Goal: Task Accomplishment & Management: Use online tool/utility

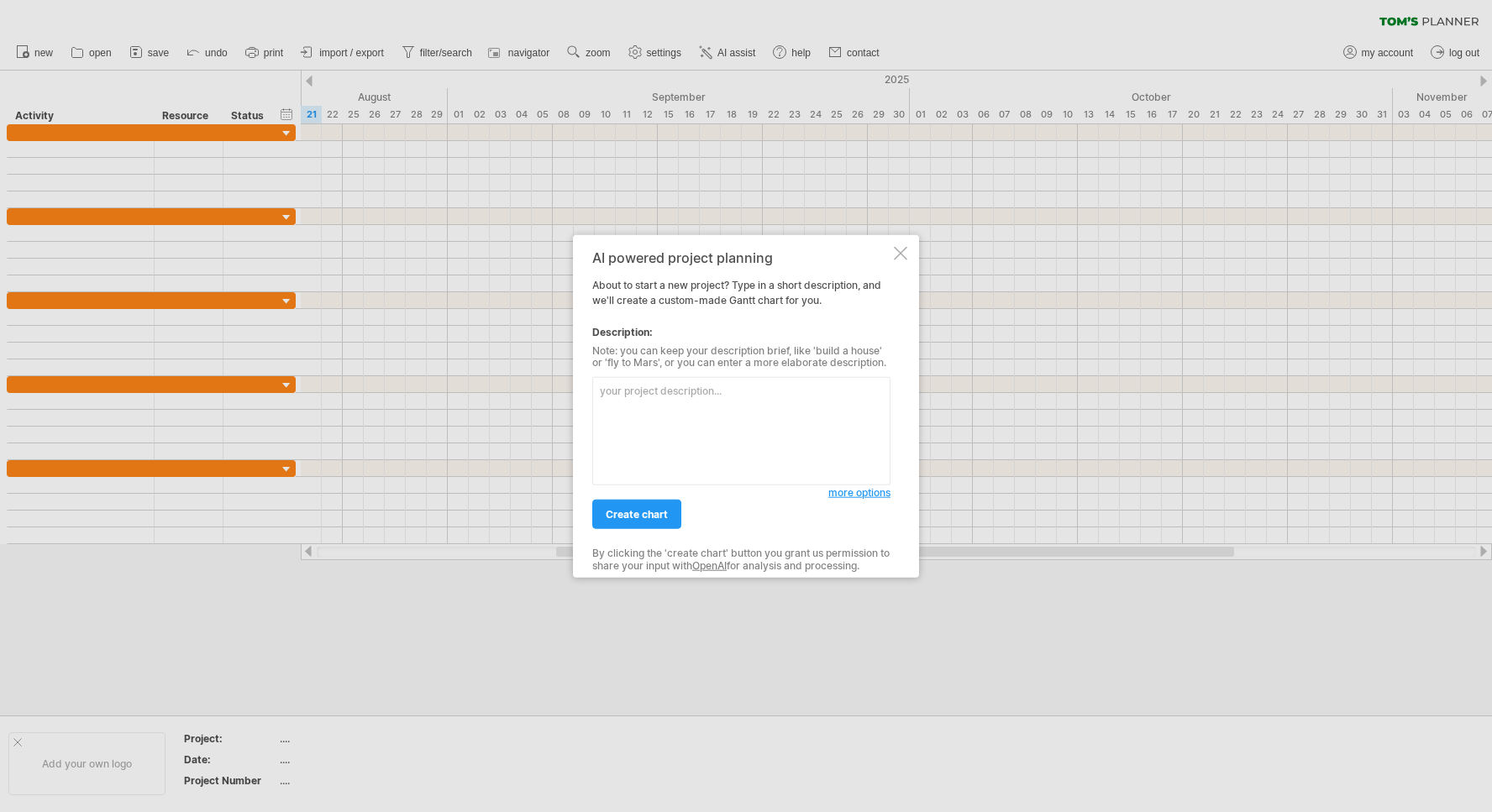
click at [865, 493] on span "more options" at bounding box center [859, 493] width 62 height 13
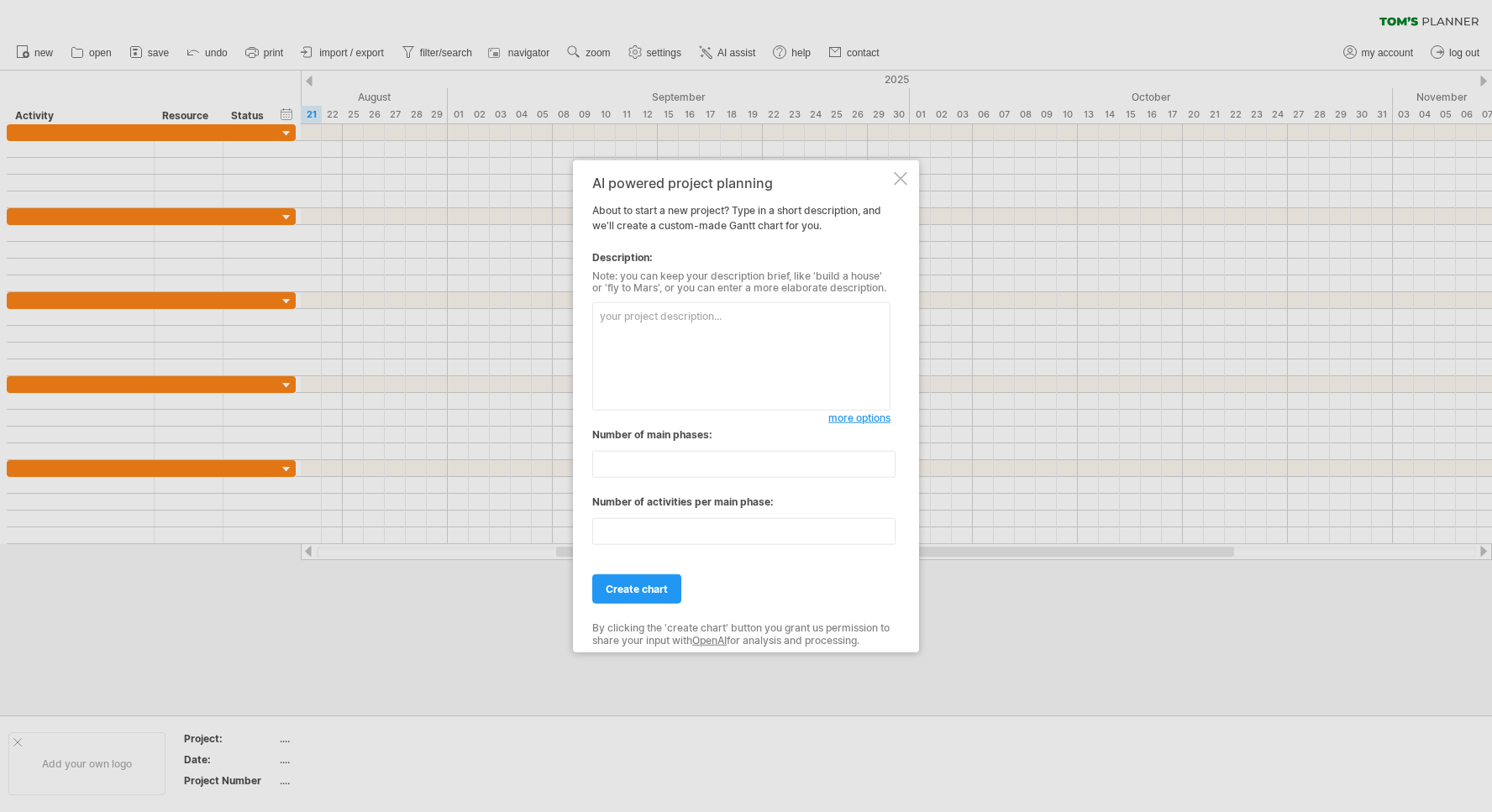
click at [864, 422] on span "more options" at bounding box center [859, 418] width 62 height 13
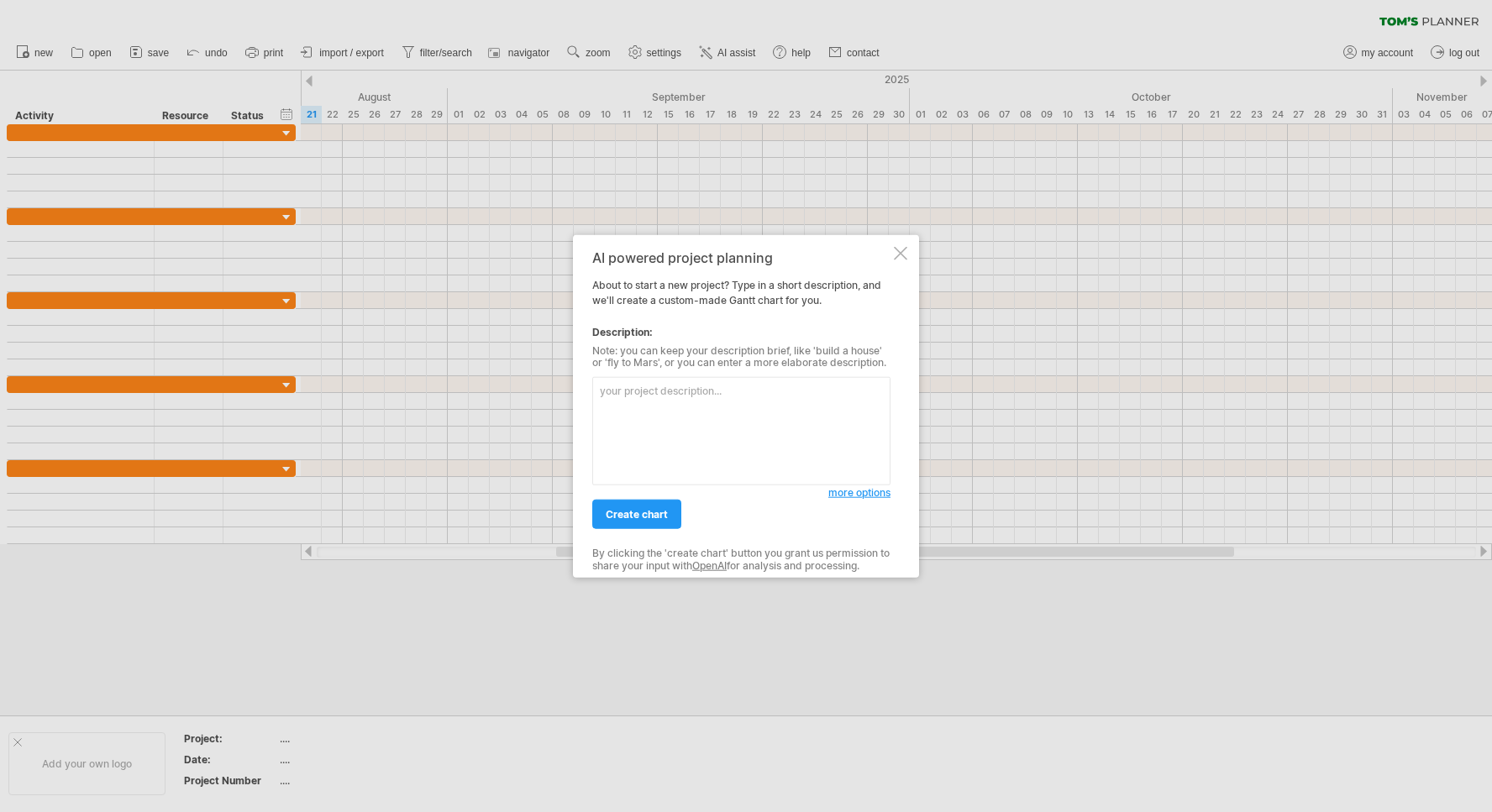
click at [862, 497] on span "more options" at bounding box center [859, 493] width 62 height 13
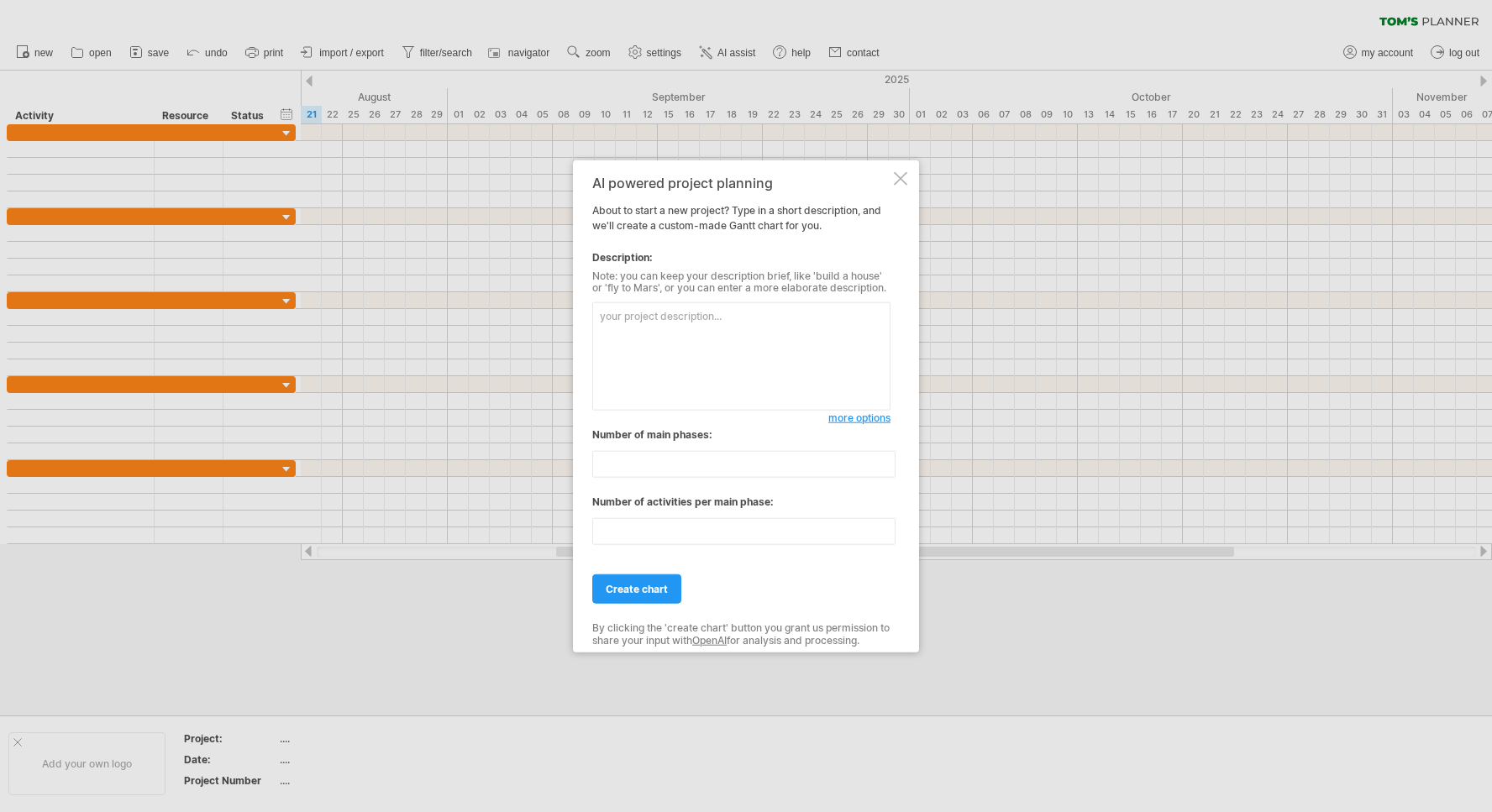
click at [896, 174] on div at bounding box center [900, 178] width 13 height 13
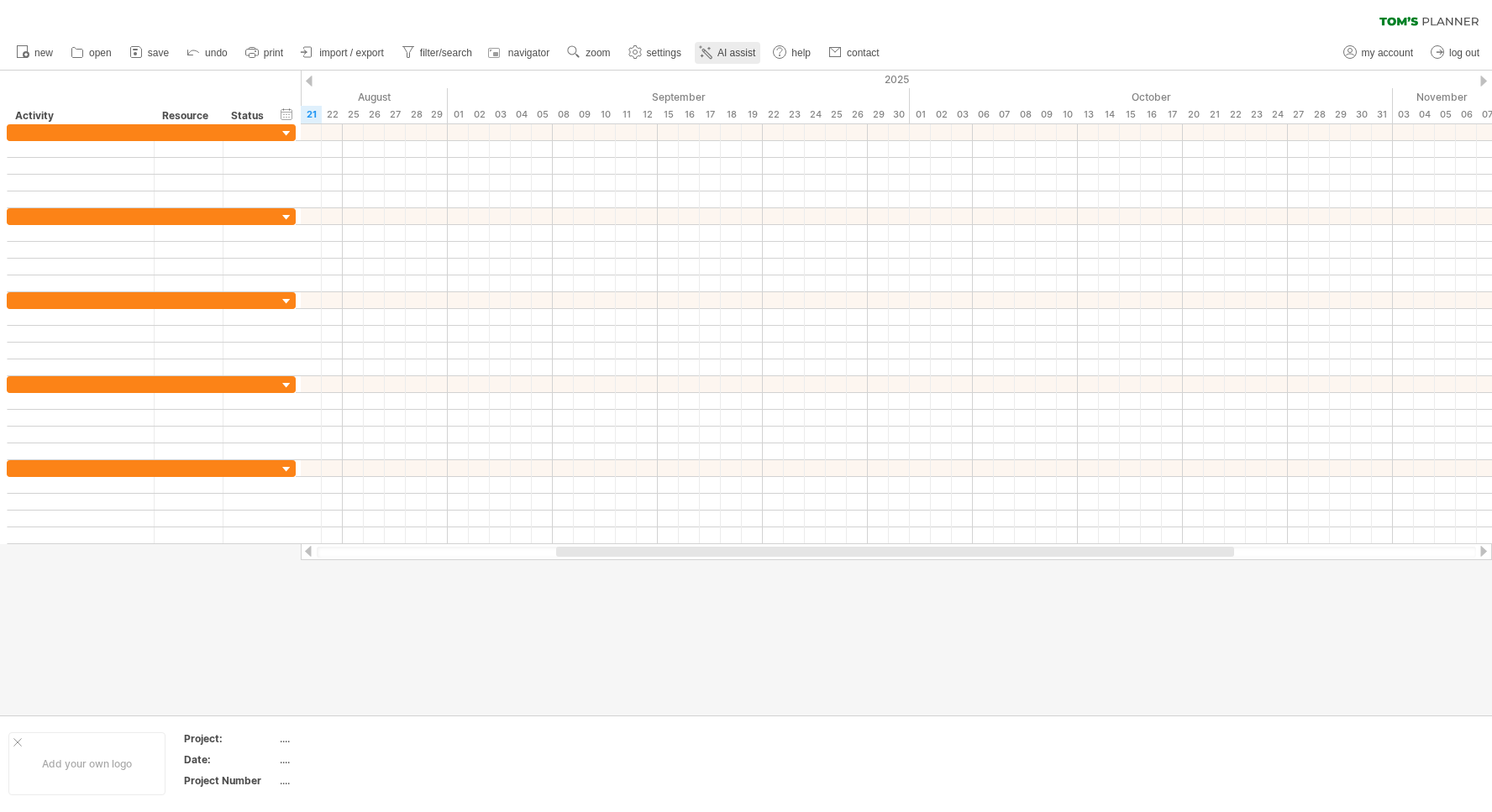
click at [733, 51] on span "AI assist" at bounding box center [737, 52] width 38 height 12
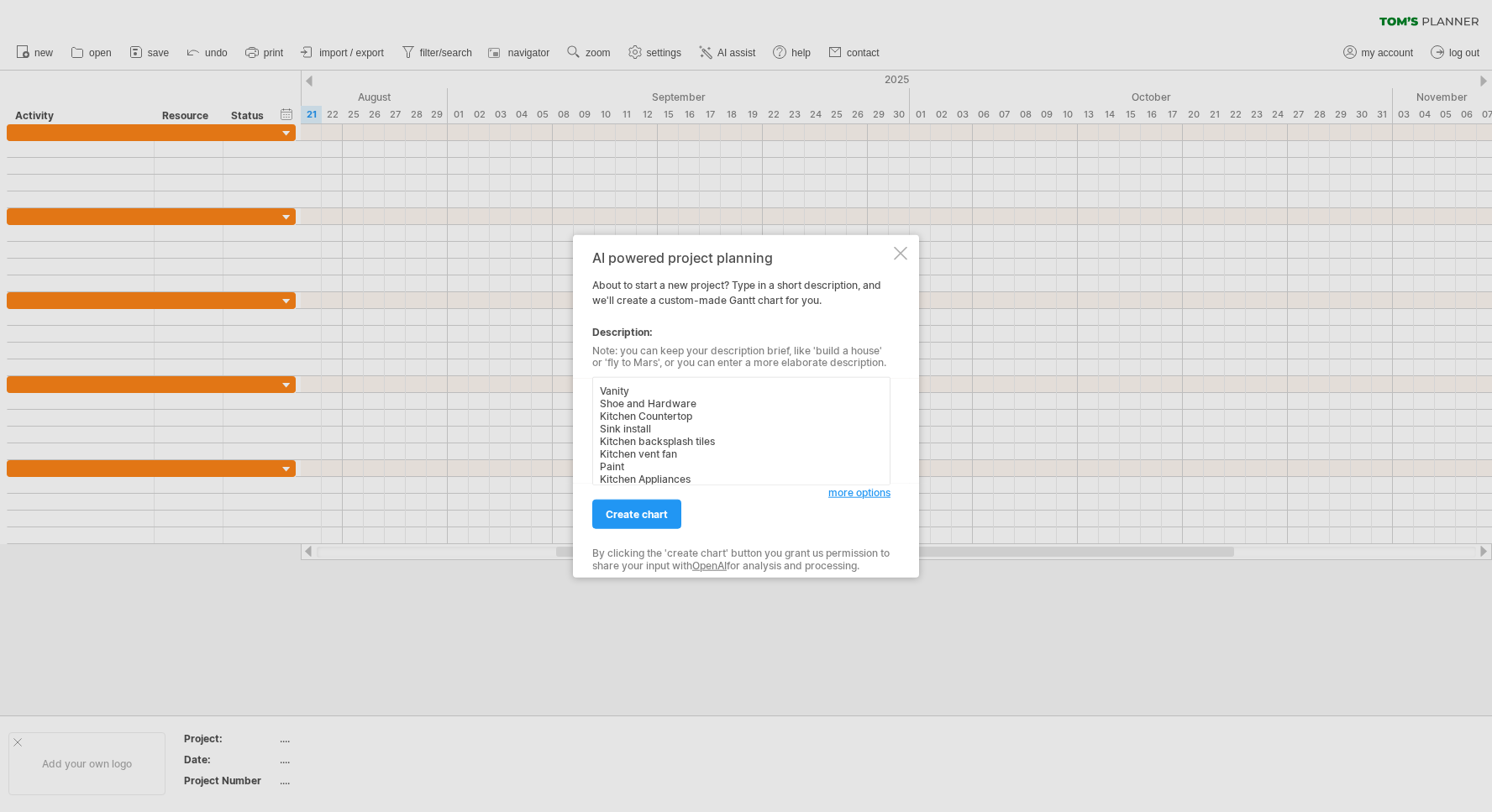
scroll to position [228, 0]
type textarea "Vanity Shoe and Hardware Kitchen Countertop Sink install Kitchen backsplash til…"
click at [637, 514] on span "create chart" at bounding box center [636, 514] width 62 height 13
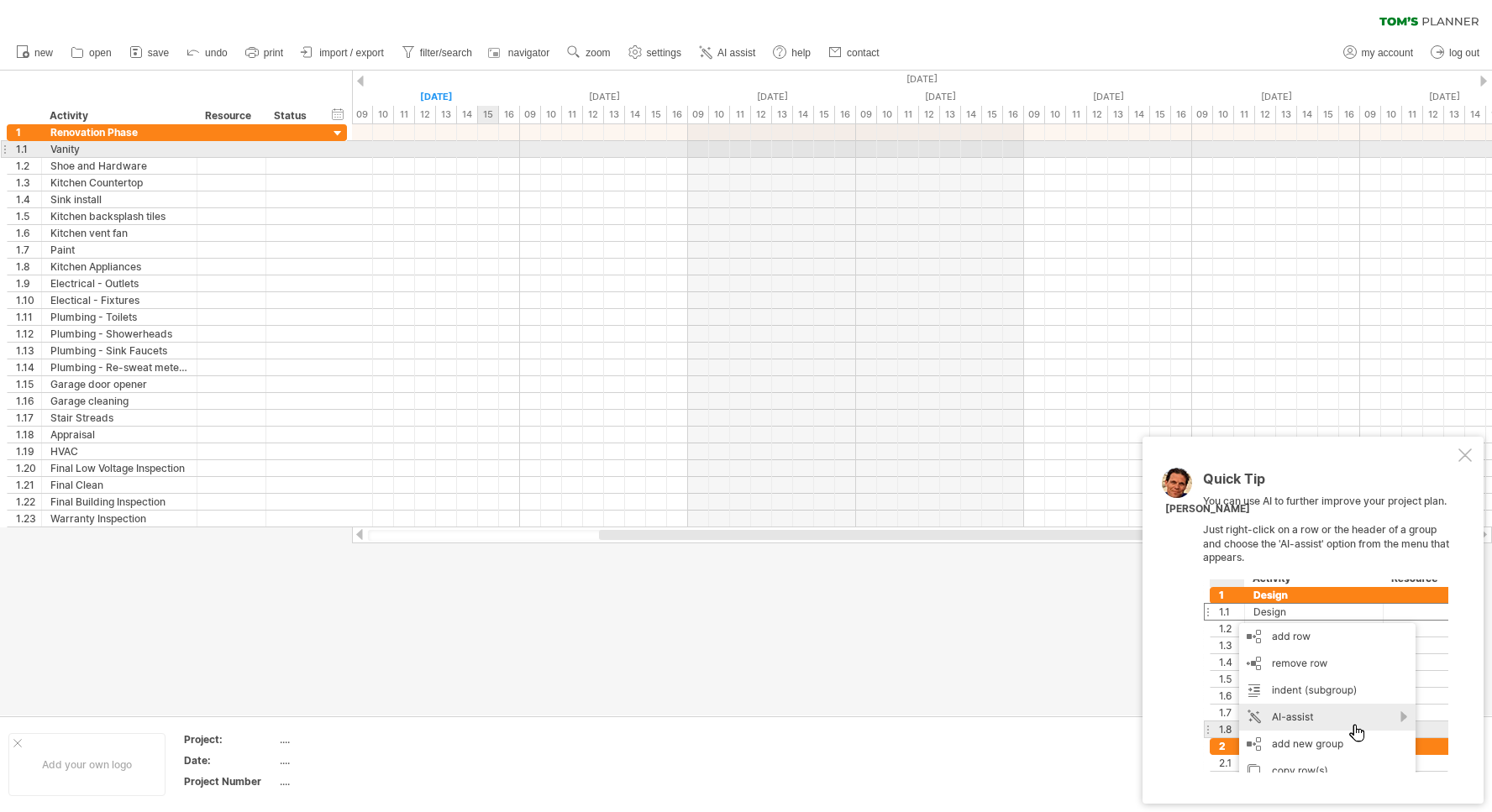
drag, startPoint x: 464, startPoint y: 146, endPoint x: 489, endPoint y: 146, distance: 25.0
click at [489, 146] on div at bounding box center [921, 149] width 1139 height 17
click at [466, 151] on div at bounding box center [921, 149] width 1139 height 17
click at [464, 152] on div at bounding box center [921, 149] width 1139 height 17
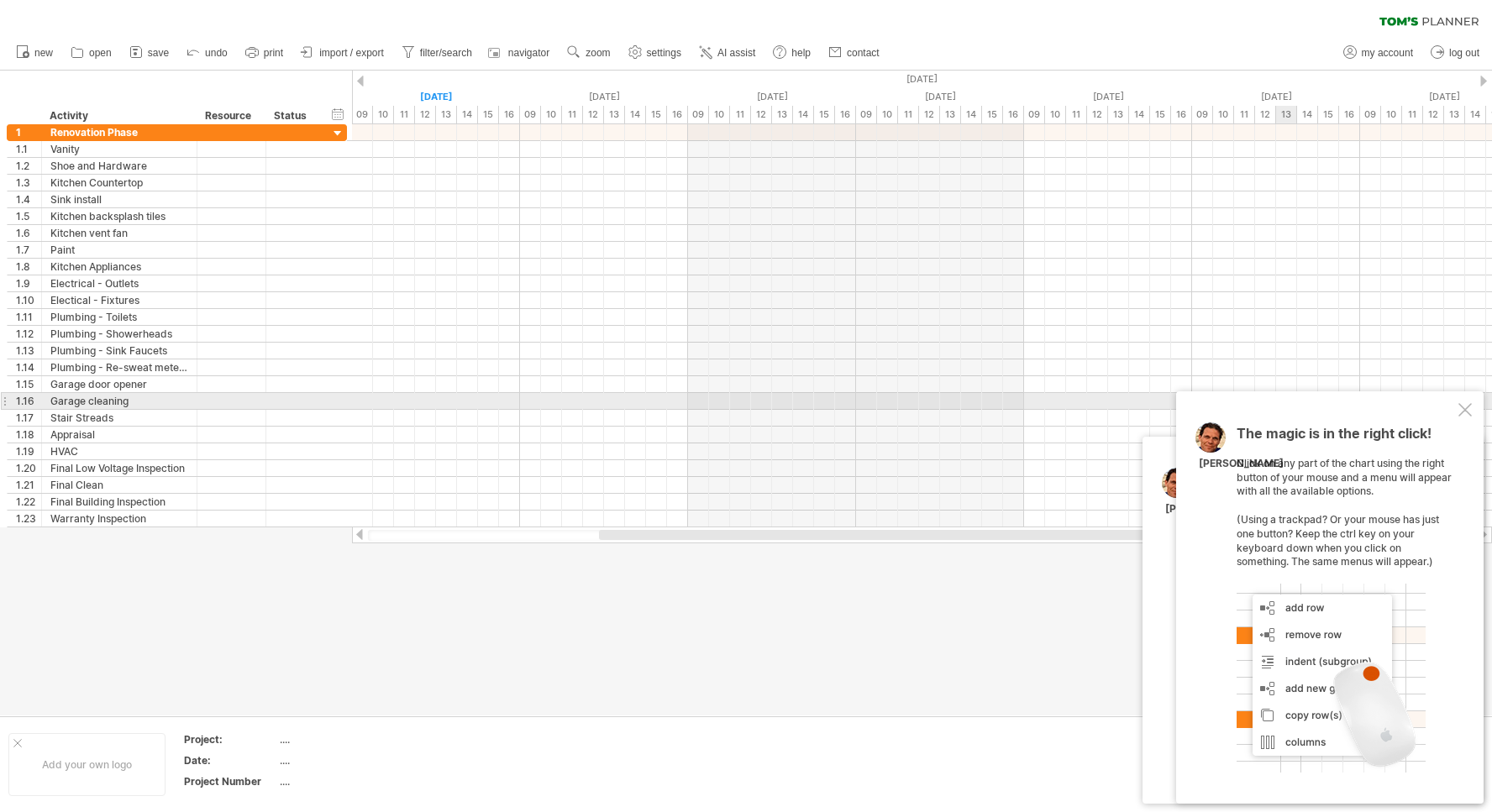
click at [1466, 407] on div at bounding box center [1464, 409] width 13 height 13
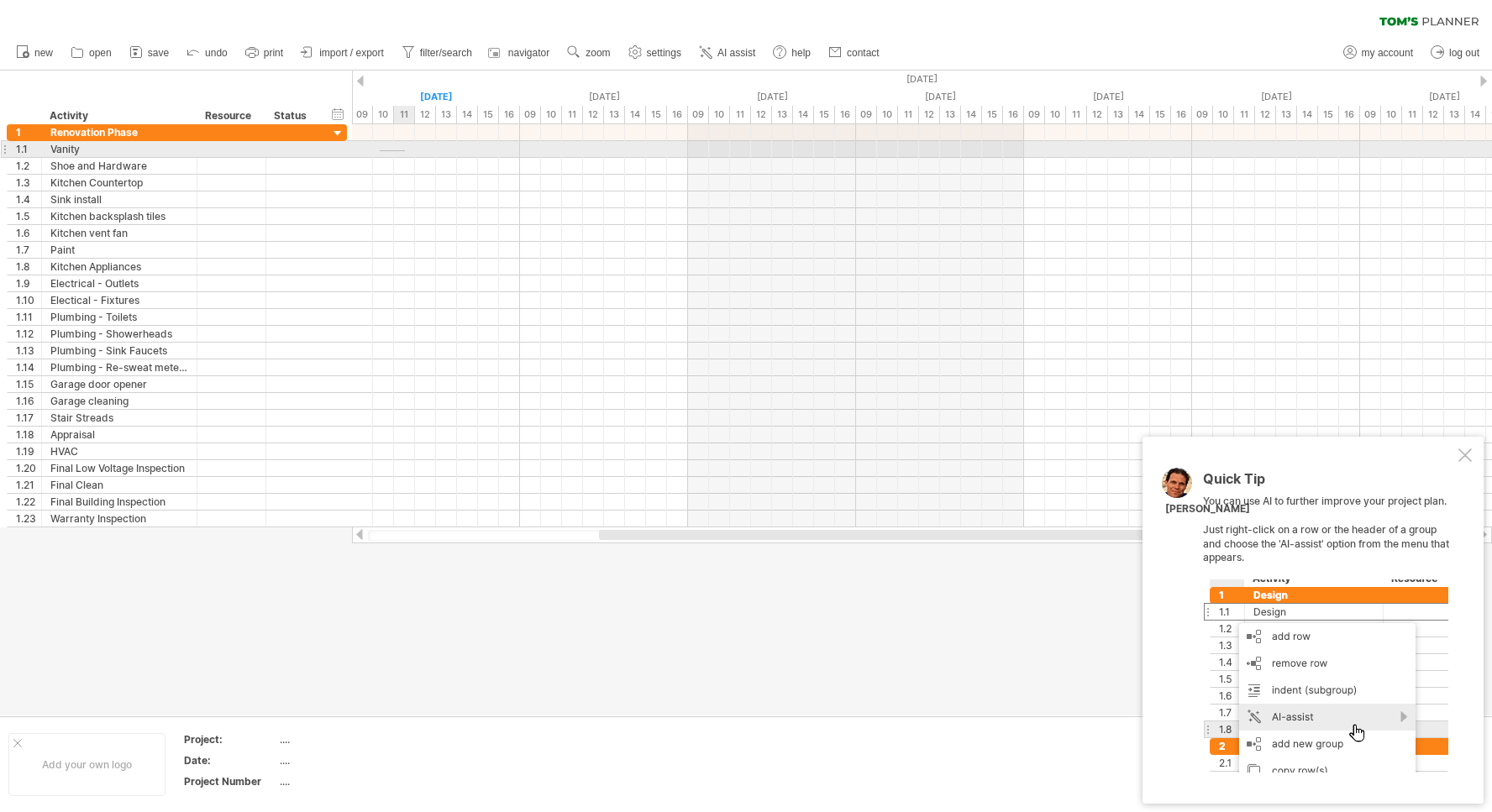
drag, startPoint x: 380, startPoint y: 151, endPoint x: 405, endPoint y: 150, distance: 25.0
click at [405, 150] on div at bounding box center [921, 149] width 1139 height 17
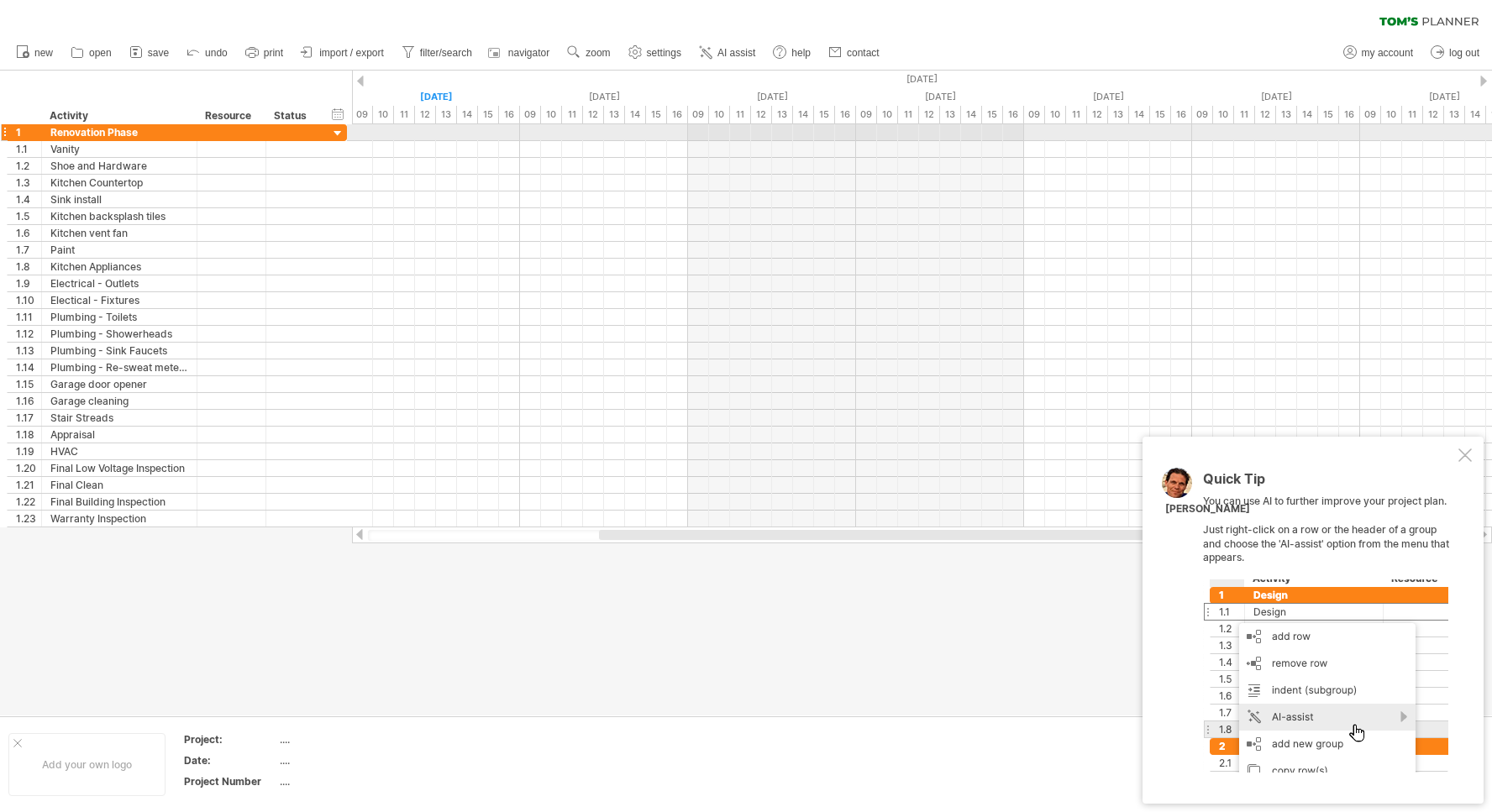
click at [339, 133] on div at bounding box center [338, 134] width 16 height 16
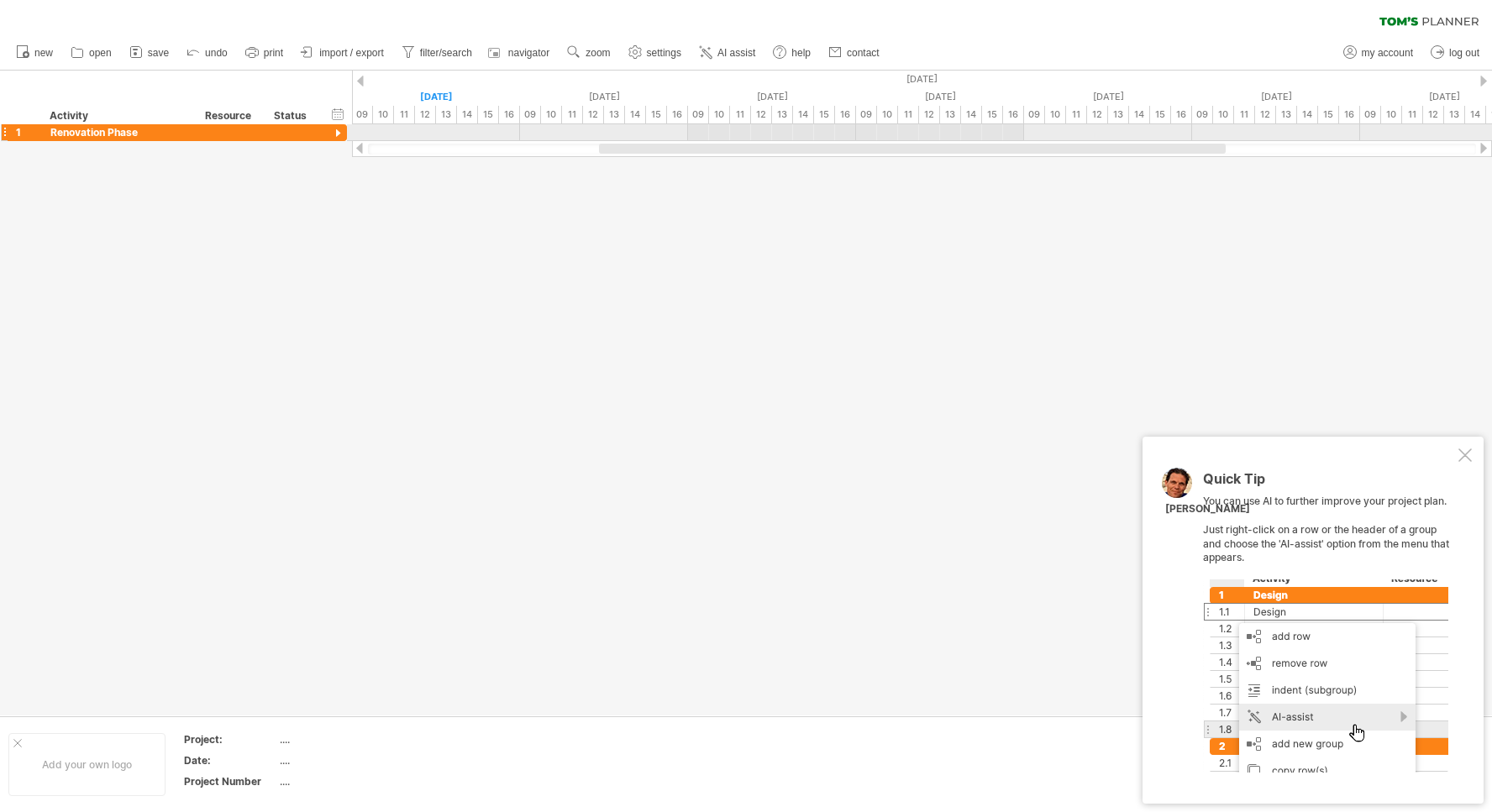
click at [338, 133] on div at bounding box center [338, 134] width 16 height 16
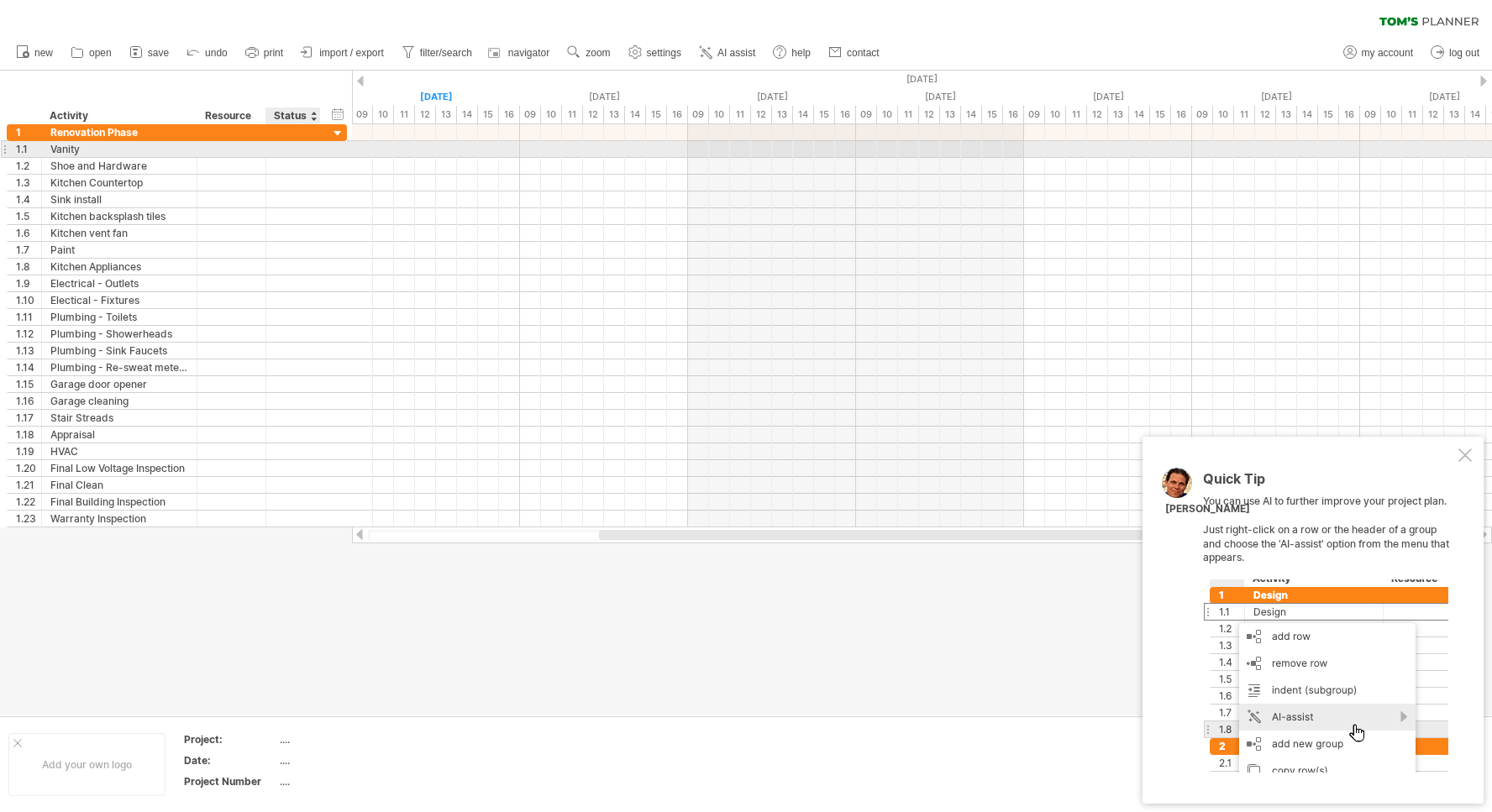
click at [290, 155] on div at bounding box center [292, 149] width 37 height 16
click at [290, 153] on input "text" at bounding box center [292, 149] width 37 height 16
click at [225, 150] on div at bounding box center [231, 149] width 51 height 16
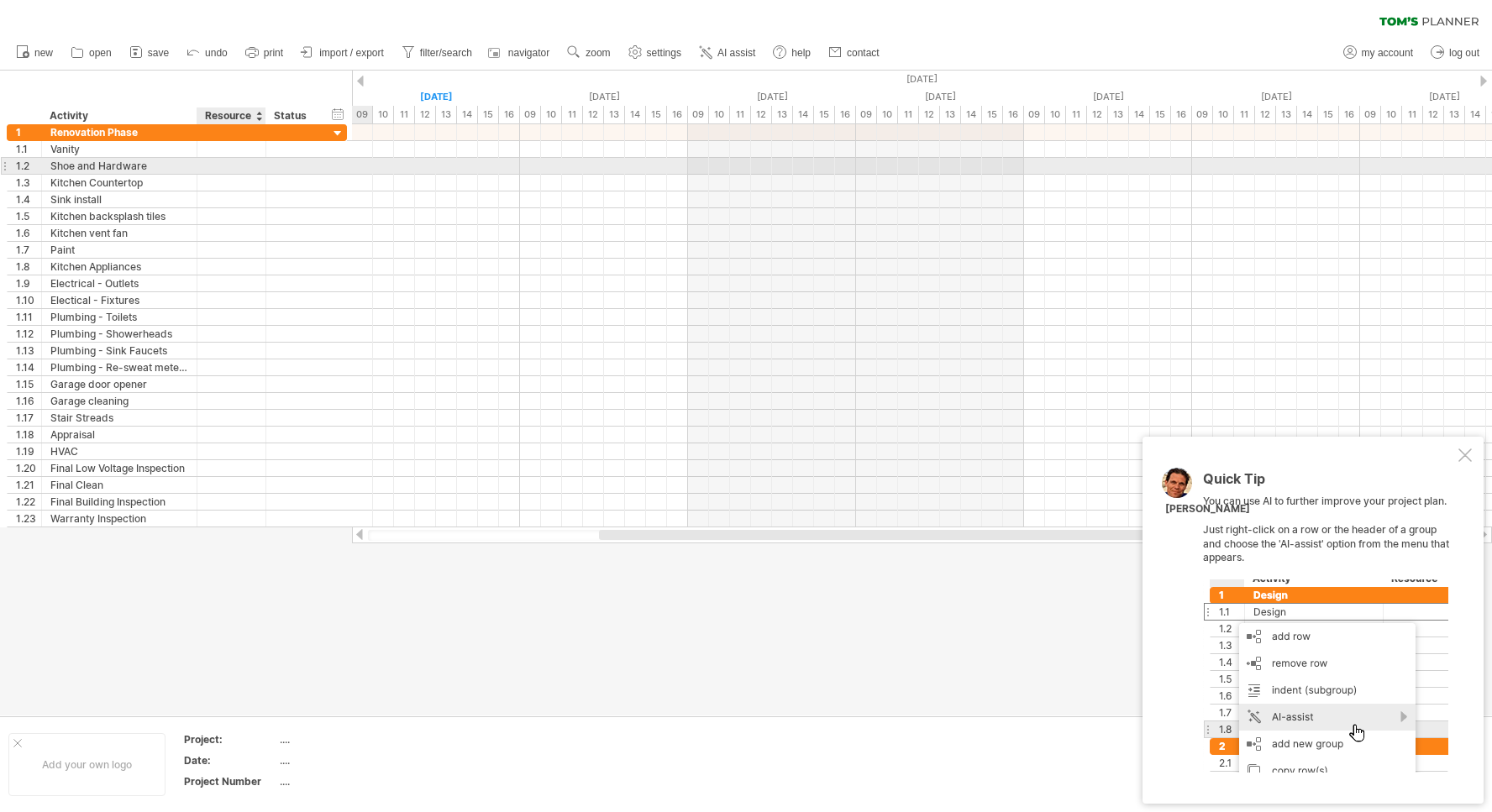
paste input "**********"
type input "**********"
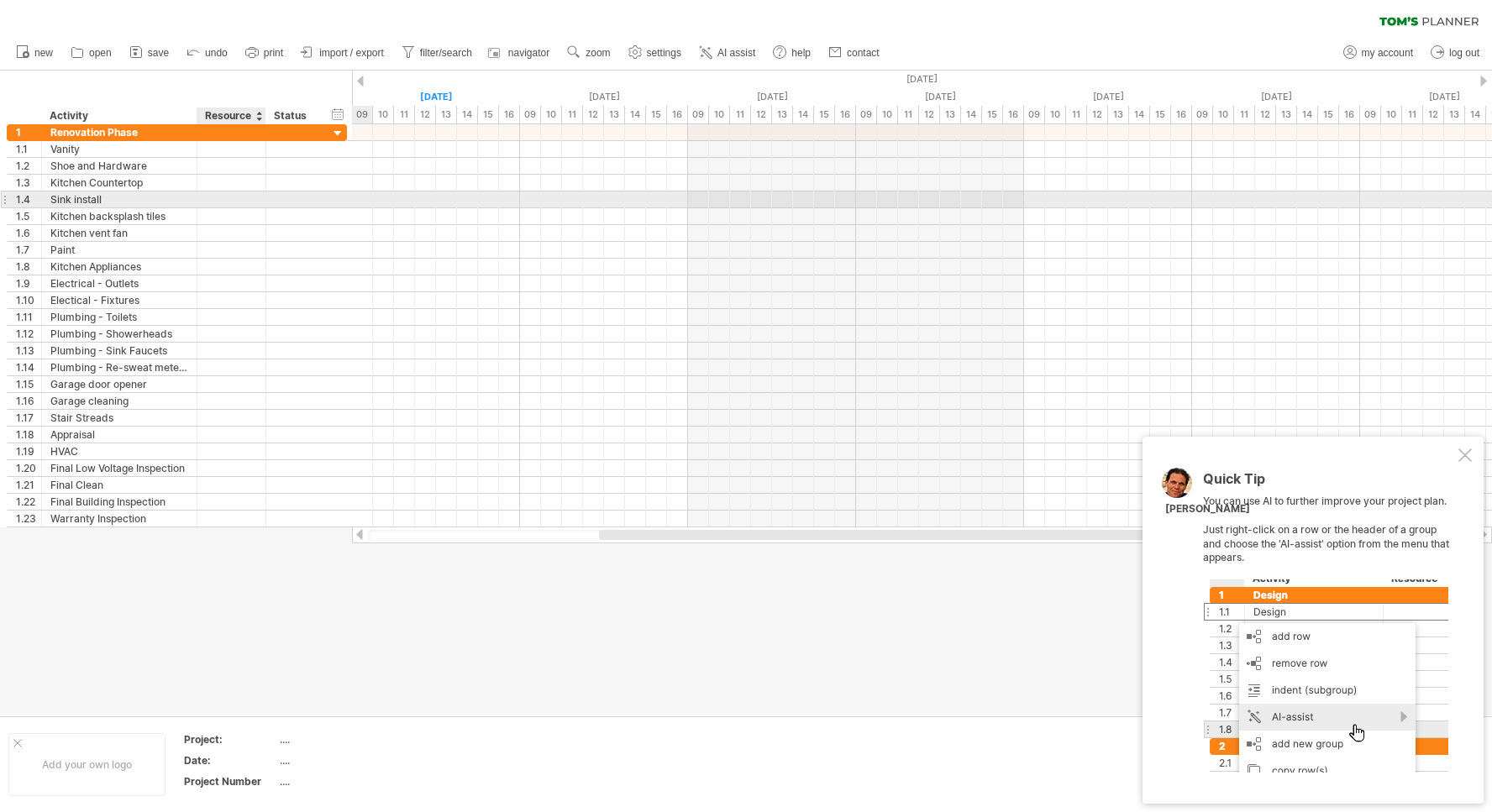
scroll to position [0, 0]
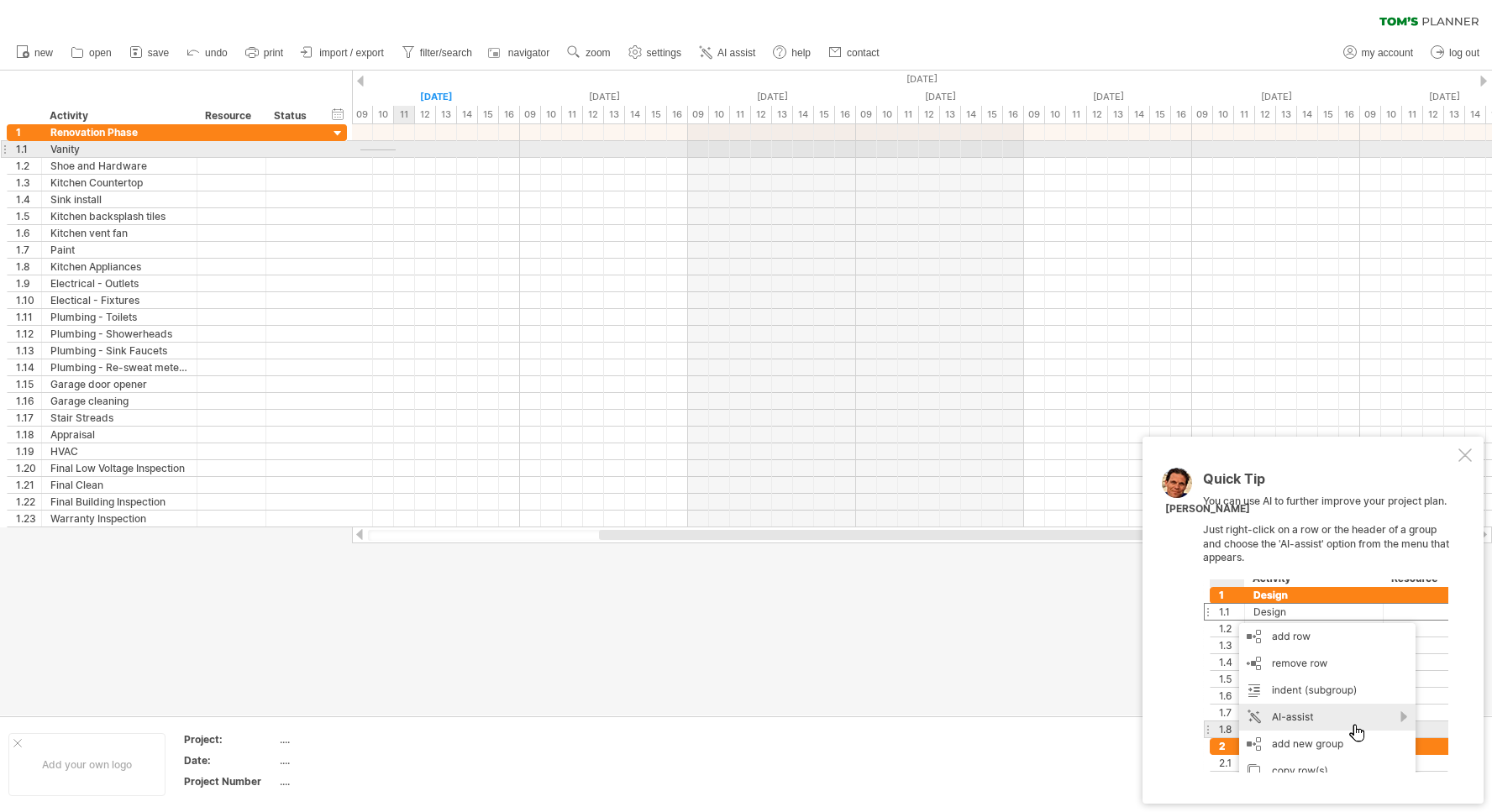
drag, startPoint x: 361, startPoint y: 150, endPoint x: 396, endPoint y: 149, distance: 35.0
click at [396, 149] on div at bounding box center [921, 149] width 1139 height 17
drag, startPoint x: 358, startPoint y: 143, endPoint x: 407, endPoint y: 159, distance: 51.5
click at [407, 159] on div at bounding box center [921, 326] width 1139 height 403
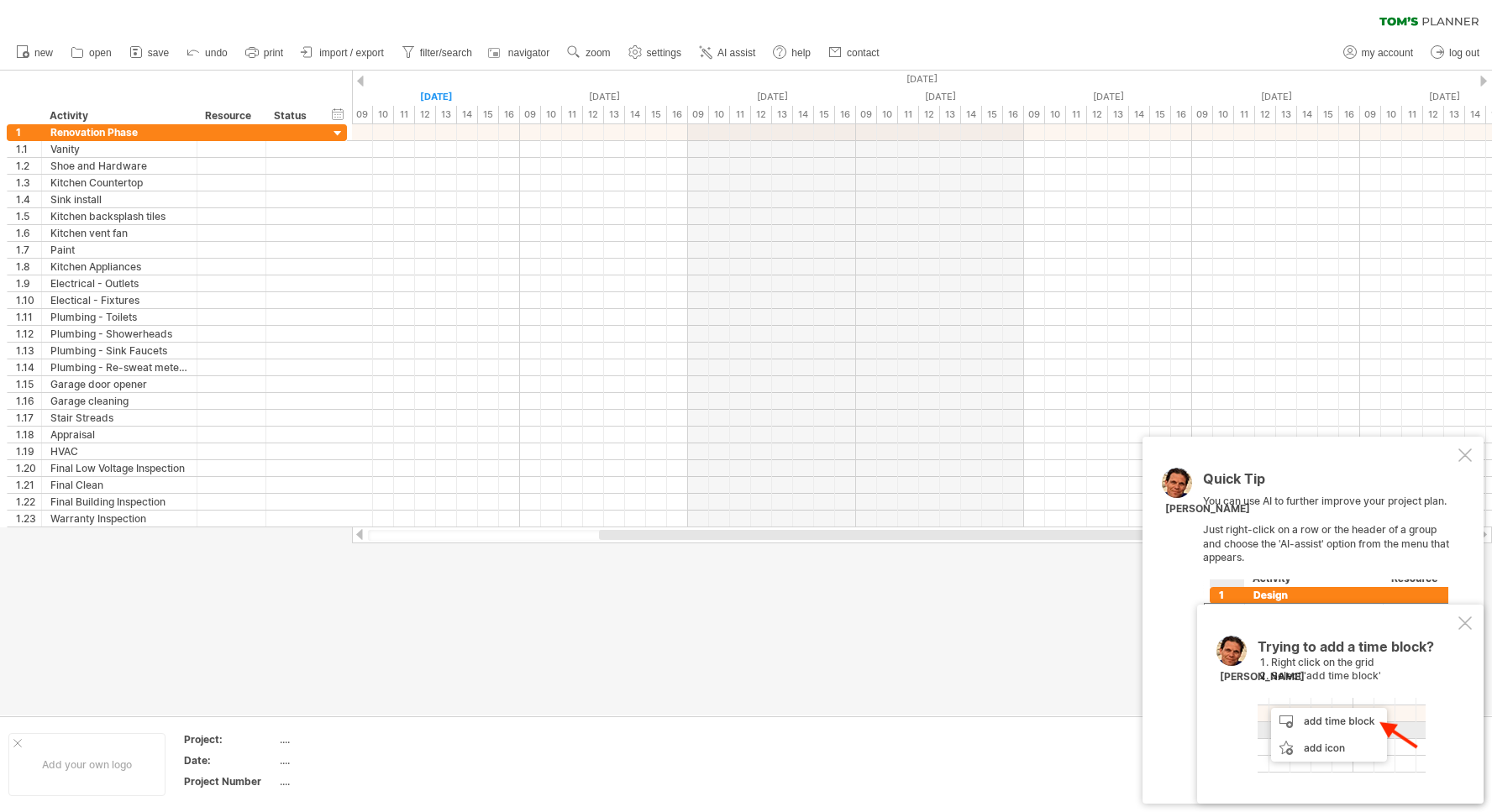
click at [1468, 624] on div at bounding box center [1464, 622] width 13 height 13
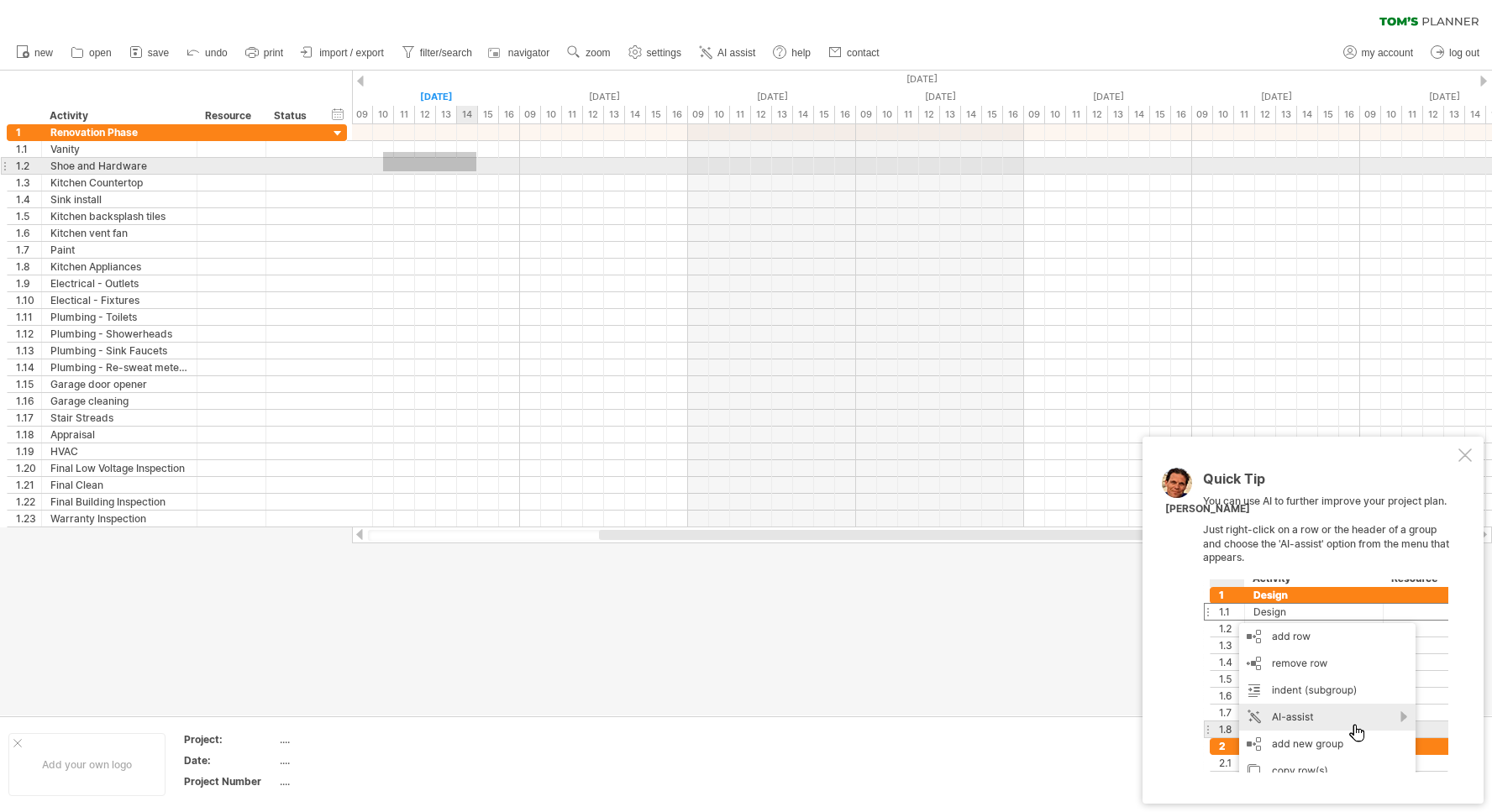
drag, startPoint x: 383, startPoint y: 152, endPoint x: 477, endPoint y: 172, distance: 96.1
click at [477, 172] on div at bounding box center [921, 326] width 1139 height 403
click at [380, 166] on div at bounding box center [921, 166] width 1139 height 17
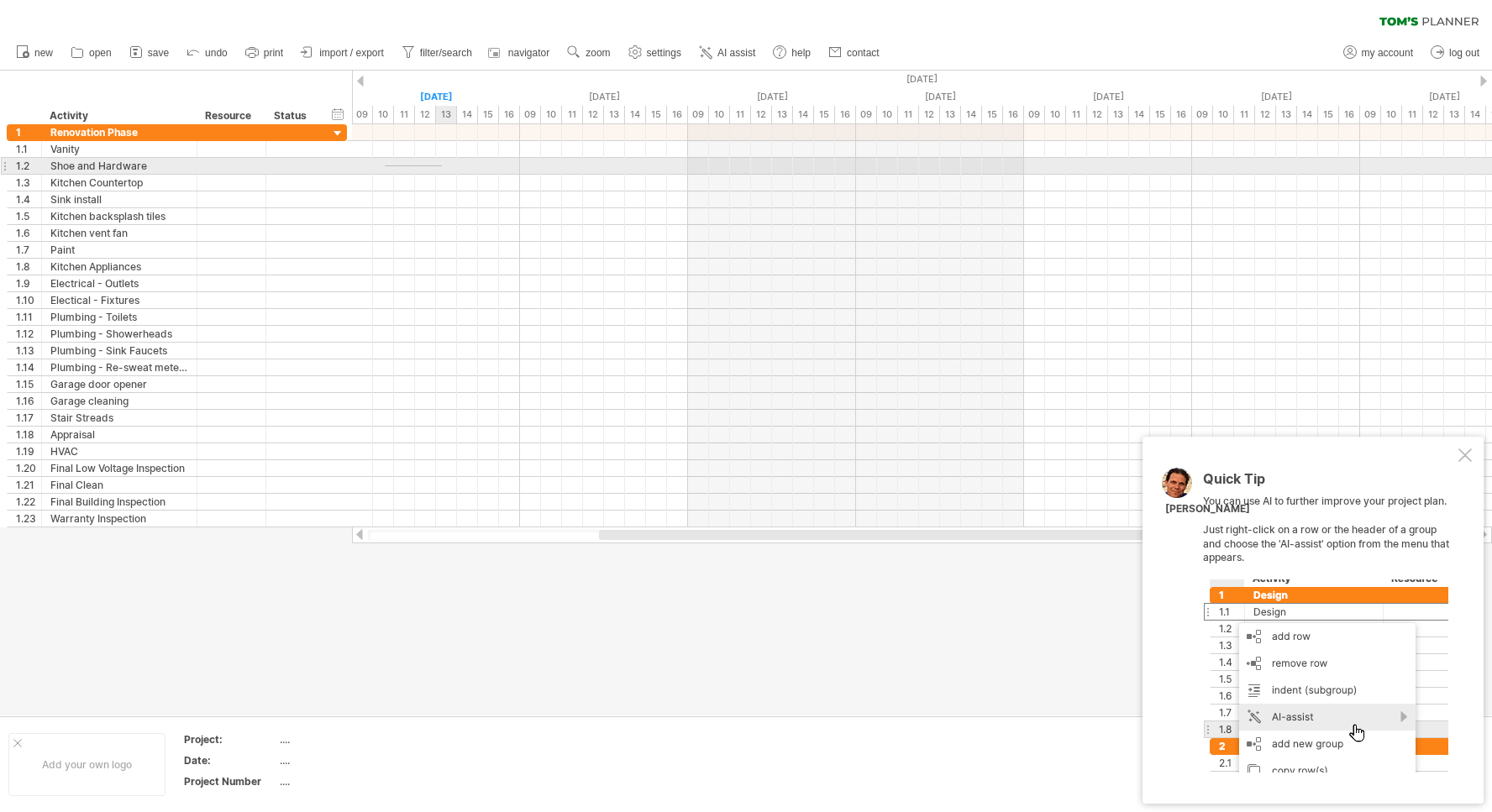
drag, startPoint x: 385, startPoint y: 166, endPoint x: 448, endPoint y: 165, distance: 63.0
click at [448, 165] on div at bounding box center [921, 326] width 1139 height 403
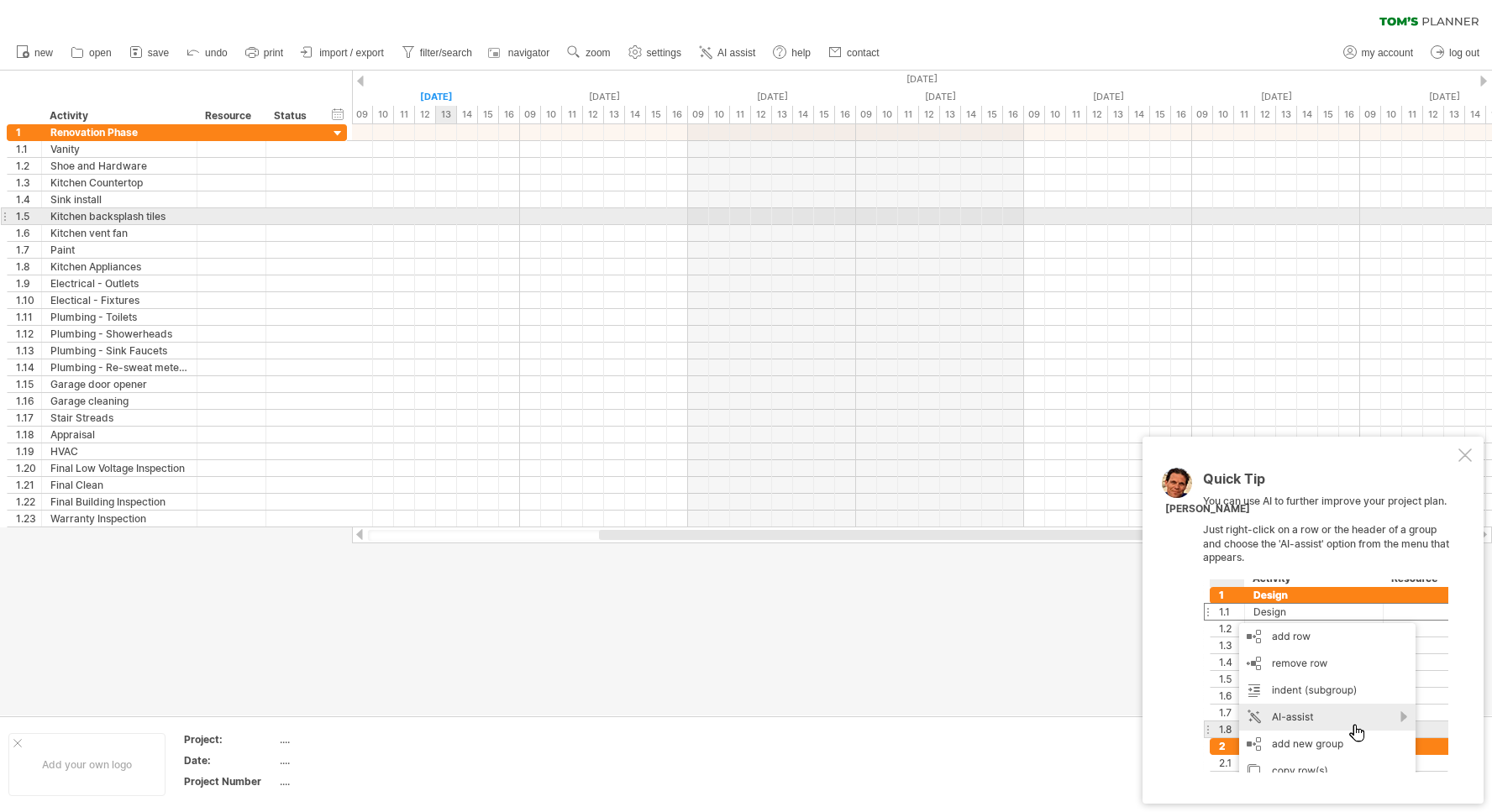
click at [458, 231] on div at bounding box center [921, 233] width 1139 height 17
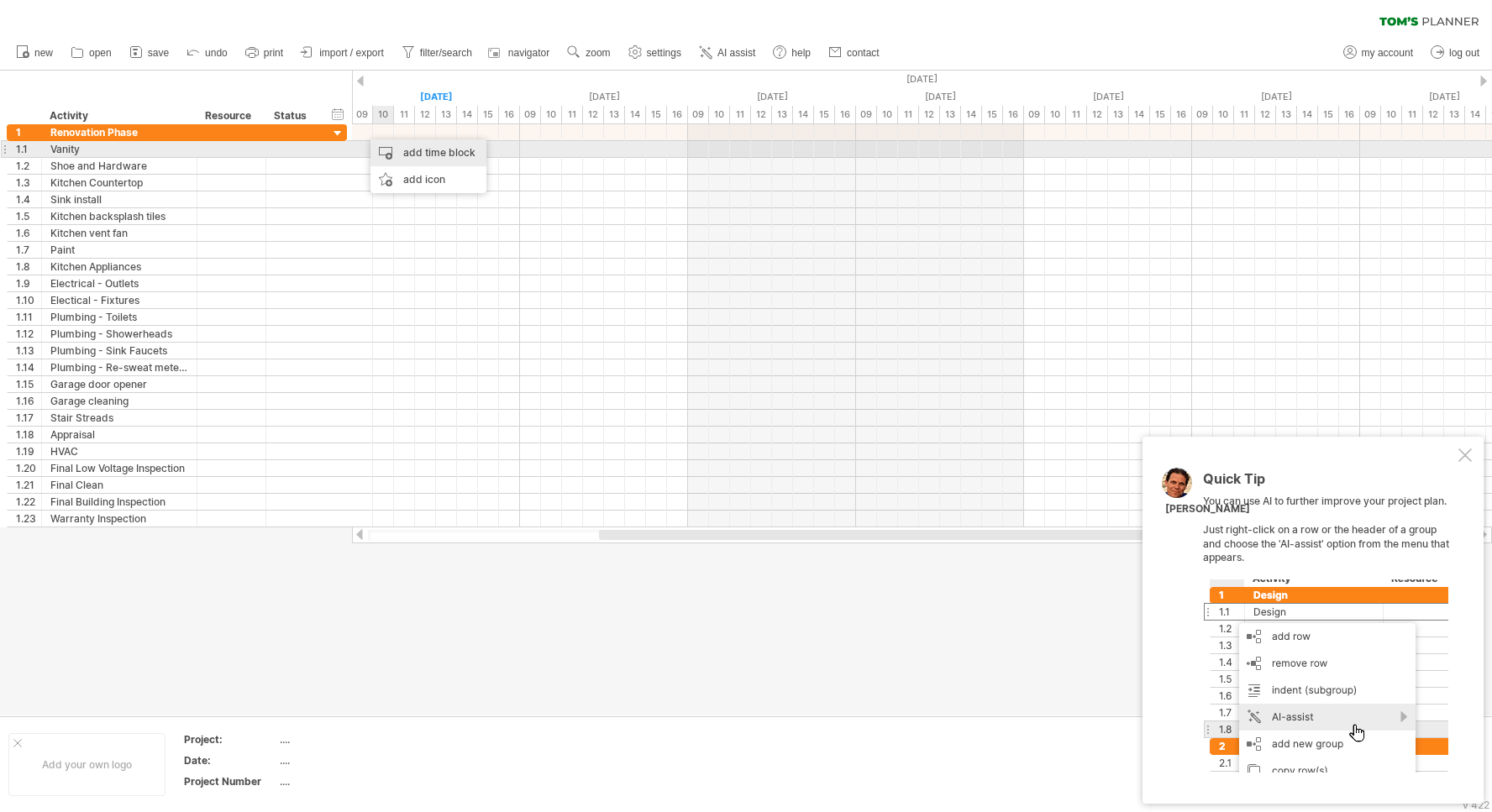
drag, startPoint x: 362, startPoint y: 131, endPoint x: 391, endPoint y: 148, distance: 33.6
click at [415, 149] on div "add time block" at bounding box center [428, 153] width 116 height 27
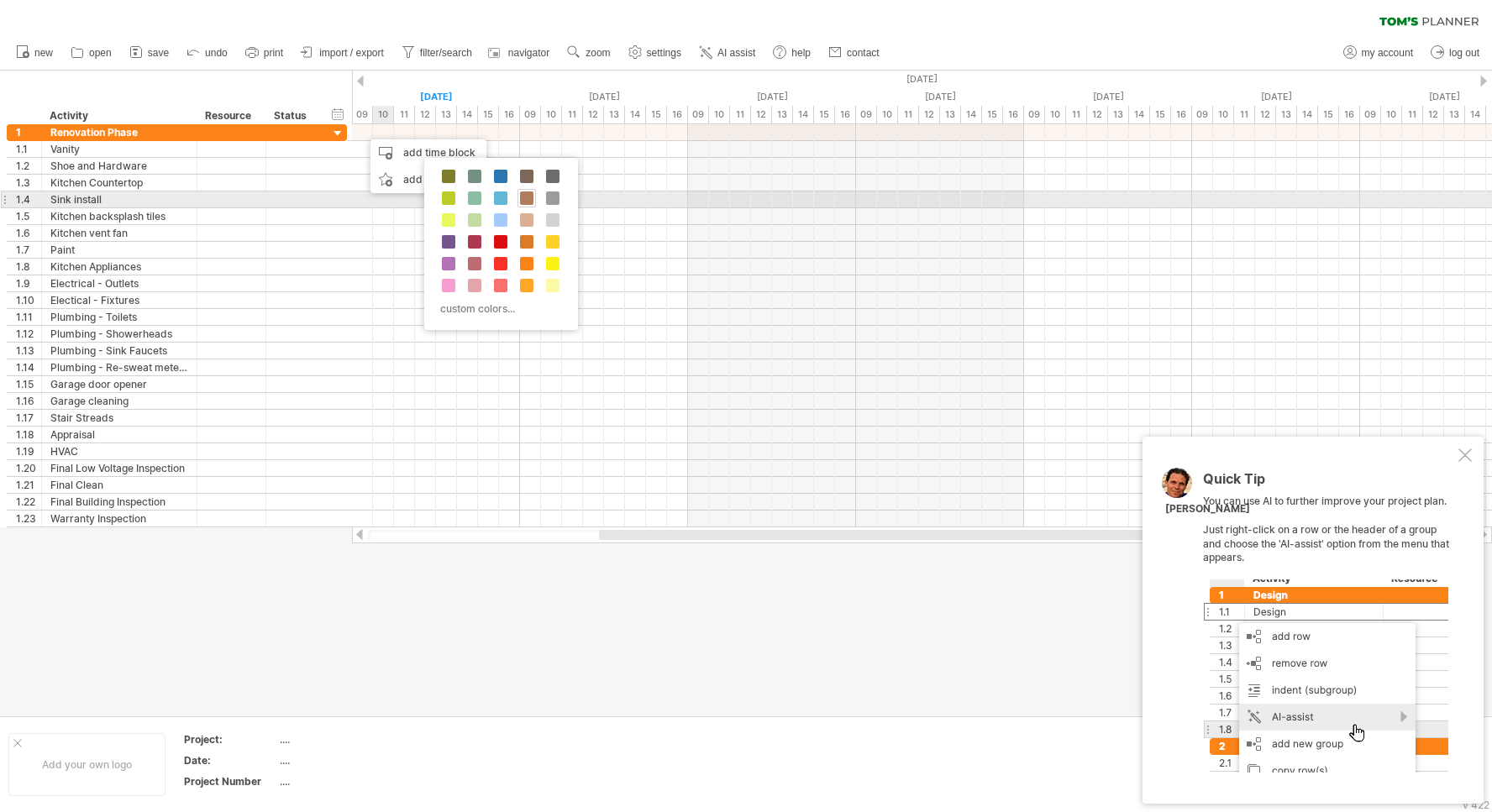
click at [528, 198] on span at bounding box center [526, 198] width 13 height 13
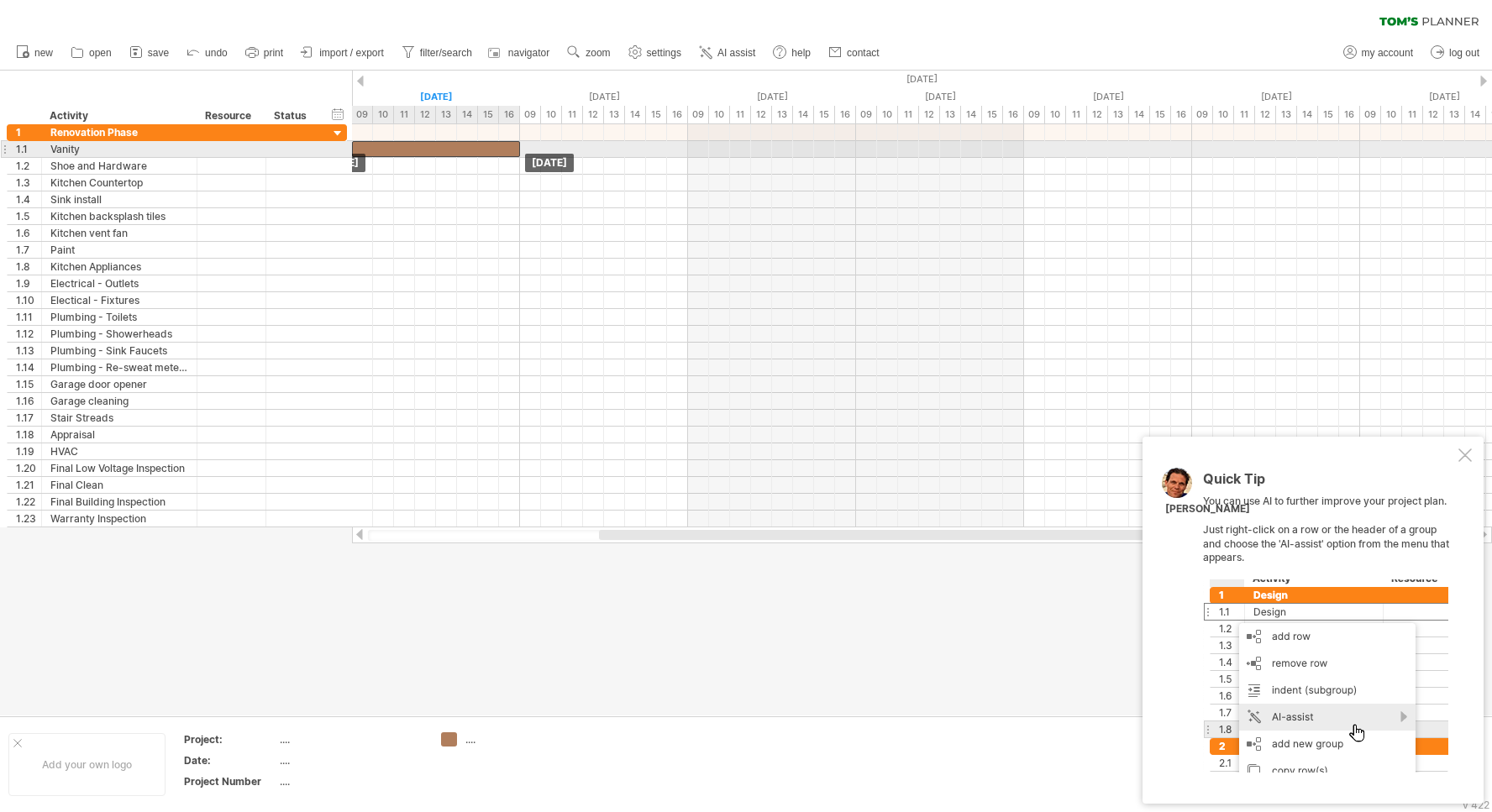
drag, startPoint x: 445, startPoint y: 126, endPoint x: 441, endPoint y: 146, distance: 20.4
click at [441, 146] on div "​" at bounding box center [435, 149] width 168 height 16
drag, startPoint x: 518, startPoint y: 147, endPoint x: 473, endPoint y: 146, distance: 45.0
click at [473, 146] on div "​ [DATE] - 0.5 days [DATE]" at bounding box center [921, 326] width 1139 height 403
drag, startPoint x: 353, startPoint y: 146, endPoint x: 382, endPoint y: 146, distance: 29.0
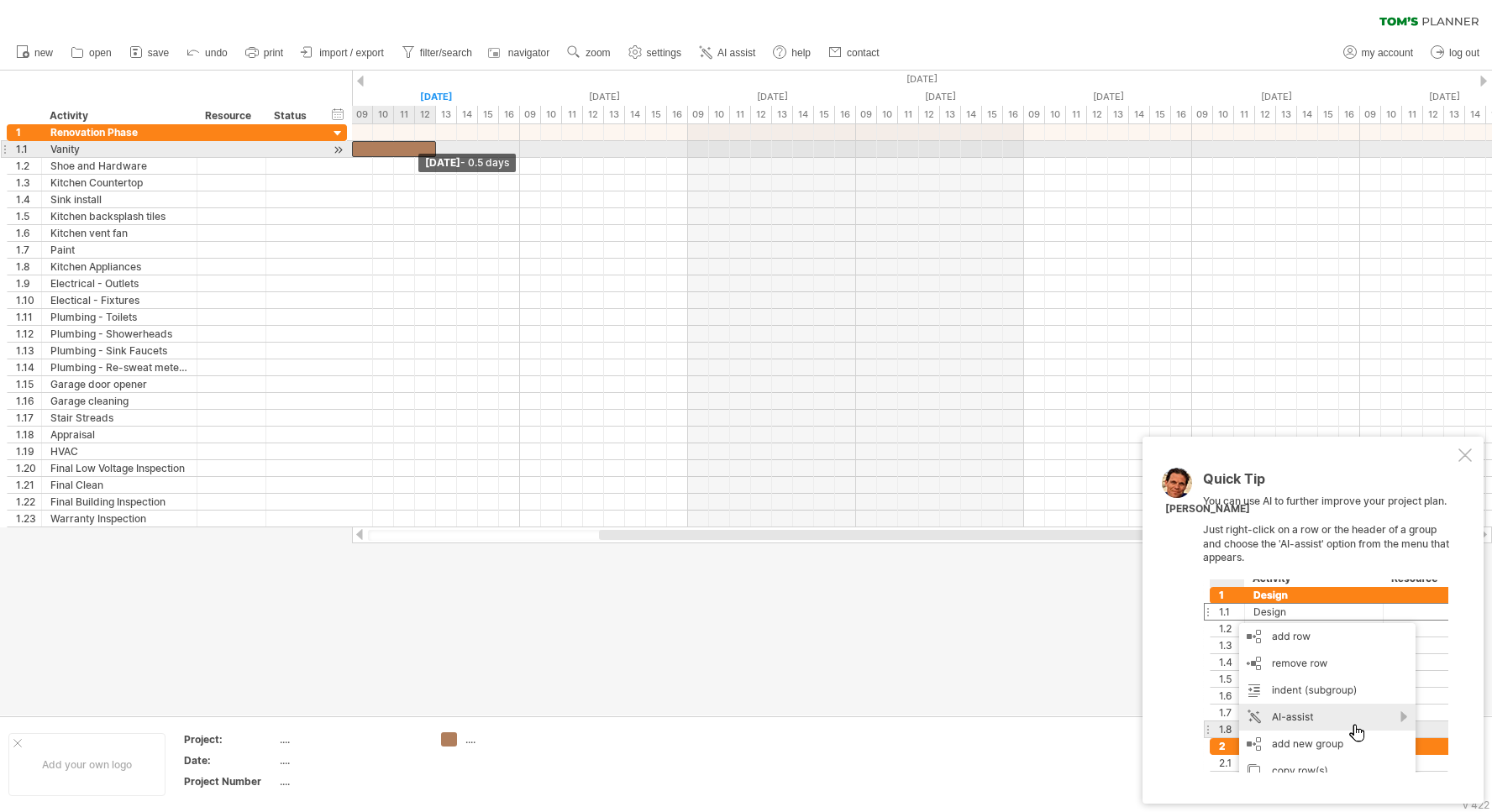
click at [382, 146] on div "​" at bounding box center [393, 149] width 84 height 16
drag, startPoint x: 399, startPoint y: 148, endPoint x: 452, endPoint y: 144, distance: 53.2
click at [452, 144] on div "​" at bounding box center [478, 149] width 84 height 16
click at [461, 149] on div "​" at bounding box center [478, 149] width 84 height 16
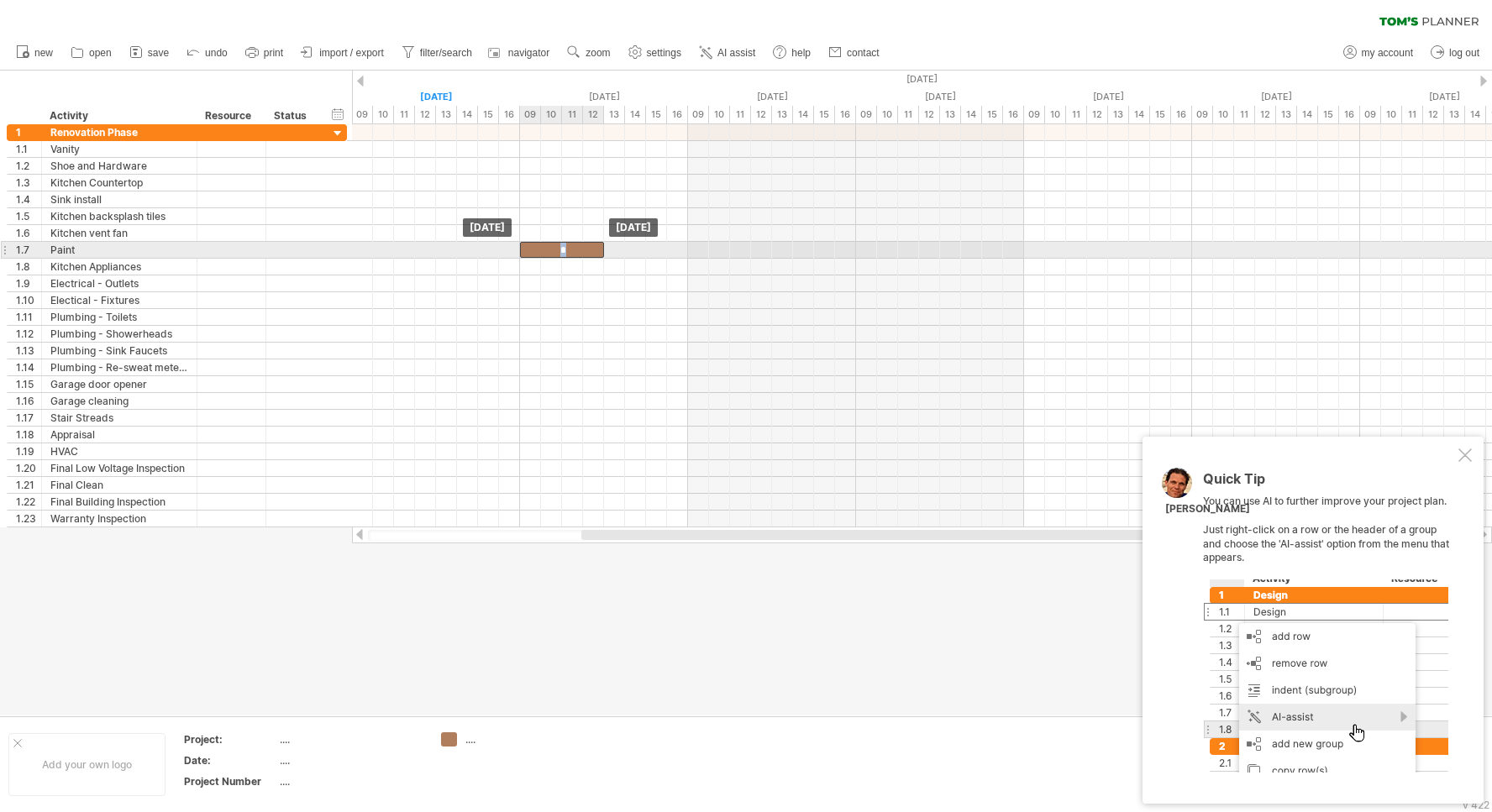
drag, startPoint x: 458, startPoint y: 146, endPoint x: 569, endPoint y: 245, distance: 148.7
click at [569, 245] on div "*" at bounding box center [561, 250] width 84 height 16
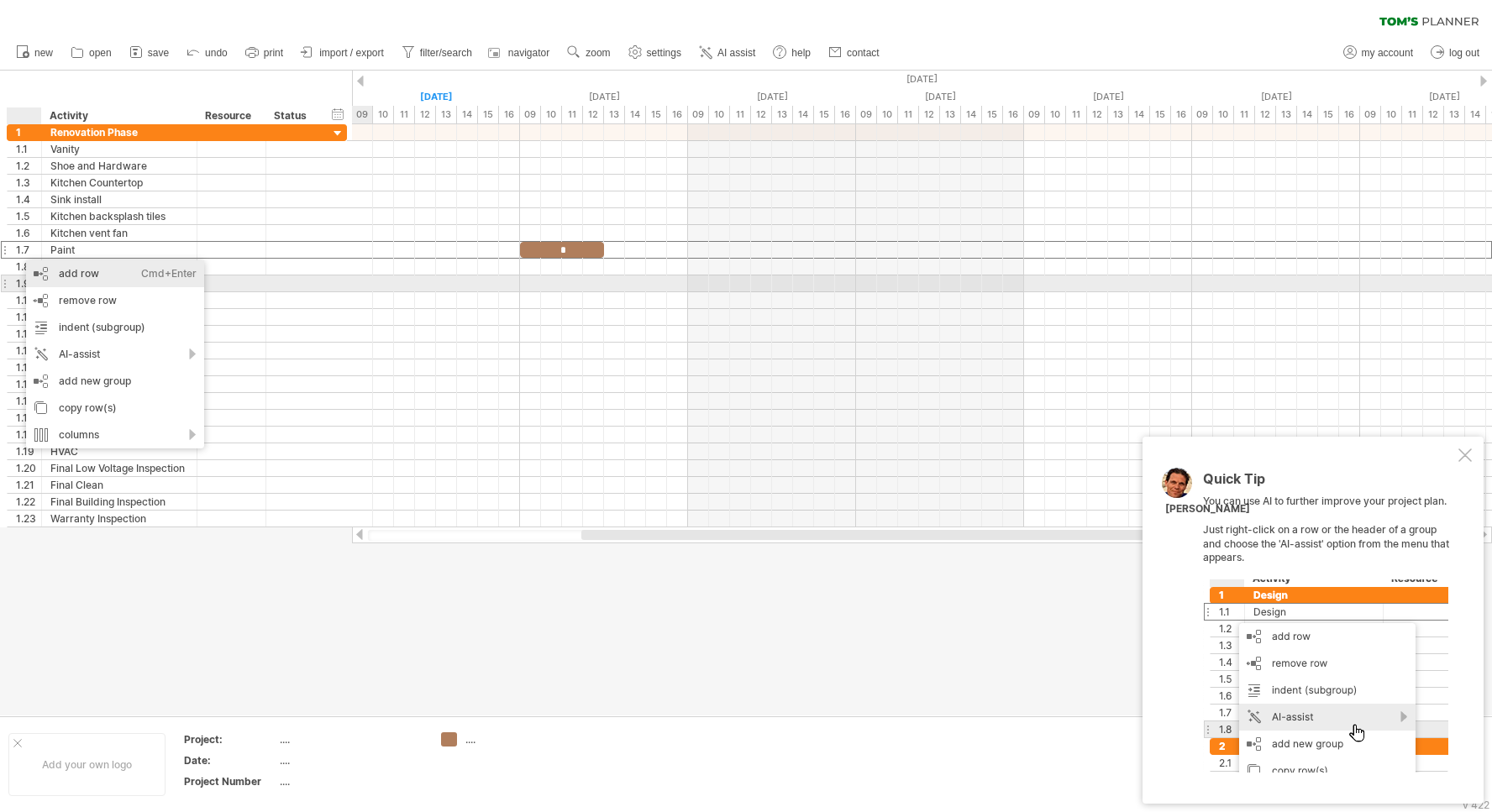
click at [67, 275] on div "add row Ctrl+Enter Cmd+Enter" at bounding box center [115, 274] width 178 height 27
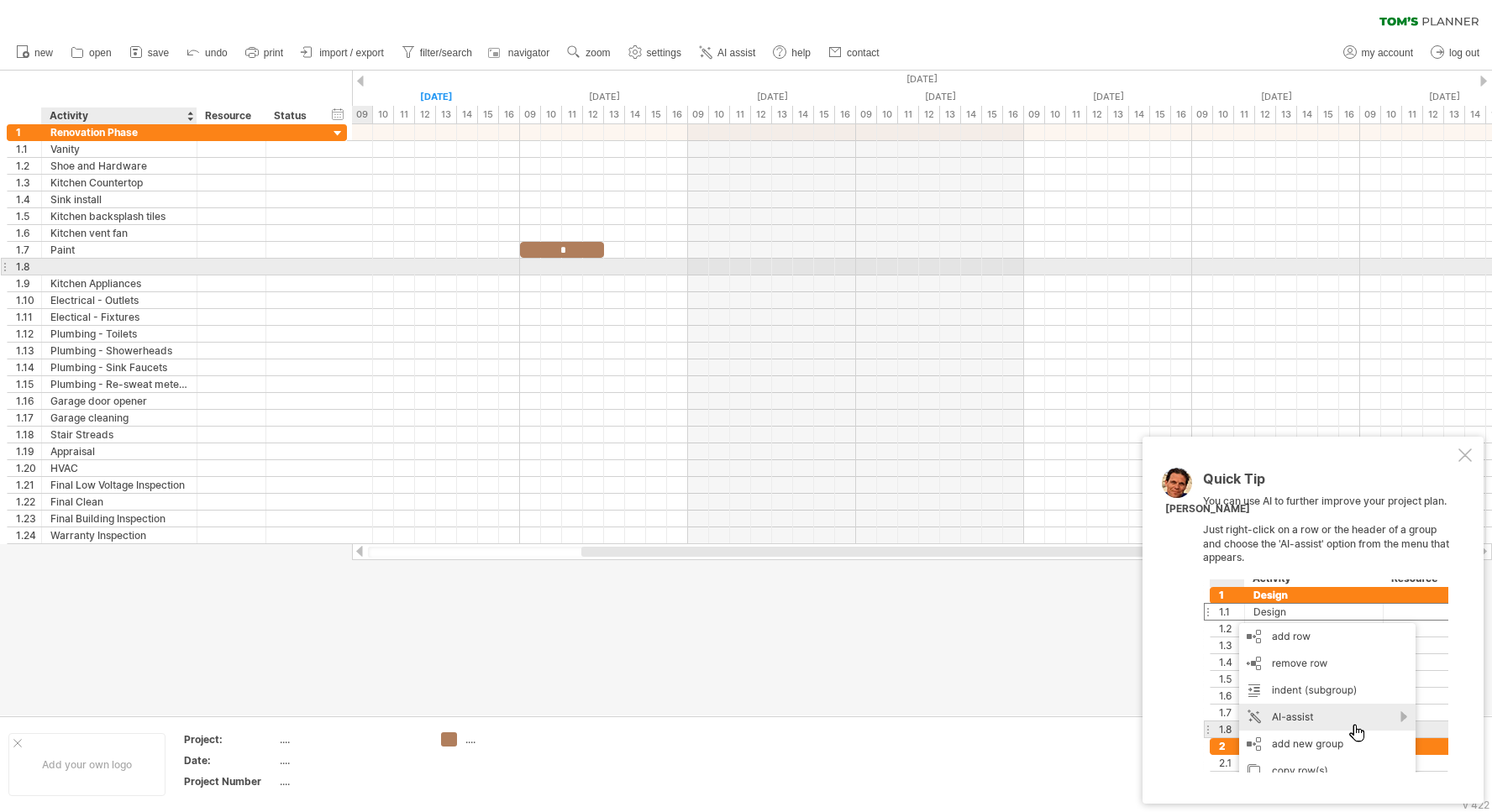
click at [66, 269] on div at bounding box center [119, 267] width 138 height 16
click at [66, 269] on input "text" at bounding box center [119, 267] width 138 height 16
type input "**********"
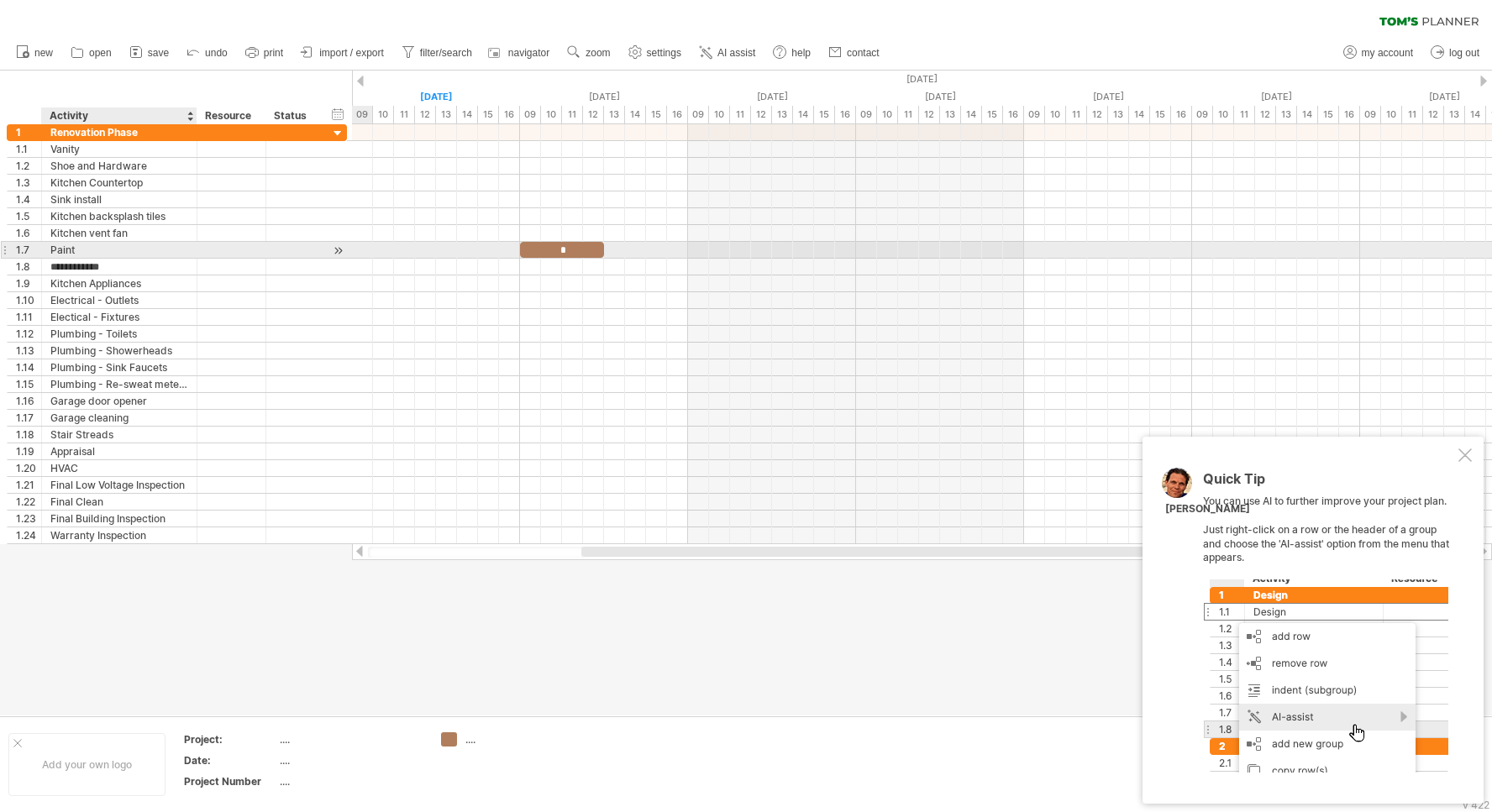
click at [101, 251] on div "Paint" at bounding box center [119, 250] width 138 height 16
click at [101, 251] on input "*****" at bounding box center [119, 250] width 138 height 16
type input "**********"
click at [538, 249] on div "*" at bounding box center [561, 250] width 84 height 16
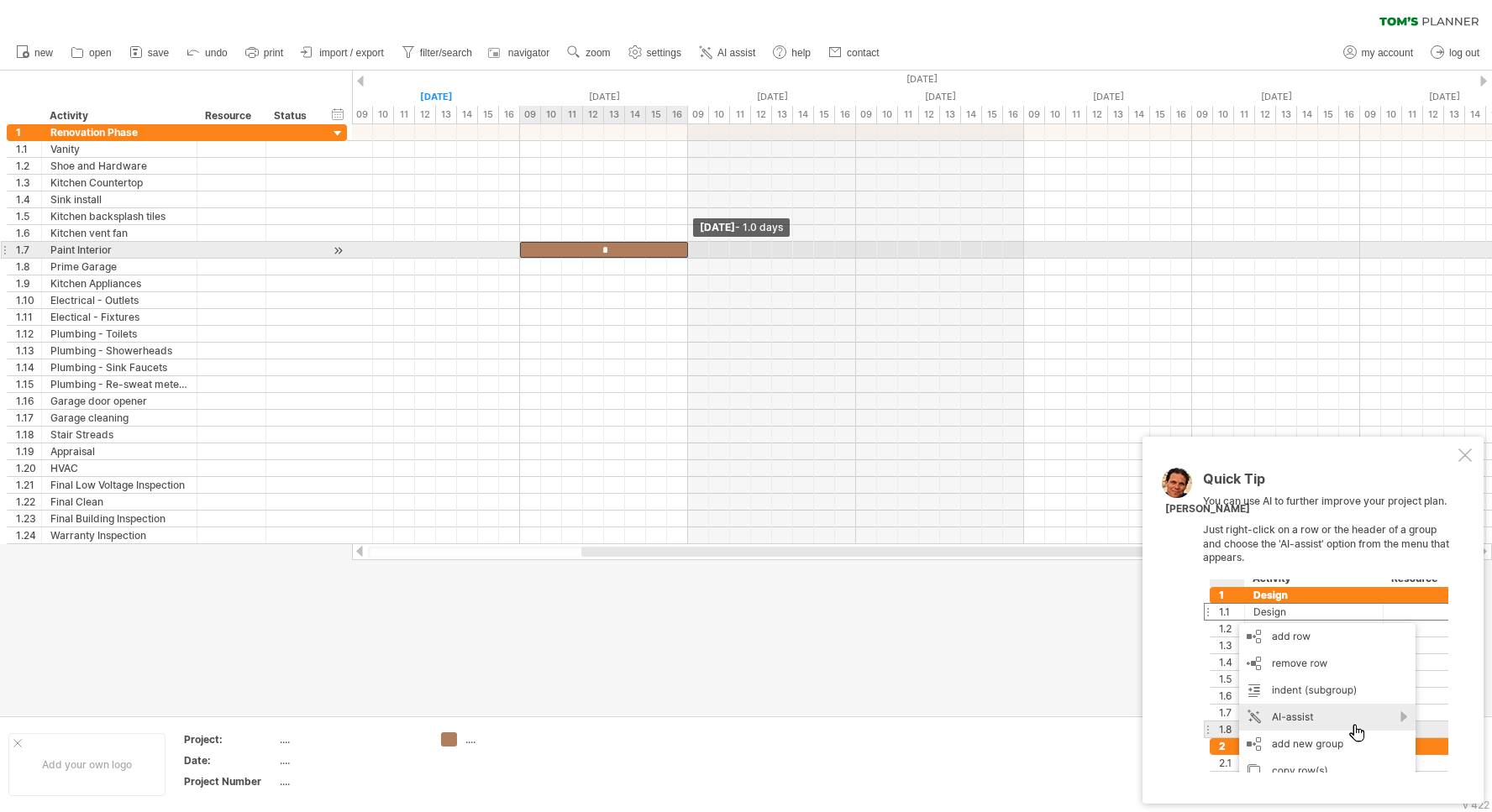
drag, startPoint x: 603, startPoint y: 248, endPoint x: 657, endPoint y: 248, distance: 54.0
click at [657, 248] on div "*" at bounding box center [603, 250] width 168 height 16
drag, startPoint x: 521, startPoint y: 247, endPoint x: 374, endPoint y: 247, distance: 147.0
click at [374, 247] on div "*" at bounding box center [520, 250] width 336 height 16
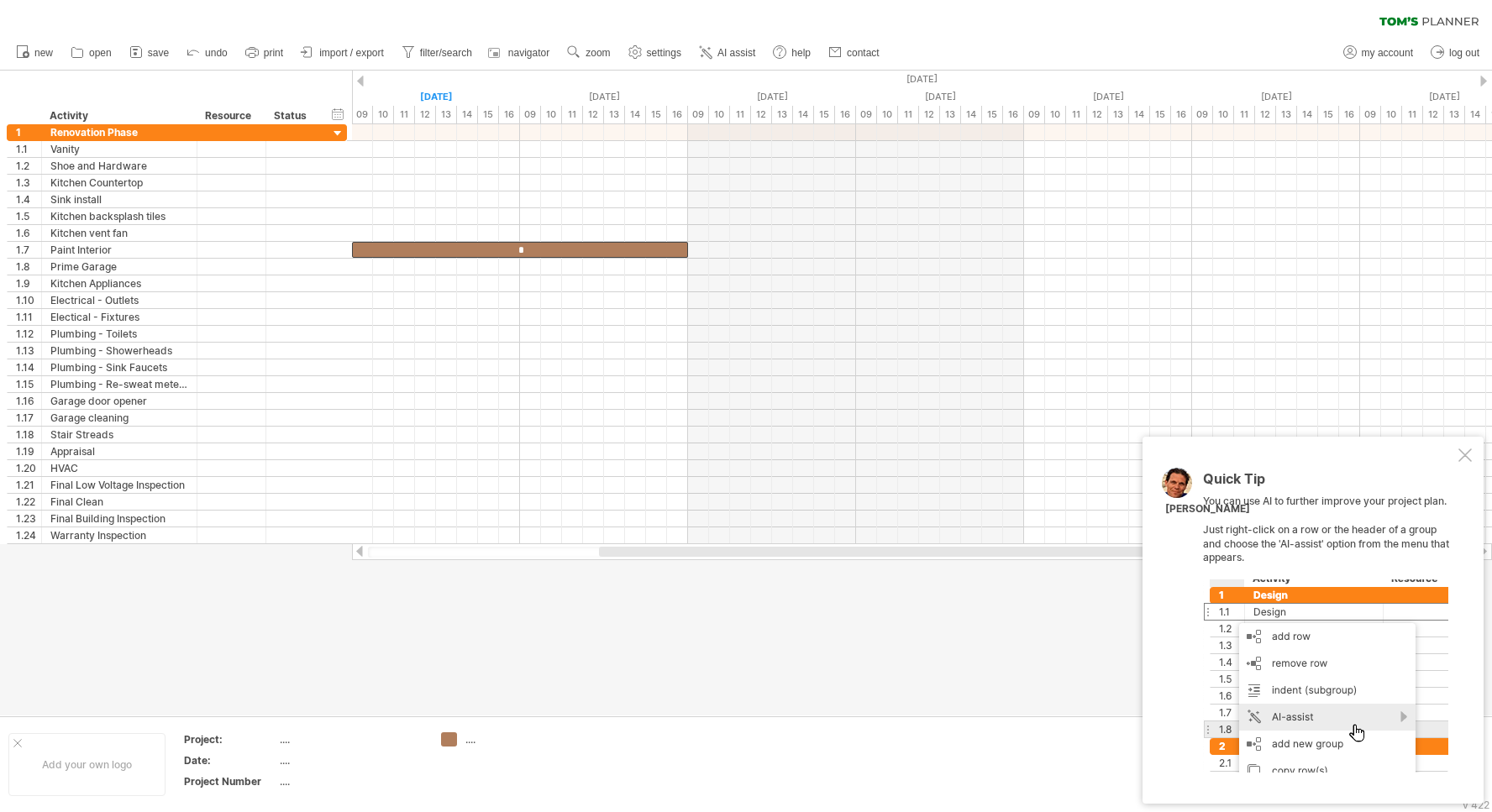
click at [1483, 78] on div at bounding box center [1483, 81] width 6 height 11
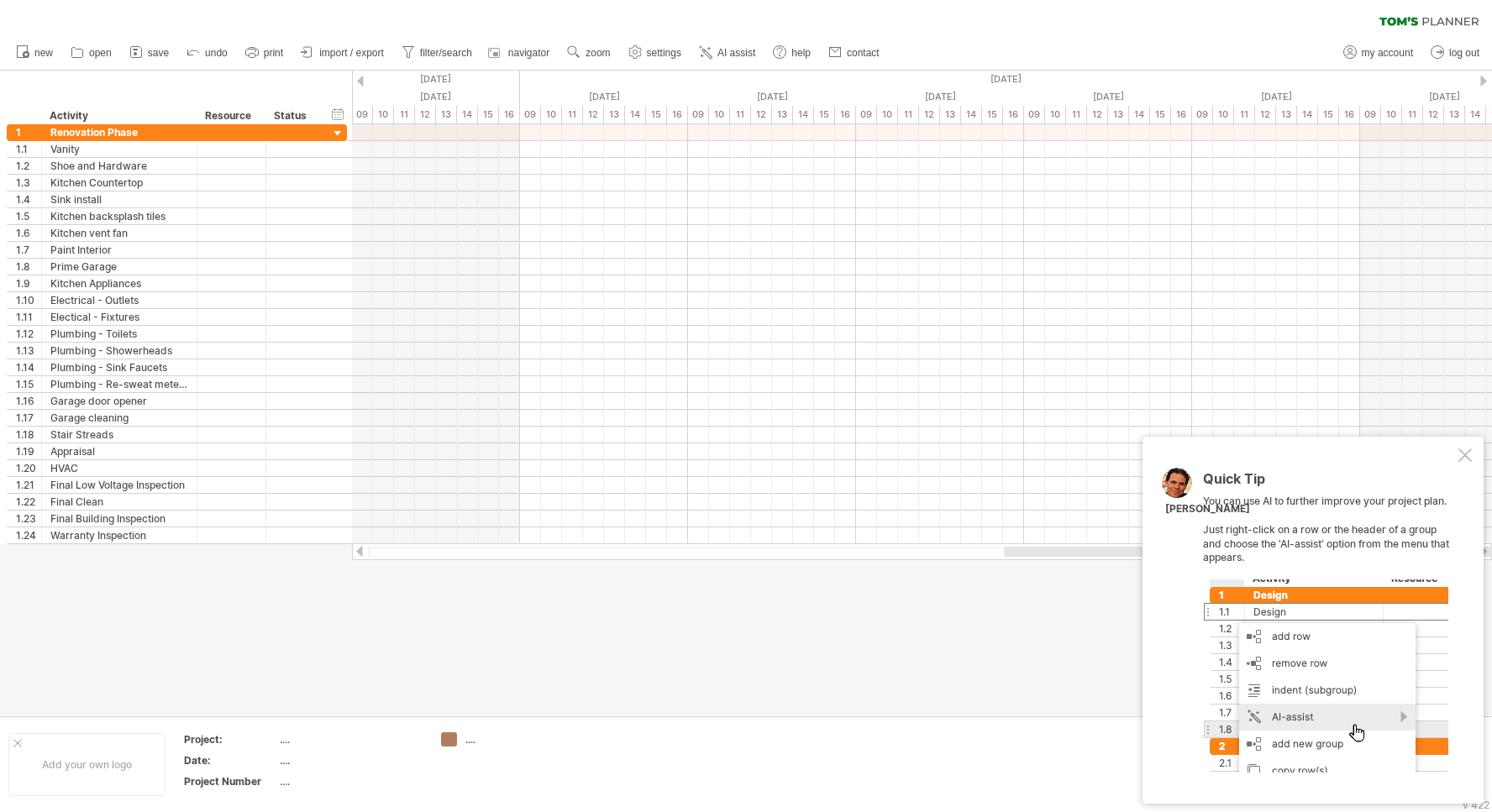
click at [361, 79] on div at bounding box center [360, 81] width 6 height 11
drag, startPoint x: 395, startPoint y: 82, endPoint x: 553, endPoint y: 78, distance: 158.1
click at [501, 83] on div "[DATE]" at bounding box center [1192, 79] width 4704 height 18
click at [1486, 81] on div at bounding box center [1483, 81] width 6 height 11
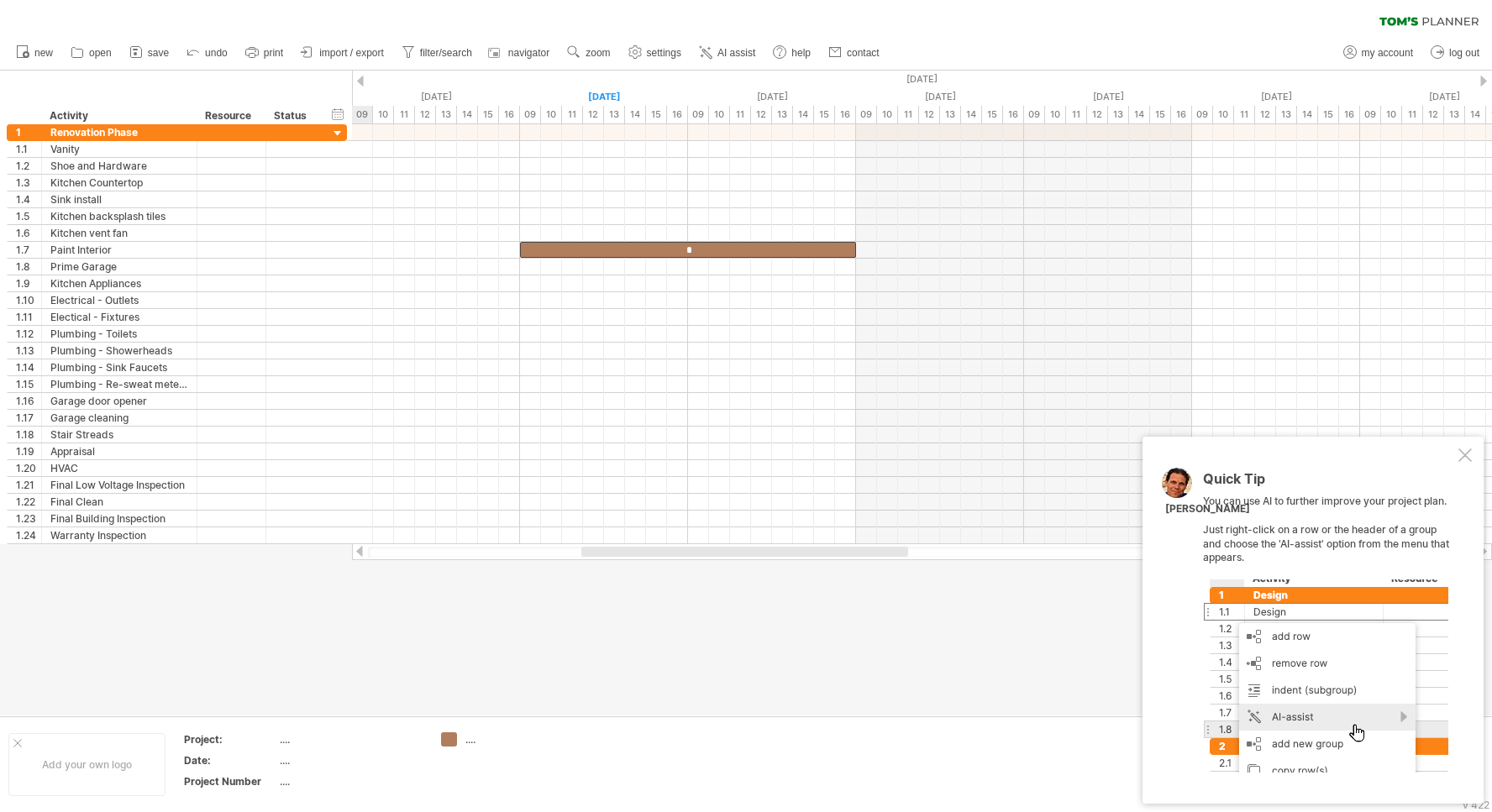
click at [1486, 81] on div at bounding box center [1483, 81] width 6 height 11
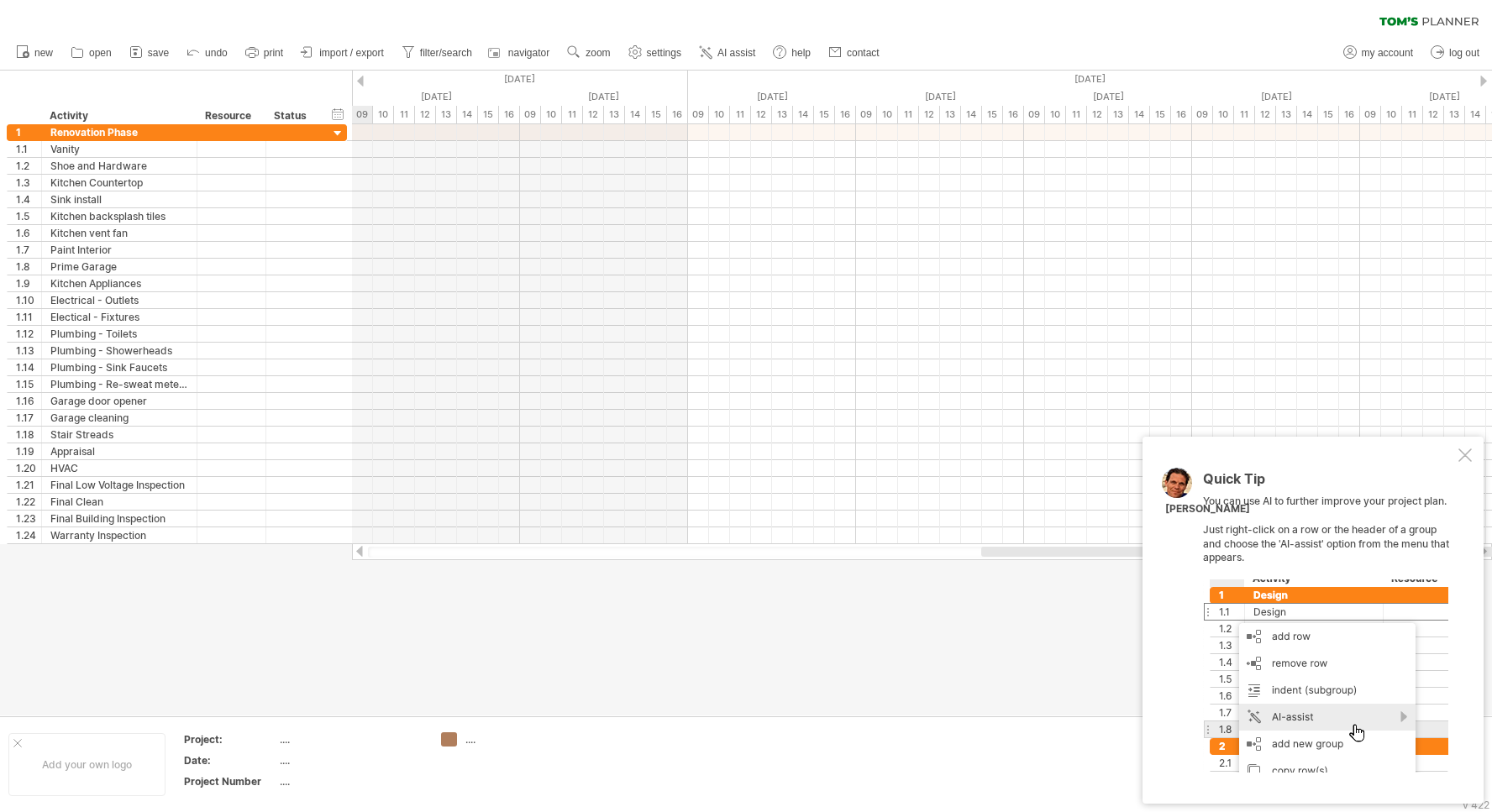
click at [360, 78] on div at bounding box center [360, 81] width 6 height 11
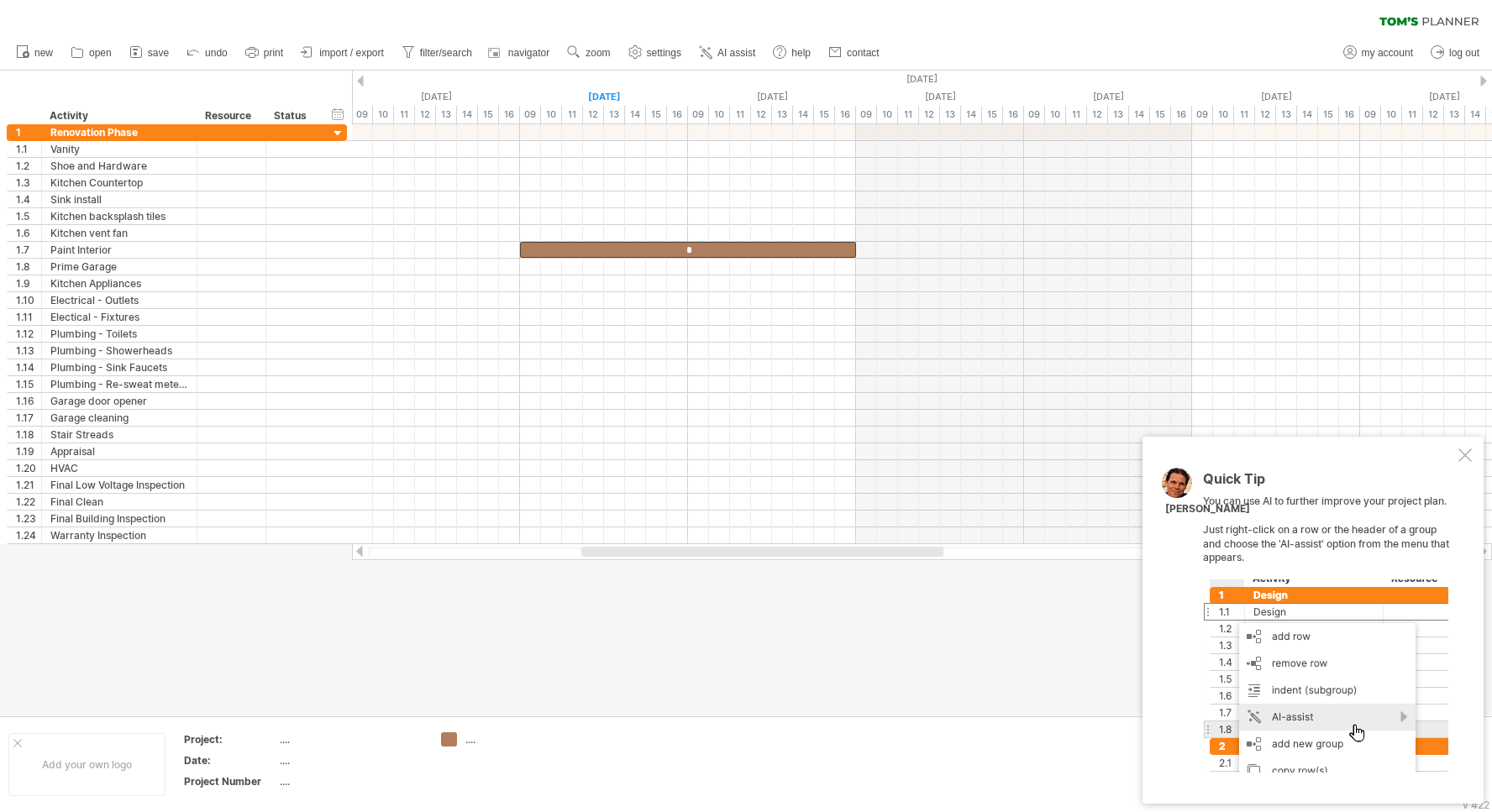
click at [1480, 81] on div at bounding box center [1483, 81] width 6 height 11
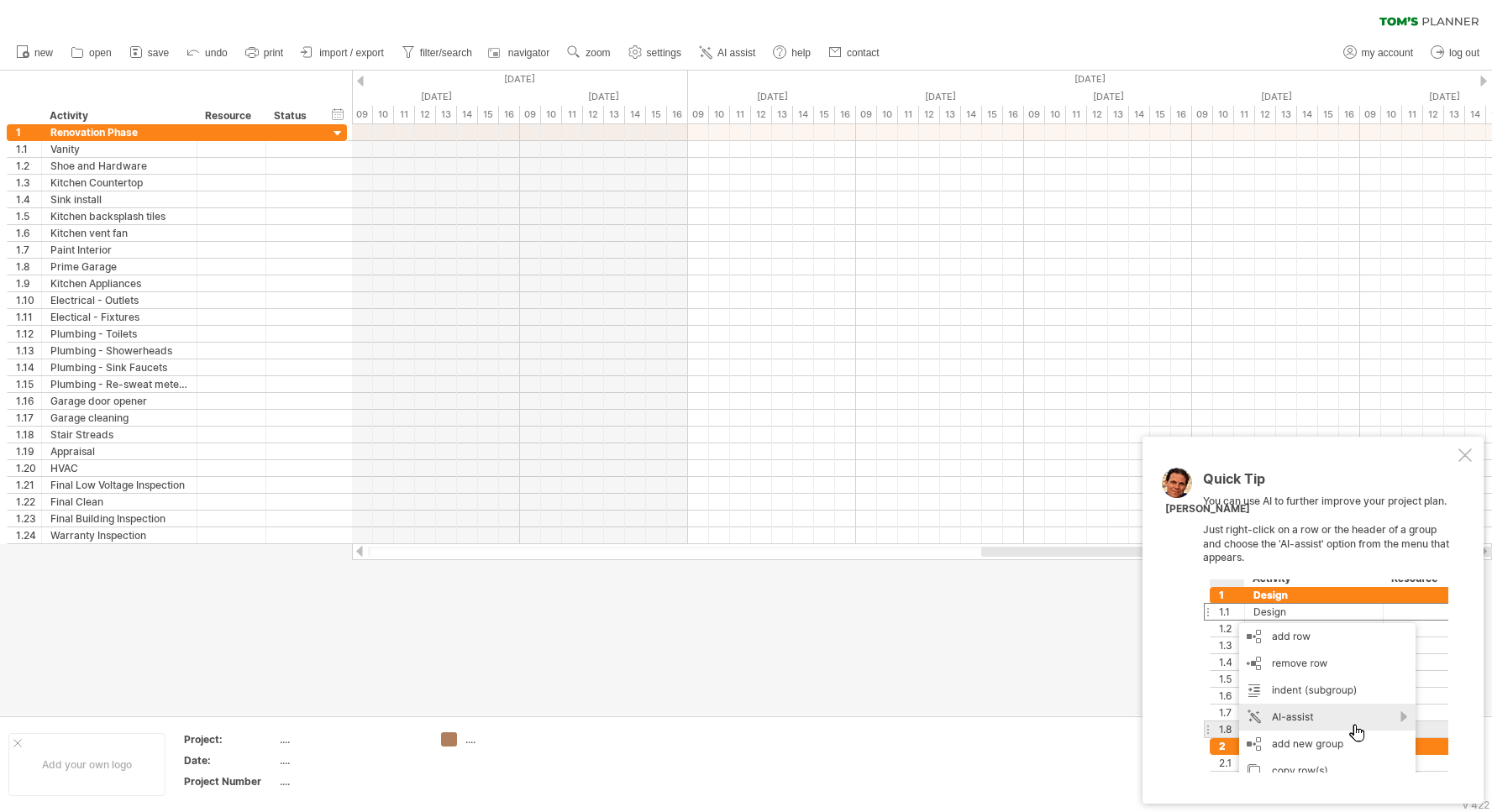
click at [358, 76] on div at bounding box center [360, 81] width 6 height 11
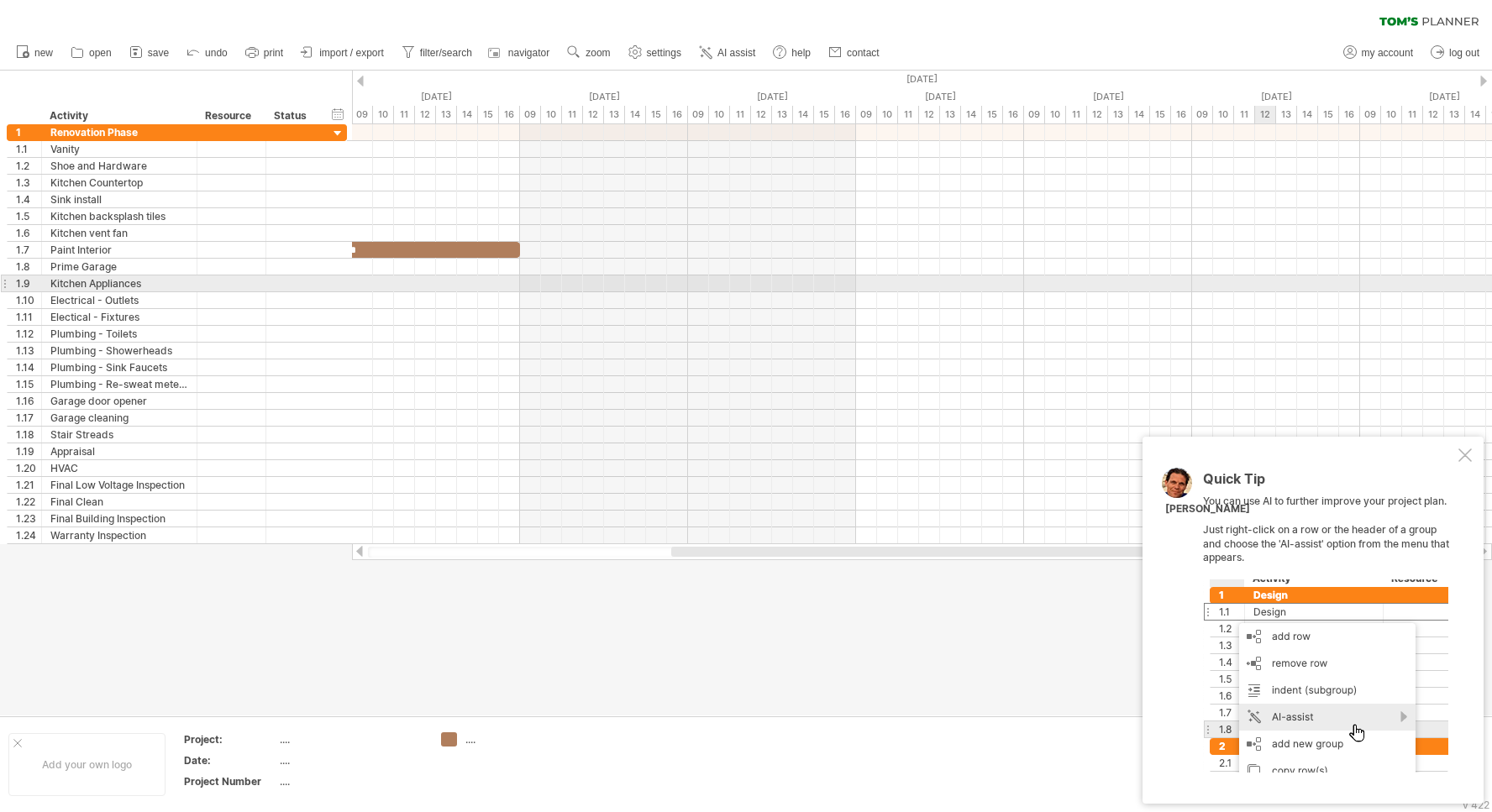
drag, startPoint x: 1201, startPoint y: 283, endPoint x: 1266, endPoint y: 283, distance: 65.0
click at [1266, 283] on div at bounding box center [921, 283] width 1139 height 17
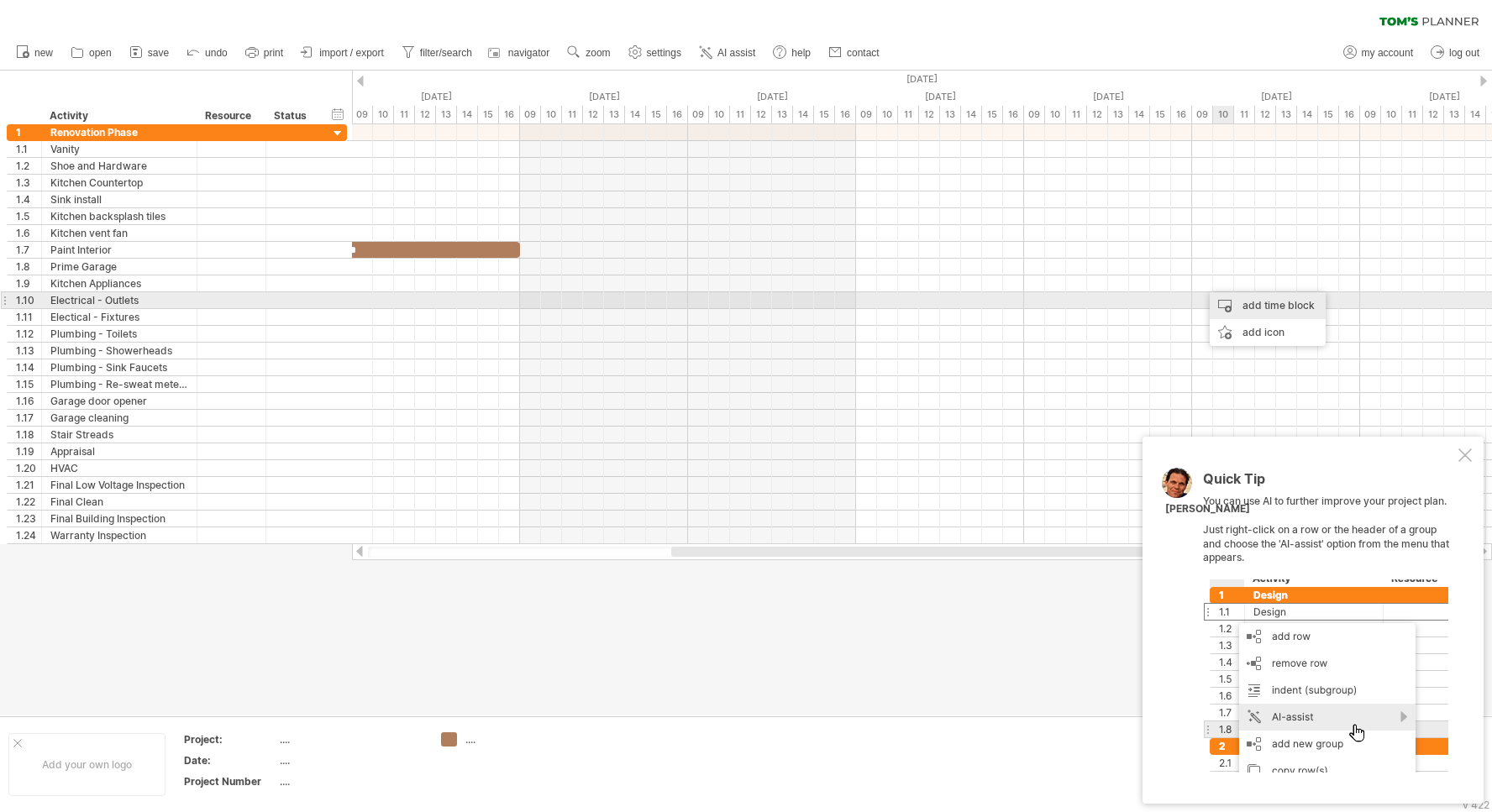
click at [1233, 308] on div "add time block" at bounding box center [1267, 306] width 116 height 27
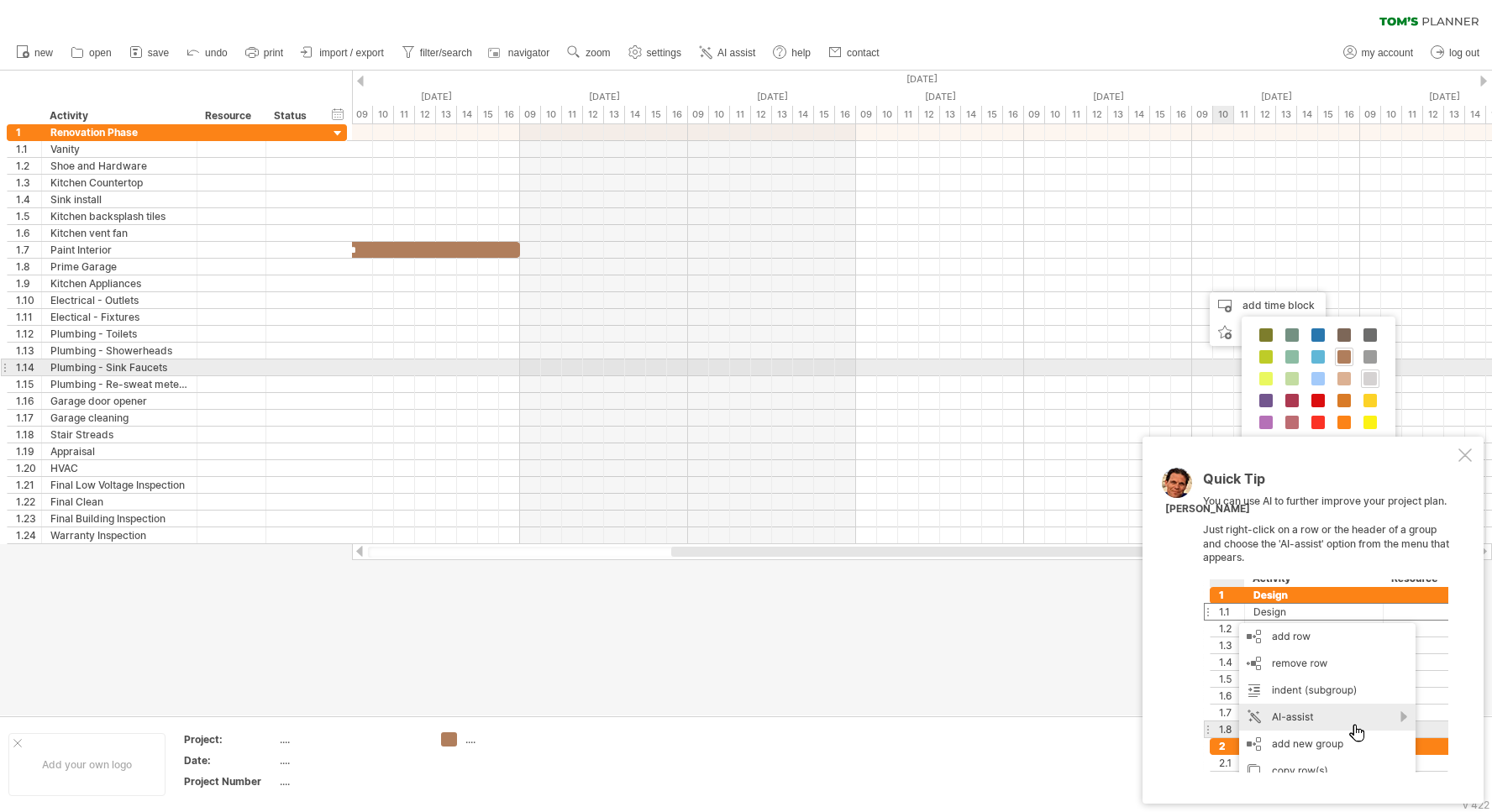
click at [1368, 375] on span at bounding box center [1370, 379] width 13 height 13
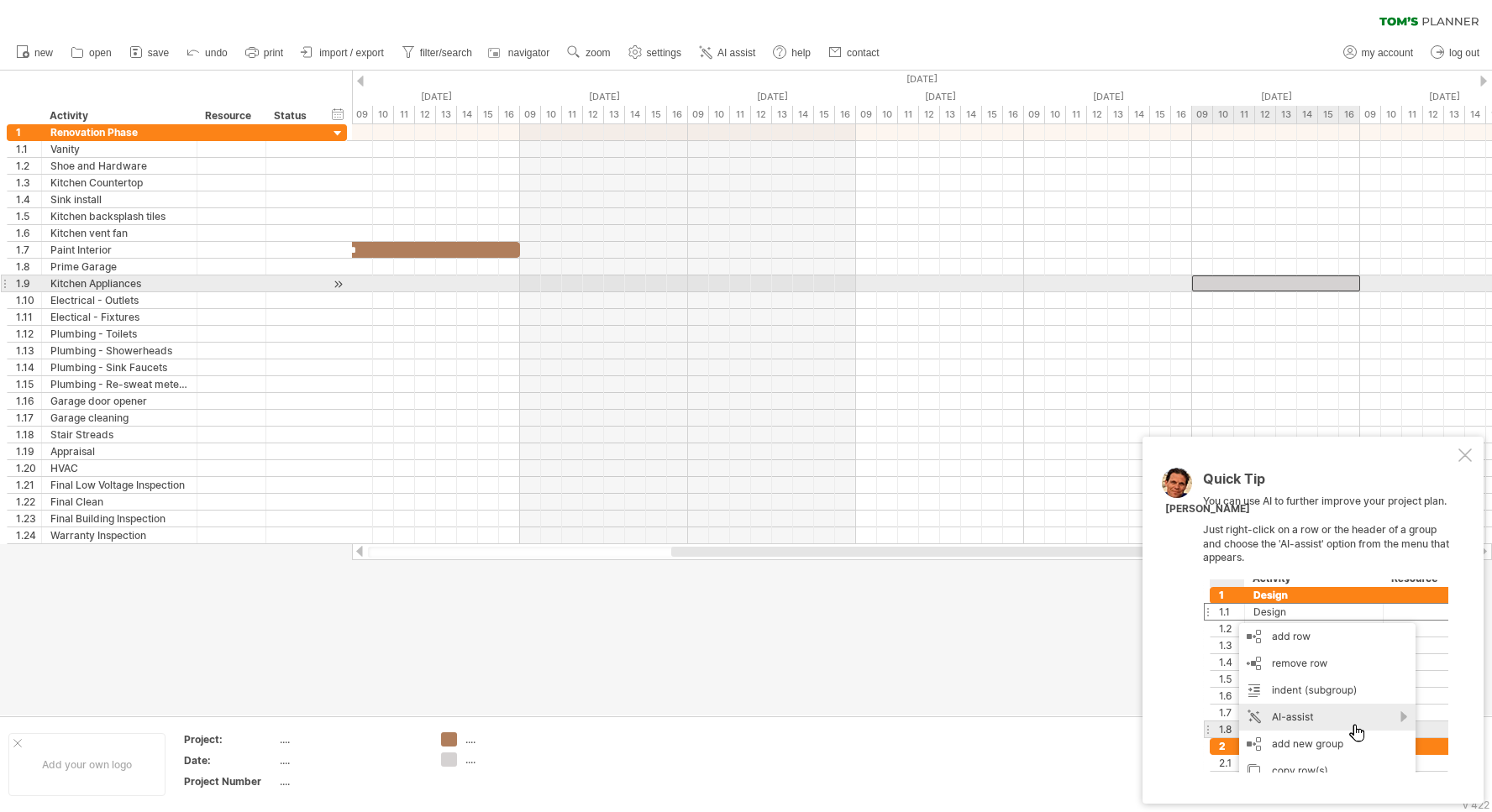
click at [1252, 283] on div "​" at bounding box center [1275, 283] width 168 height 16
click at [1265, 283] on div "*" at bounding box center [1275, 283] width 168 height 16
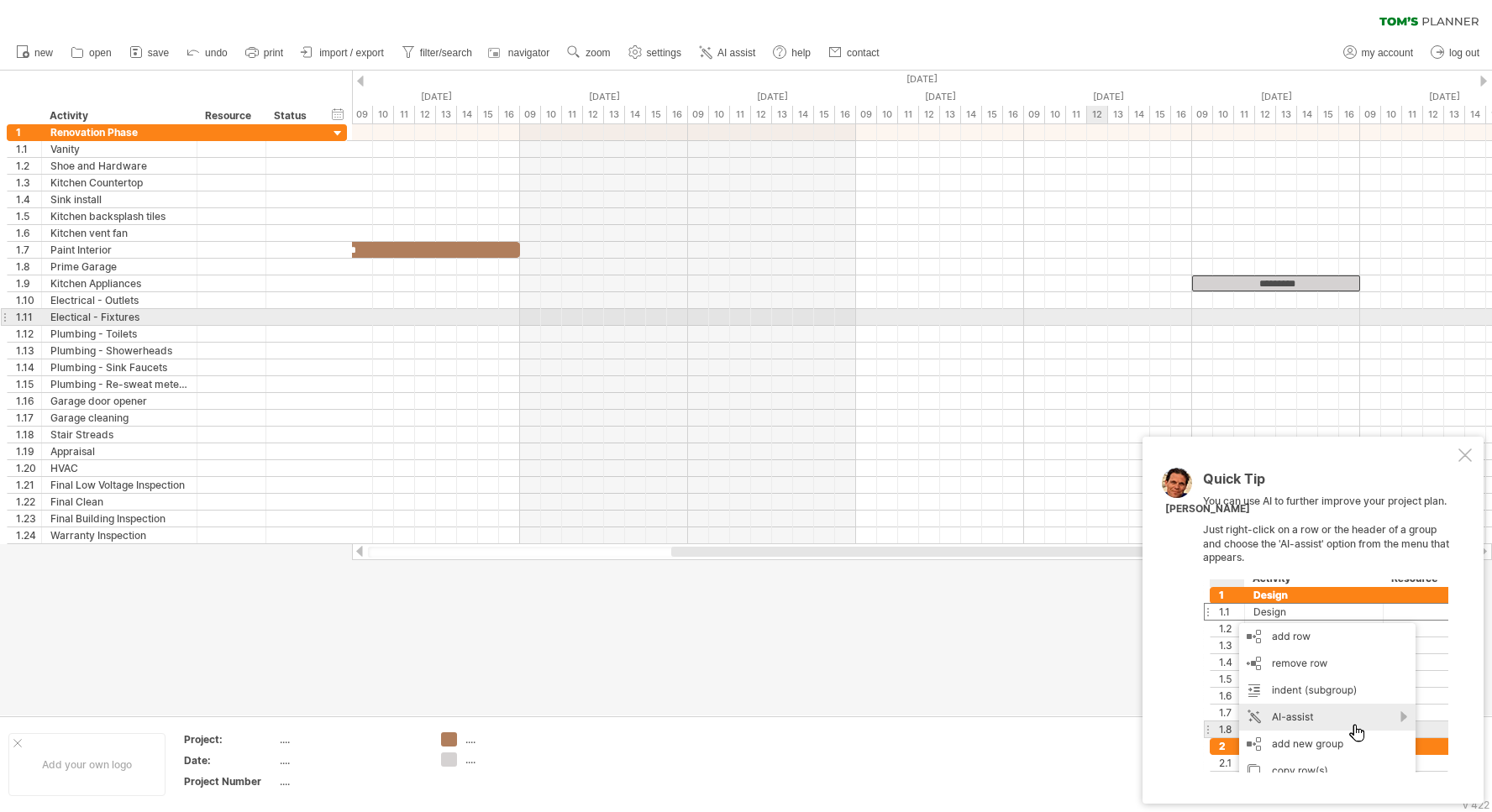
click at [1085, 320] on div at bounding box center [921, 317] width 1139 height 17
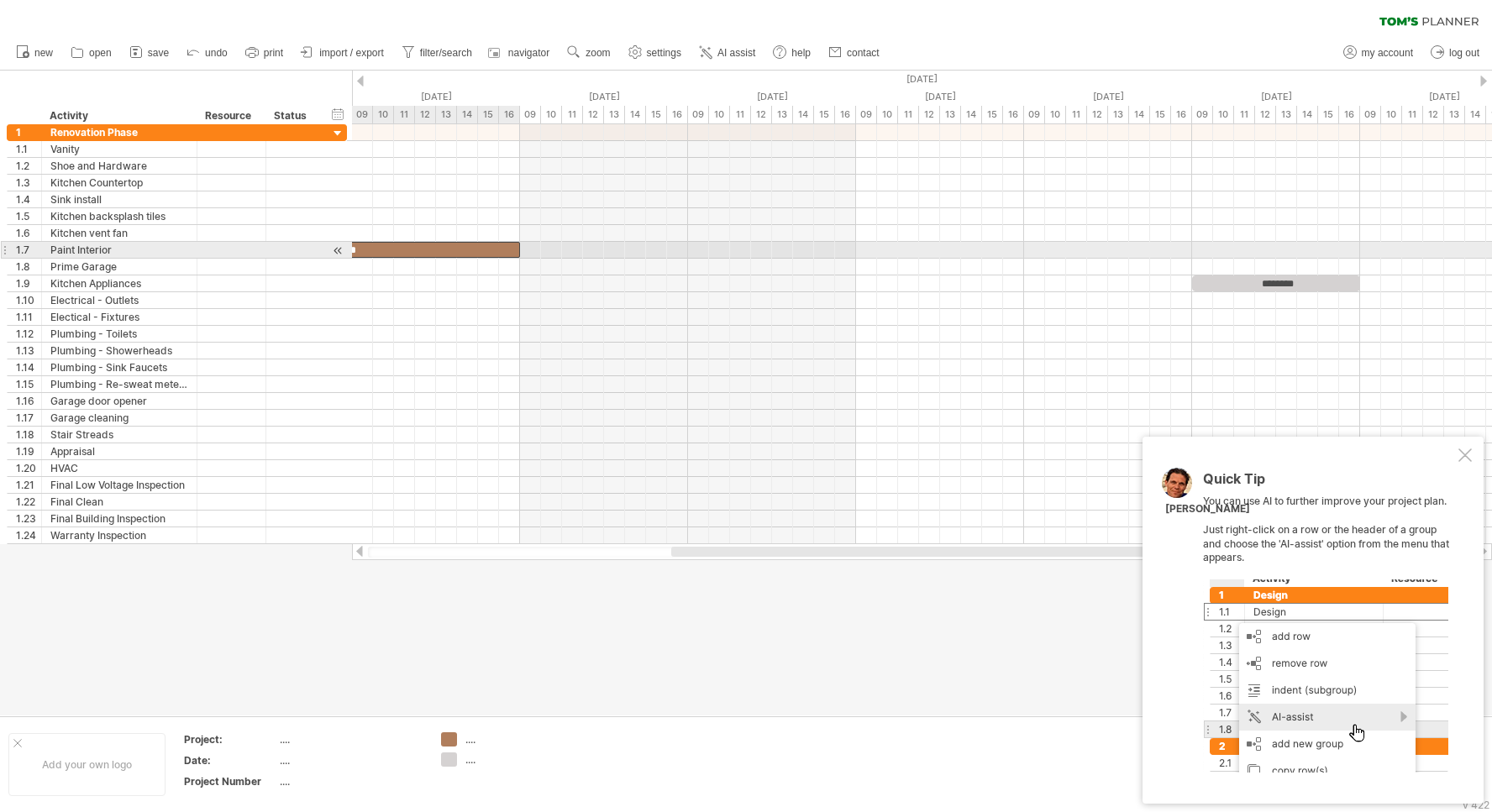
click at [425, 247] on div "*" at bounding box center [353, 250] width 336 height 16
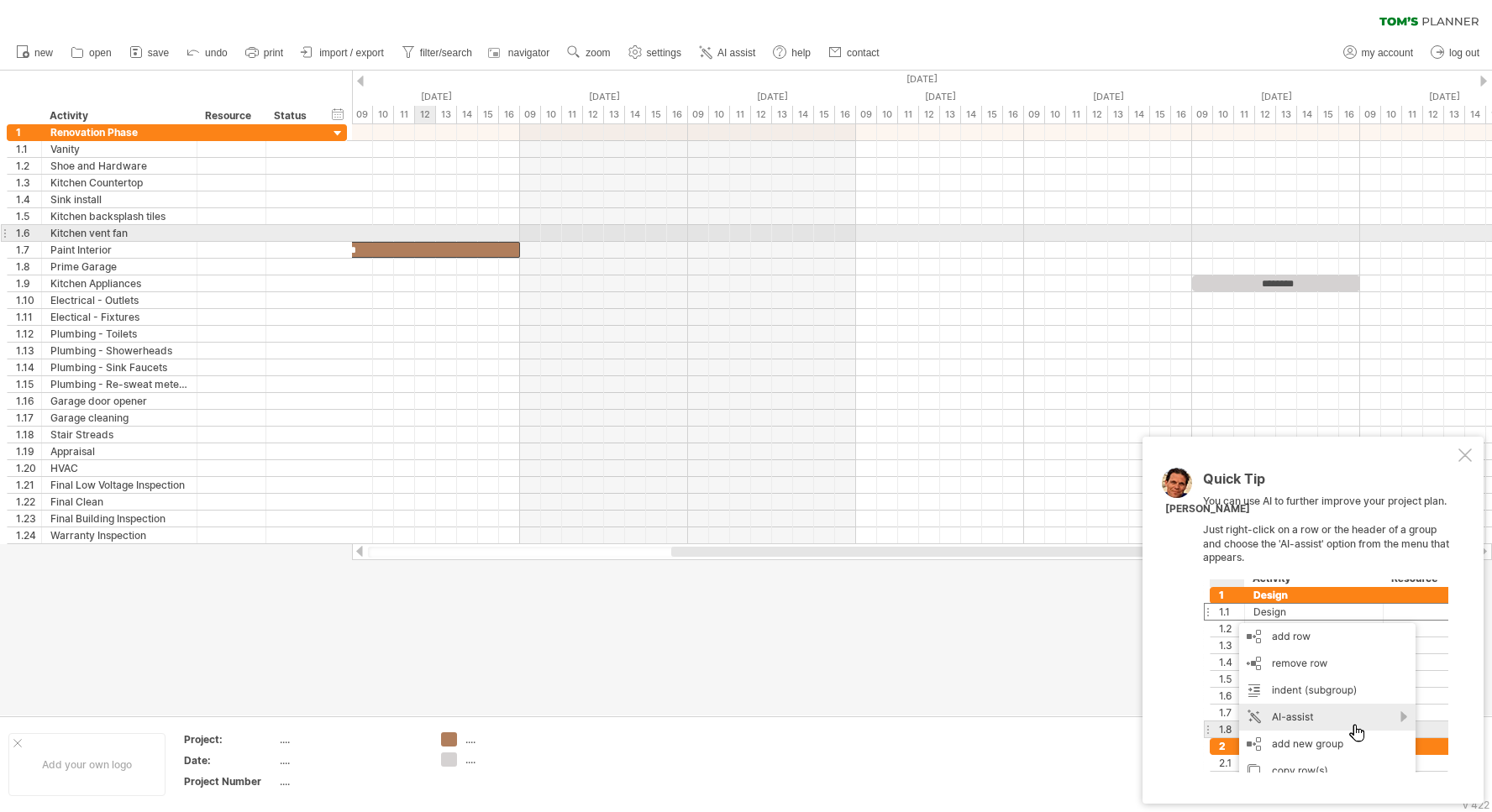
click at [421, 241] on div at bounding box center [921, 233] width 1139 height 17
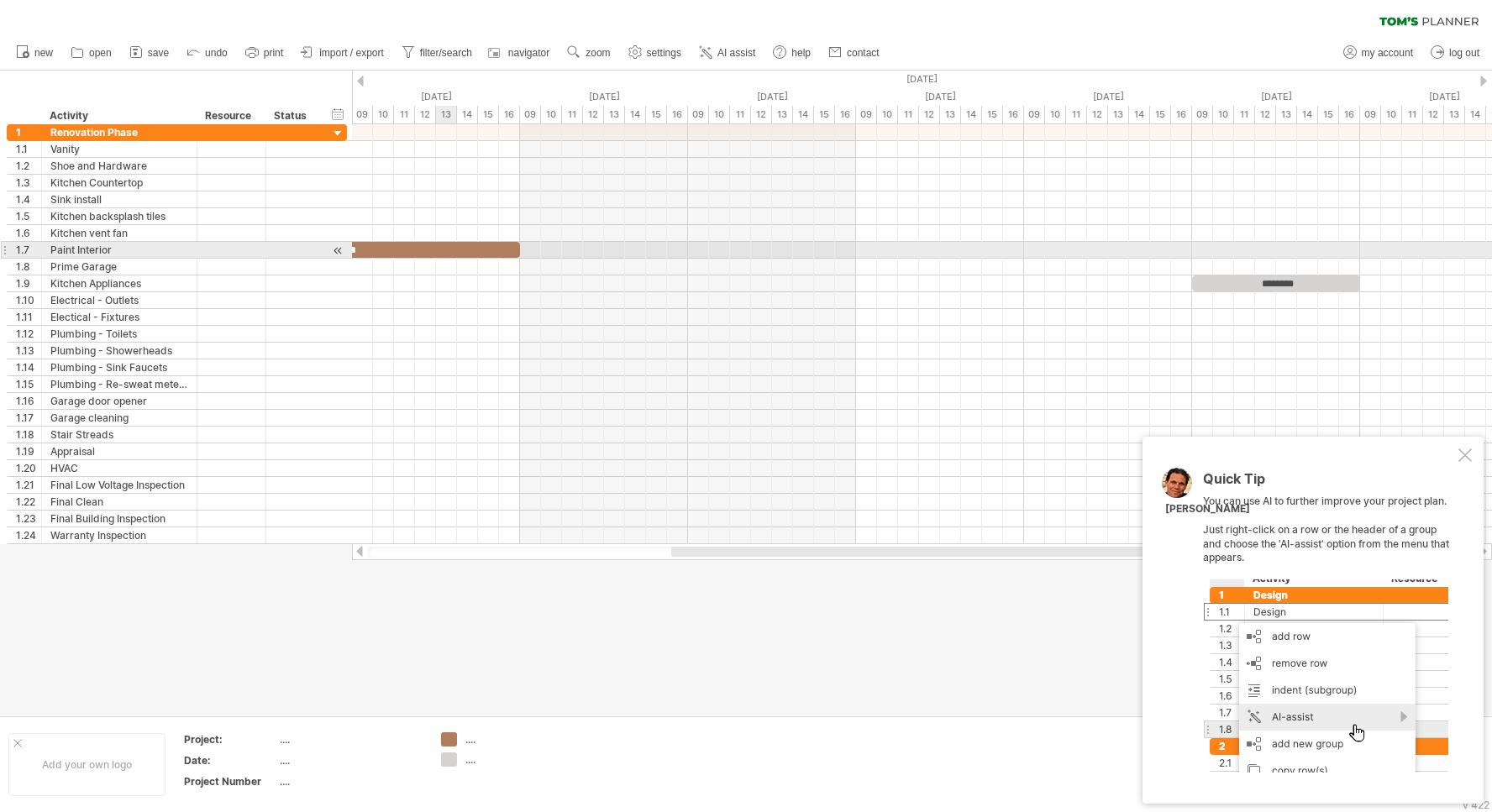
click at [441, 249] on div "*" at bounding box center [353, 250] width 336 height 16
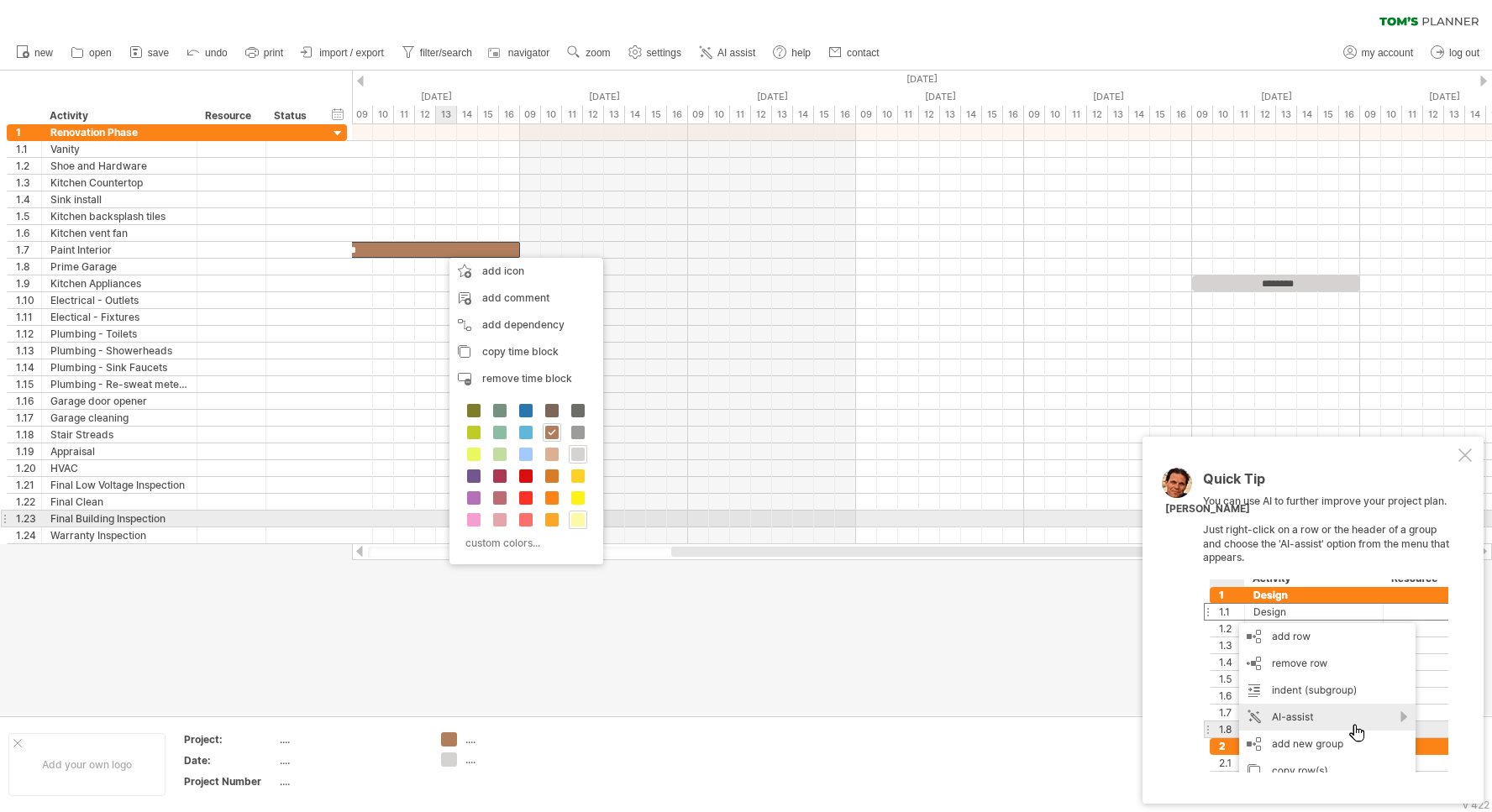
click at [576, 517] on span at bounding box center [577, 520] width 13 height 13
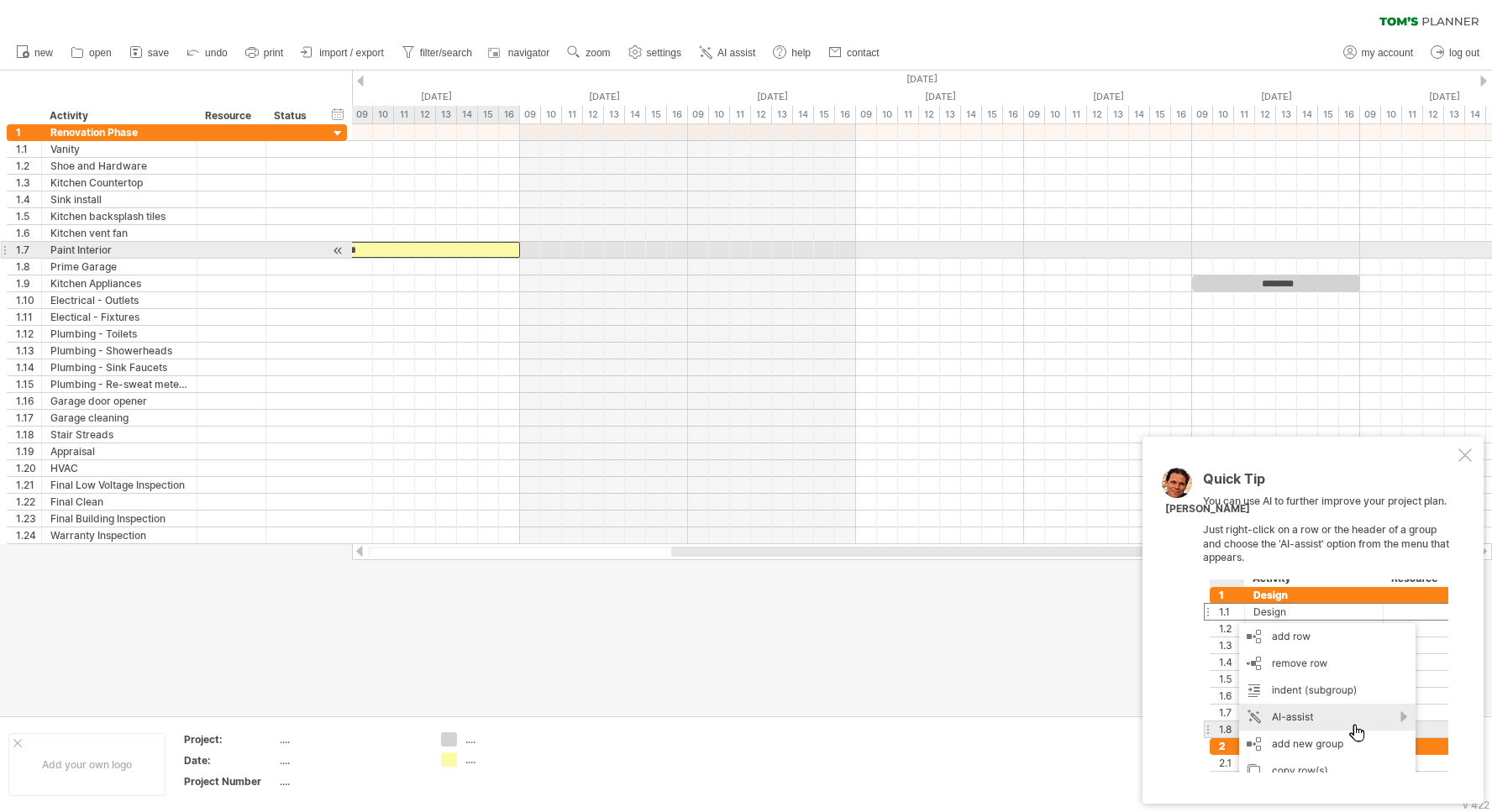
click at [421, 249] on div "*" at bounding box center [353, 250] width 336 height 16
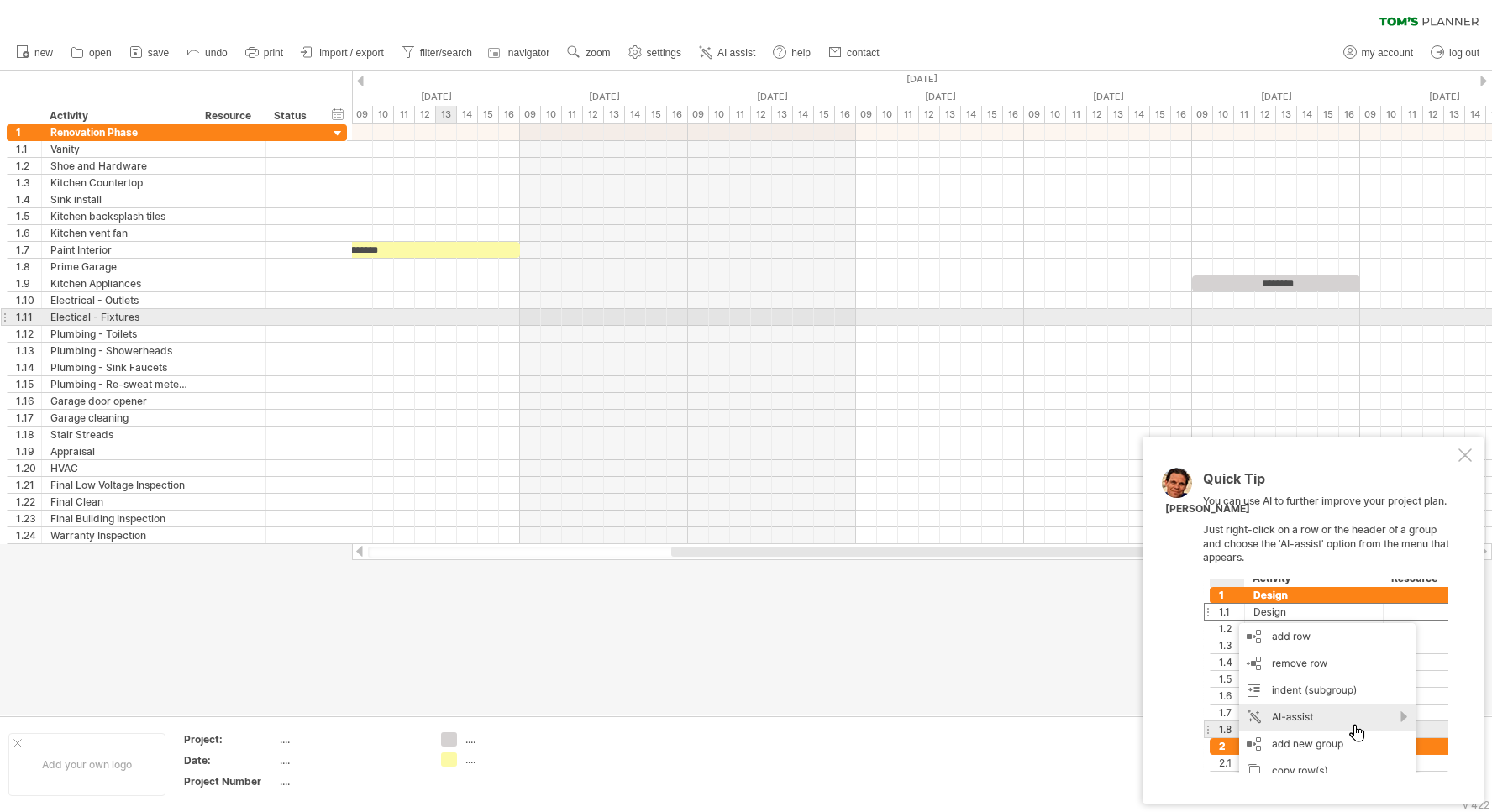
click at [453, 319] on div at bounding box center [921, 317] width 1139 height 17
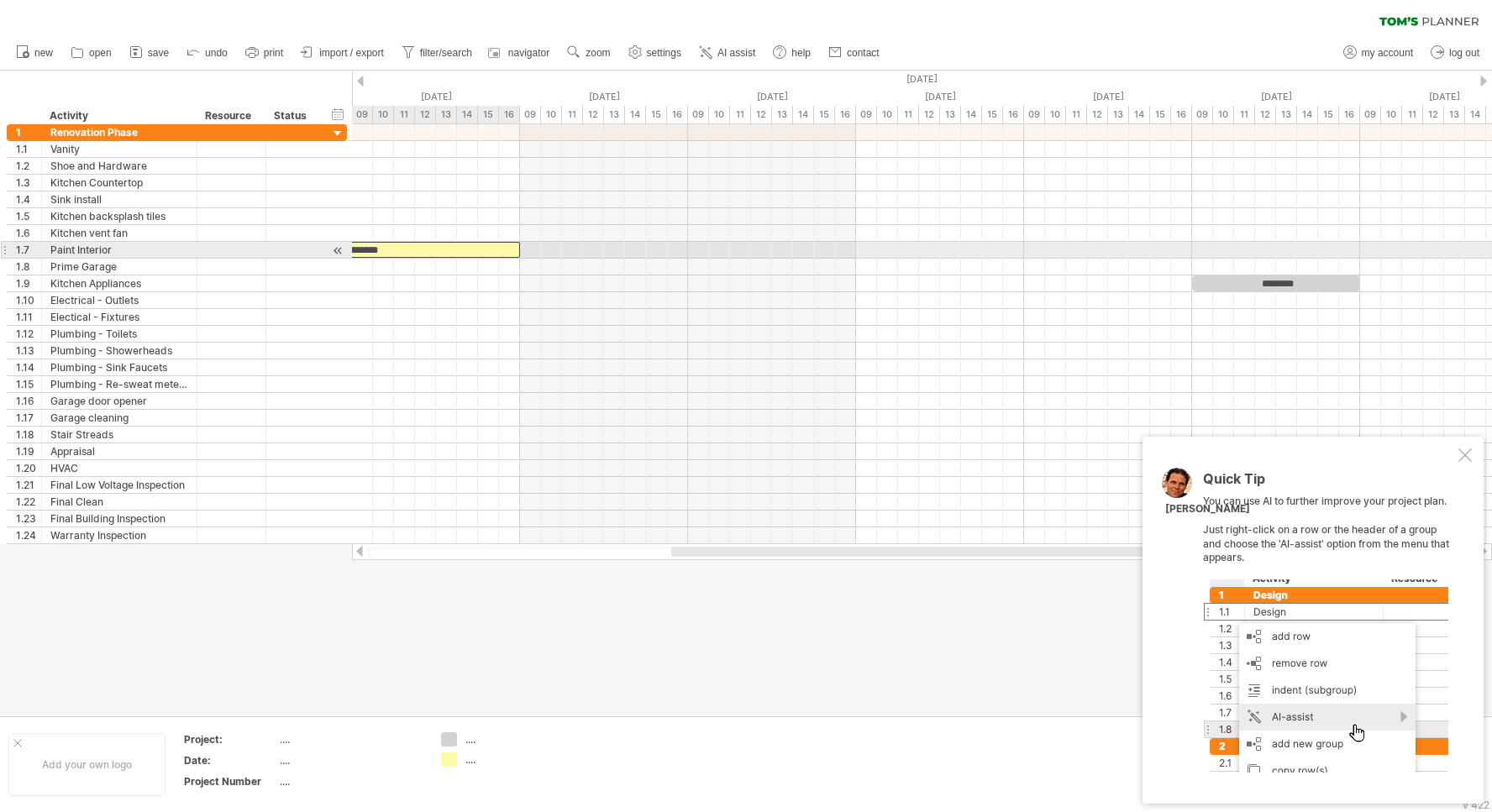
click at [404, 247] on div "**********" at bounding box center [353, 250] width 336 height 16
drag, startPoint x: 404, startPoint y: 247, endPoint x: 532, endPoint y: 242, distance: 128.1
click at [532, 242] on div "**********" at bounding box center [436, 250] width 336 height 16
drag, startPoint x: 384, startPoint y: 249, endPoint x: 398, endPoint y: 249, distance: 14.0
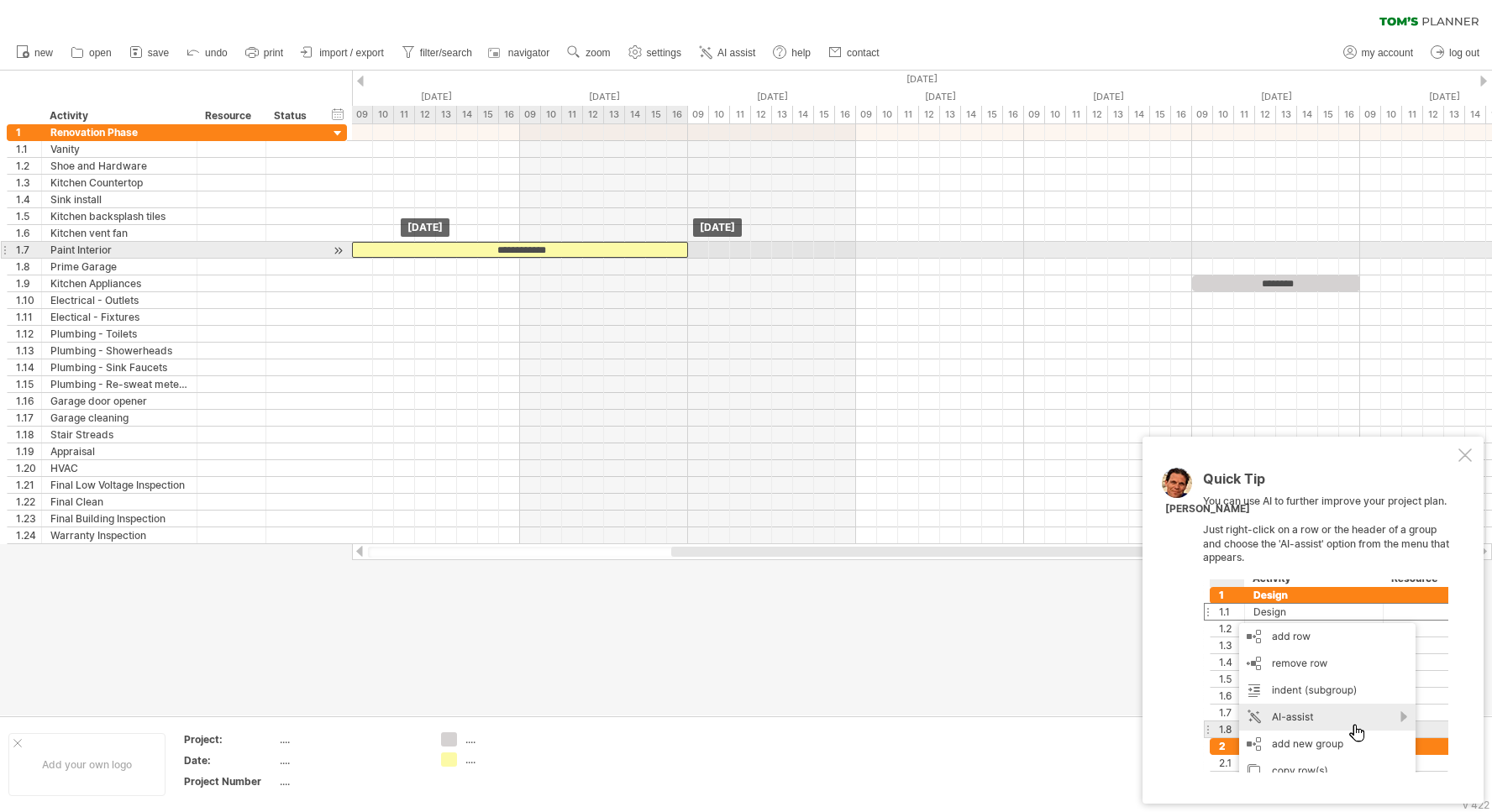
click at [398, 249] on div "**********" at bounding box center [520, 250] width 336 height 16
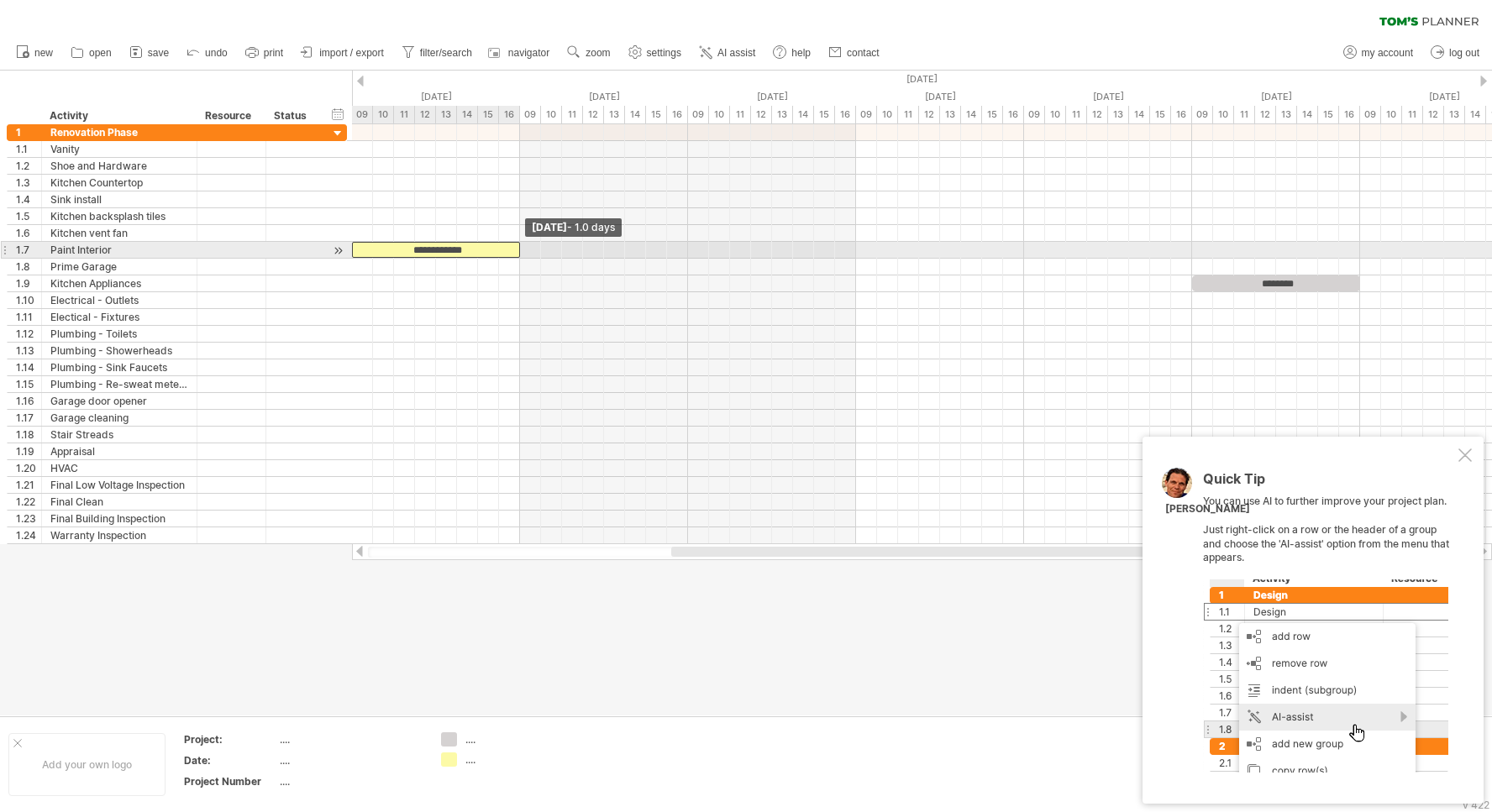
drag, startPoint x: 686, startPoint y: 250, endPoint x: 523, endPoint y: 248, distance: 163.0
click at [523, 248] on div "**********" at bounding box center [921, 334] width 1139 height 420
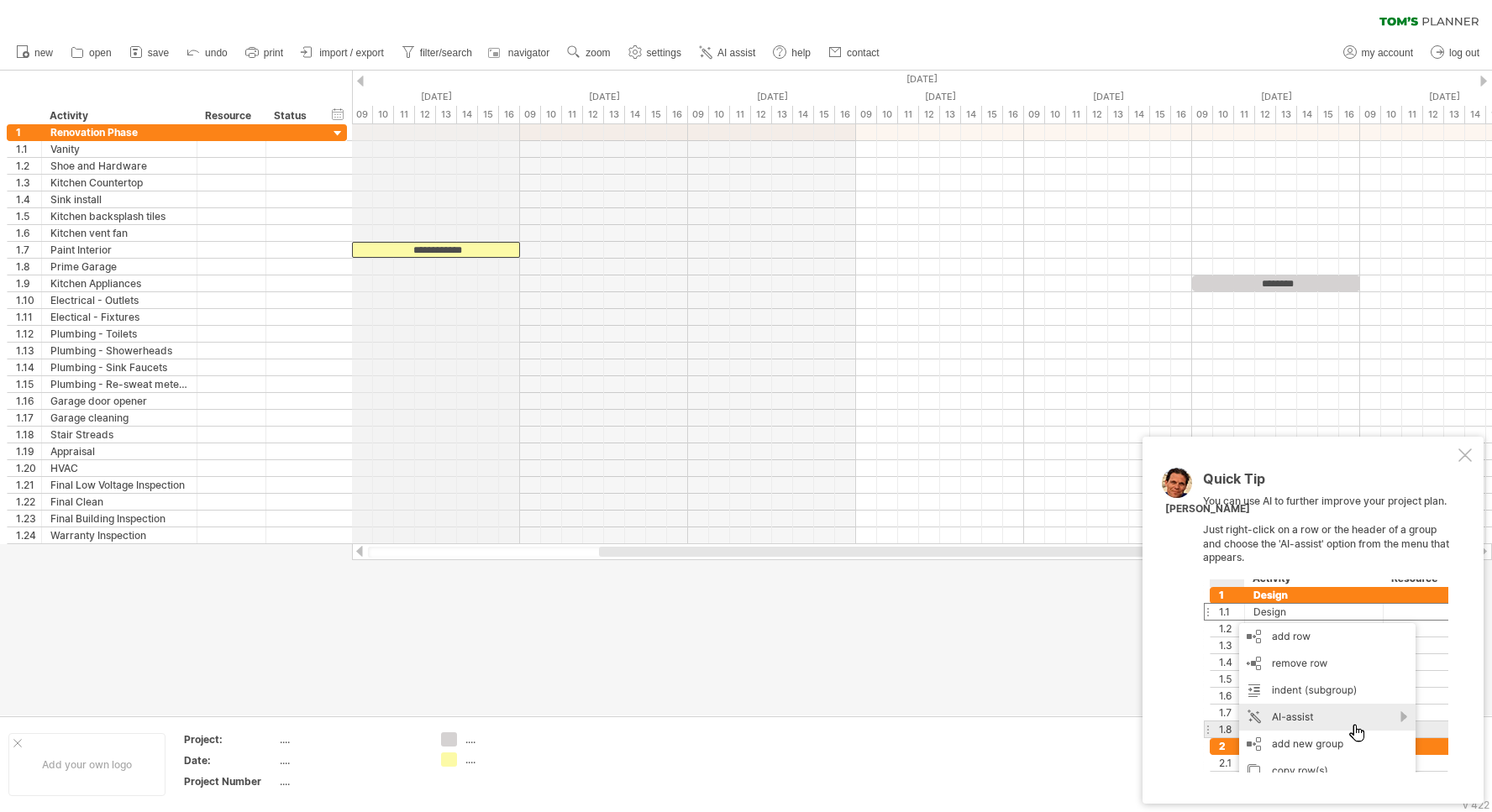
drag, startPoint x: 363, startPoint y: 112, endPoint x: 390, endPoint y: 112, distance: 27.0
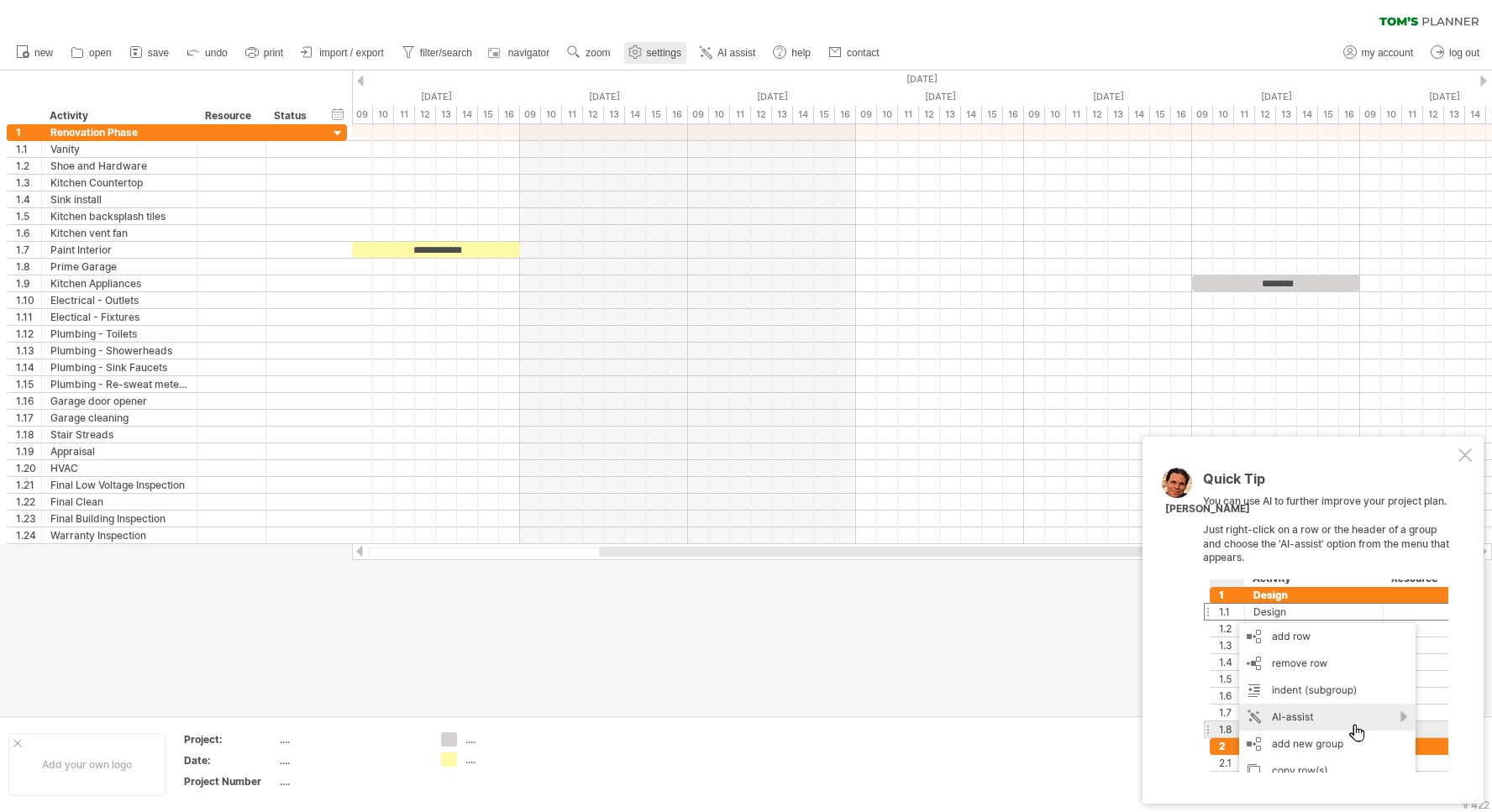
click at [665, 49] on span "settings" at bounding box center [664, 52] width 34 height 12
select select "*"
select select "**"
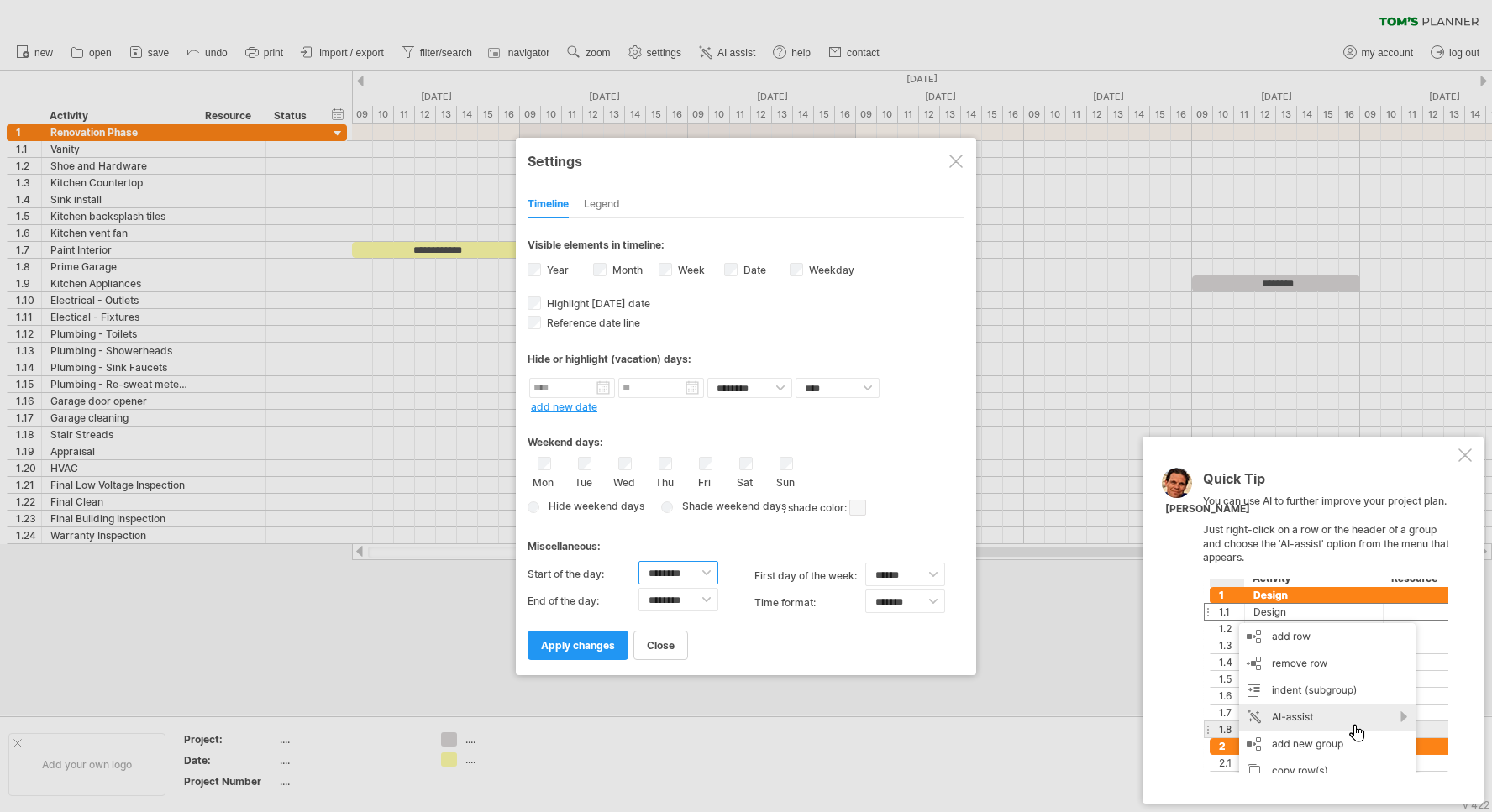
click at [639, 561] on select "******** ******** ******** ******** ******** ******** ******** ******** *******…" at bounding box center [678, 573] width 80 height 23
select select "*"
click option "********" at bounding box center [0, 0] width 0 height 0
click at [820, 652] on div "close apply changes" at bounding box center [746, 638] width 437 height 43
click at [603, 194] on div "Legend" at bounding box center [602, 205] width 36 height 27
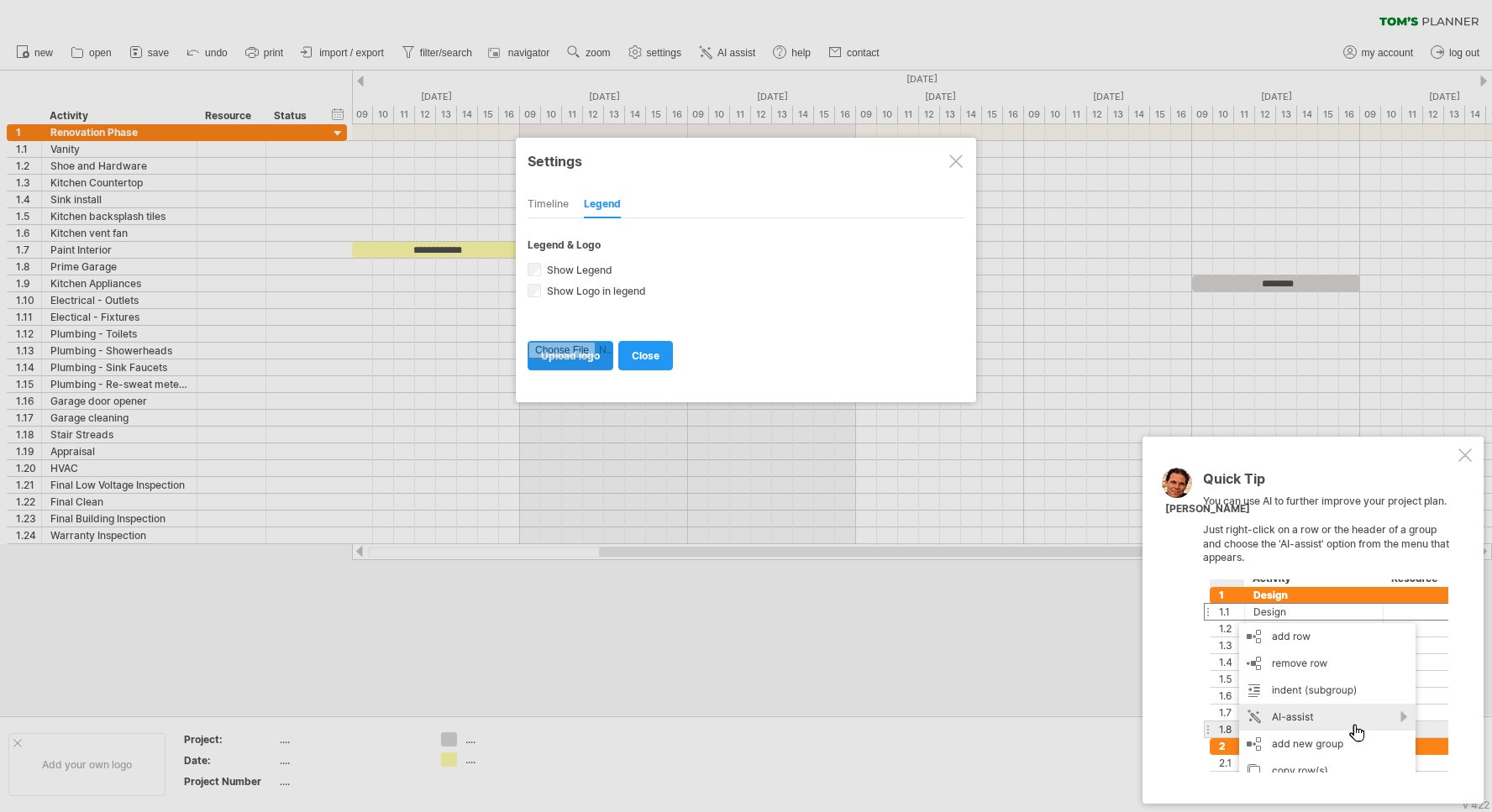
click at [574, 354] on input "file" at bounding box center [569, 355] width 84 height 28
type input "**********"
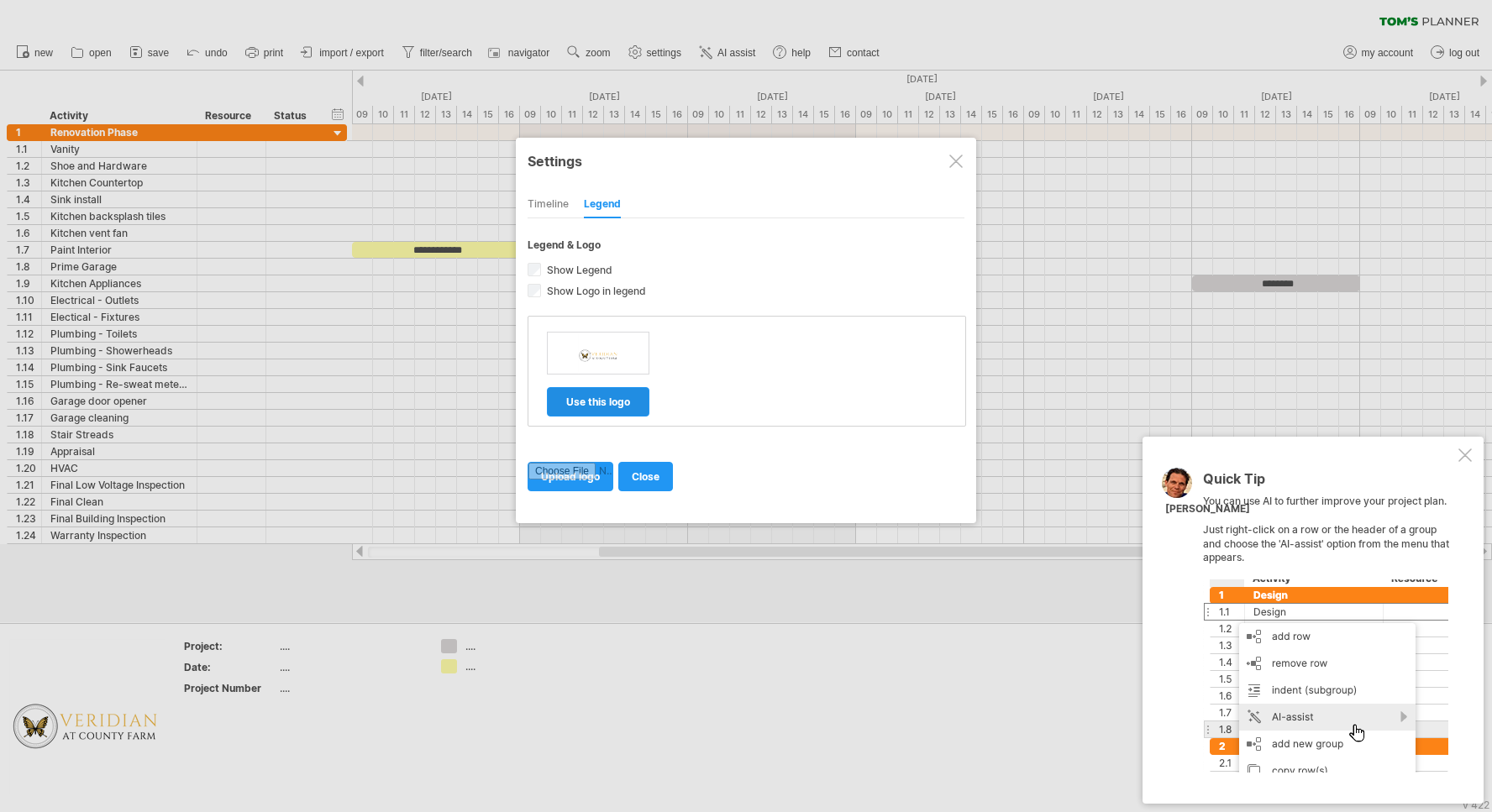
click at [601, 401] on span "use this logo" at bounding box center [597, 402] width 64 height 13
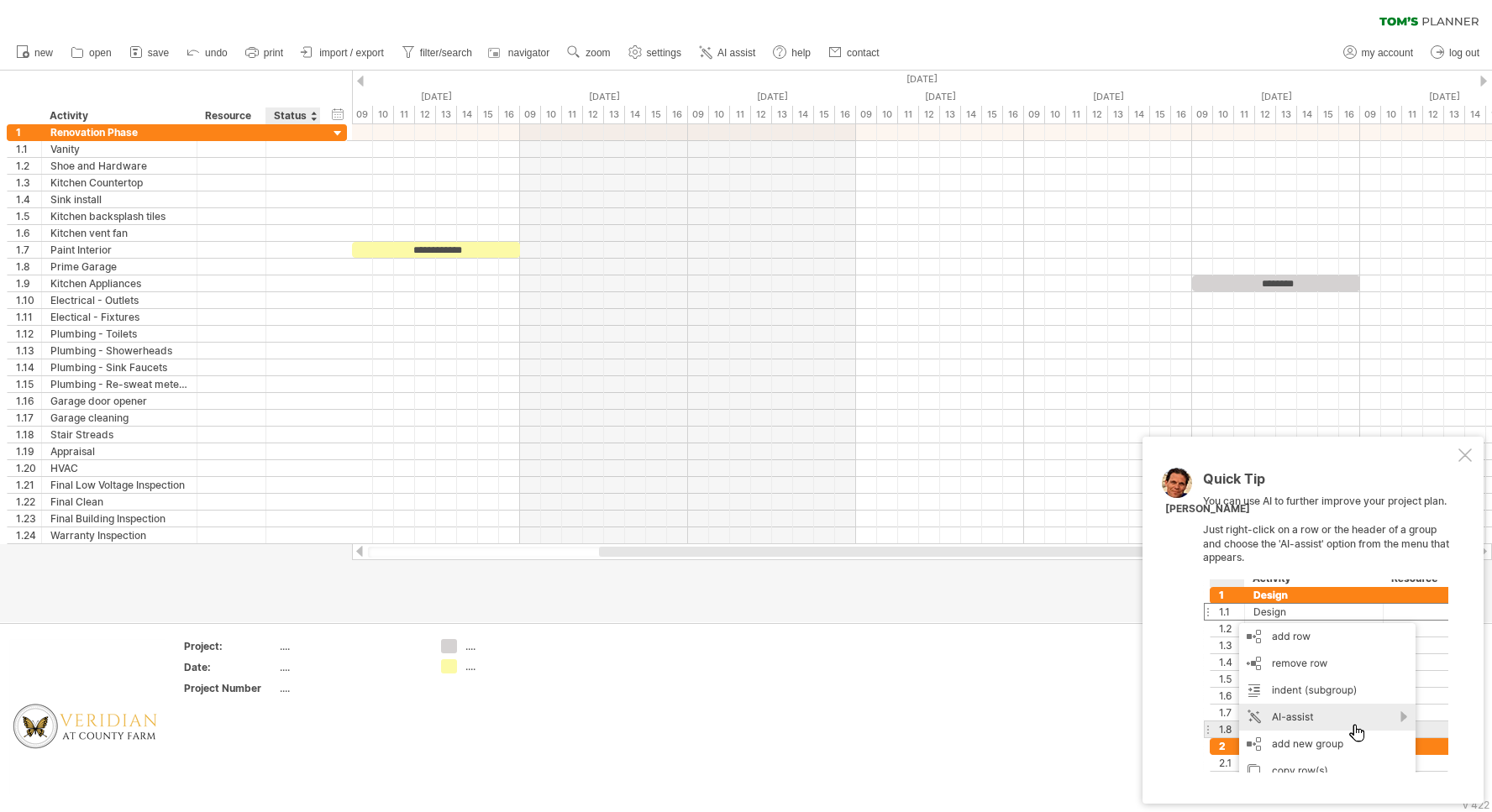
click at [281, 649] on div "...." at bounding box center [350, 647] width 141 height 14
click at [283, 649] on input "text" at bounding box center [346, 647] width 134 height 14
type input "*"
type input "********"
click at [286, 691] on div "...." at bounding box center [350, 688] width 141 height 14
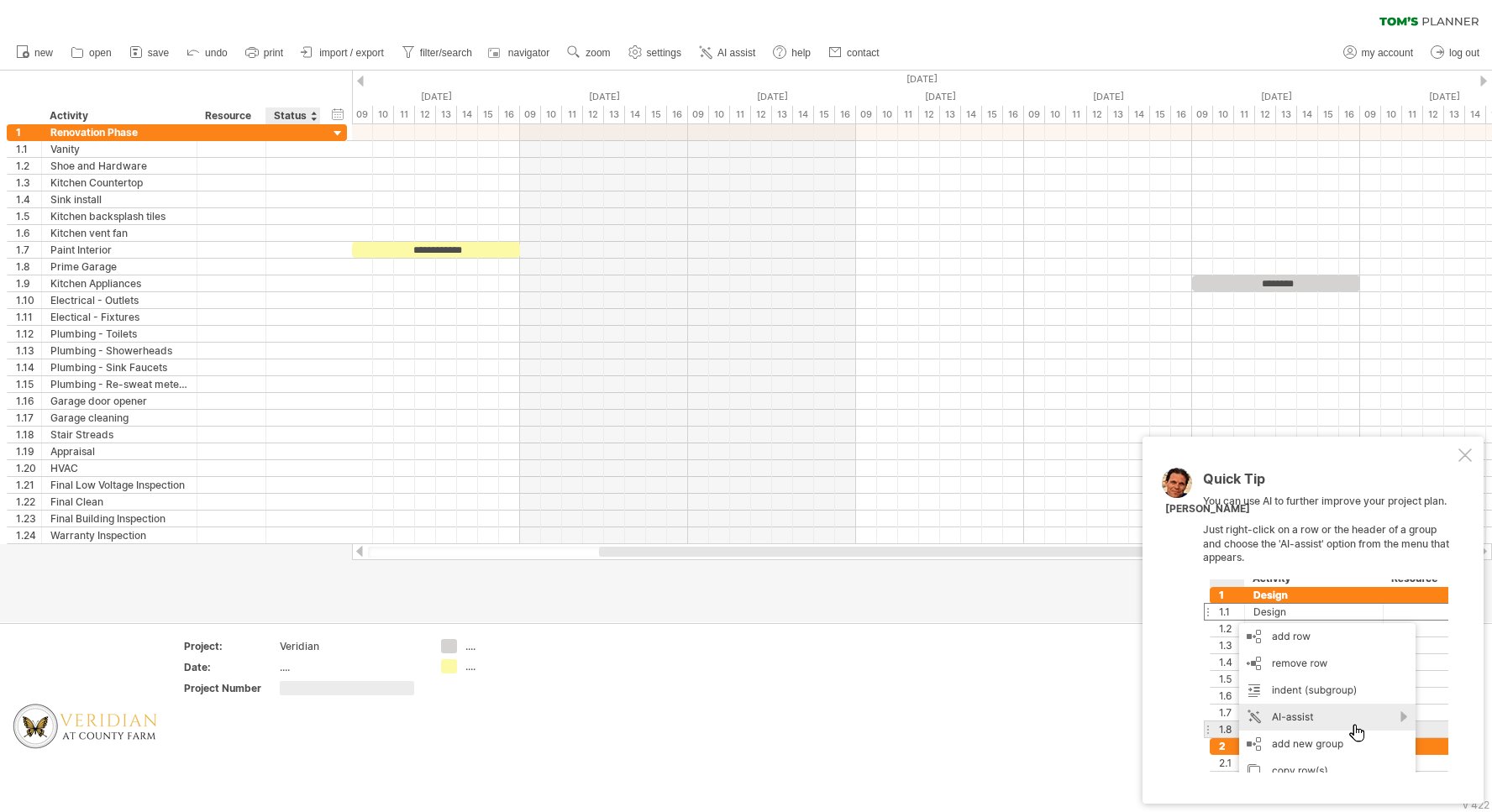
click at [286, 691] on input "text" at bounding box center [346, 688] width 134 height 14
type input "****"
click at [326, 734] on td "Project: Veridian Date: .... Project Number 2245" at bounding box center [303, 718] width 259 height 158
click at [290, 667] on div "...." at bounding box center [350, 667] width 141 height 14
type input "**********"
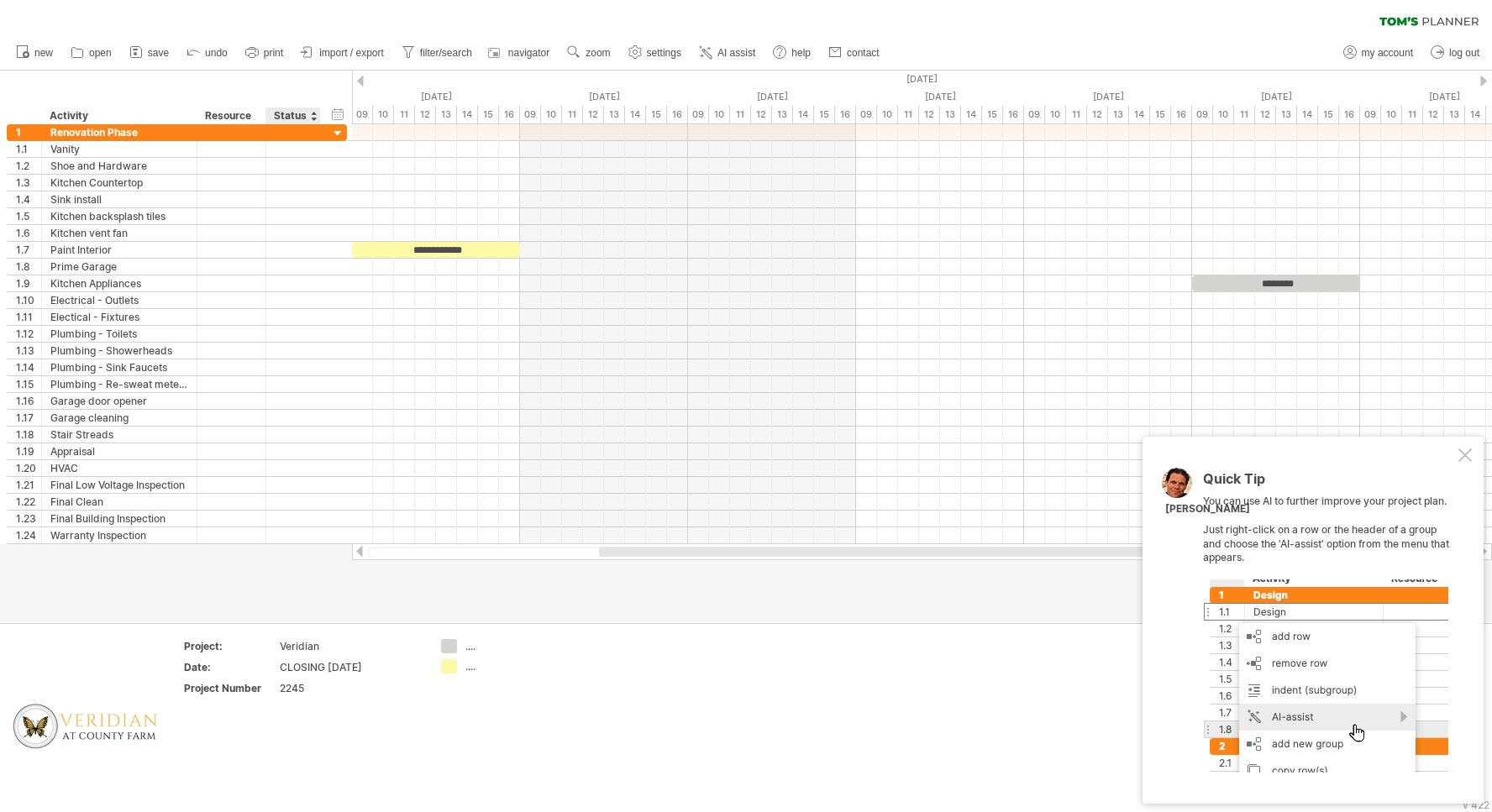
click at [283, 771] on td "Project: Veridian Date: CLOSING [DATE] Project Number 2245" at bounding box center [303, 718] width 259 height 158
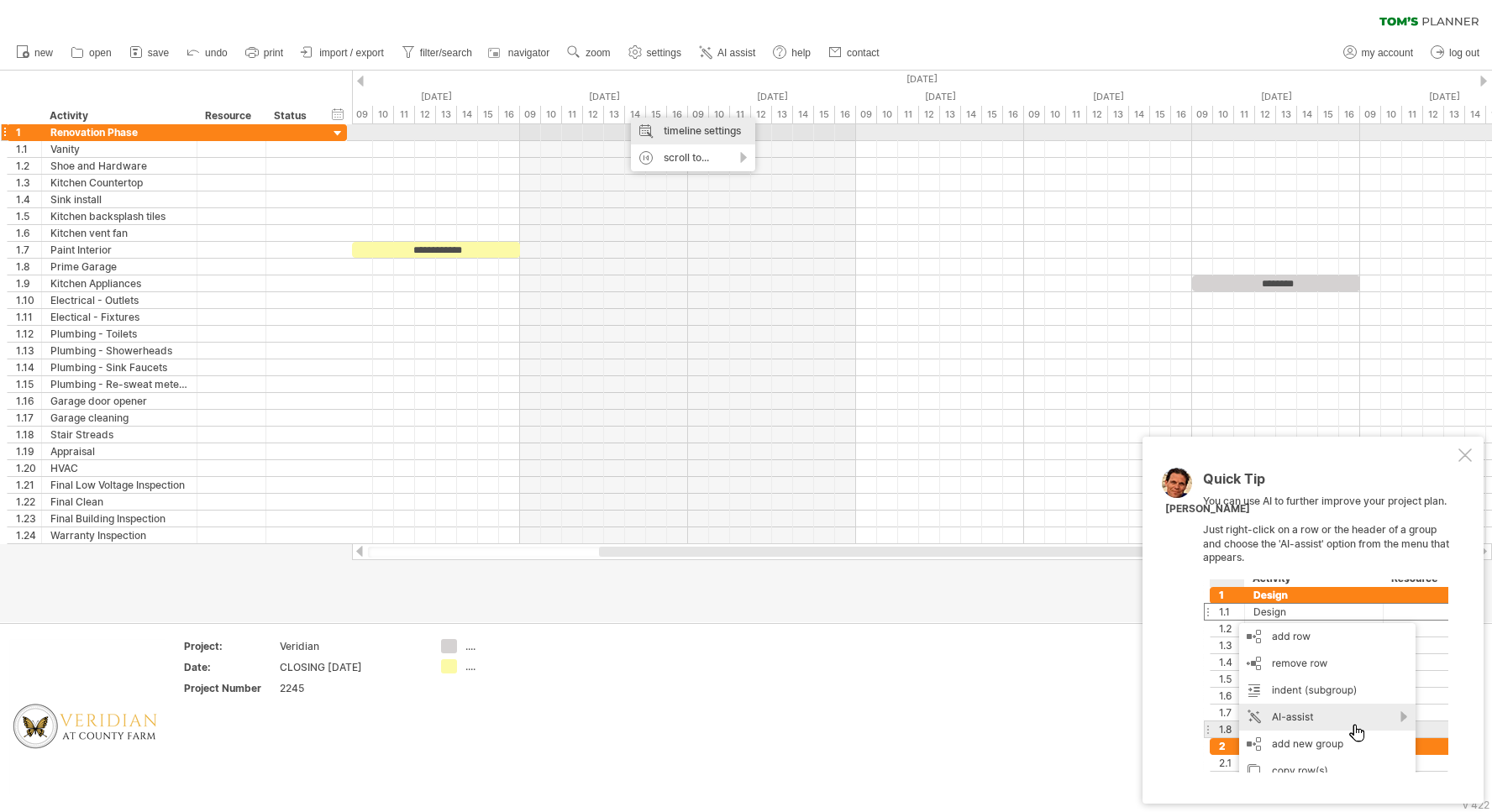
click at [664, 130] on div "timeline settings" at bounding box center [692, 131] width 124 height 27
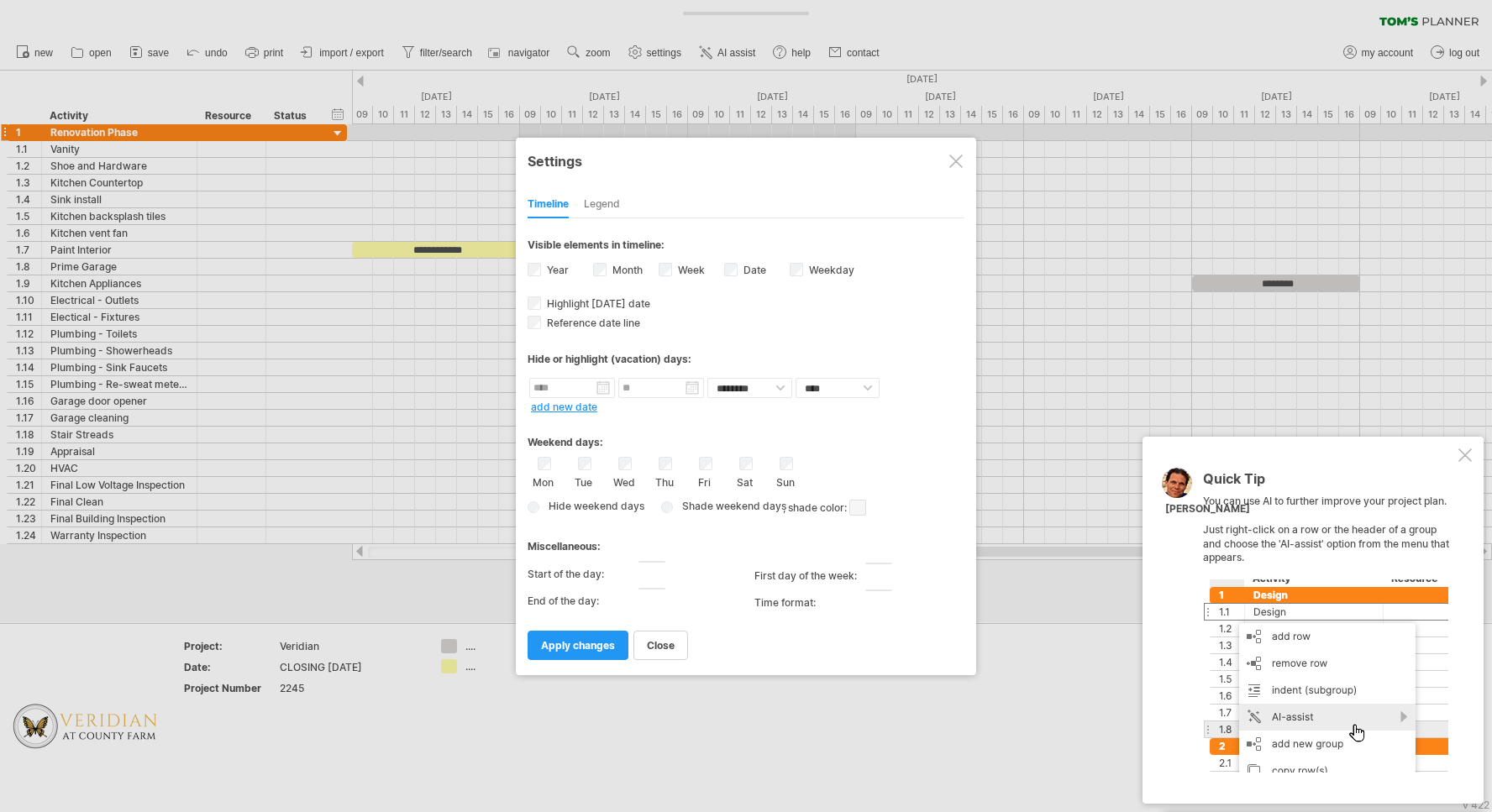
select select "*"
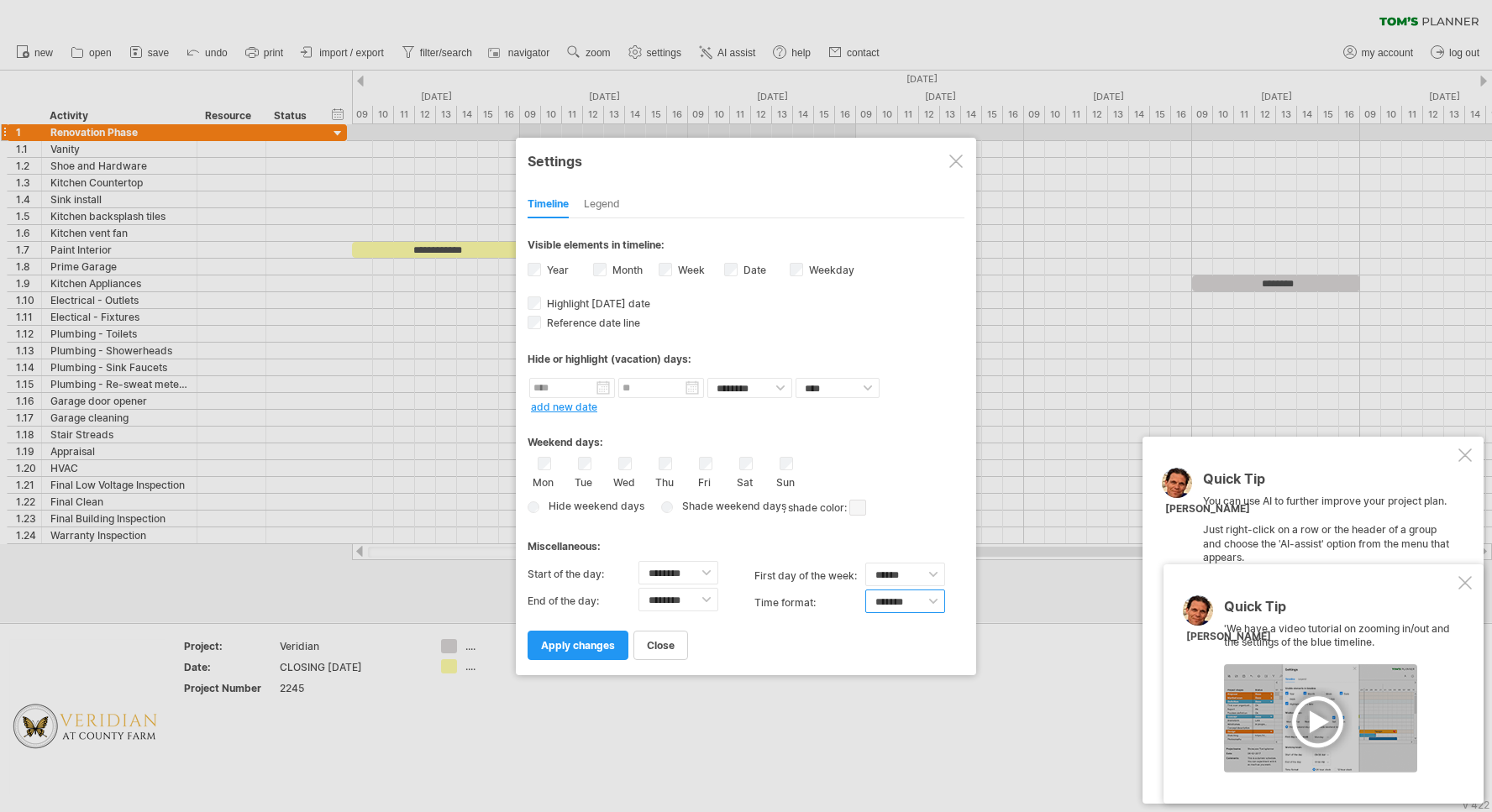
select select "******"
click option "*******" at bounding box center [0, 0] width 0 height 0
click option "********" at bounding box center [0, 0] width 0 height 0
click at [740, 645] on div "close apply changes" at bounding box center [746, 638] width 437 height 43
click at [639, 561] on select "******** ******** ******** ******** ******** ******** ******** ******** *******…" at bounding box center [678, 573] width 80 height 23
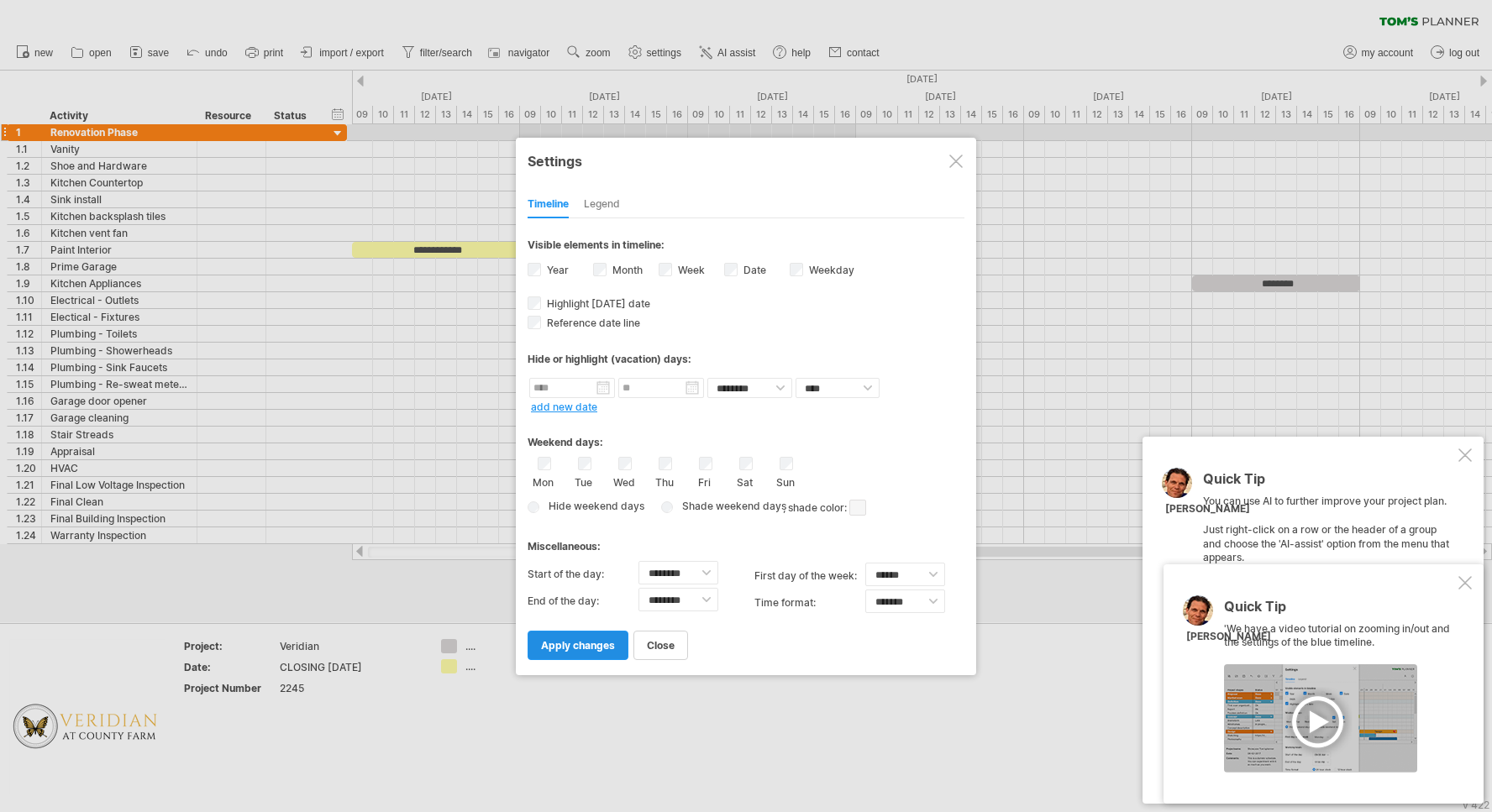
click at [572, 647] on span "apply changes" at bounding box center [577, 646] width 74 height 13
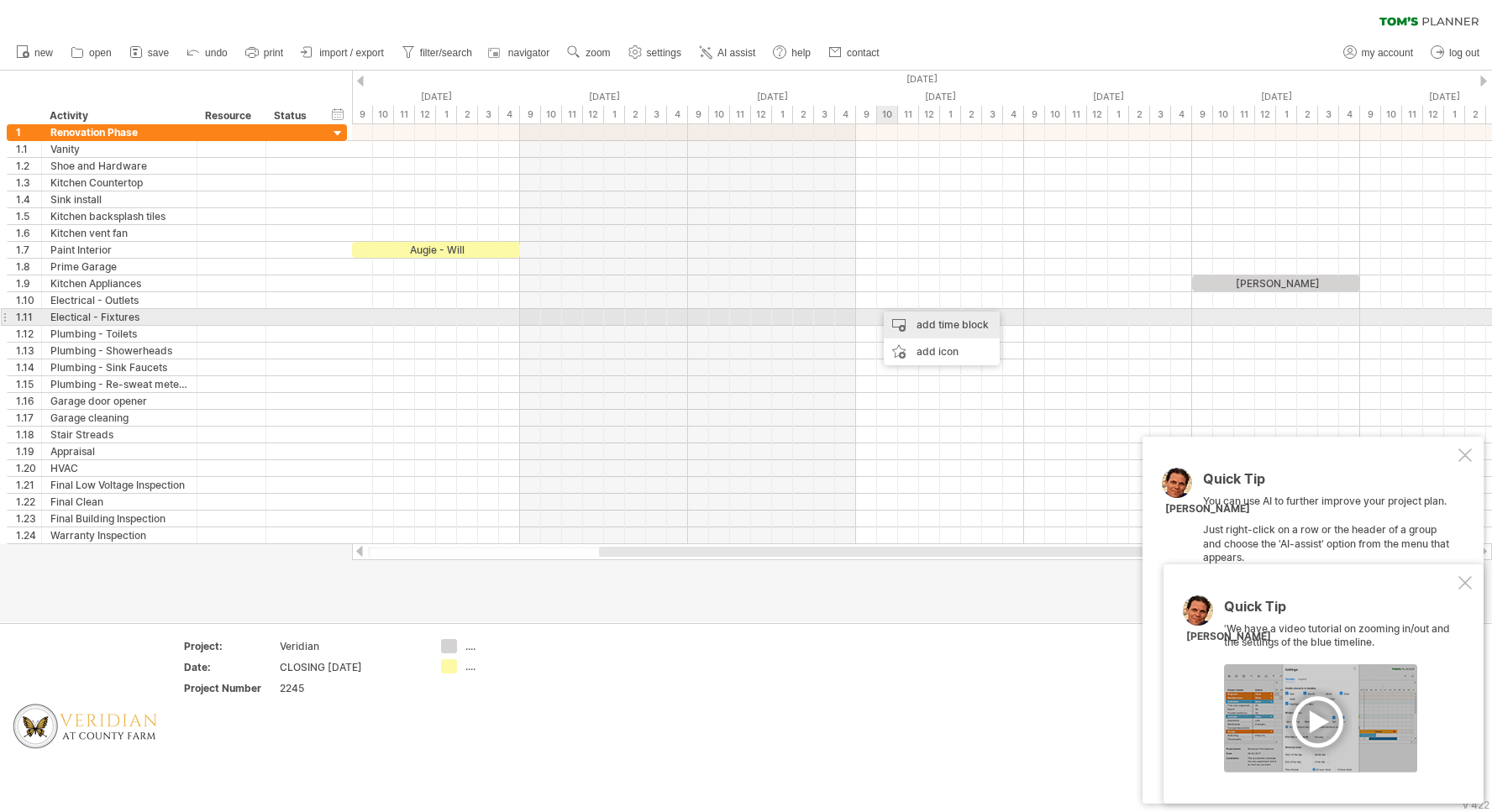
click at [922, 326] on div "add time block" at bounding box center [941, 325] width 116 height 27
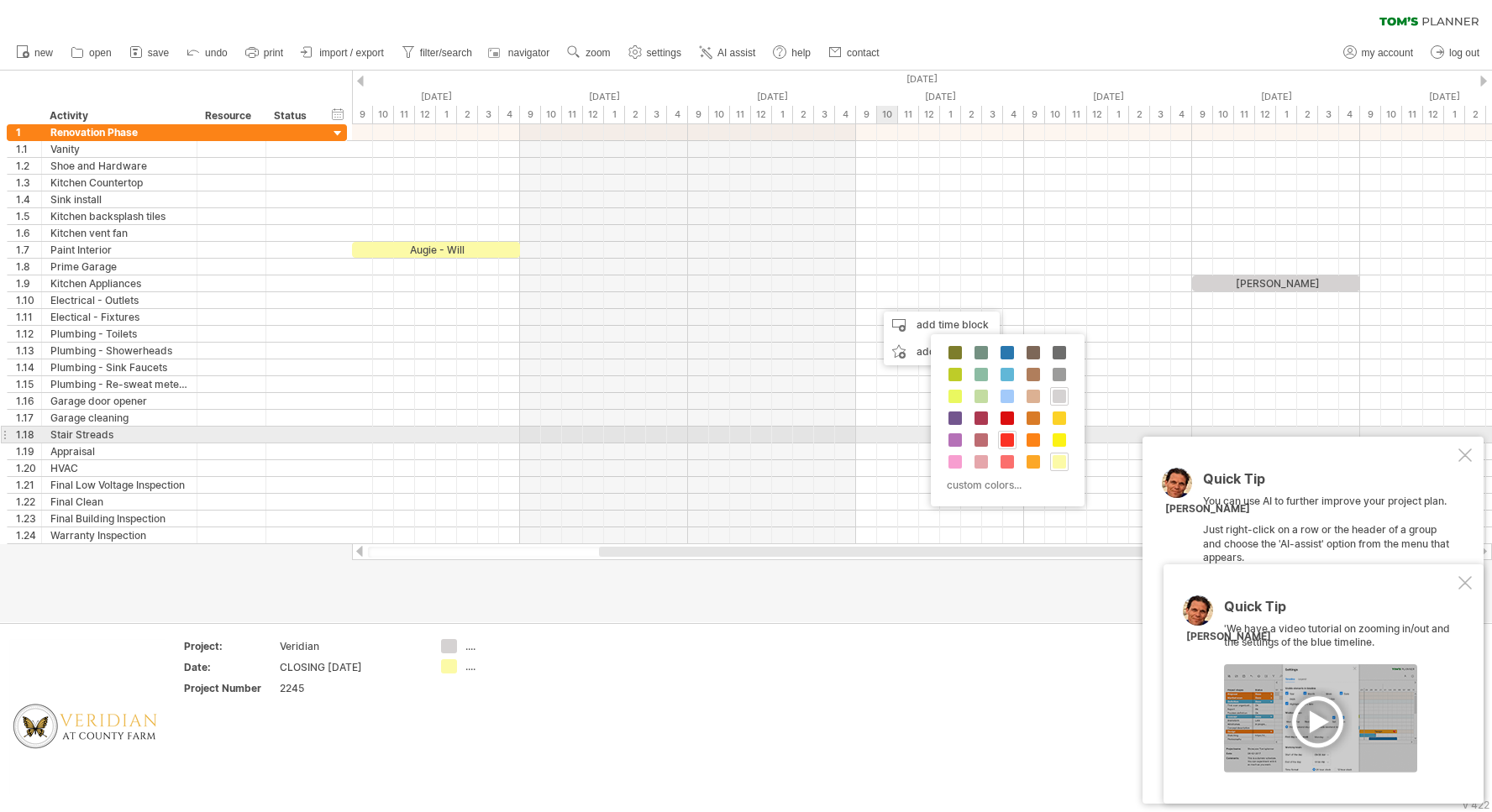
click at [1010, 438] on span at bounding box center [1006, 440] width 13 height 13
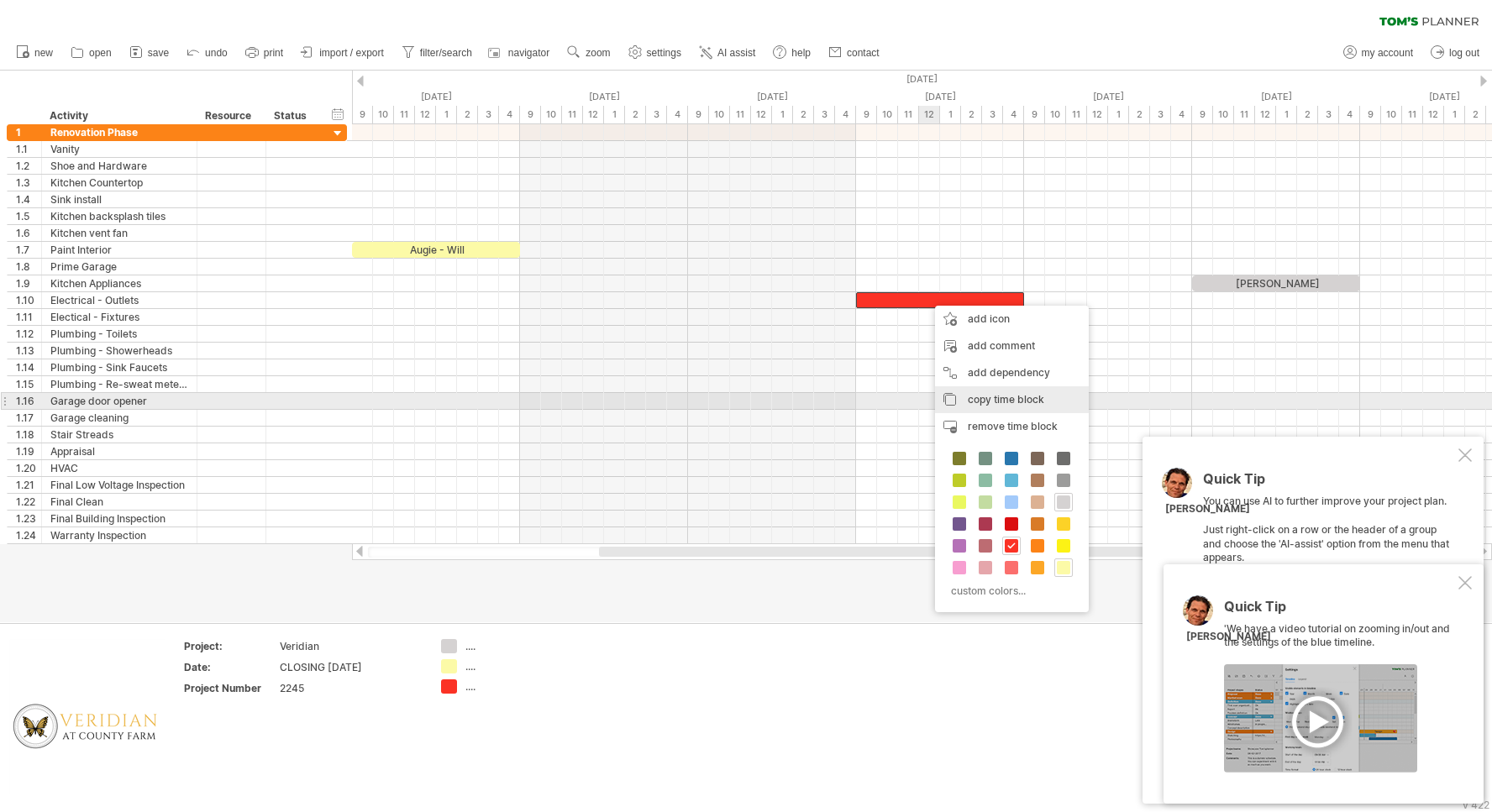
click at [985, 396] on span "copy time block" at bounding box center [1005, 399] width 76 height 13
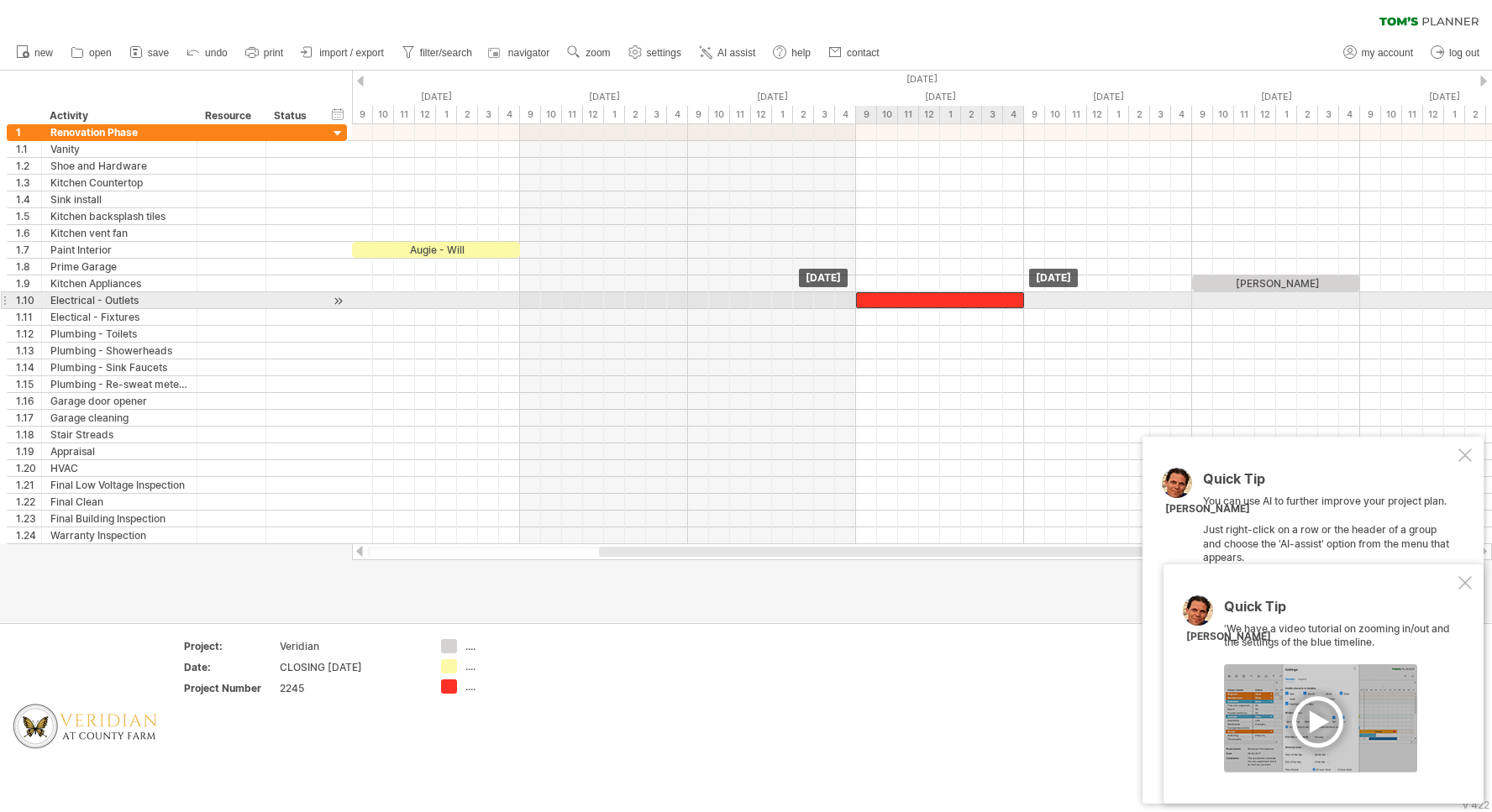
click at [926, 303] on div "​" at bounding box center [940, 300] width 168 height 16
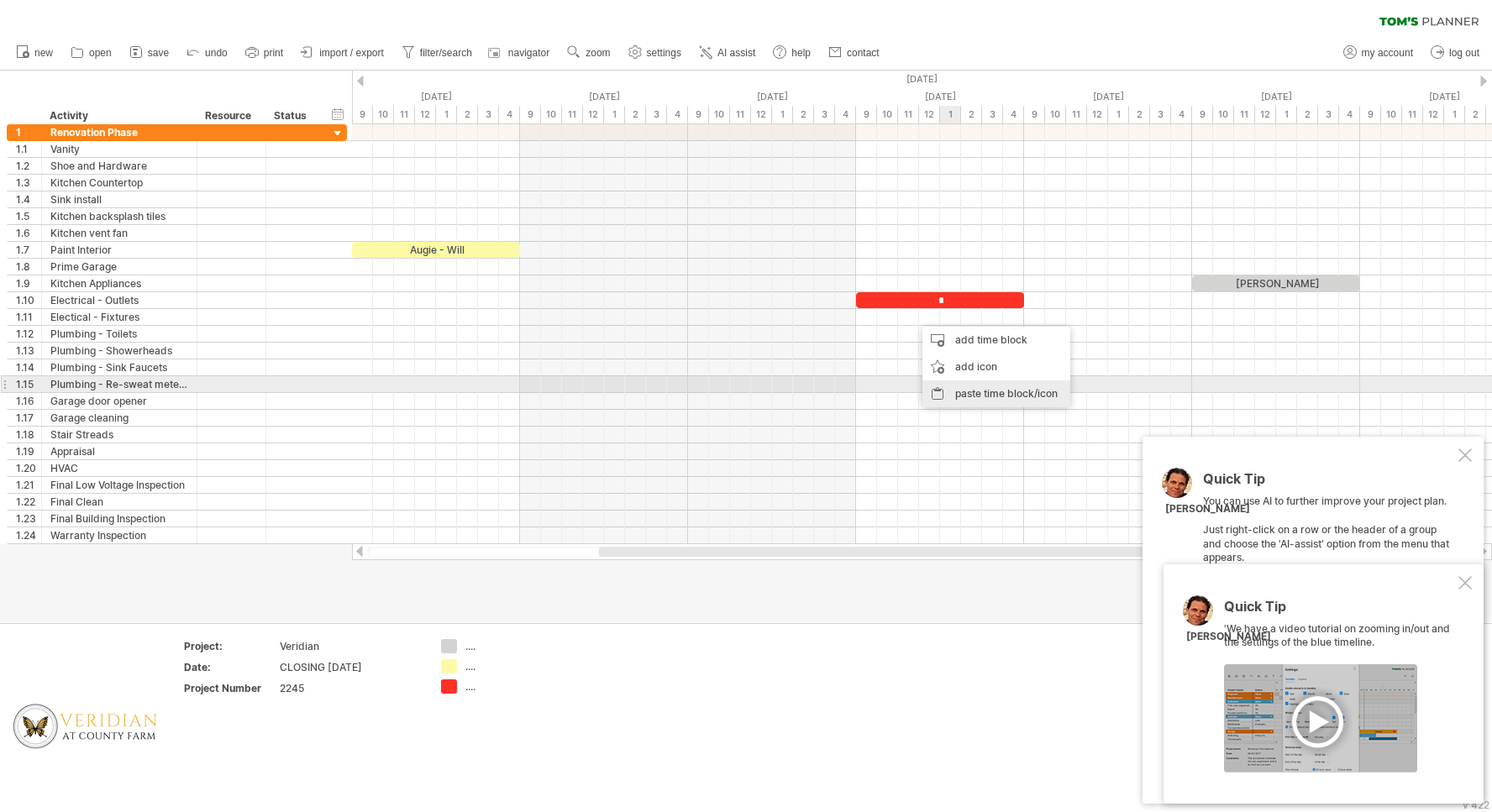
click at [973, 391] on div "paste time block/icon" at bounding box center [996, 394] width 147 height 27
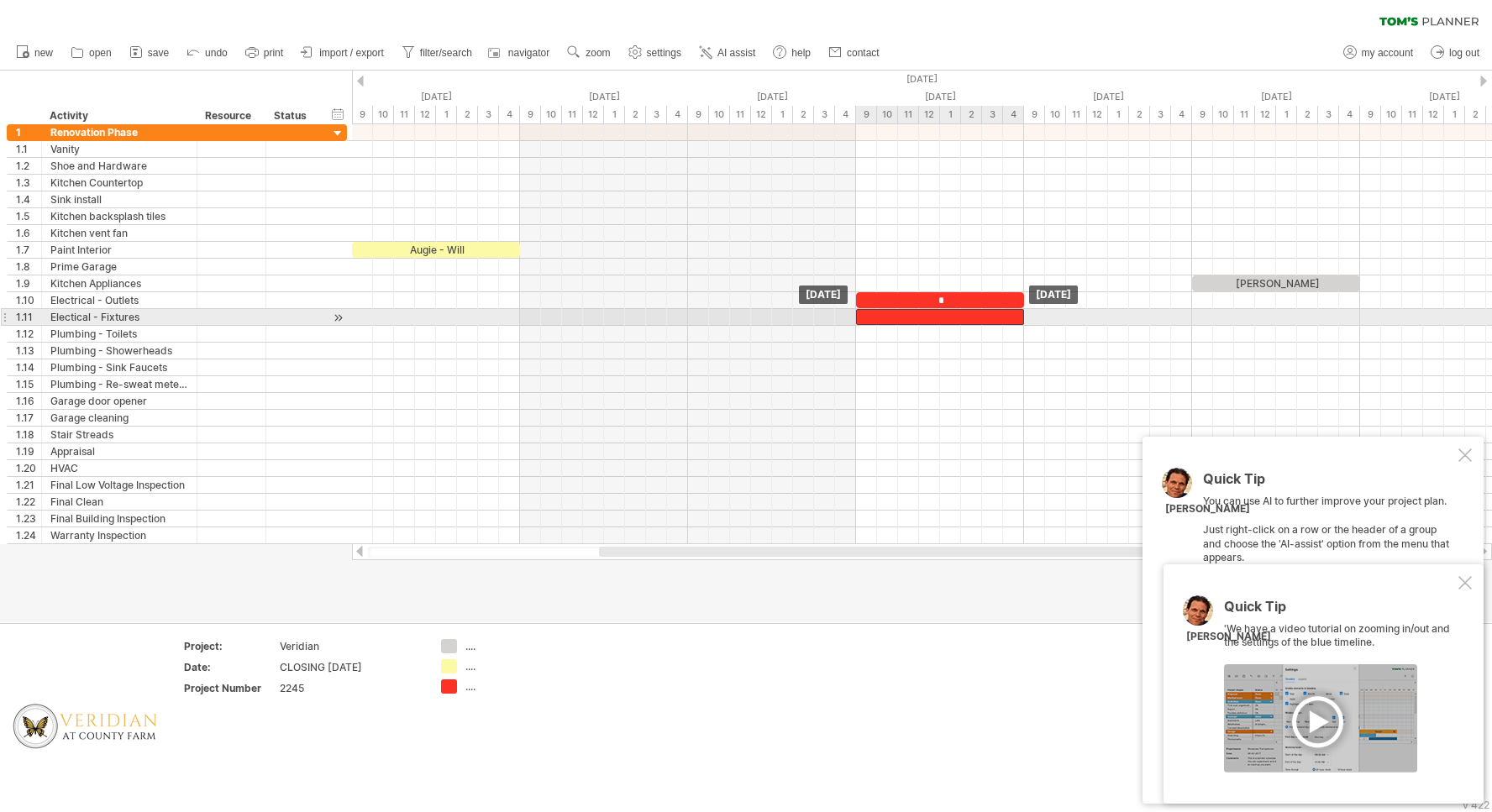
drag, startPoint x: 960, startPoint y: 316, endPoint x: 895, endPoint y: 314, distance: 65.0
click at [895, 314] on div "​" at bounding box center [940, 317] width 168 height 16
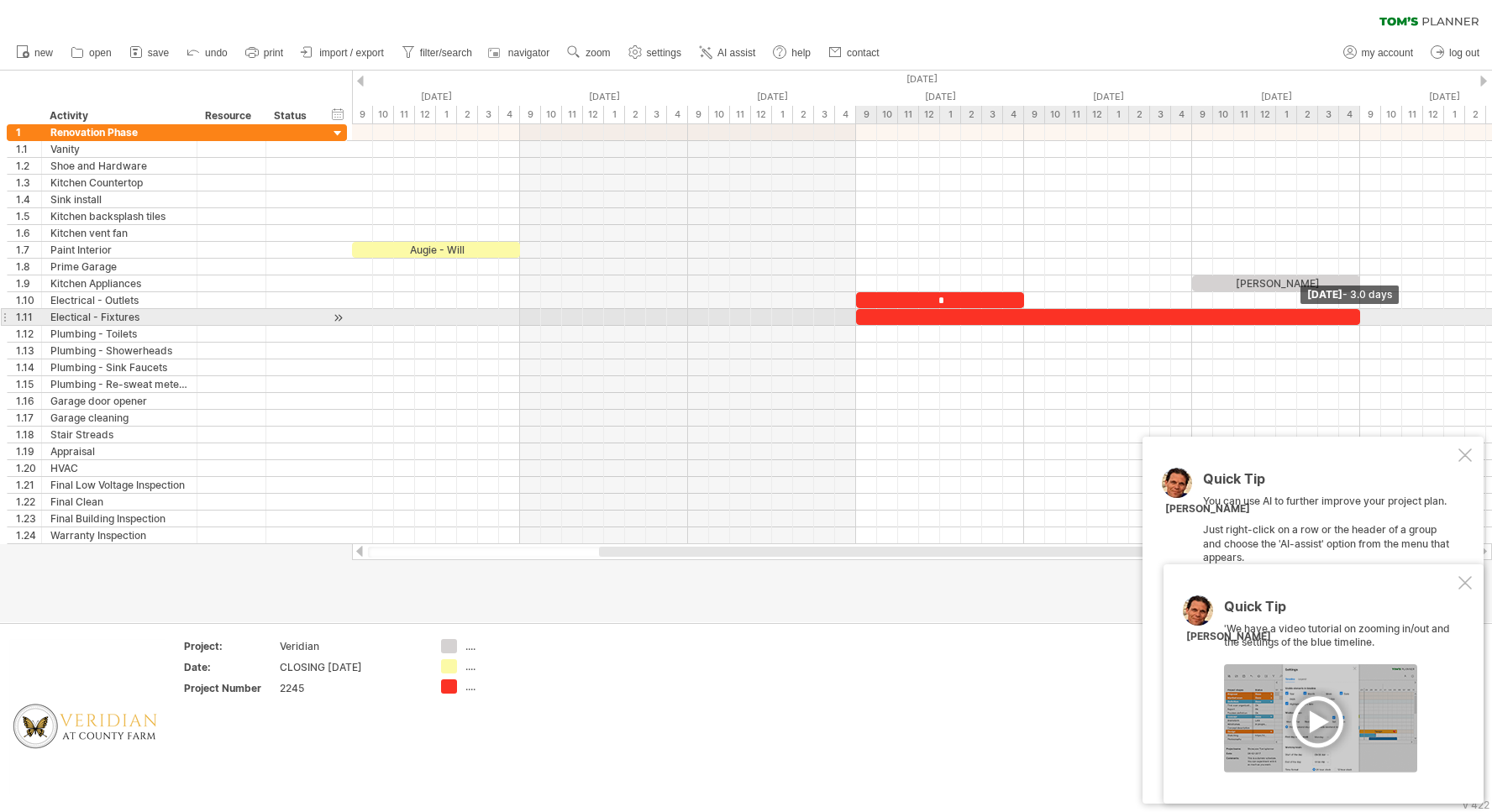
drag, startPoint x: 1022, startPoint y: 317, endPoint x: 1334, endPoint y: 314, distance: 312.0
click at [1334, 314] on div "​" at bounding box center [1108, 317] width 504 height 16
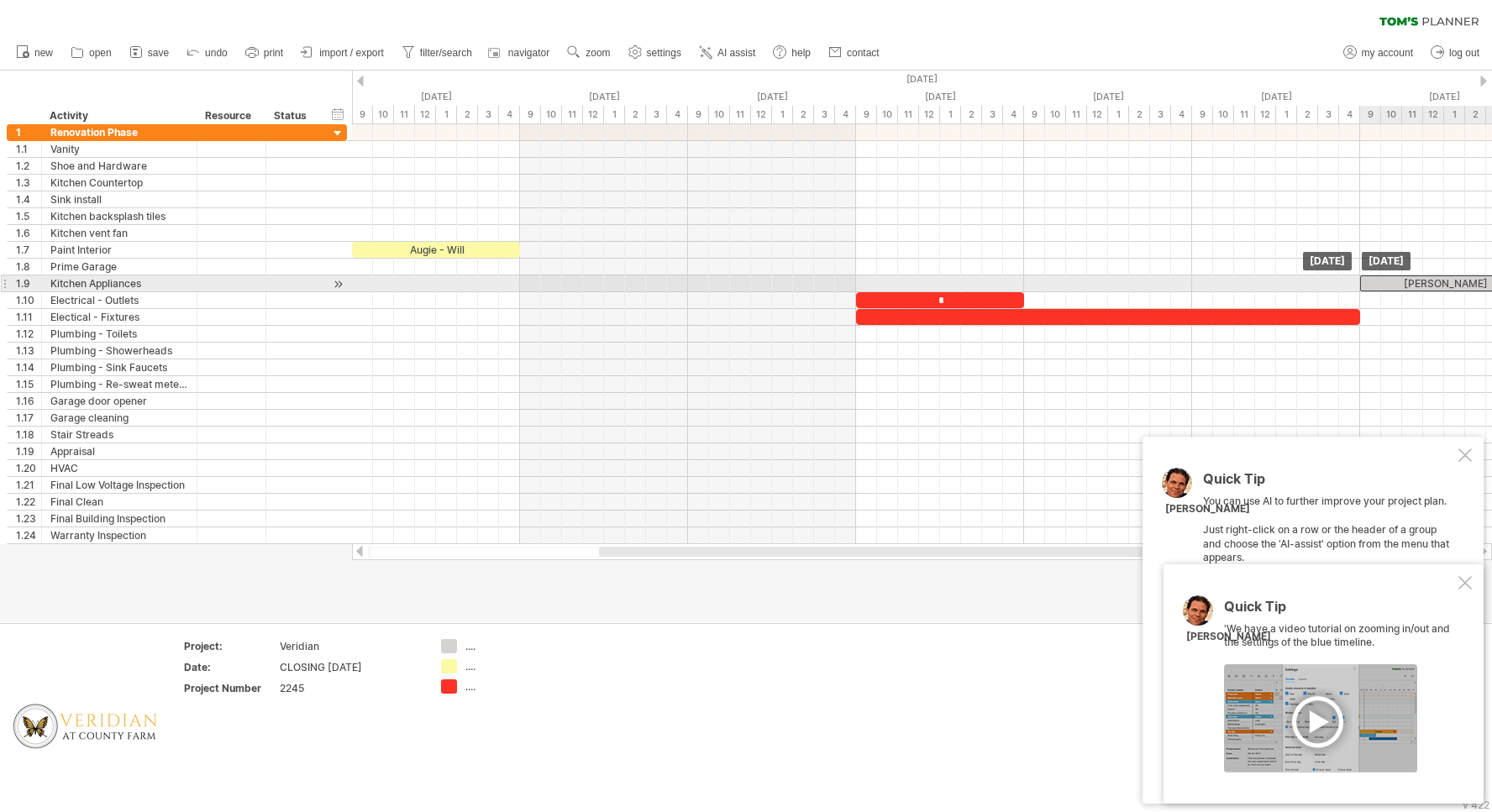
drag, startPoint x: 1237, startPoint y: 283, endPoint x: 1430, endPoint y: 280, distance: 193.0
click at [1430, 280] on div "[PERSON_NAME]" at bounding box center [1443, 283] width 168 height 16
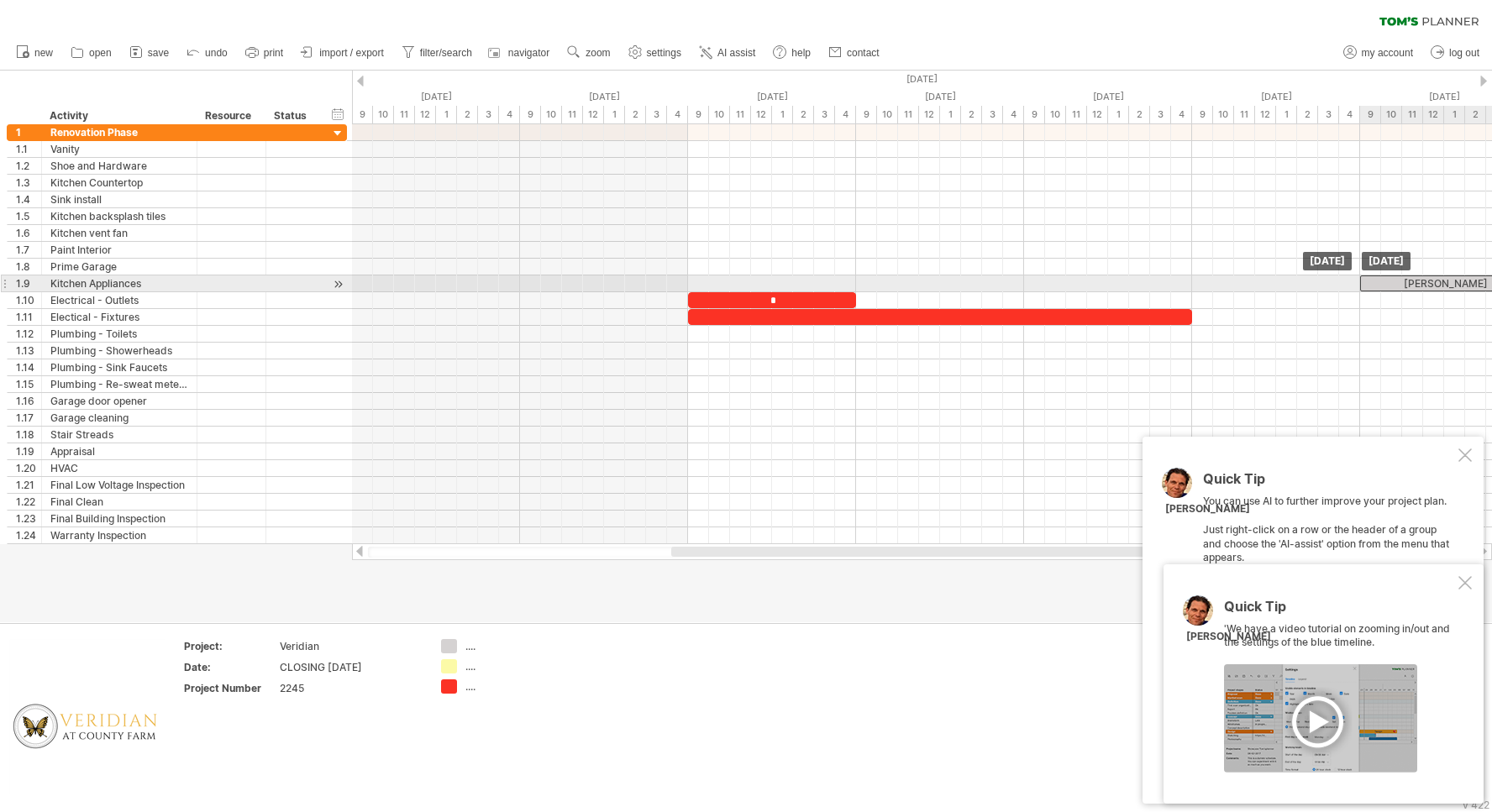
drag, startPoint x: 1226, startPoint y: 280, endPoint x: 1366, endPoint y: 282, distance: 140.0
click at [1366, 282] on div "[PERSON_NAME]" at bounding box center [1443, 283] width 168 height 16
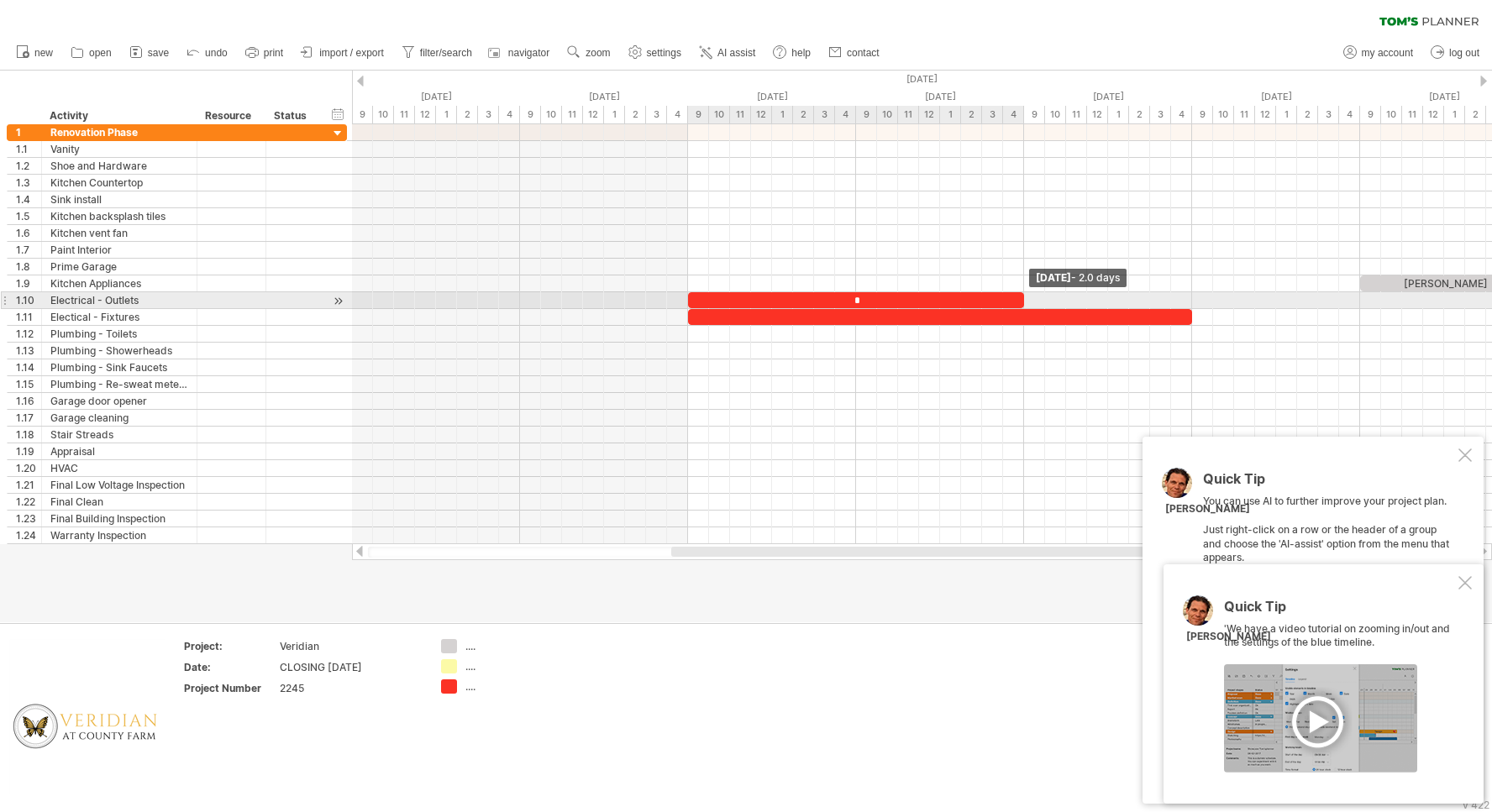
drag, startPoint x: 856, startPoint y: 299, endPoint x: 1007, endPoint y: 293, distance: 151.1
click at [1007, 293] on div "*" at bounding box center [856, 300] width 336 height 16
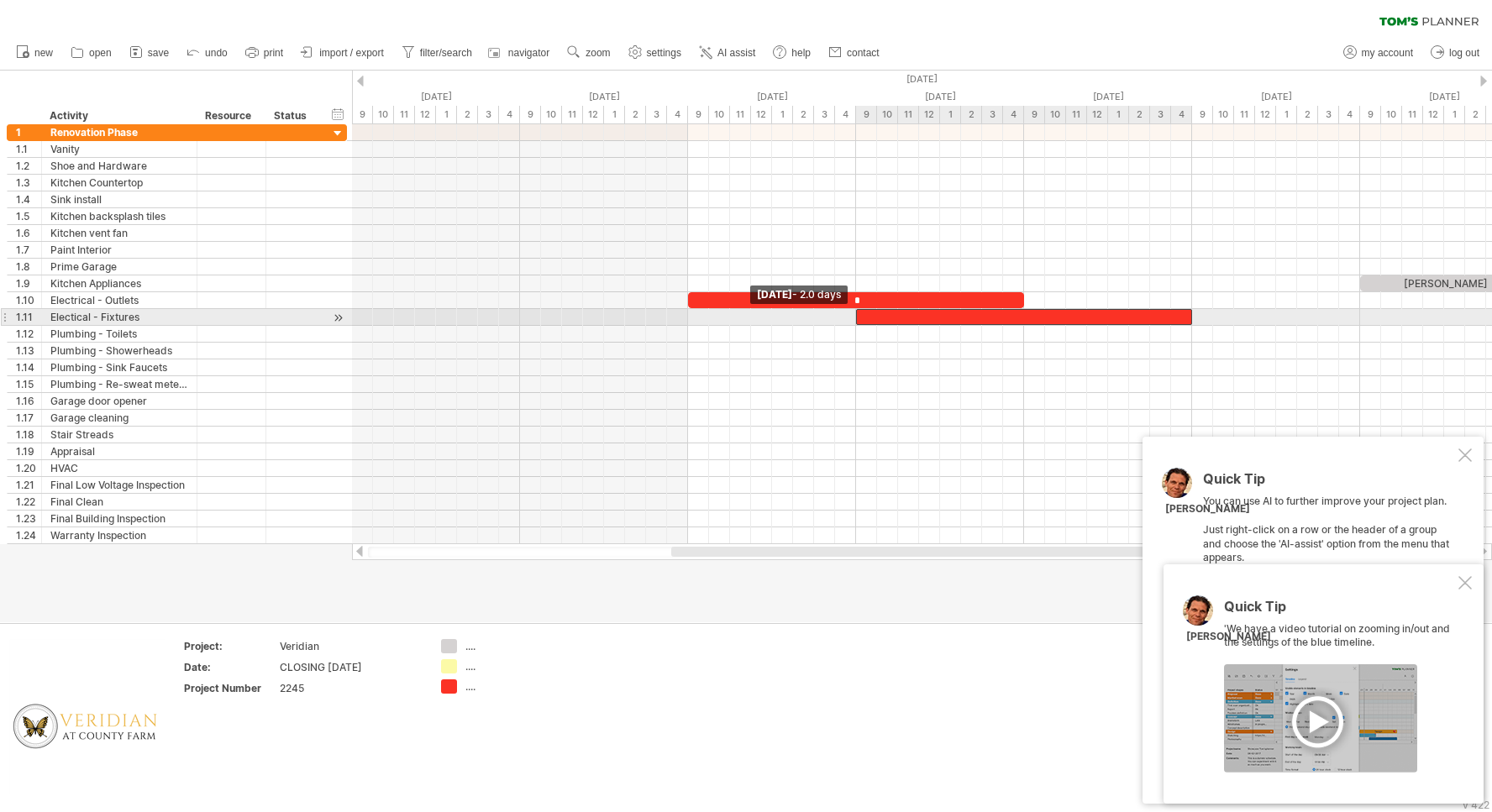
drag, startPoint x: 689, startPoint y: 317, endPoint x: 854, endPoint y: 319, distance: 165.0
click at [854, 319] on span at bounding box center [855, 317] width 6 height 16
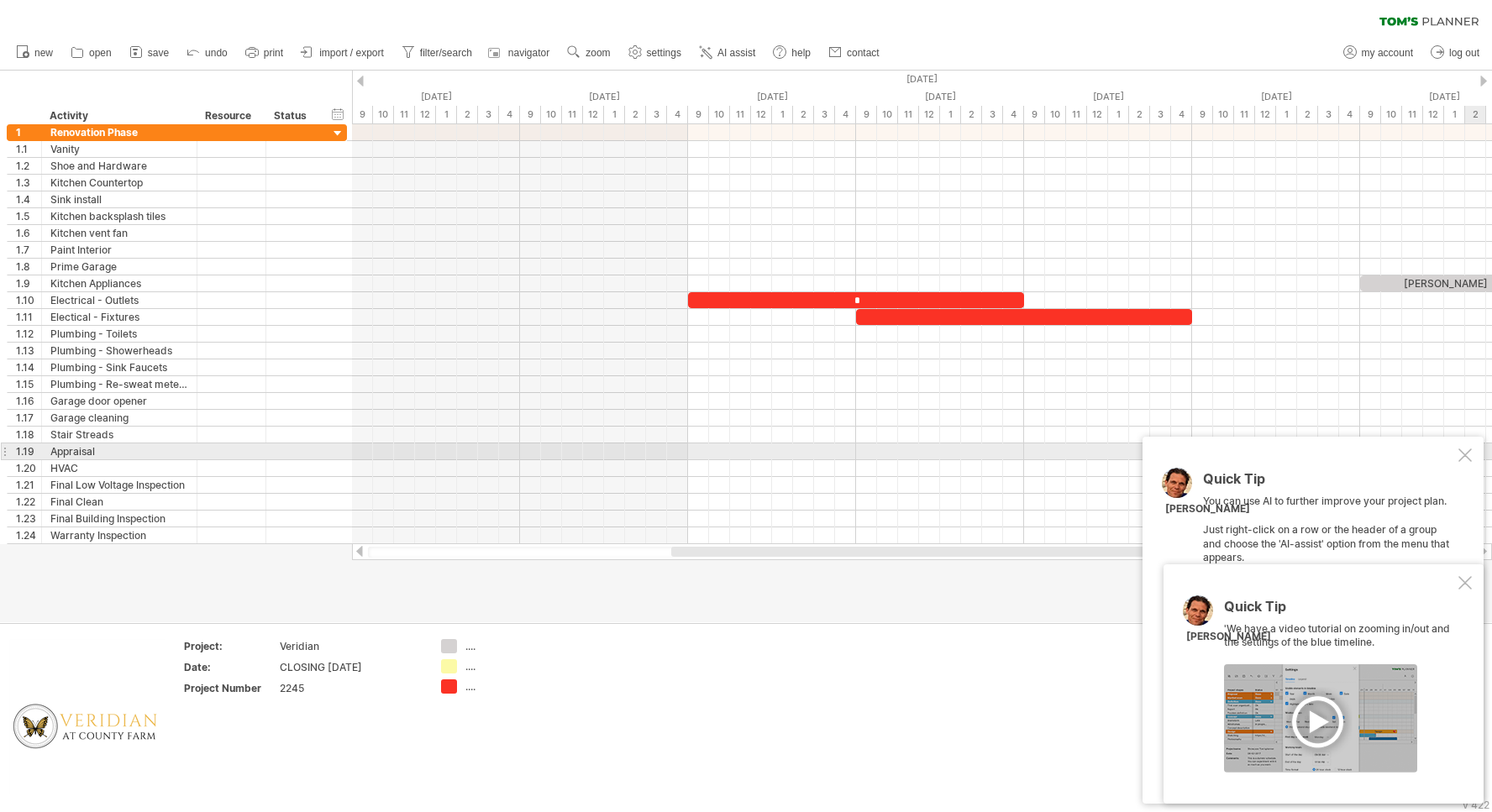
click at [1463, 454] on div at bounding box center [1464, 455] width 13 height 13
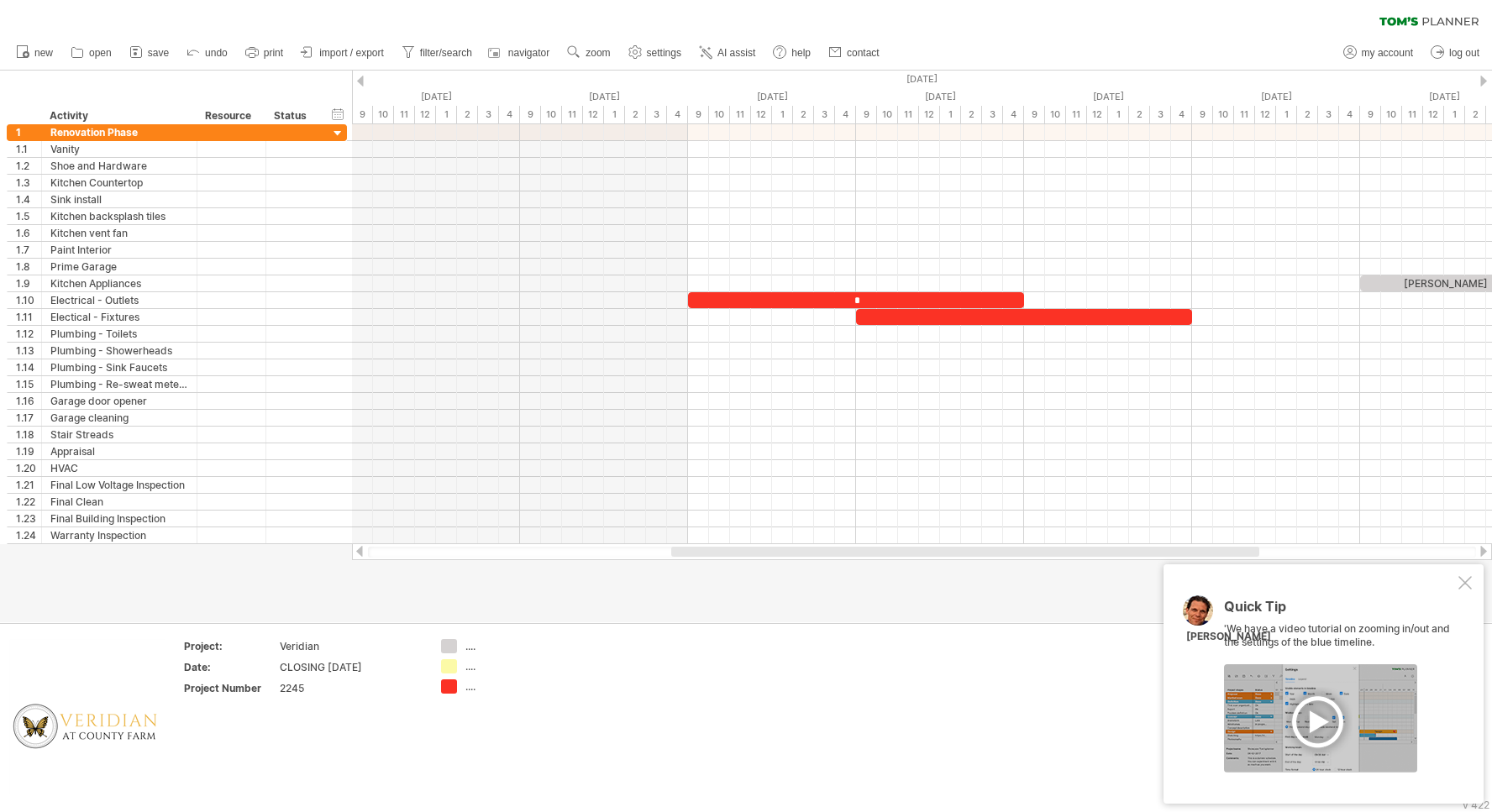
click at [1461, 585] on div at bounding box center [1464, 583] width 13 height 13
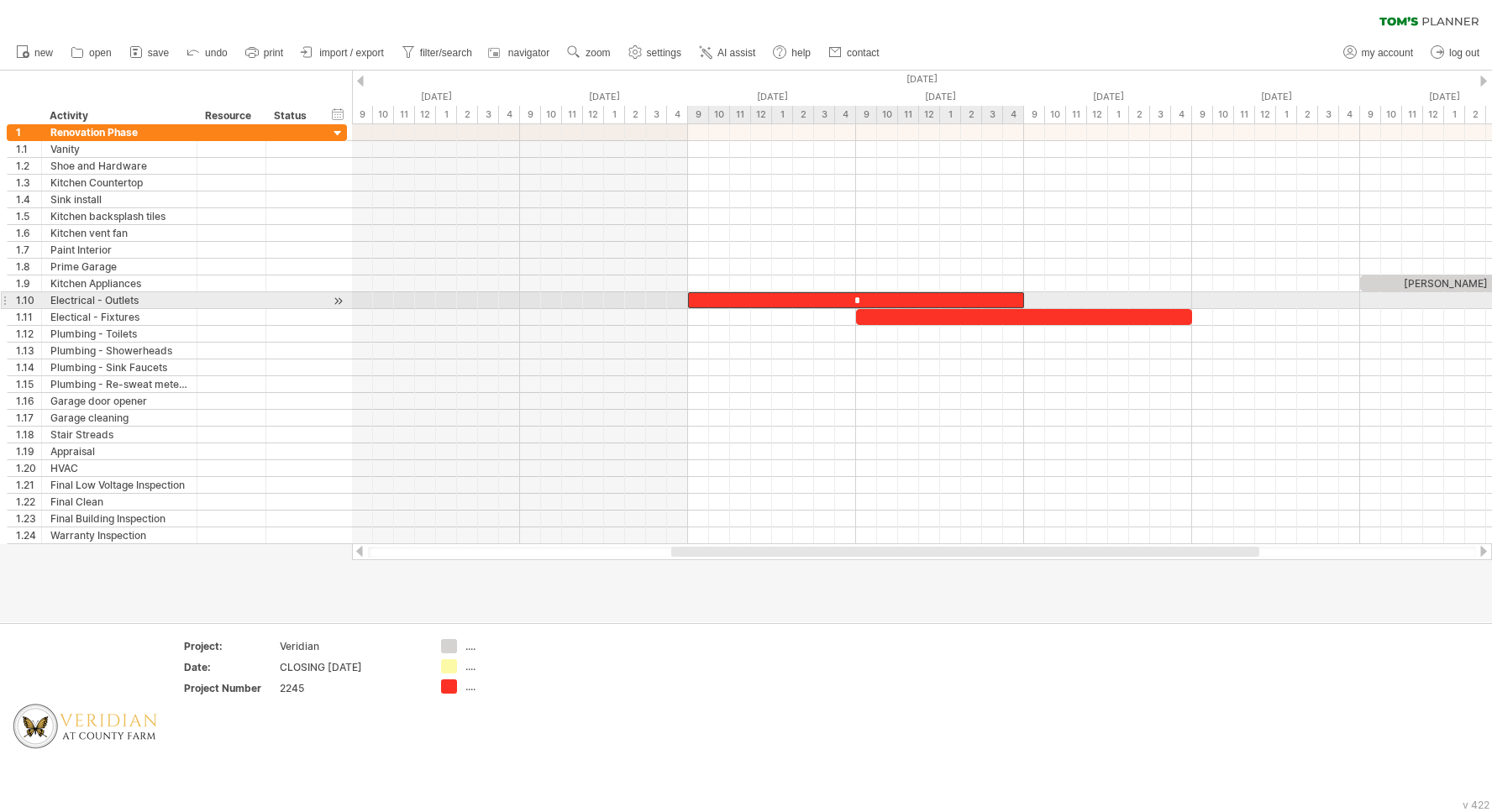
click at [852, 295] on div "*" at bounding box center [856, 300] width 336 height 16
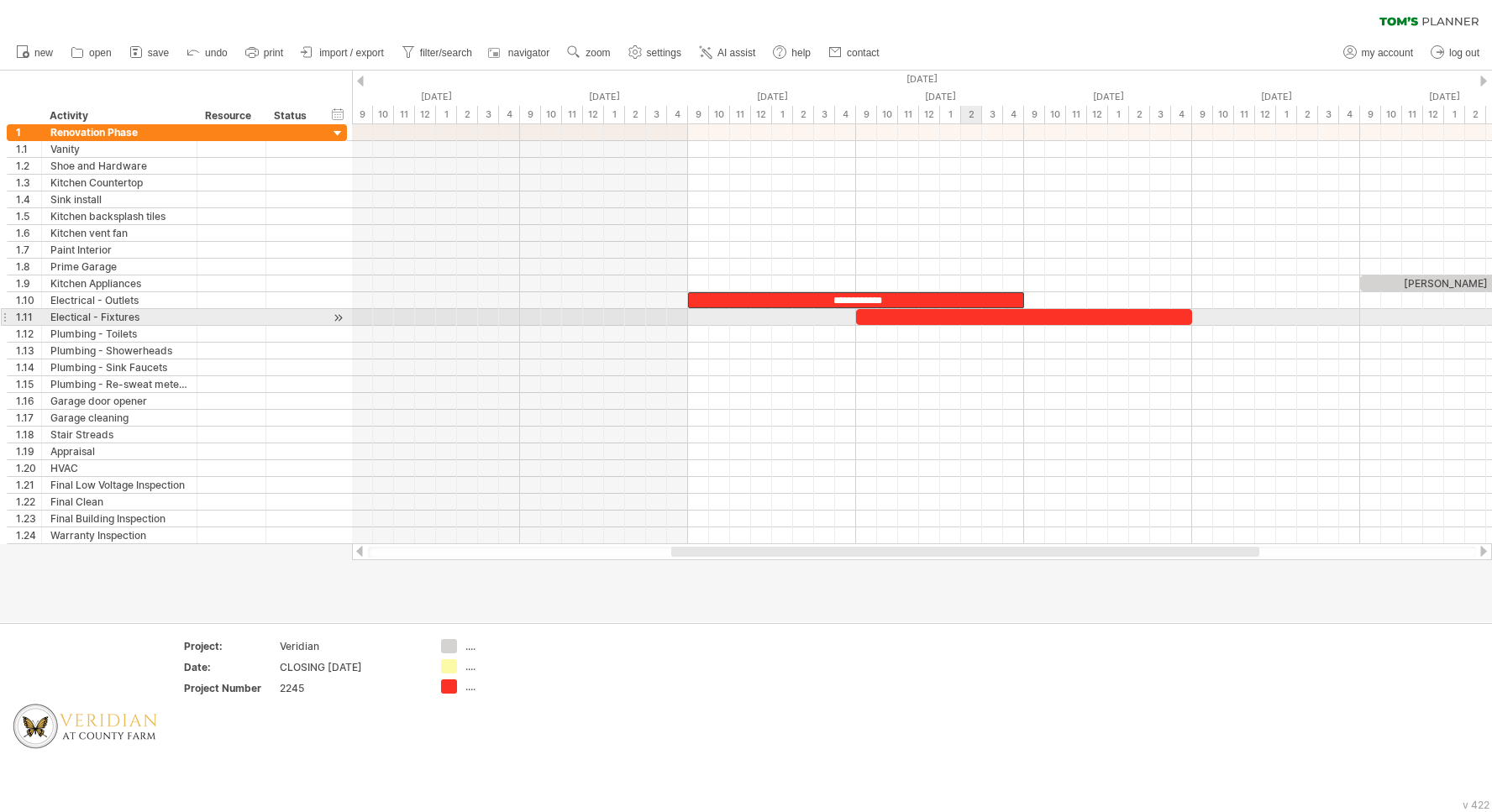
click at [980, 313] on div "​" at bounding box center [1024, 317] width 336 height 16
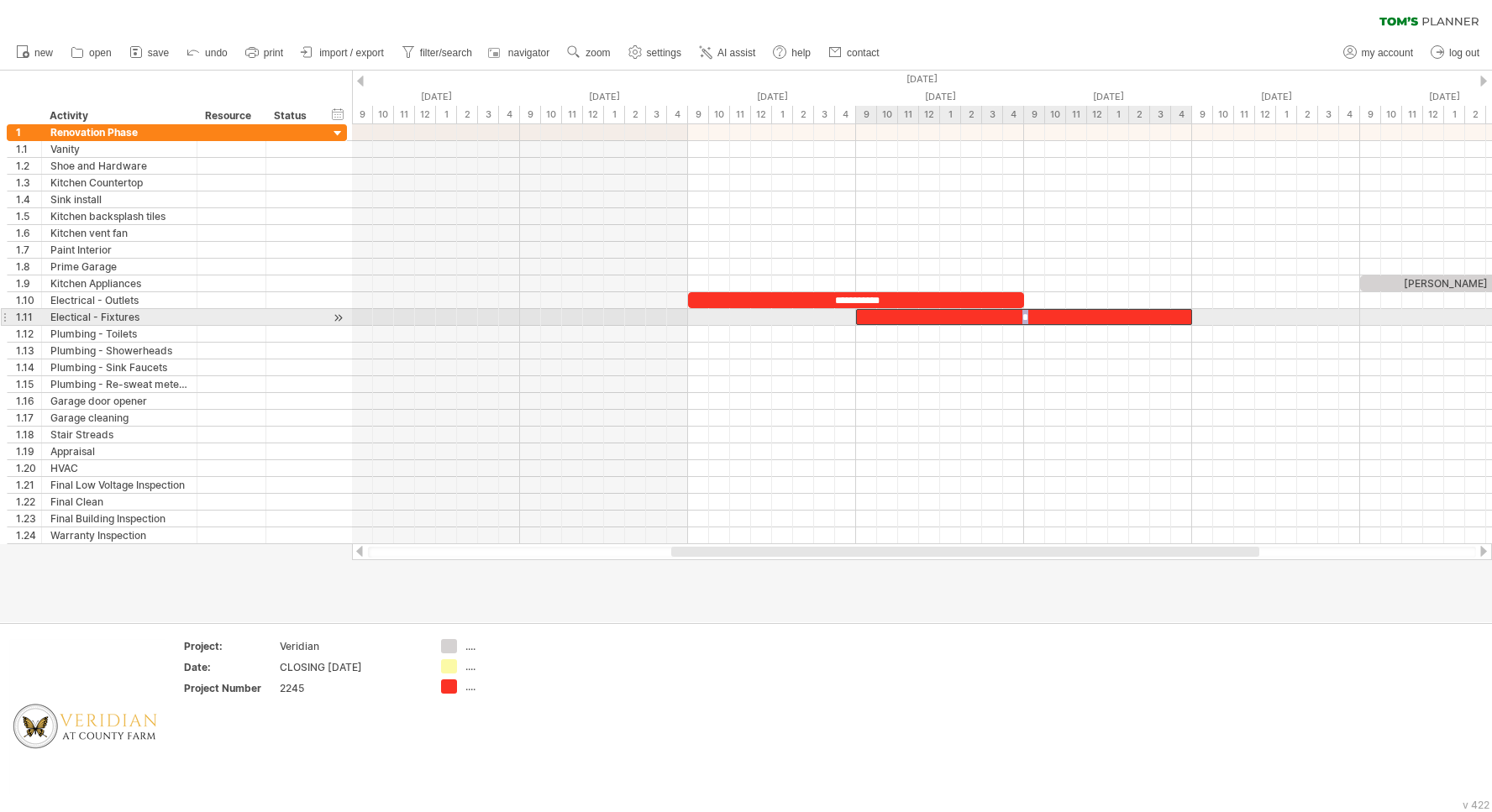
click at [980, 313] on div "*" at bounding box center [1024, 317] width 336 height 16
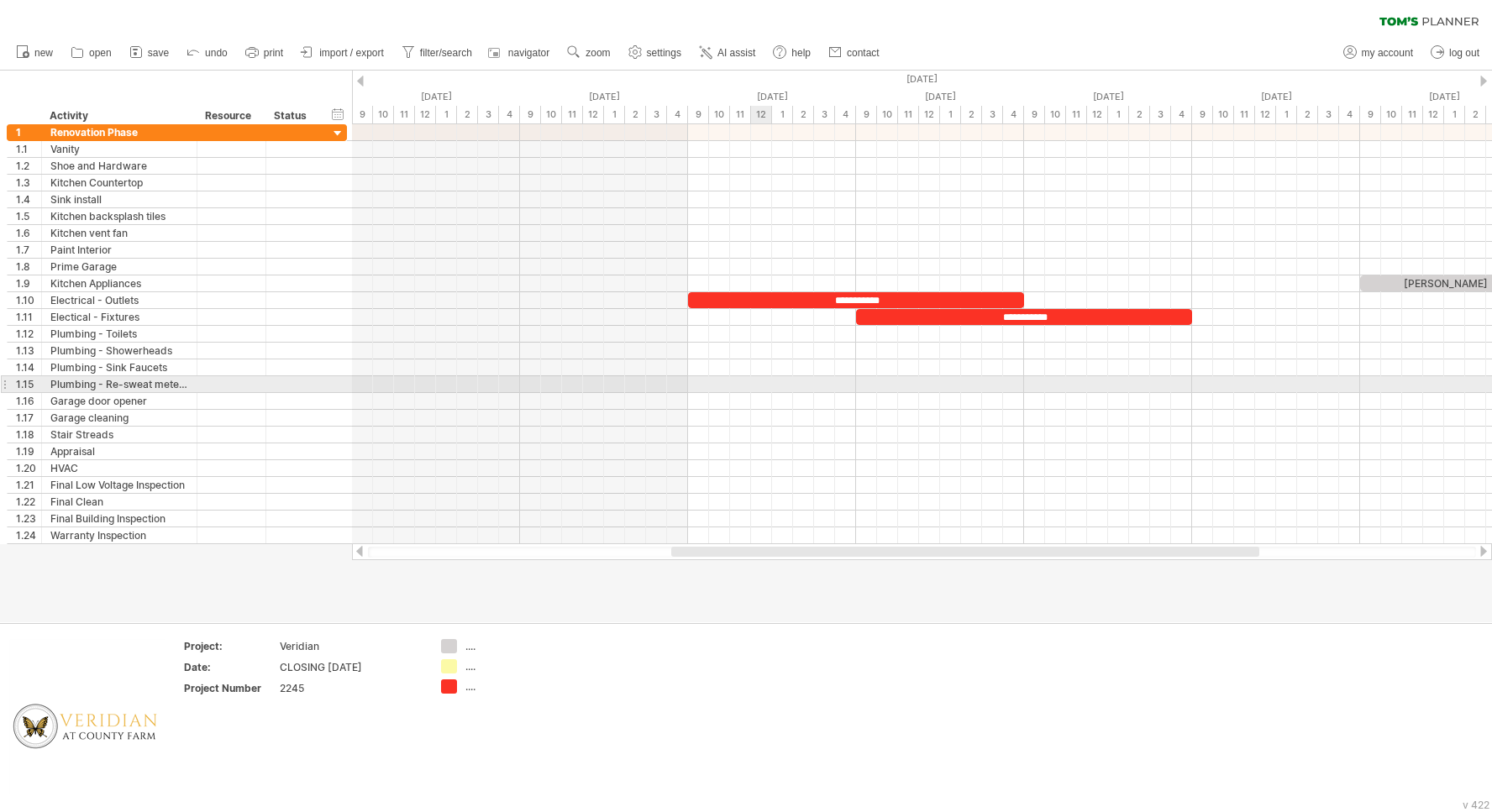
click at [746, 381] on div at bounding box center [921, 384] width 1139 height 17
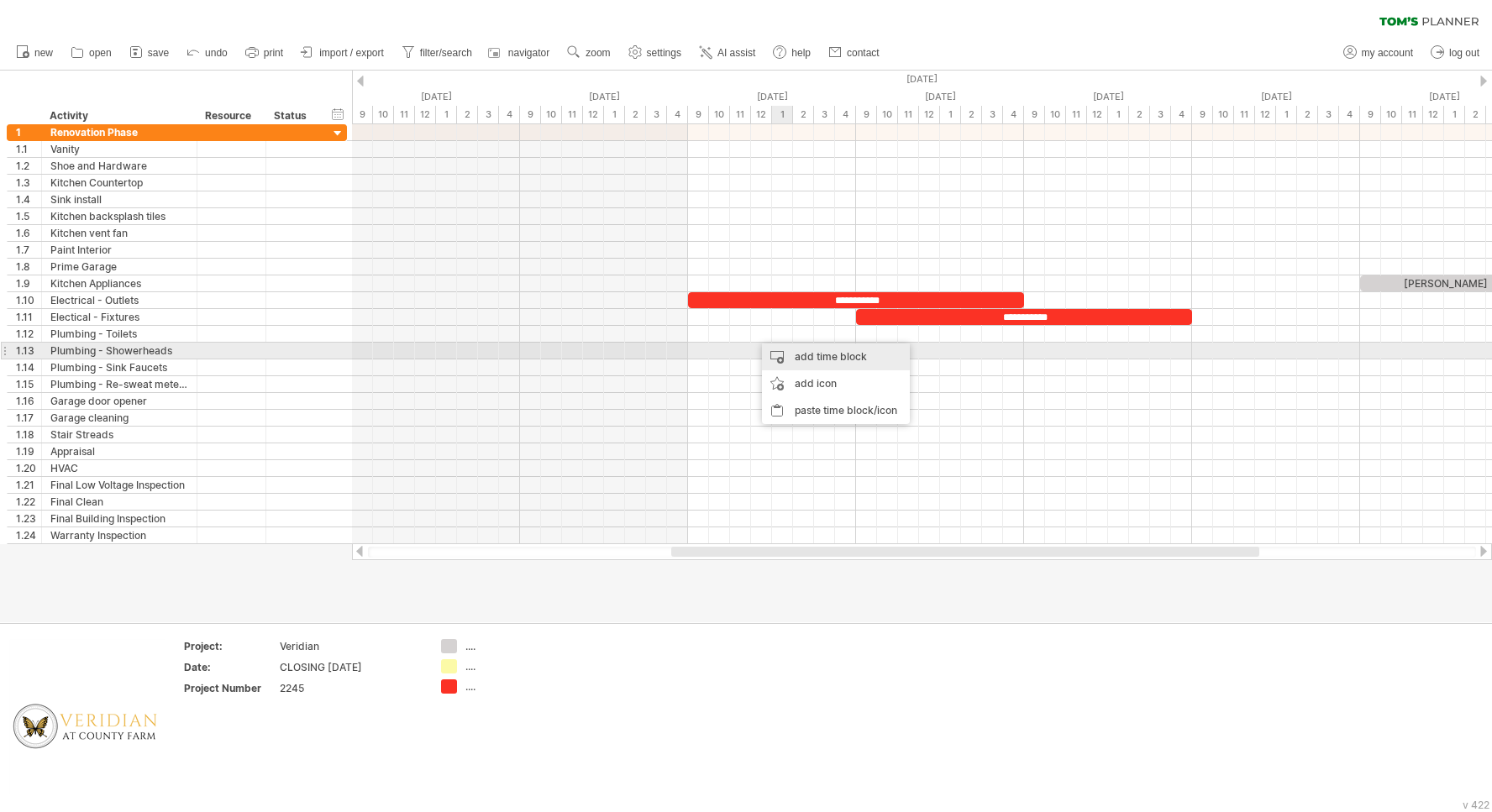
click at [793, 360] on div "add time block" at bounding box center [835, 357] width 147 height 27
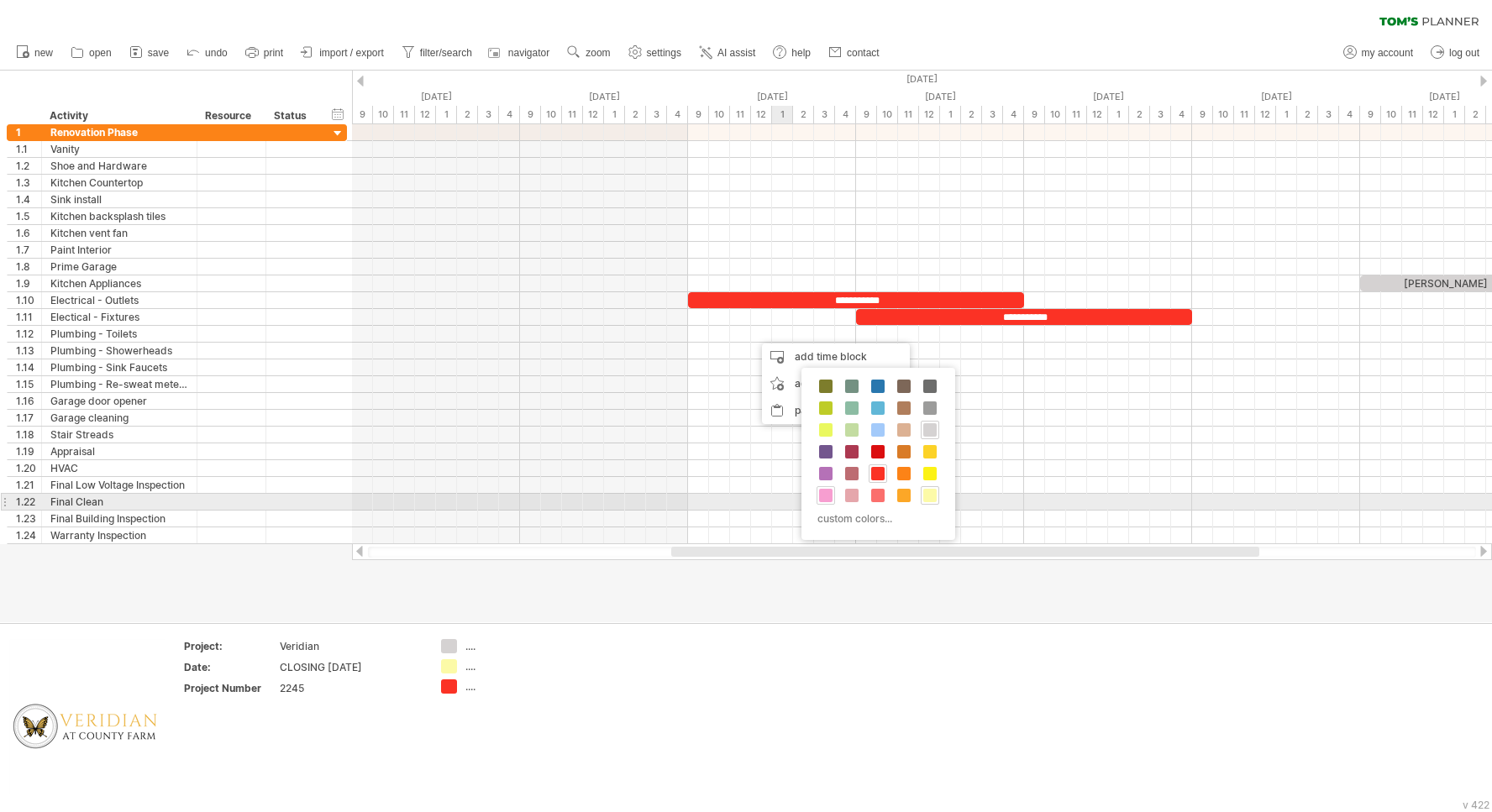
click at [827, 495] on span at bounding box center [826, 495] width 13 height 13
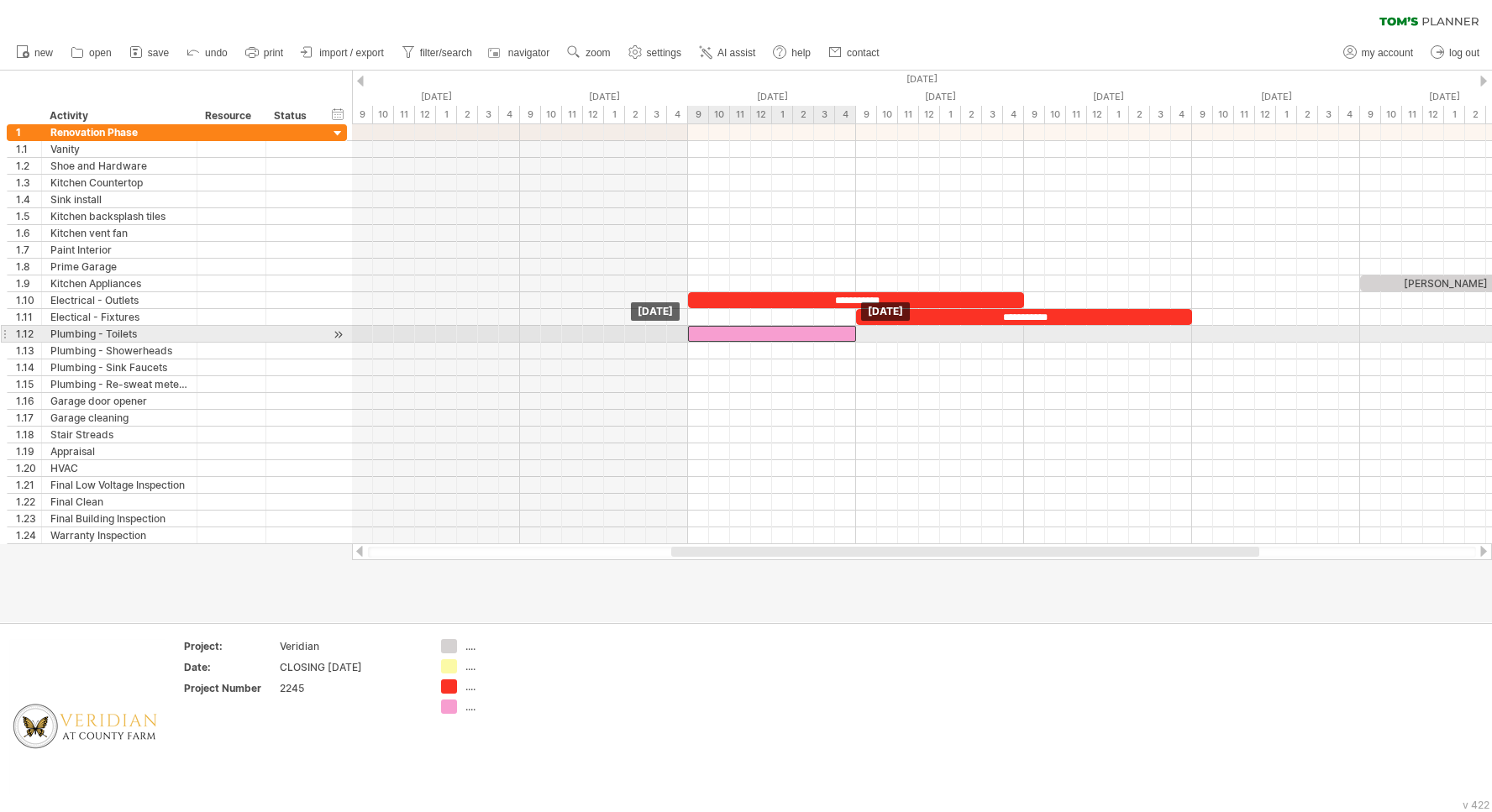
drag, startPoint x: 816, startPoint y: 333, endPoint x: 753, endPoint y: 335, distance: 63.0
click at [753, 335] on div "​" at bounding box center [772, 334] width 168 height 16
click at [782, 332] on div "​" at bounding box center [772, 334] width 168 height 16
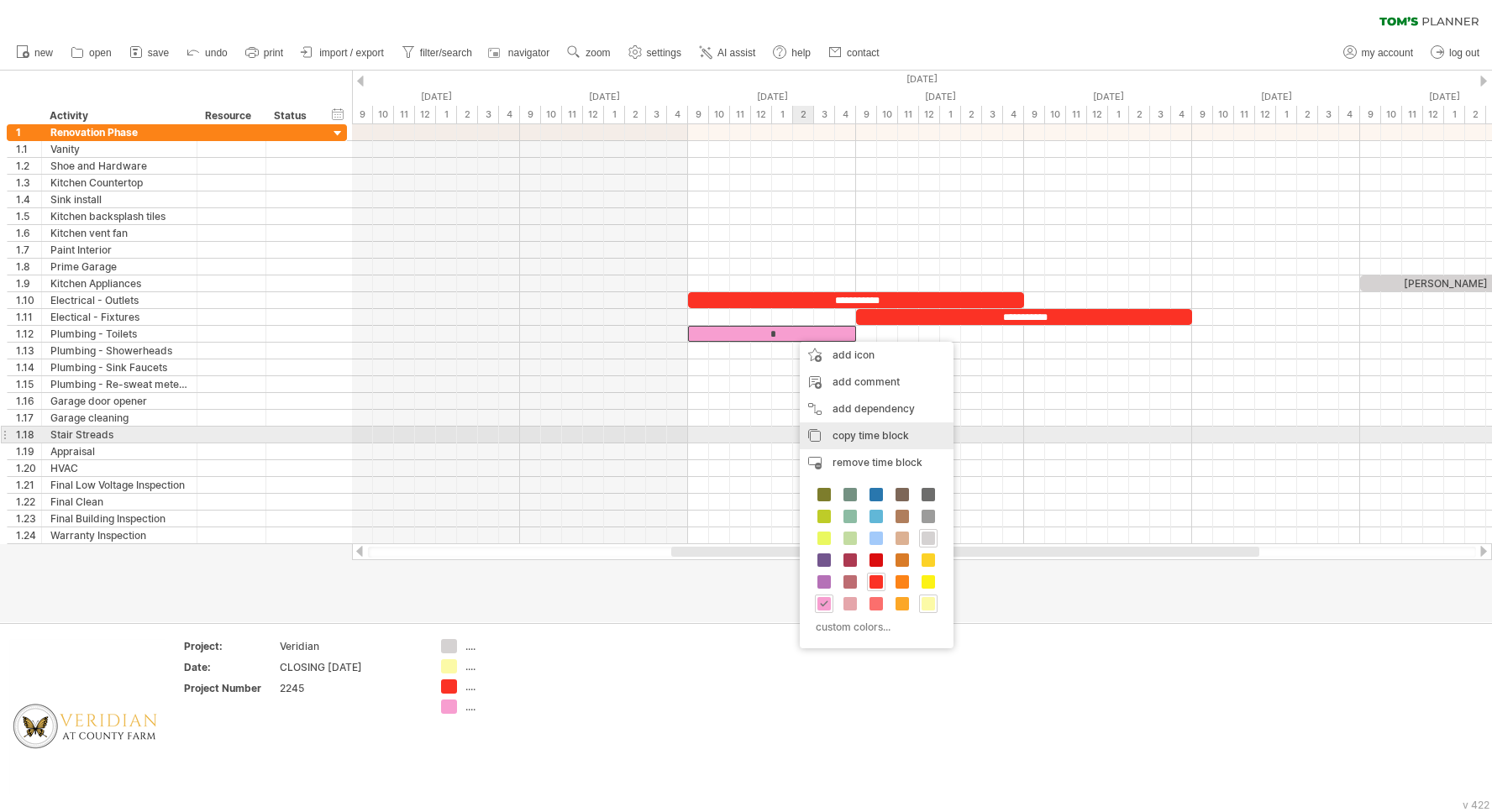
click at [844, 433] on span "copy time block" at bounding box center [870, 435] width 76 height 13
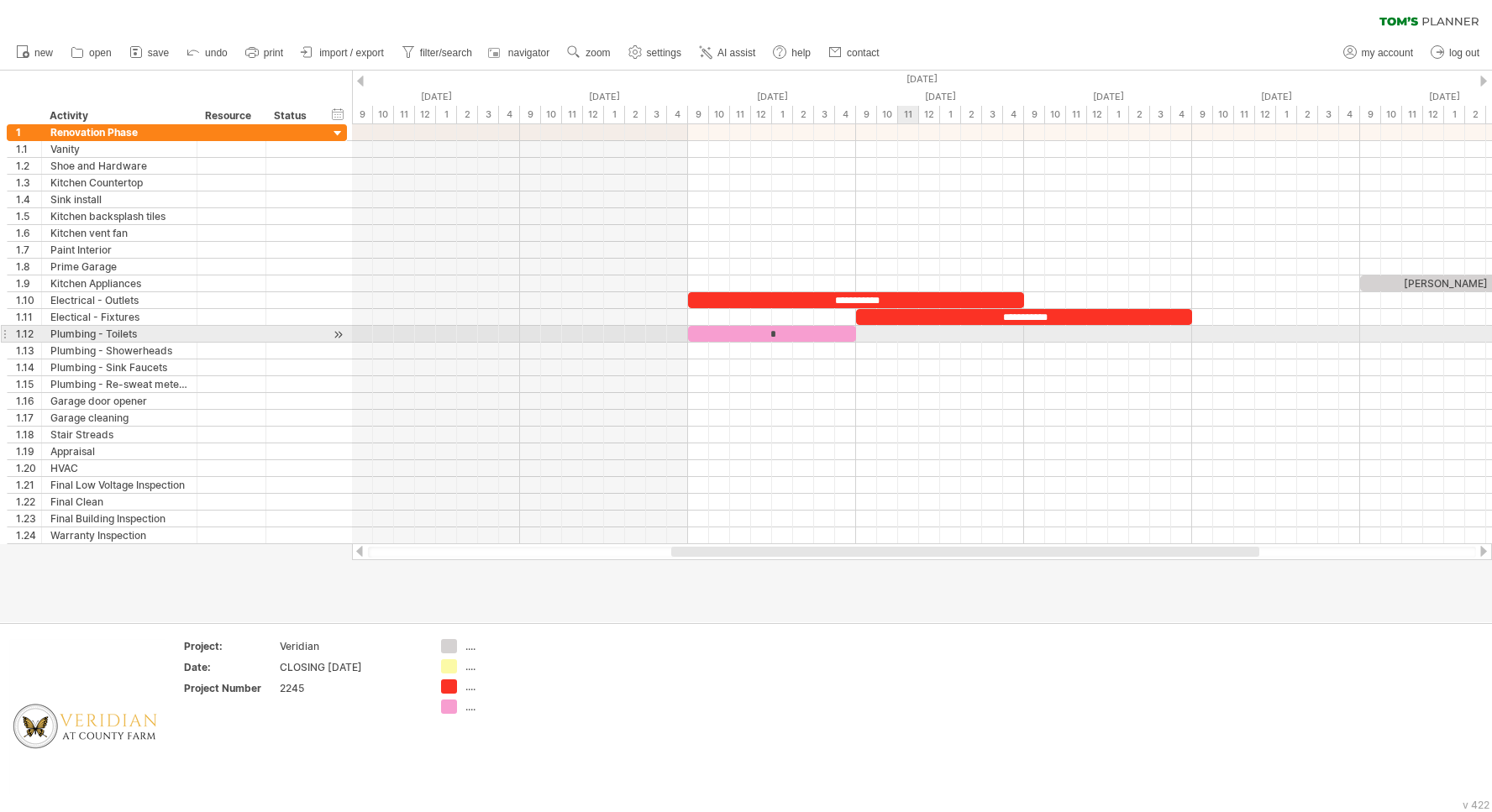
click at [906, 336] on div at bounding box center [921, 334] width 1139 height 17
click at [946, 334] on div at bounding box center [921, 334] width 1139 height 17
click at [979, 333] on div at bounding box center [921, 334] width 1139 height 17
click at [915, 334] on div at bounding box center [921, 334] width 1139 height 17
click at [862, 335] on div at bounding box center [921, 334] width 1139 height 17
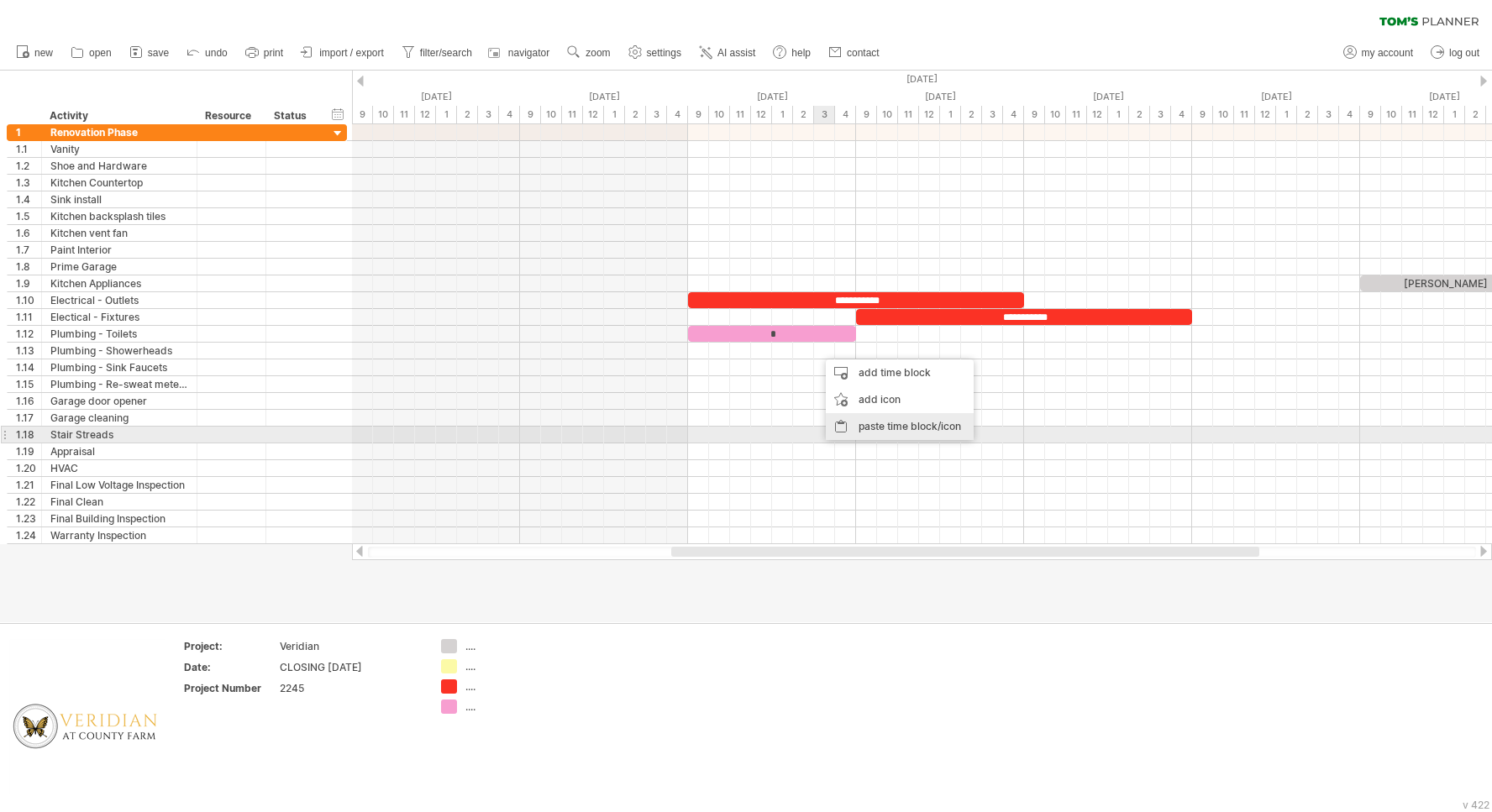
click at [874, 431] on div "paste time block/icon" at bounding box center [899, 426] width 147 height 27
click at [871, 439] on div "paste time block/icon" at bounding box center [898, 443] width 147 height 27
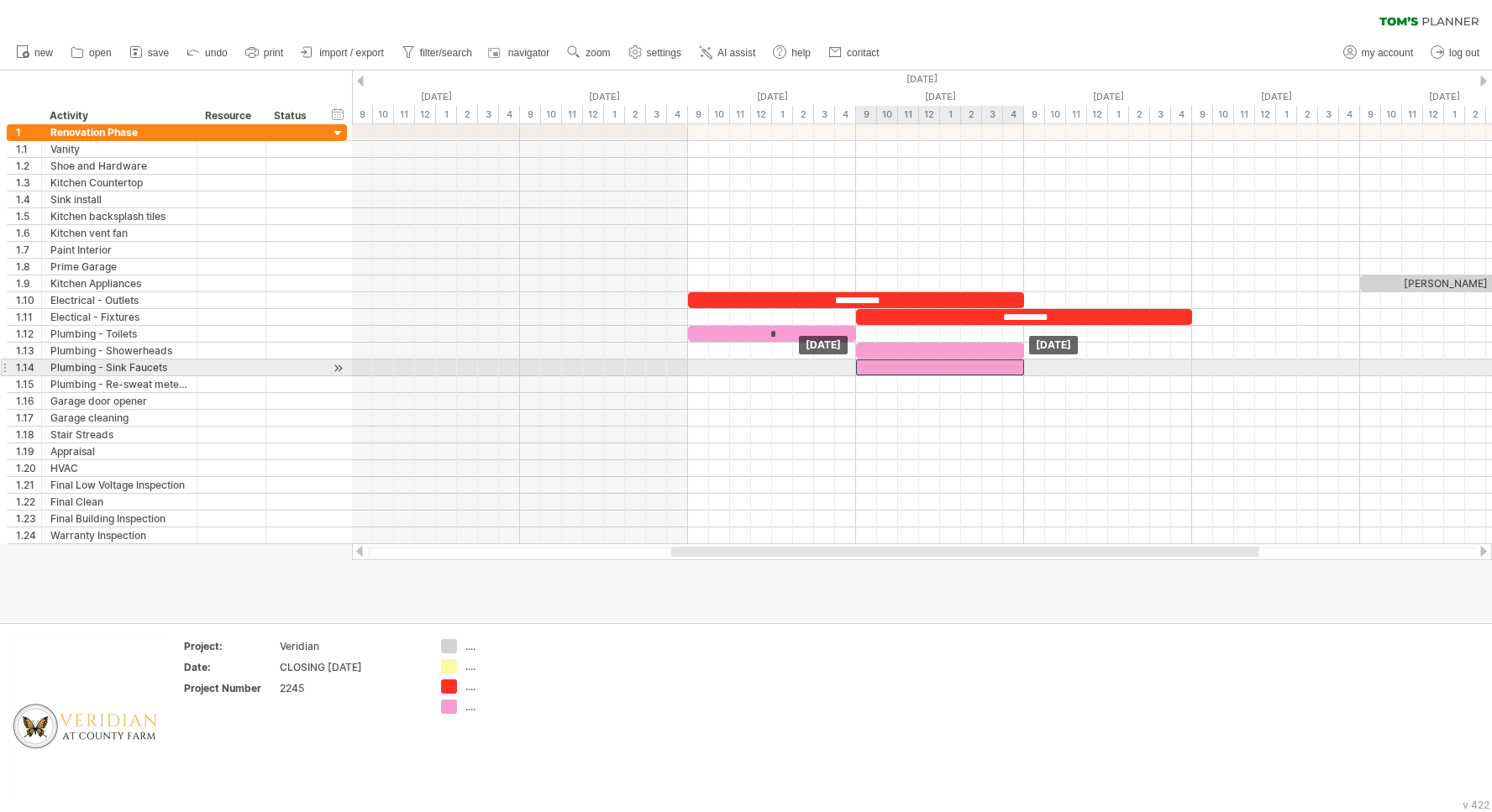
drag, startPoint x: 928, startPoint y: 367, endPoint x: 951, endPoint y: 364, distance: 23.2
click at [951, 364] on div "​" at bounding box center [940, 368] width 168 height 16
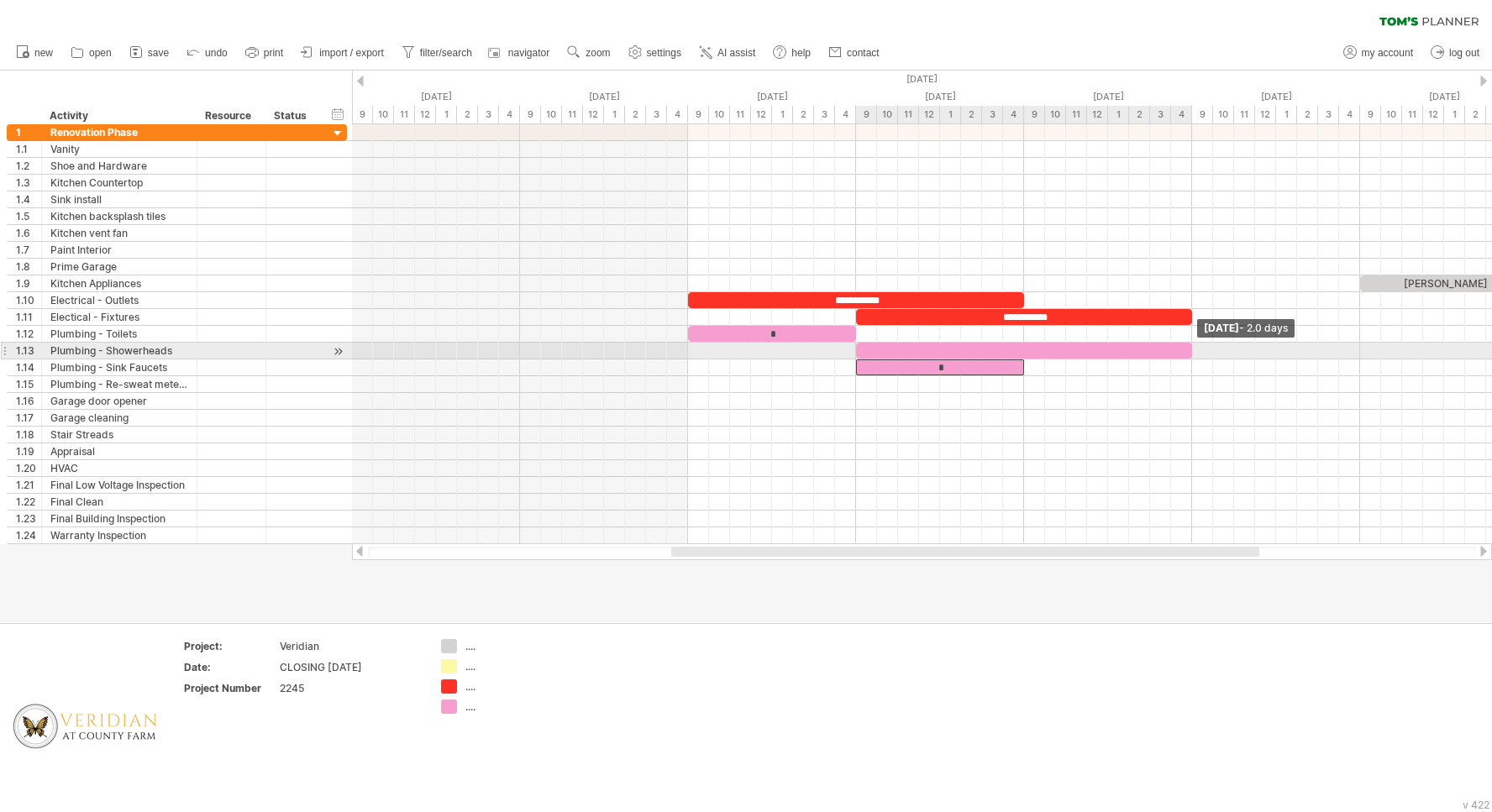
drag, startPoint x: 1023, startPoint y: 350, endPoint x: 1160, endPoint y: 354, distance: 137.1
click at [1160, 354] on div "​" at bounding box center [1024, 351] width 336 height 16
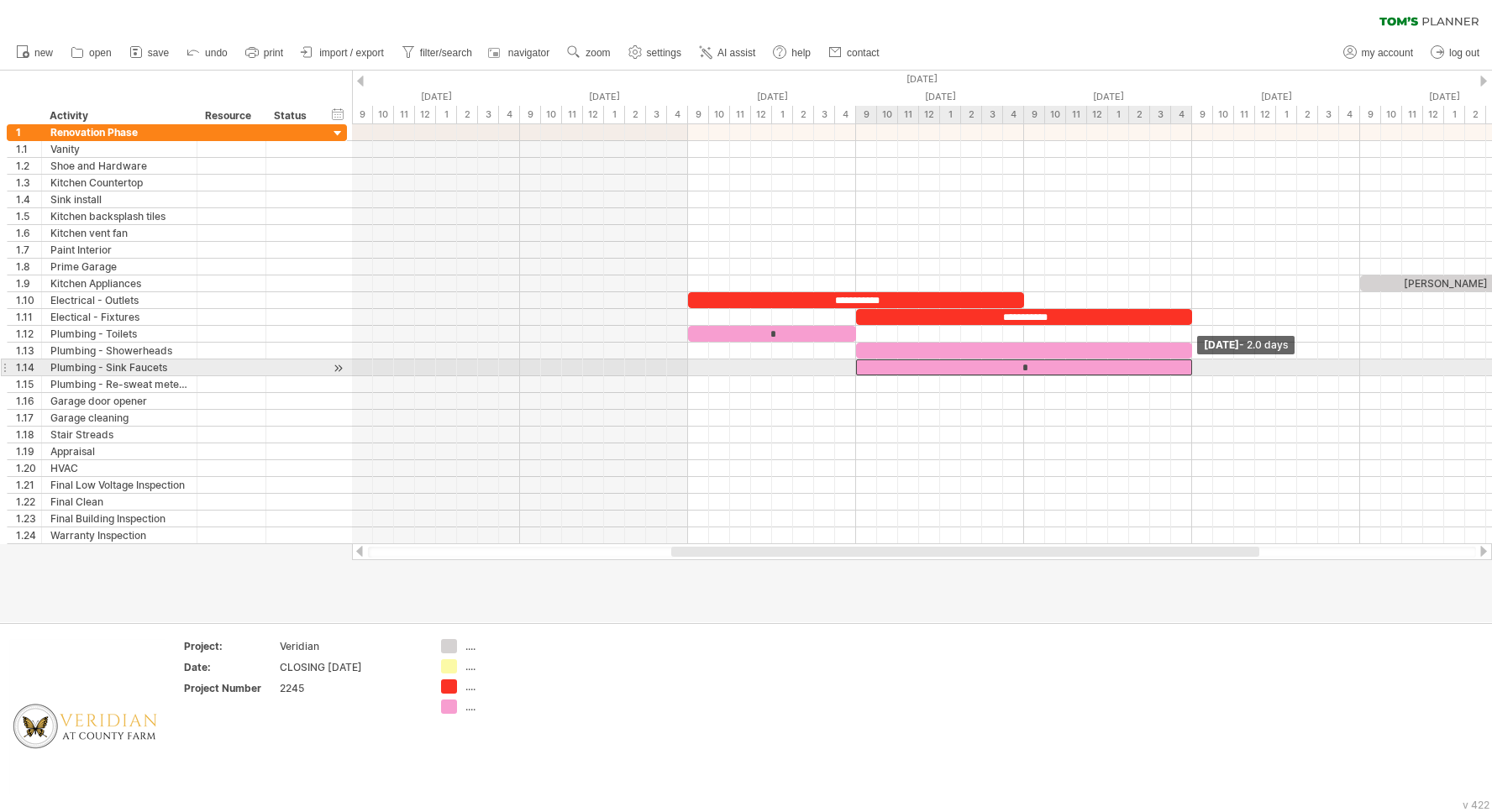
drag, startPoint x: 1022, startPoint y: 370, endPoint x: 1166, endPoint y: 366, distance: 144.1
click at [1166, 366] on div "*" at bounding box center [1024, 368] width 336 height 16
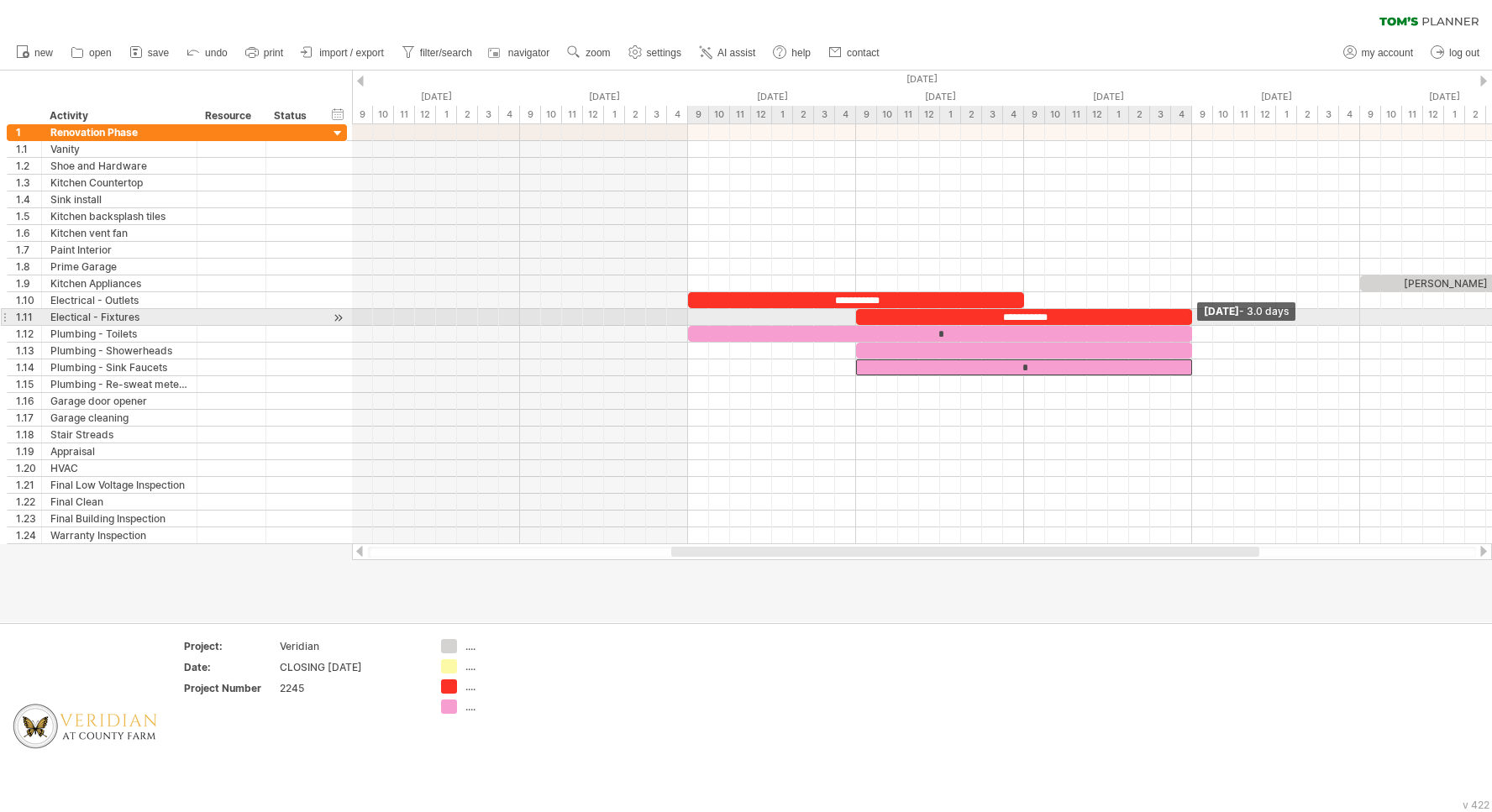
drag, startPoint x: 853, startPoint y: 335, endPoint x: 1188, endPoint y: 318, distance: 335.4
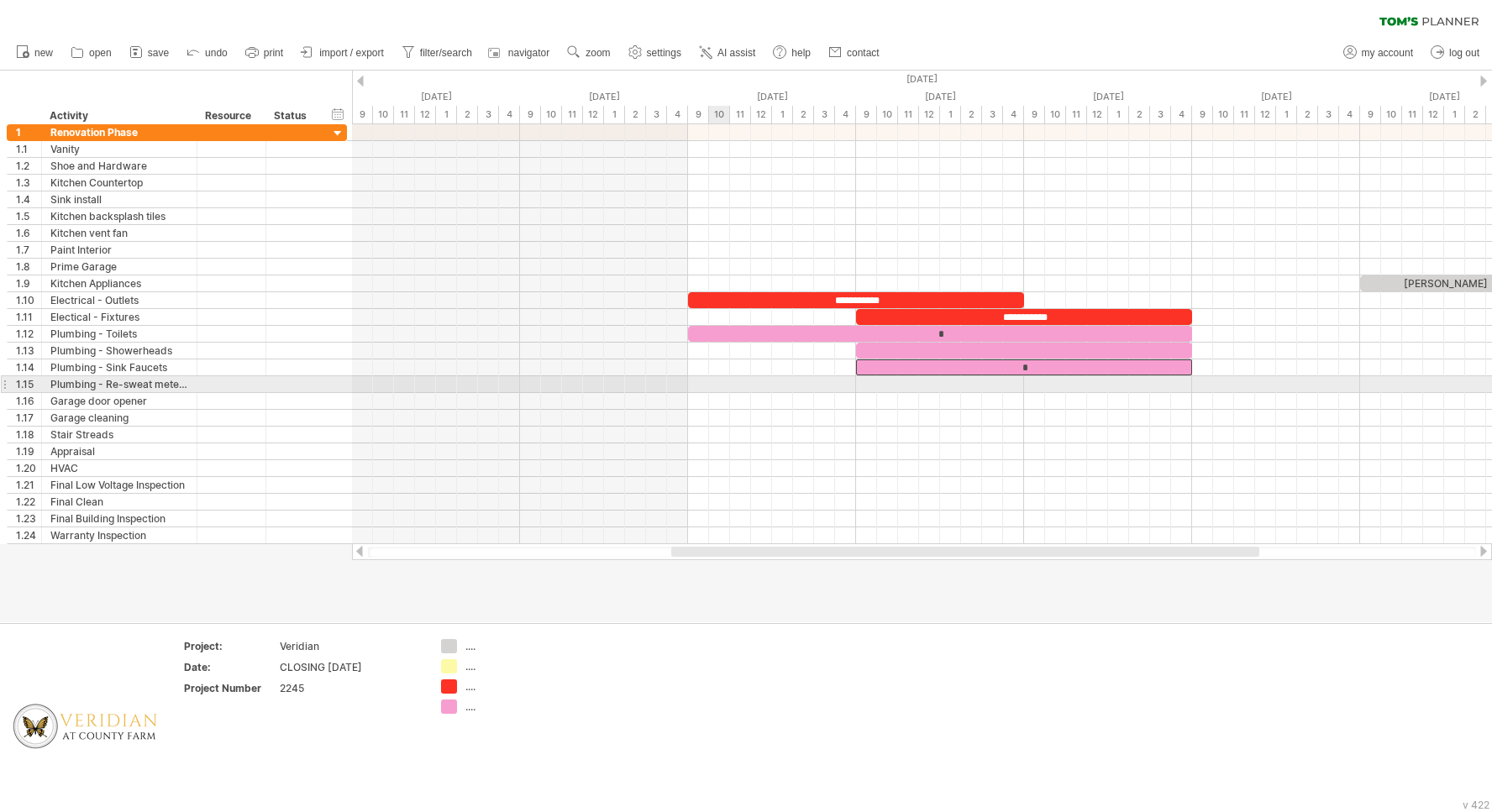
click at [715, 381] on div at bounding box center [921, 384] width 1139 height 17
click at [728, 388] on div at bounding box center [921, 384] width 1139 height 17
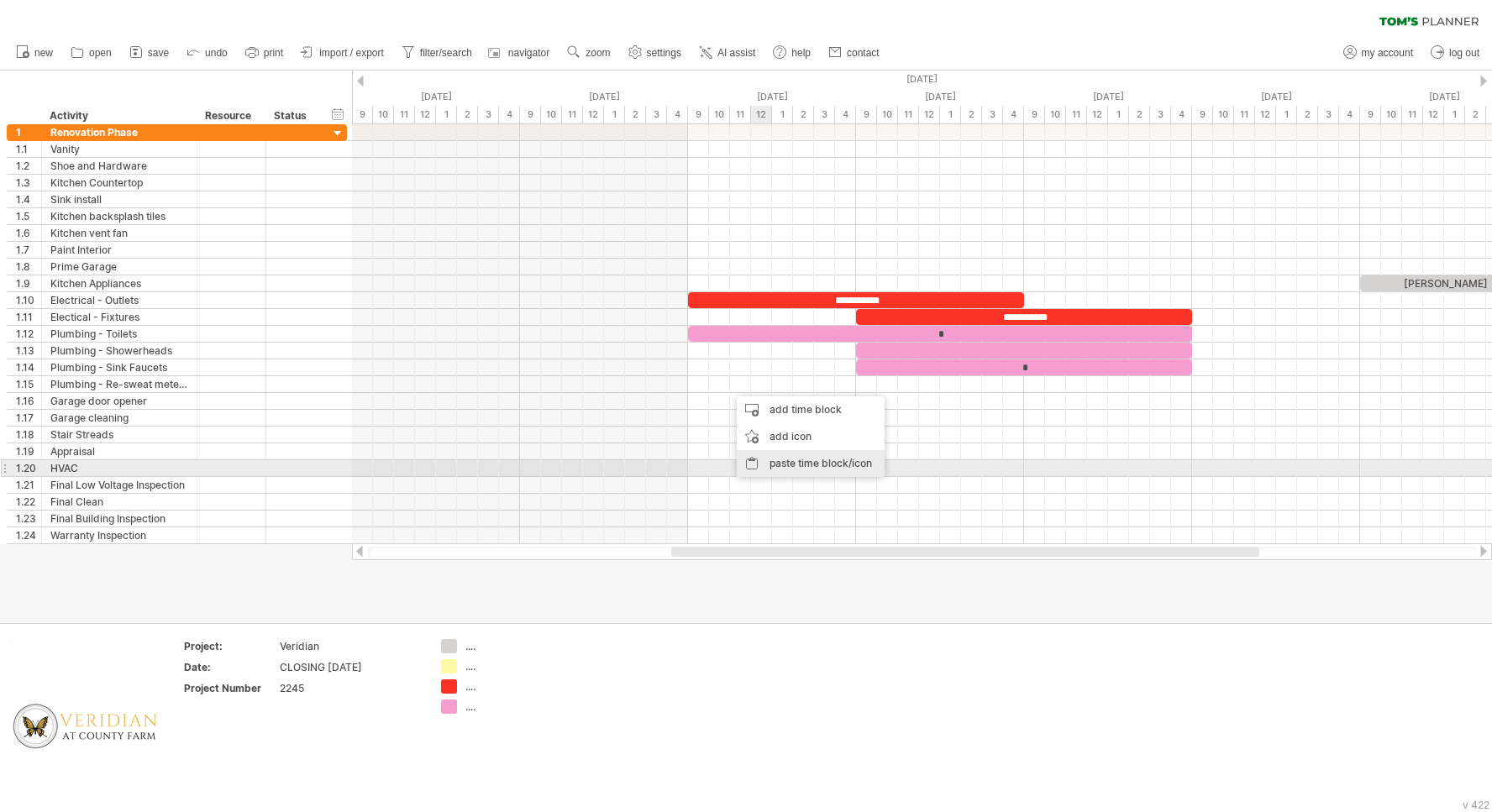
click at [782, 462] on div "paste time block/icon" at bounding box center [810, 464] width 147 height 27
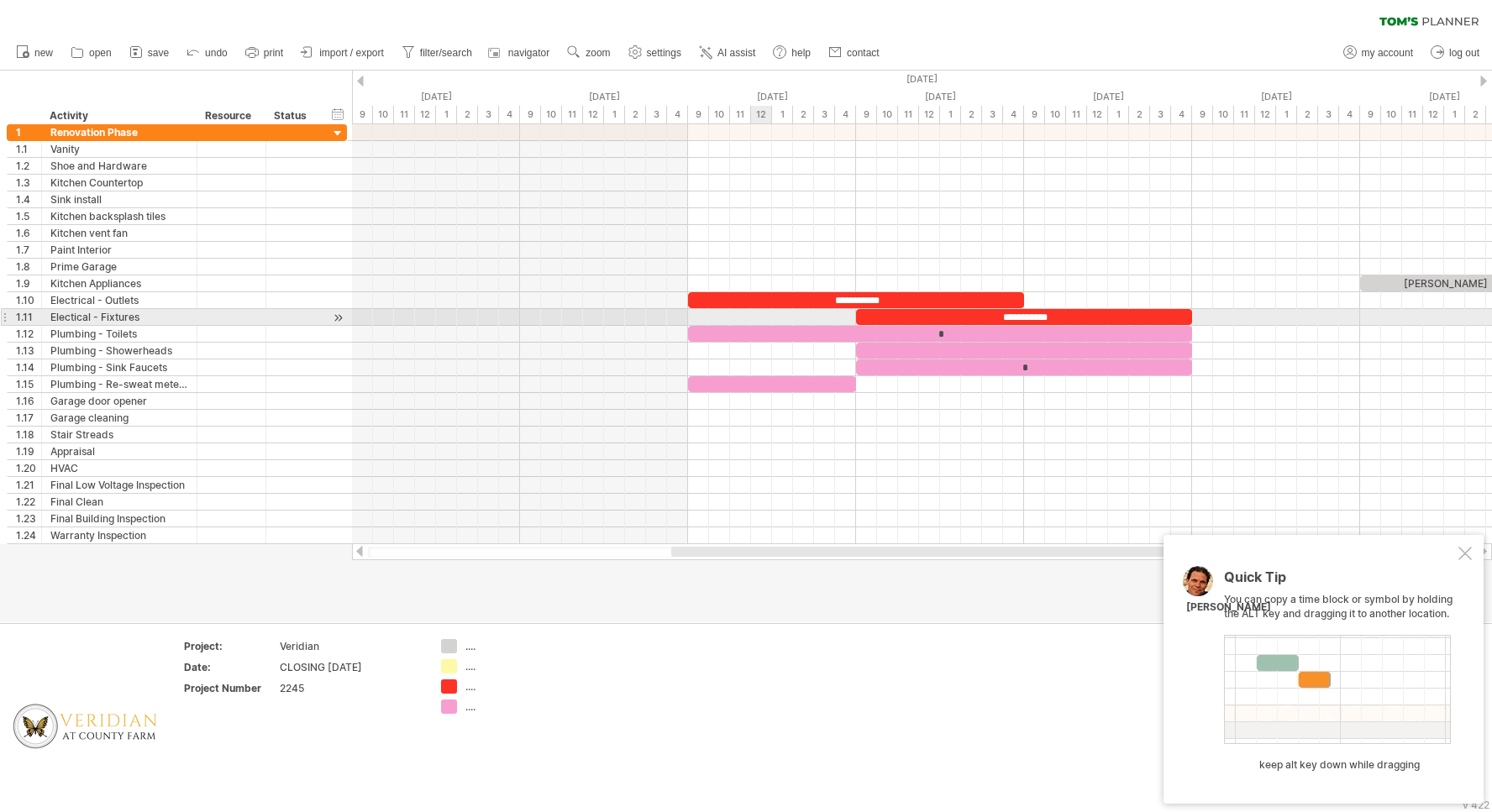
click at [763, 325] on div at bounding box center [921, 317] width 1139 height 17
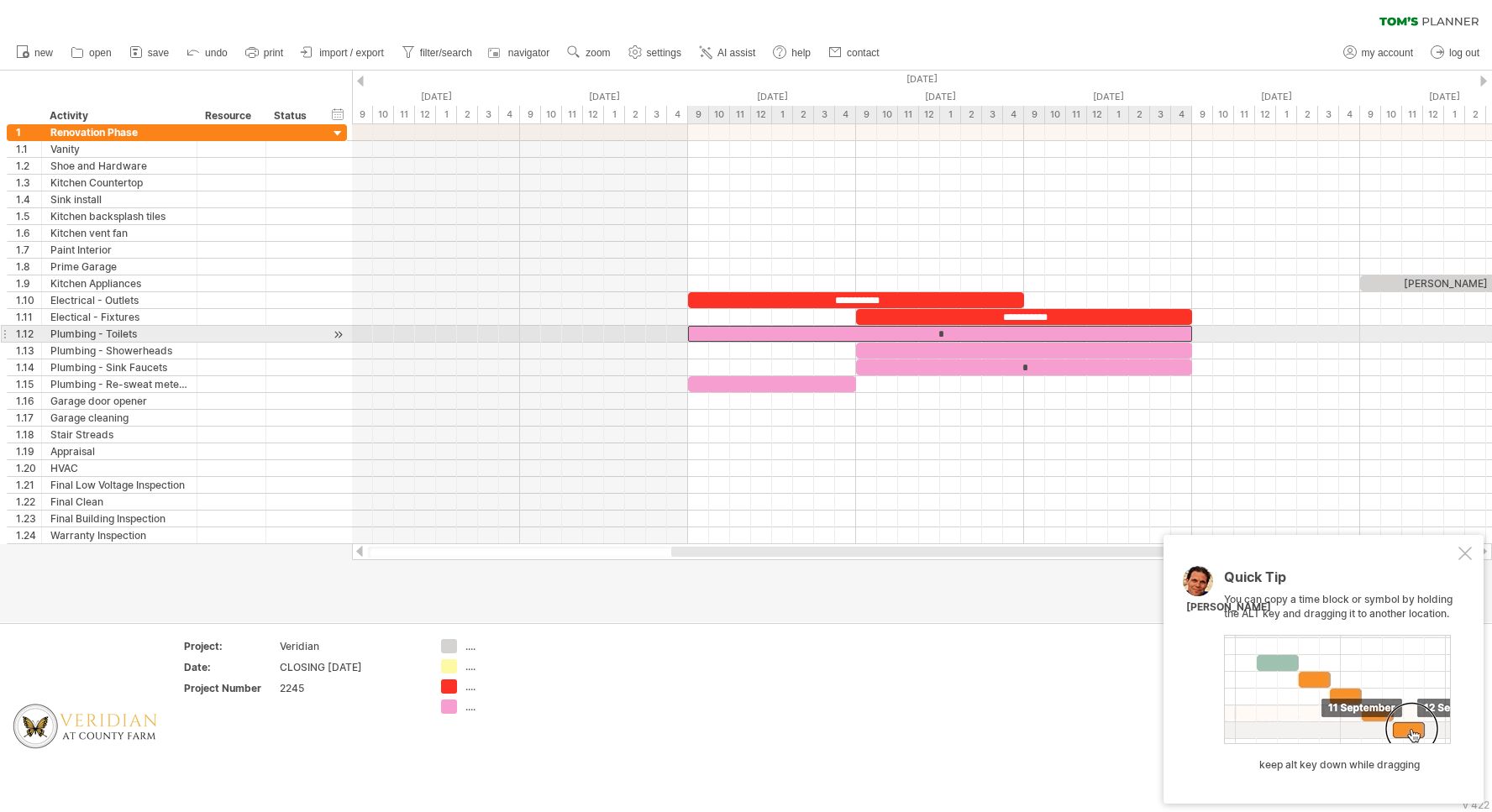
click at [764, 333] on div "*" at bounding box center [940, 334] width 504 height 16
click at [995, 331] on div "**********" at bounding box center [940, 334] width 504 height 16
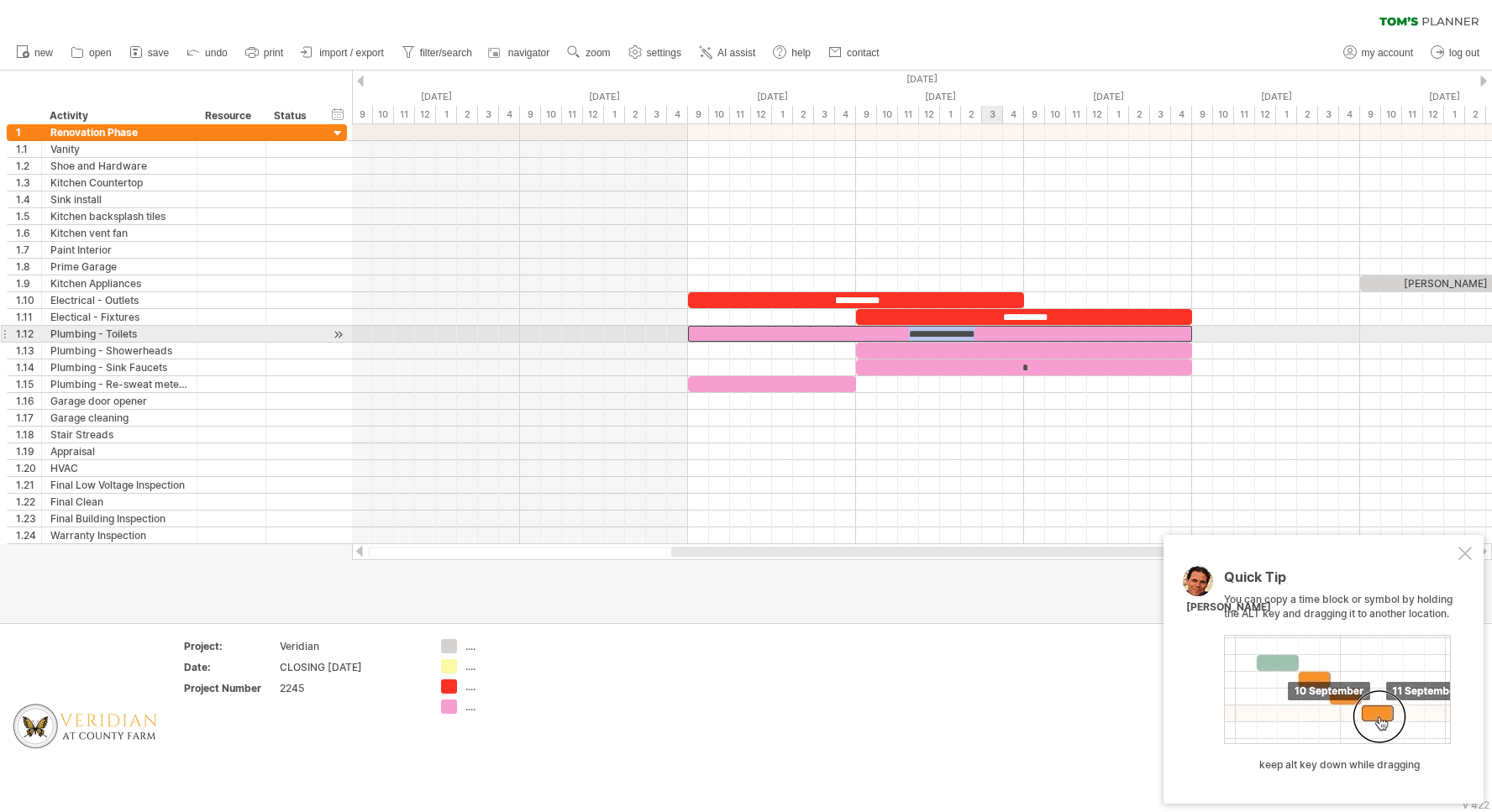
copy div "**********"
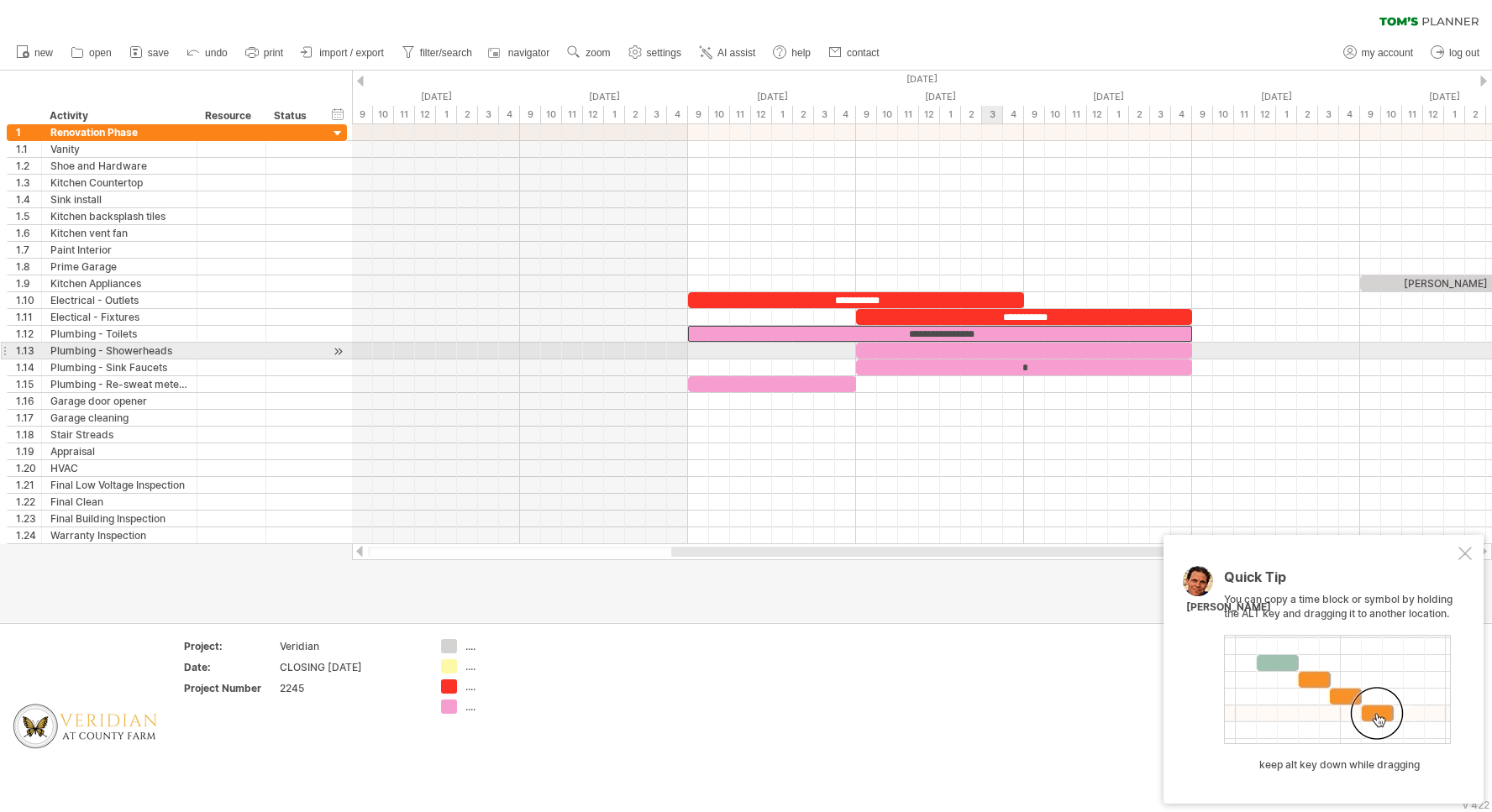
click at [990, 352] on div "​" at bounding box center [1024, 351] width 336 height 16
click at [990, 352] on div "*" at bounding box center [1024, 351] width 336 height 16
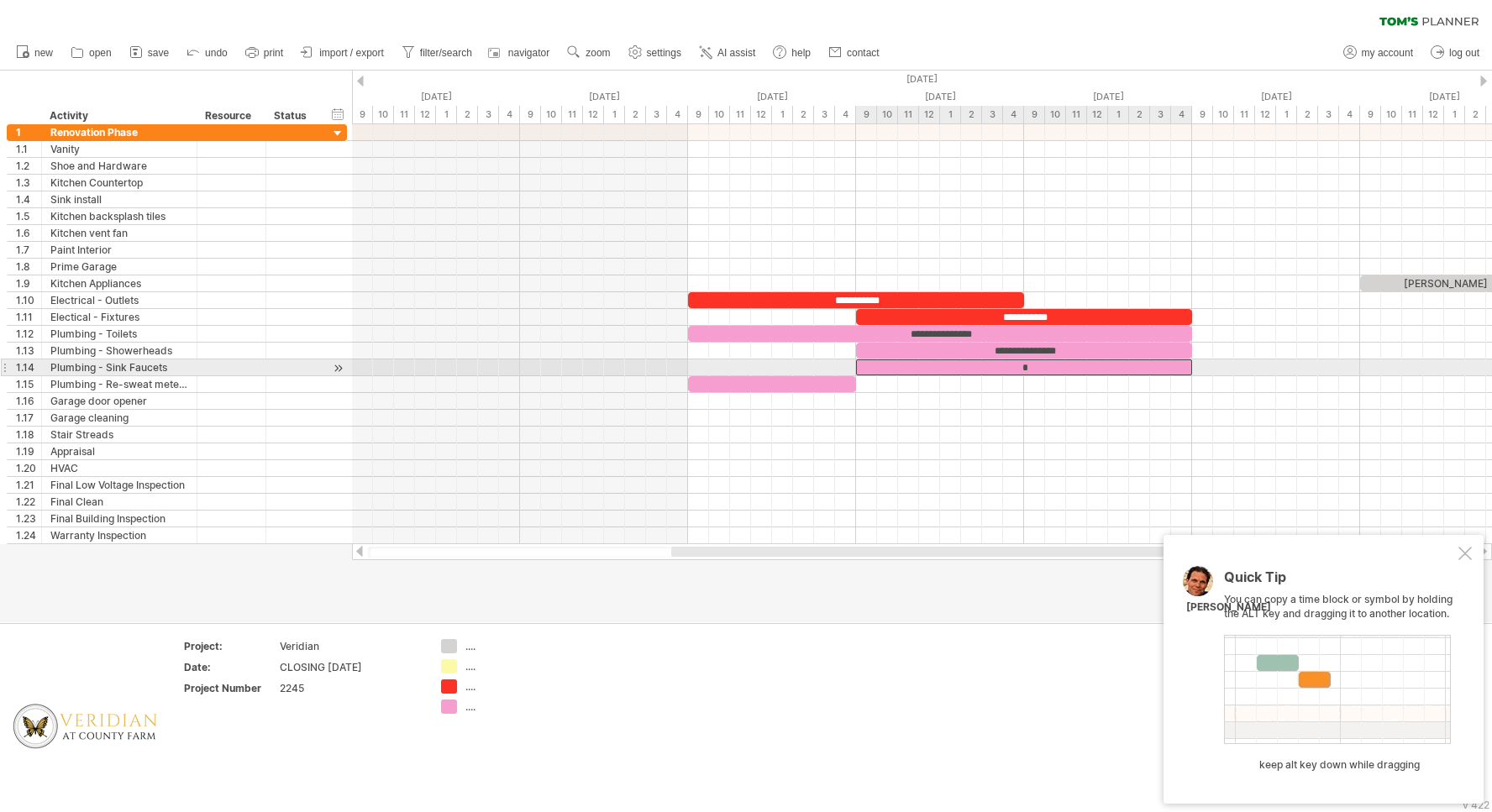
click at [994, 368] on div "*" at bounding box center [1024, 368] width 336 height 16
paste div
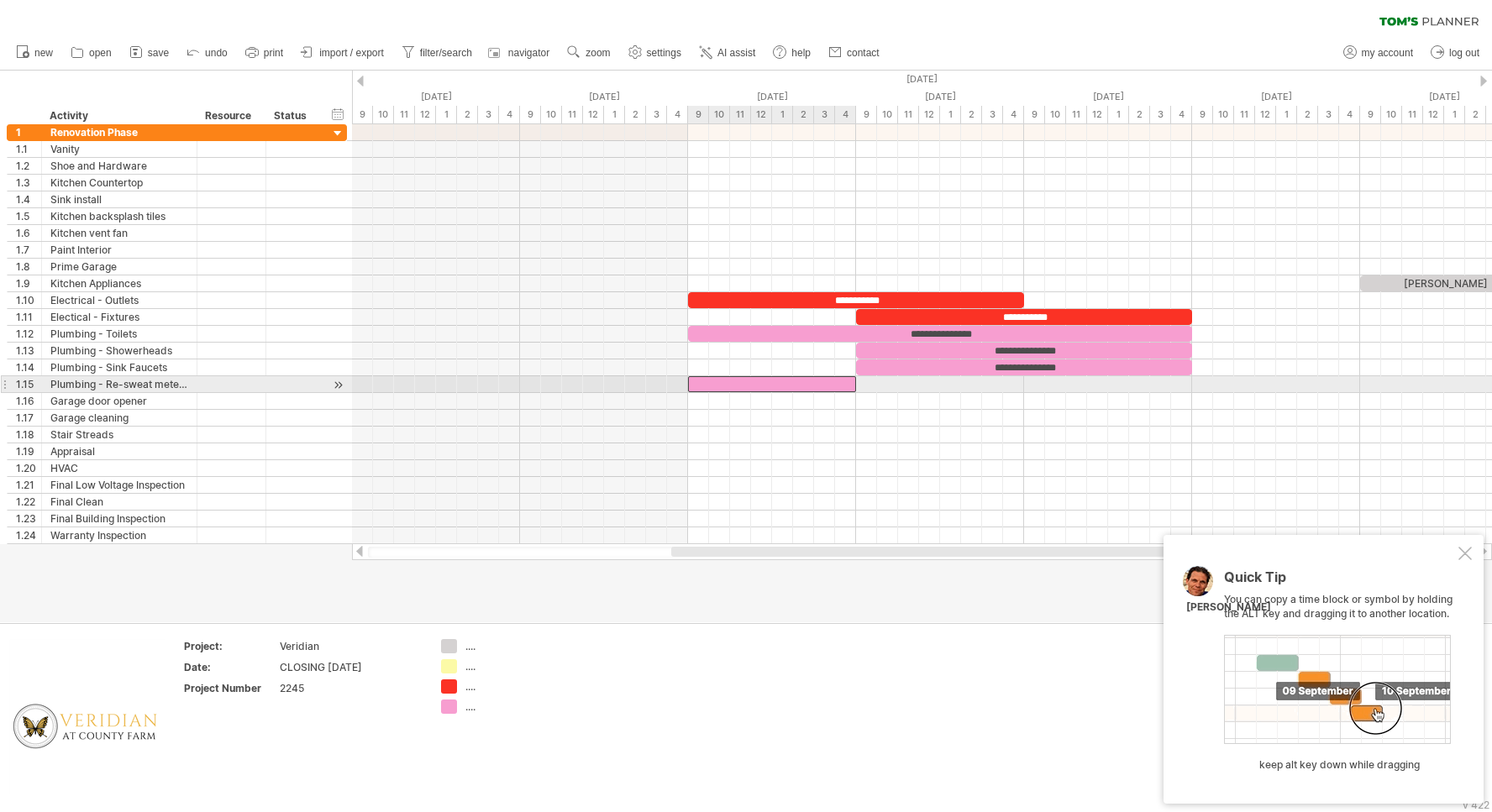
click at [764, 385] on div "​" at bounding box center [772, 384] width 168 height 16
click at [773, 382] on div "​" at bounding box center [772, 384] width 168 height 16
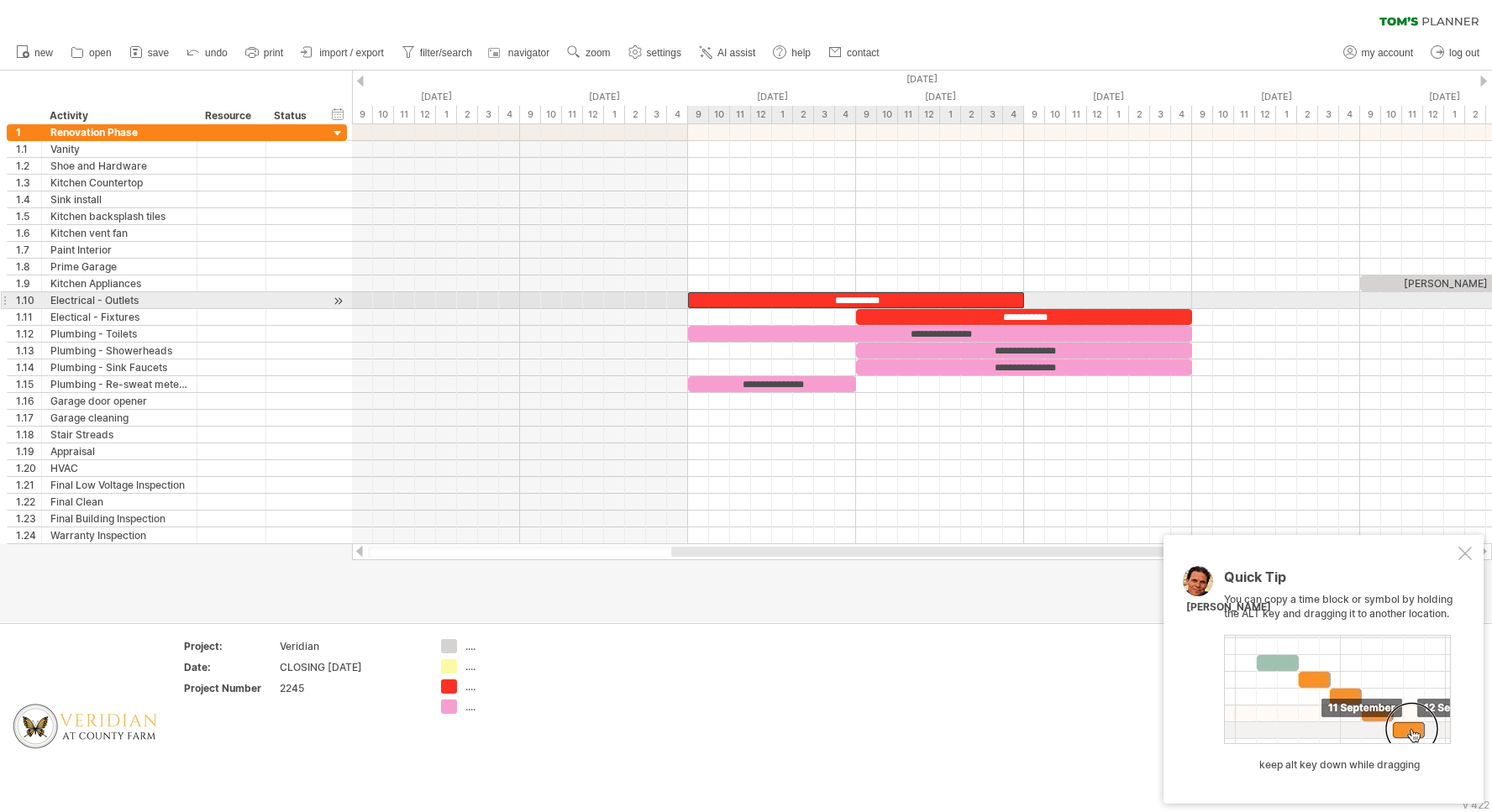
click at [894, 299] on div "**********" at bounding box center [856, 300] width 336 height 16
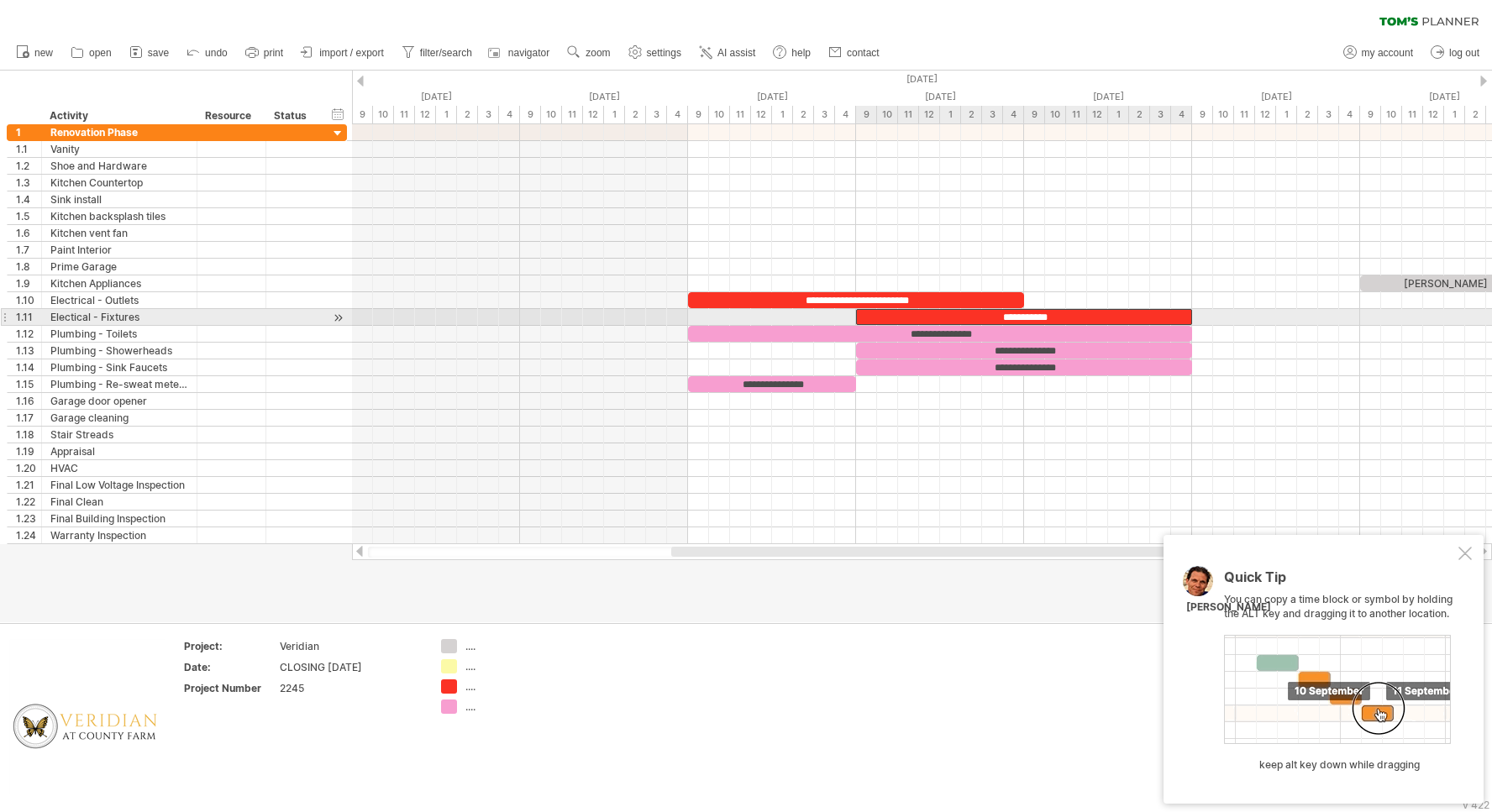
click at [1042, 311] on div "**********" at bounding box center [1024, 317] width 336 height 16
click at [1036, 314] on div "**********" at bounding box center [1024, 317] width 336 height 16
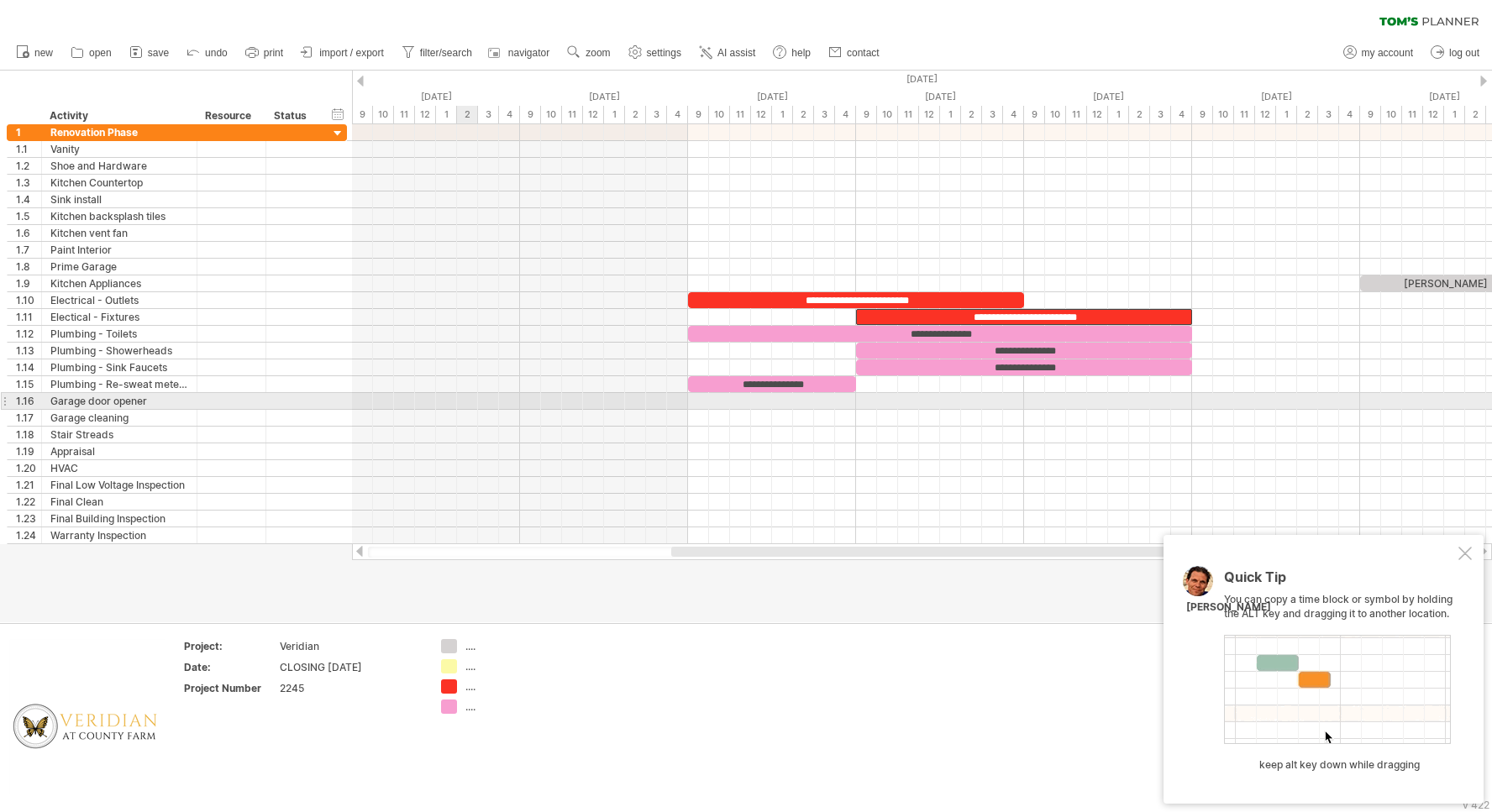
click at [460, 400] on div at bounding box center [921, 401] width 1139 height 17
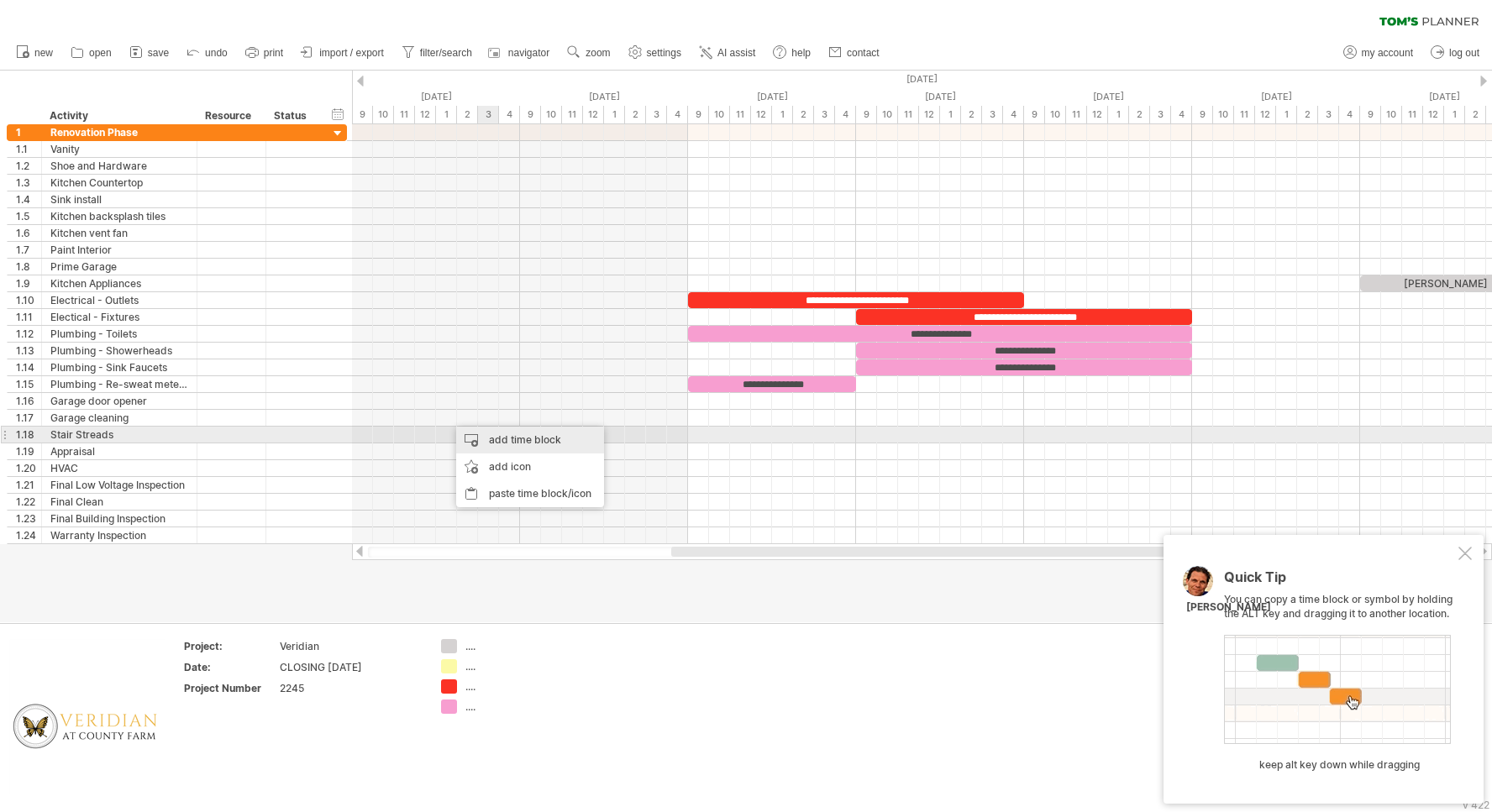
click at [503, 439] on div "add time block" at bounding box center [530, 440] width 147 height 27
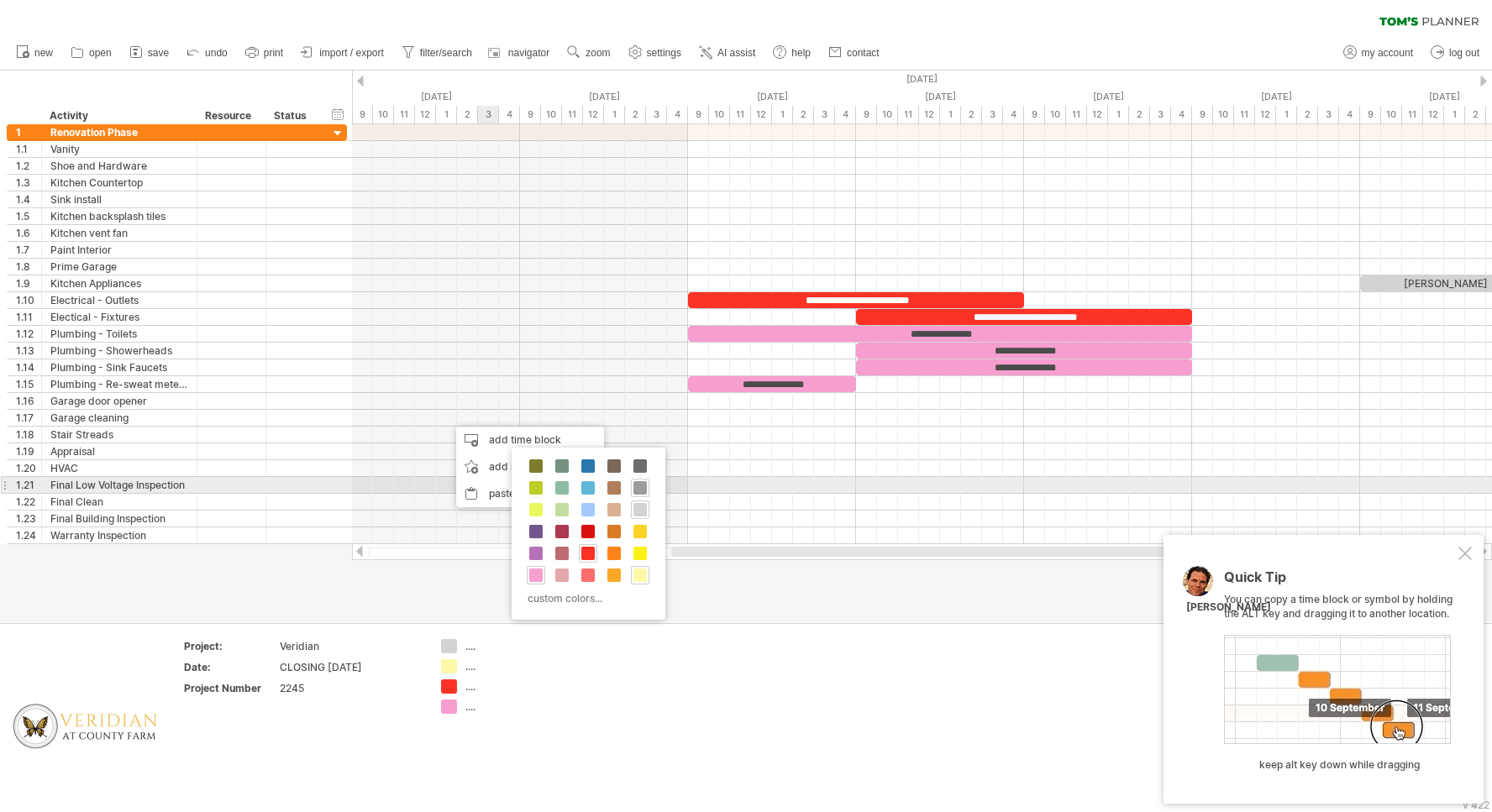
click at [640, 481] on span at bounding box center [639, 487] width 13 height 13
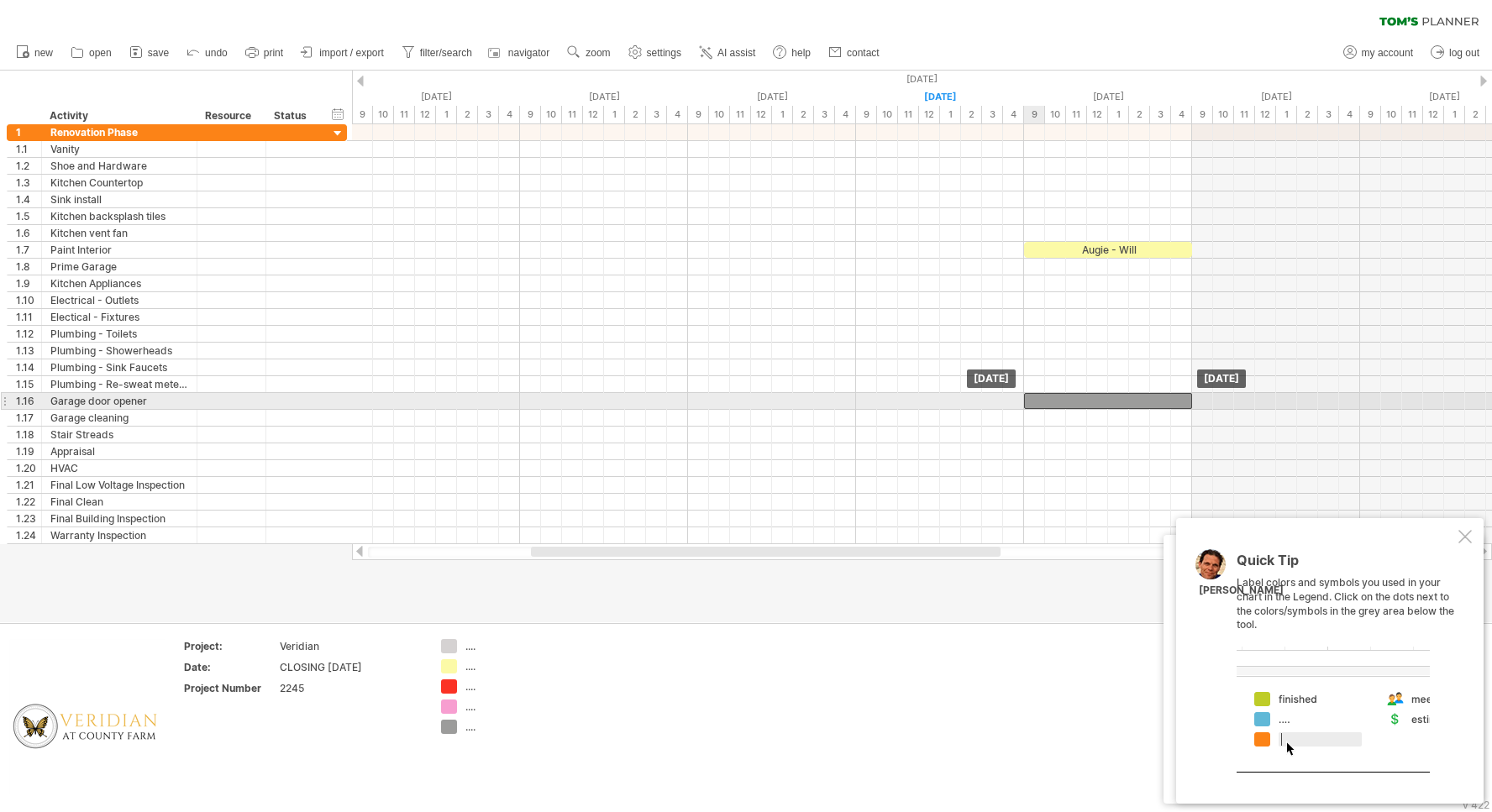
drag, startPoint x: 535, startPoint y: 416, endPoint x: 1103, endPoint y: 405, distance: 568.1
click at [1103, 405] on div "​" at bounding box center [1107, 401] width 168 height 16
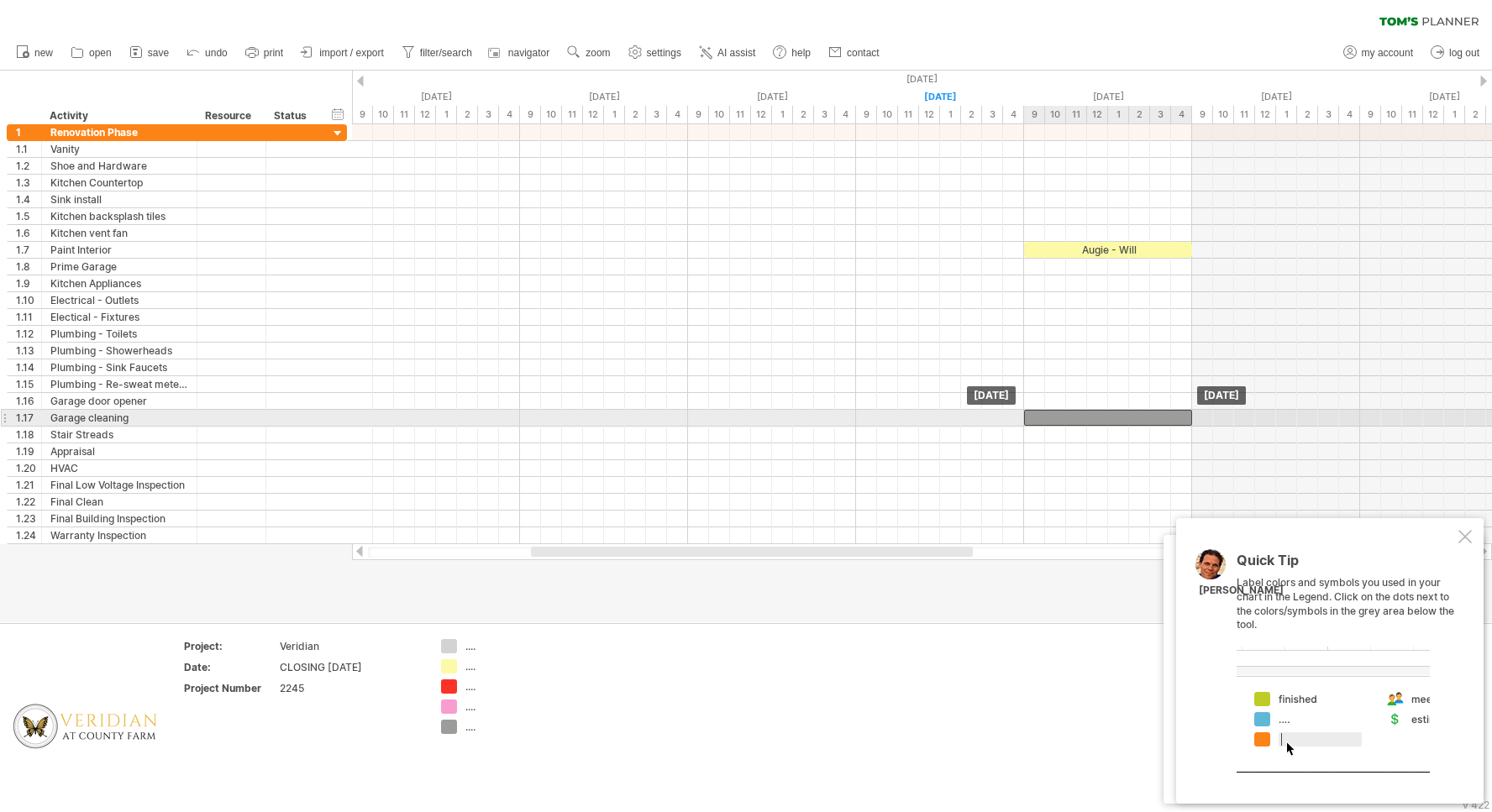
drag, startPoint x: 1124, startPoint y: 398, endPoint x: 1128, endPoint y: 415, distance: 17.5
click at [1128, 415] on div "​" at bounding box center [1107, 418] width 168 height 16
click at [1107, 415] on div "​" at bounding box center [1107, 418] width 168 height 16
click at [1107, 415] on div "*" at bounding box center [1107, 418] width 168 height 16
click at [1112, 416] on div "*" at bounding box center [1107, 418] width 168 height 16
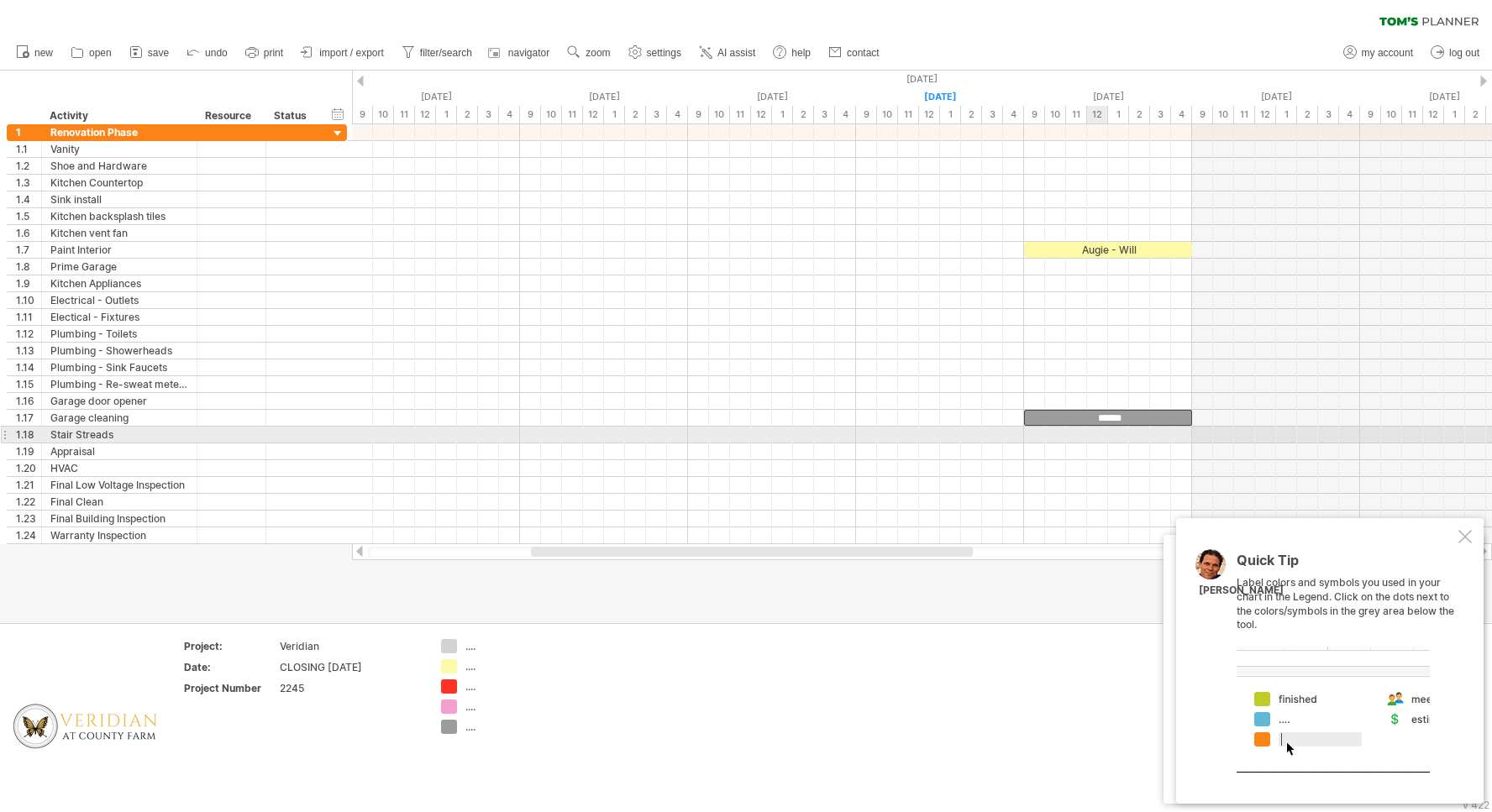
click at [1098, 438] on div at bounding box center [921, 434] width 1139 height 17
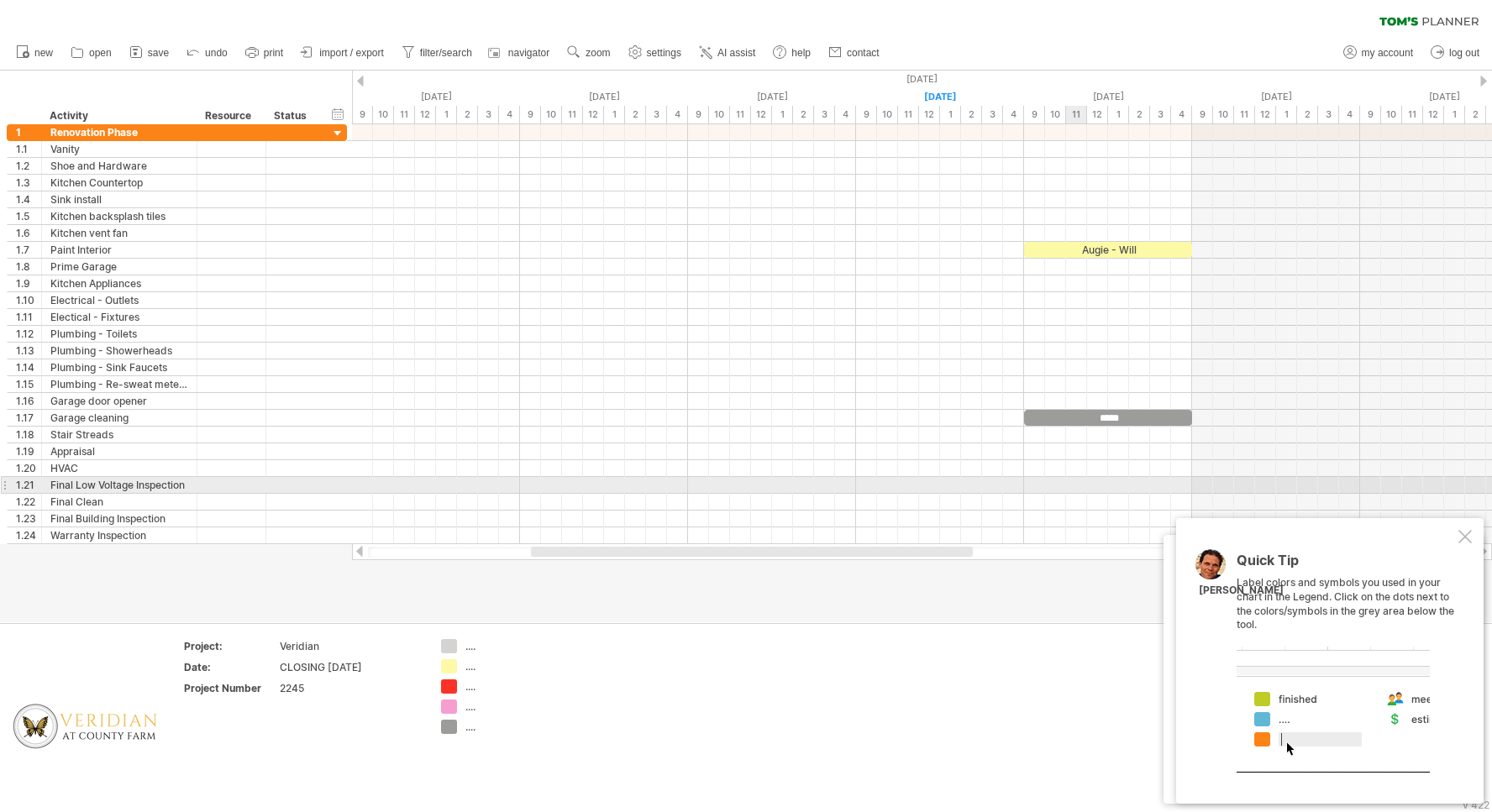
click at [1079, 486] on div at bounding box center [921, 485] width 1139 height 17
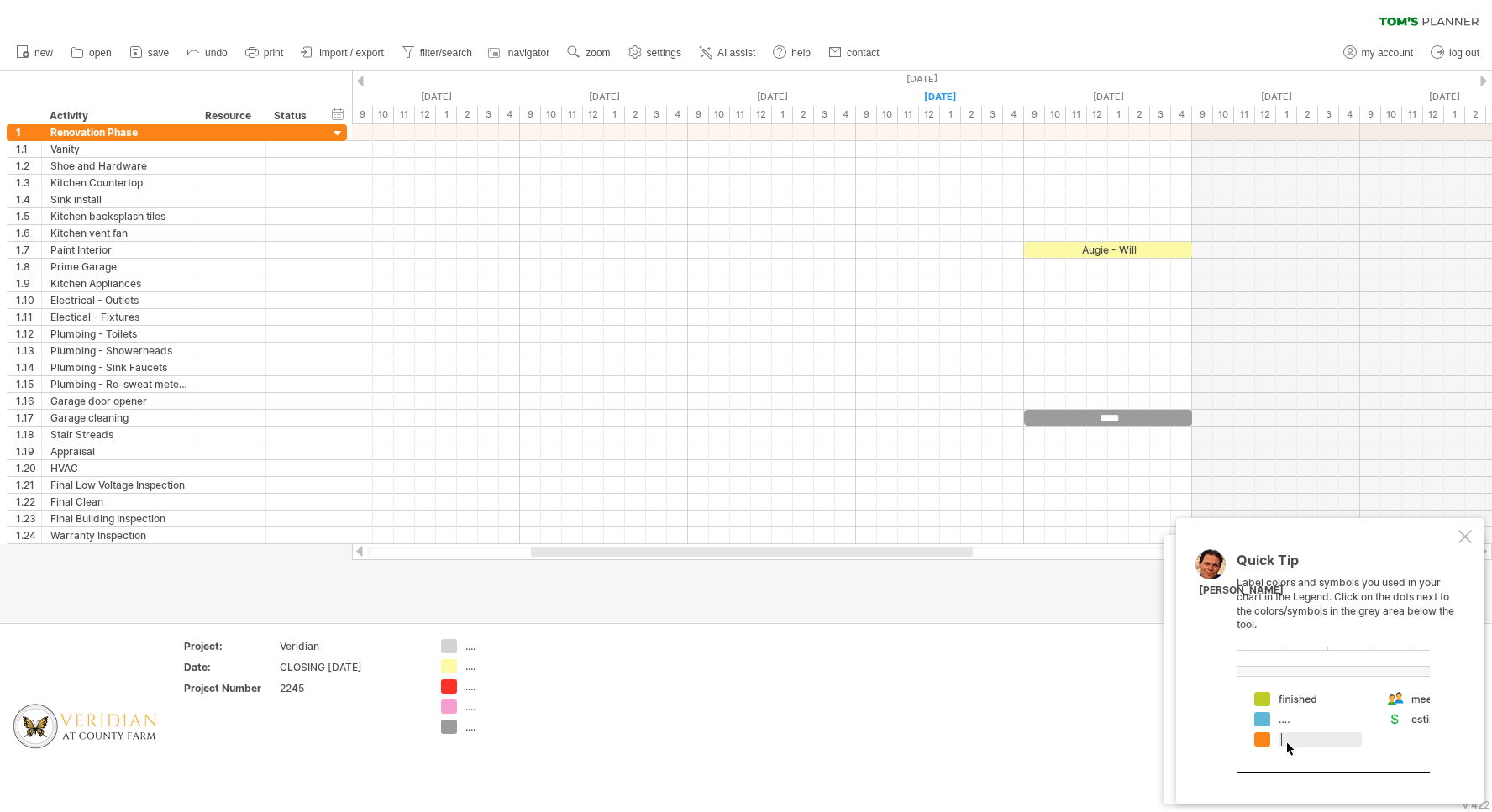
click at [470, 649] on div "...." at bounding box center [511, 647] width 92 height 14
click at [470, 649] on input "text" at bounding box center [506, 647] width 83 height 14
click at [473, 641] on input "**" at bounding box center [506, 647] width 83 height 14
type input "**********"
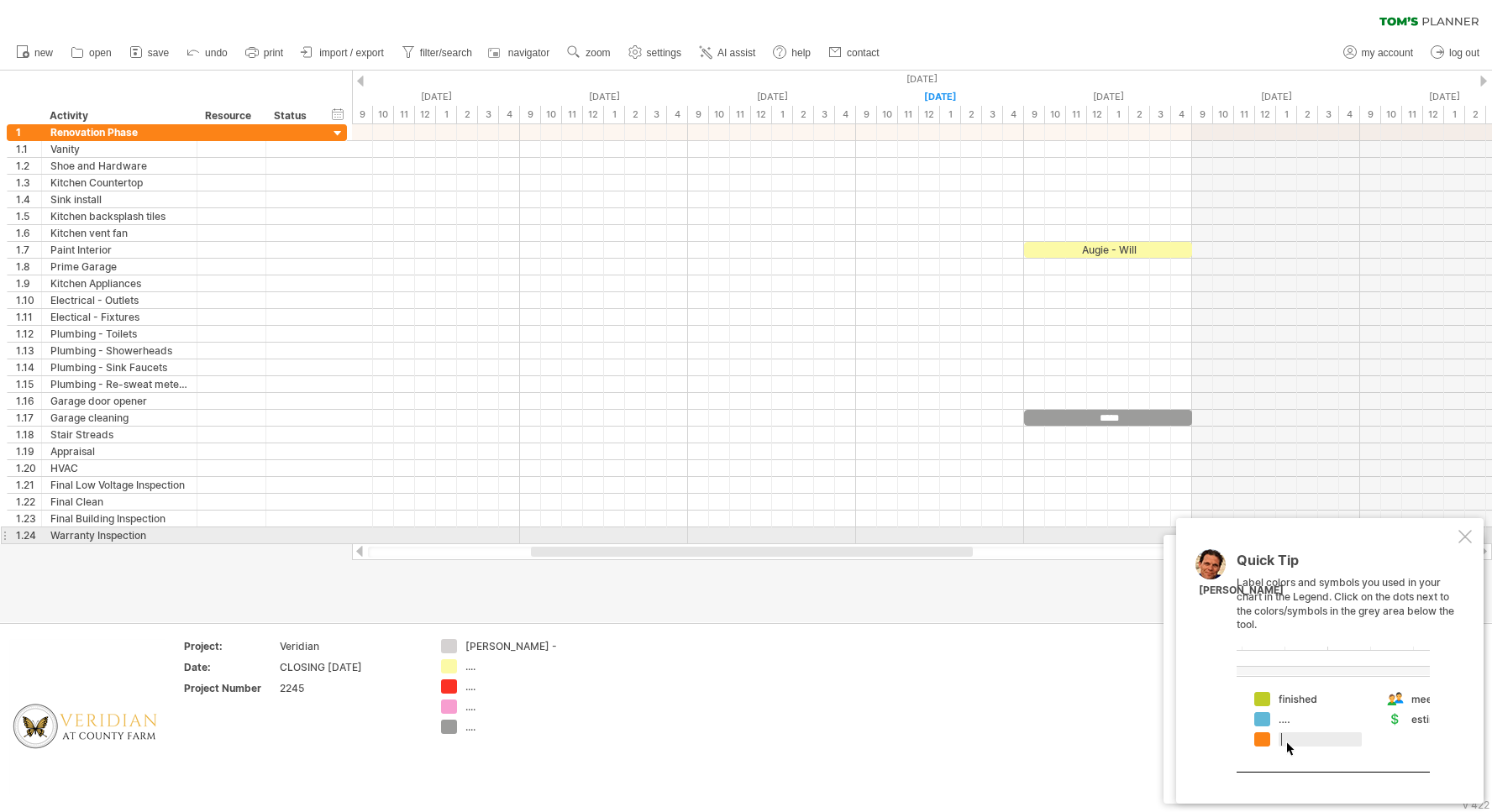
click at [1467, 536] on div at bounding box center [1464, 536] width 13 height 13
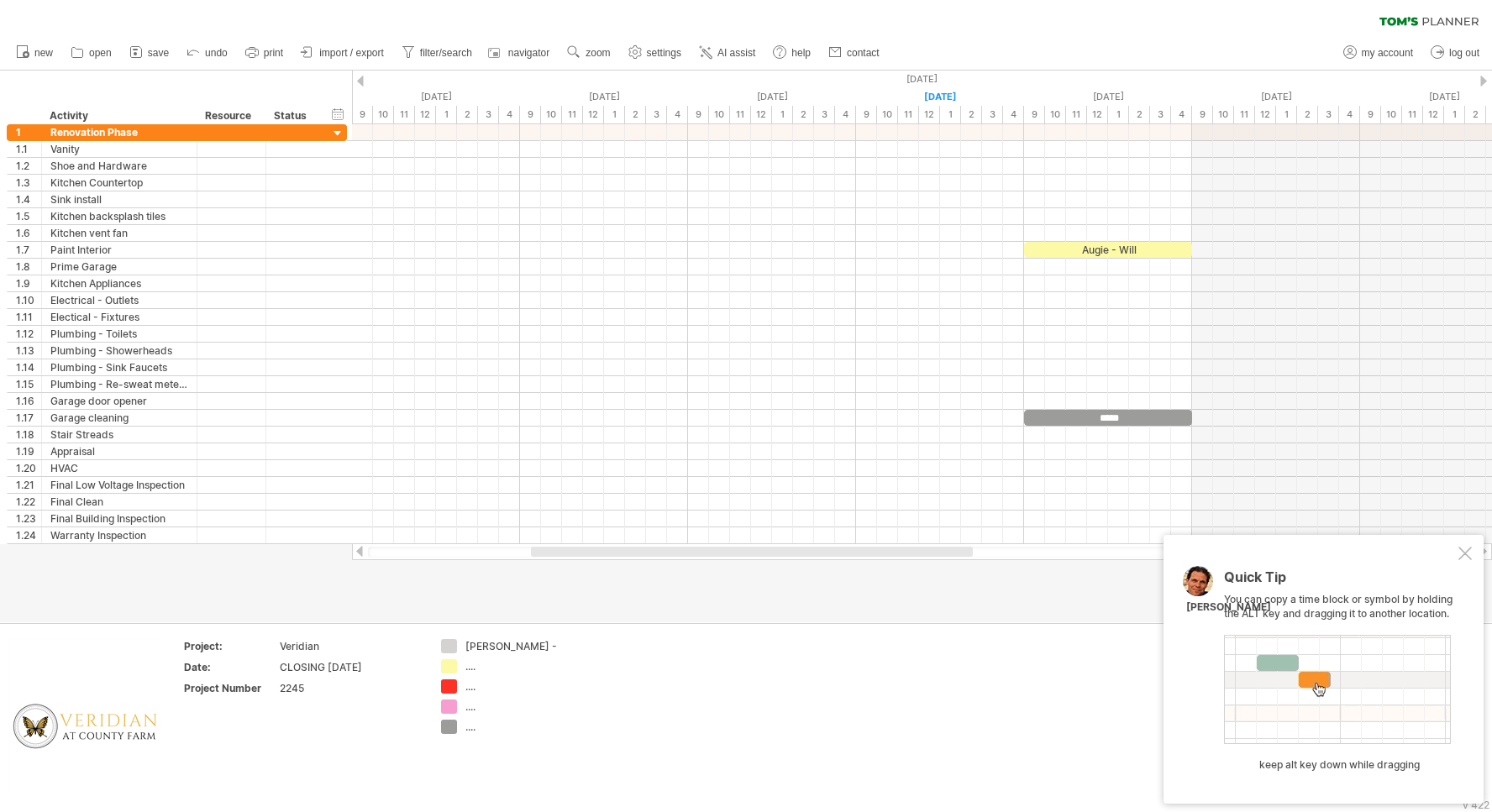
click at [1467, 552] on div at bounding box center [1464, 553] width 13 height 13
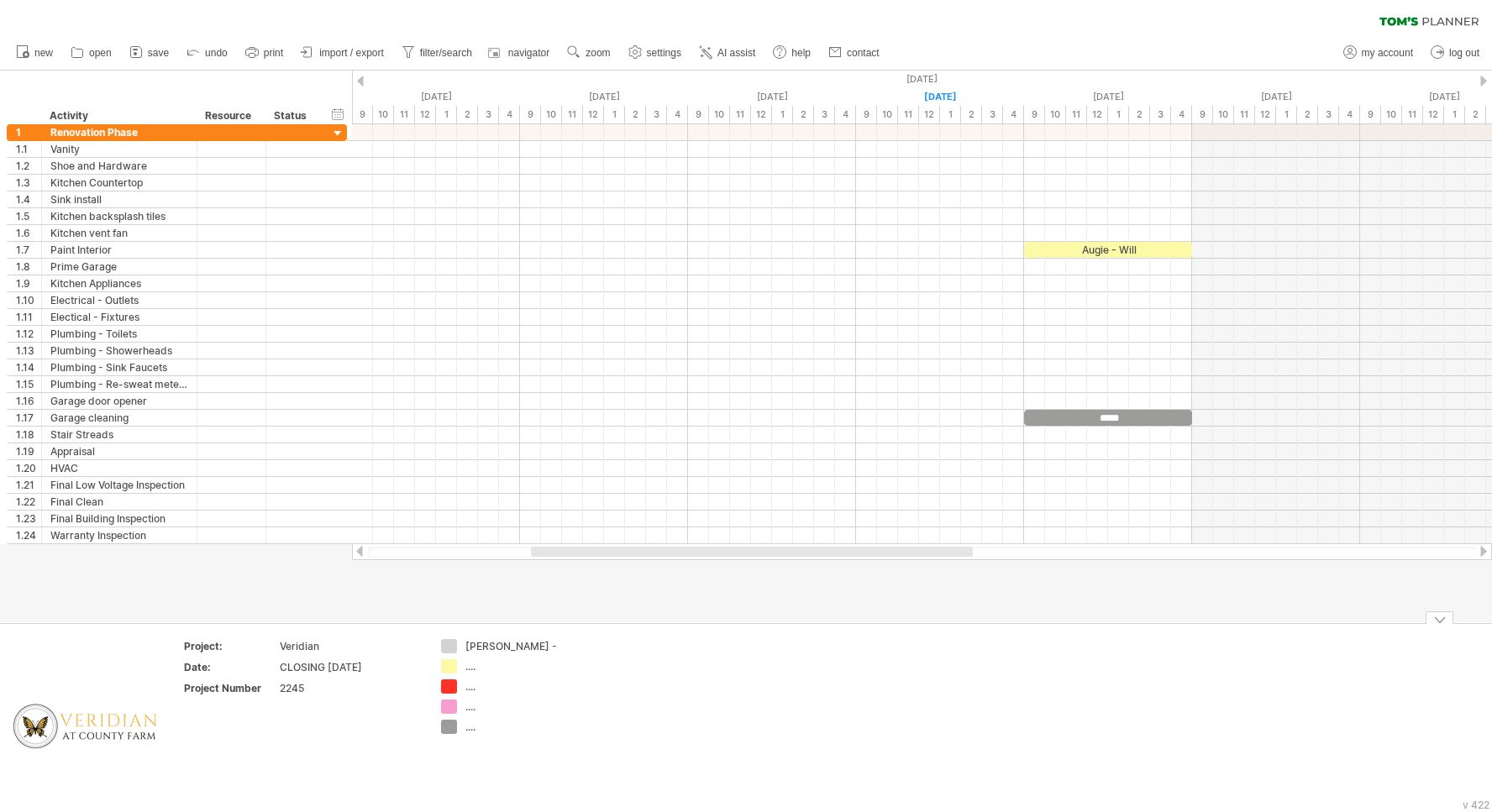
click at [525, 644] on div "[PERSON_NAME] -" at bounding box center [511, 647] width 92 height 14
click at [525, 644] on input "**********" at bounding box center [506, 647] width 83 height 14
click at [534, 647] on input "**********" at bounding box center [506, 647] width 83 height 14
type input "**********"
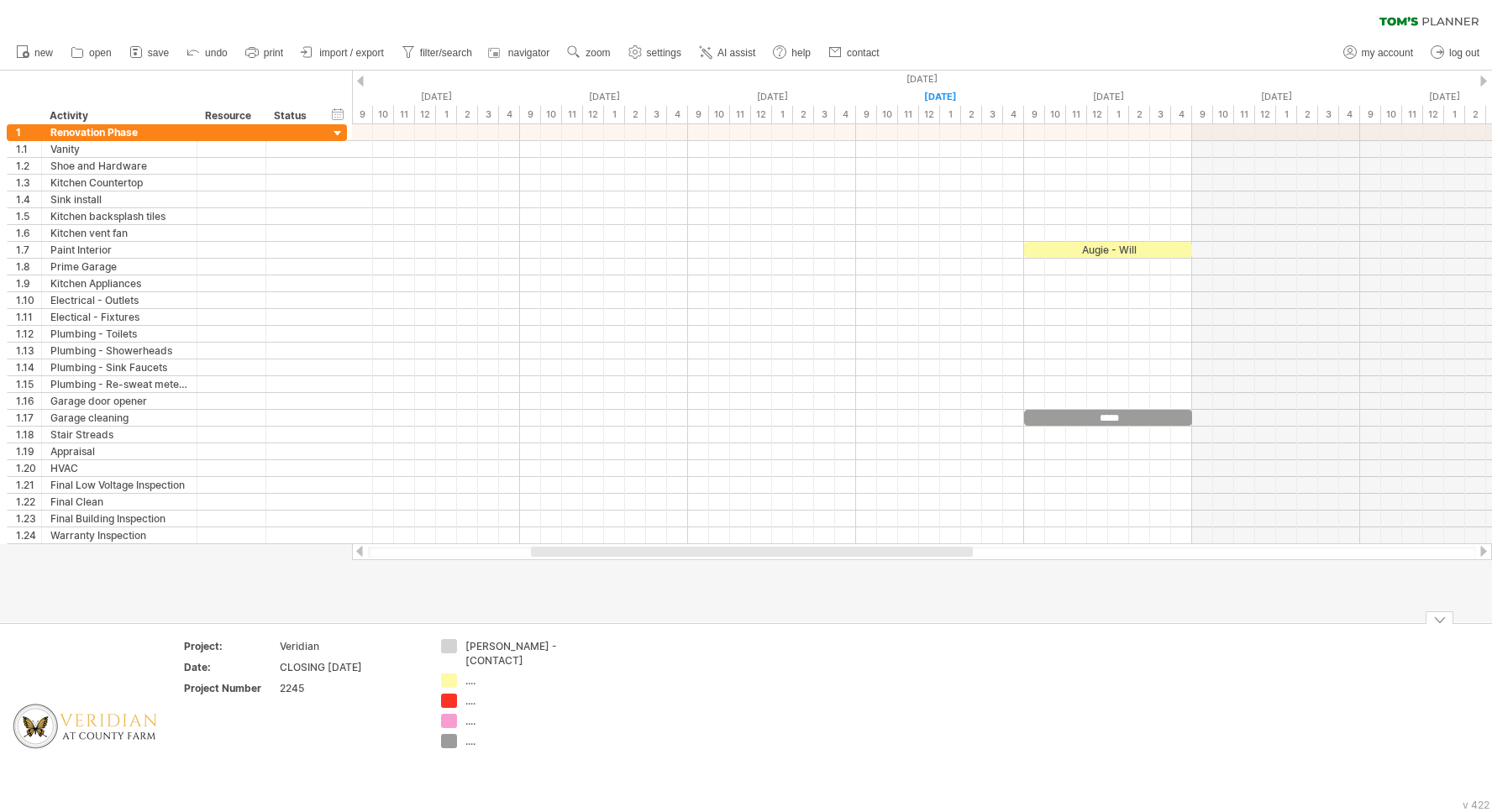
click at [541, 684] on td "[PERSON_NAME] - [CONTACT] .... .... .... ...." at bounding box center [499, 718] width 133 height 158
click at [494, 685] on div "...." at bounding box center [511, 681] width 92 height 14
click at [494, 685] on input "text" at bounding box center [506, 681] width 83 height 14
type input "**********"
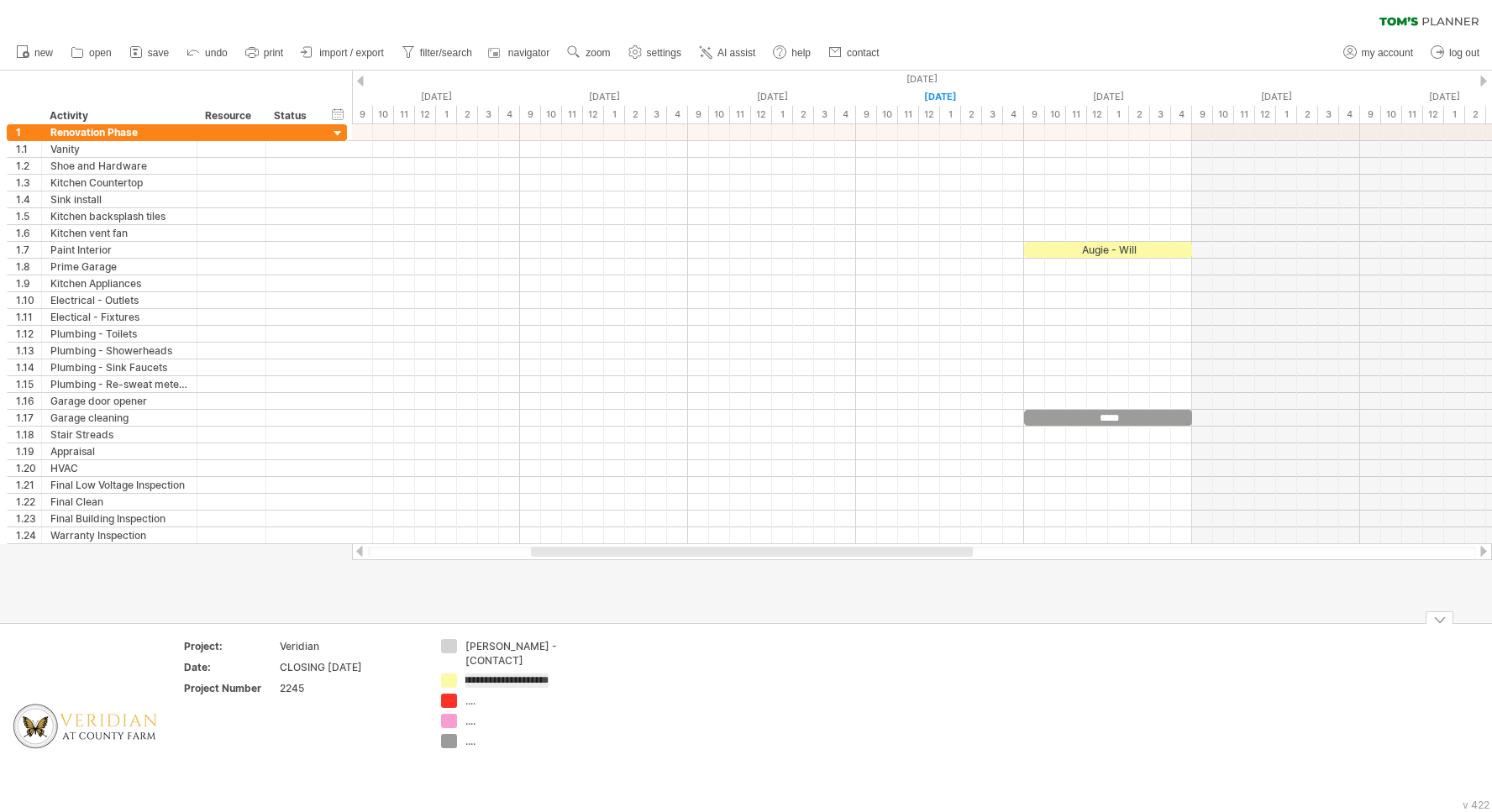
scroll to position [0, 47]
click at [489, 707] on td "[PERSON_NAME] - [CONTACT] Augie - Will: [PHONE_NUMBER] .... .... ...." at bounding box center [499, 718] width 133 height 158
click at [469, 718] on div "...." at bounding box center [511, 715] width 93 height 14
click at [469, 718] on input "text" at bounding box center [506, 715] width 83 height 14
click at [504, 682] on div "Augie - Will: [PHONE_NUMBER]" at bounding box center [511, 688] width 93 height 29
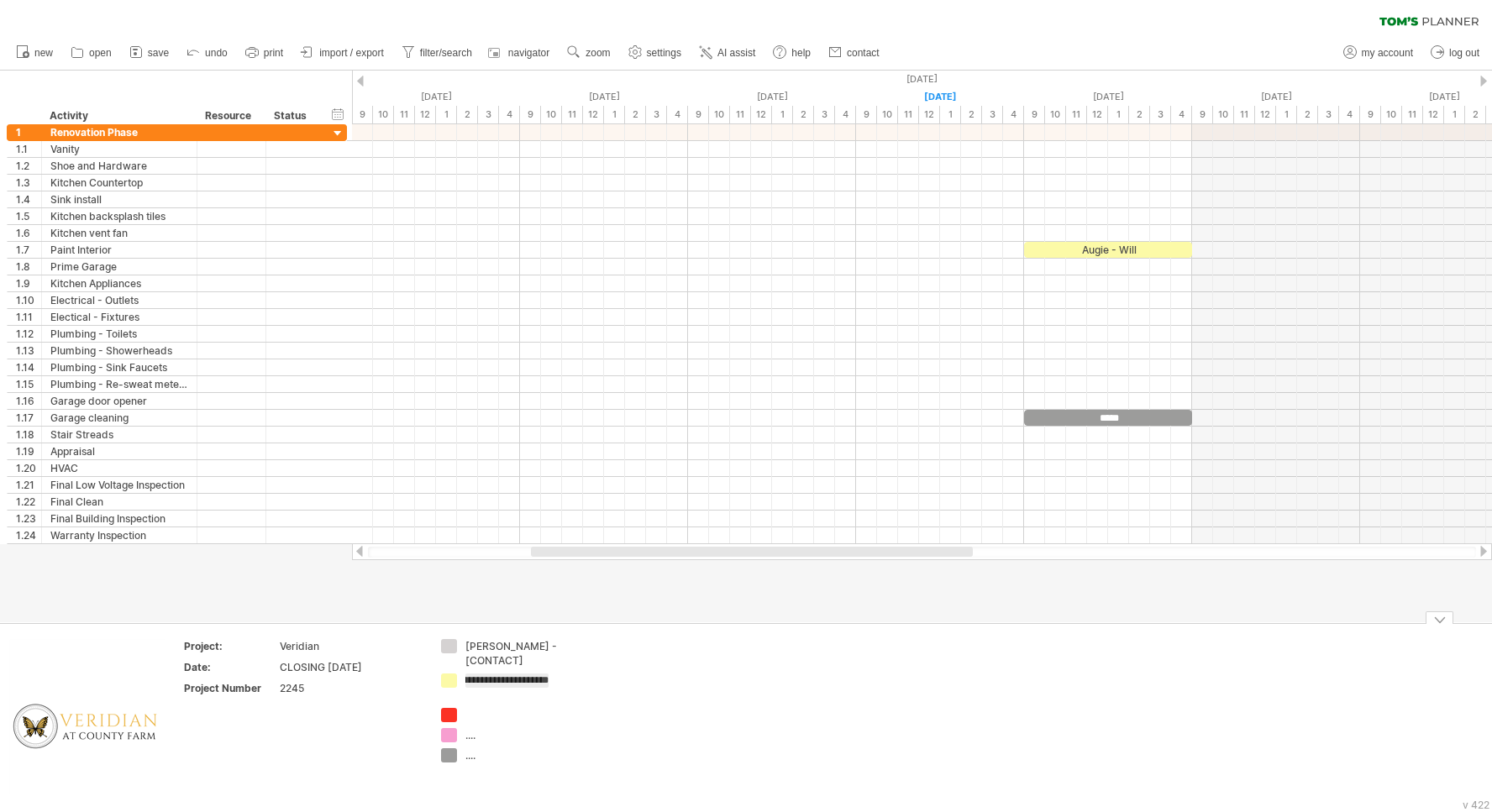
click at [481, 718] on div at bounding box center [511, 715] width 92 height 14
click at [481, 718] on input "text" at bounding box center [506, 715] width 83 height 14
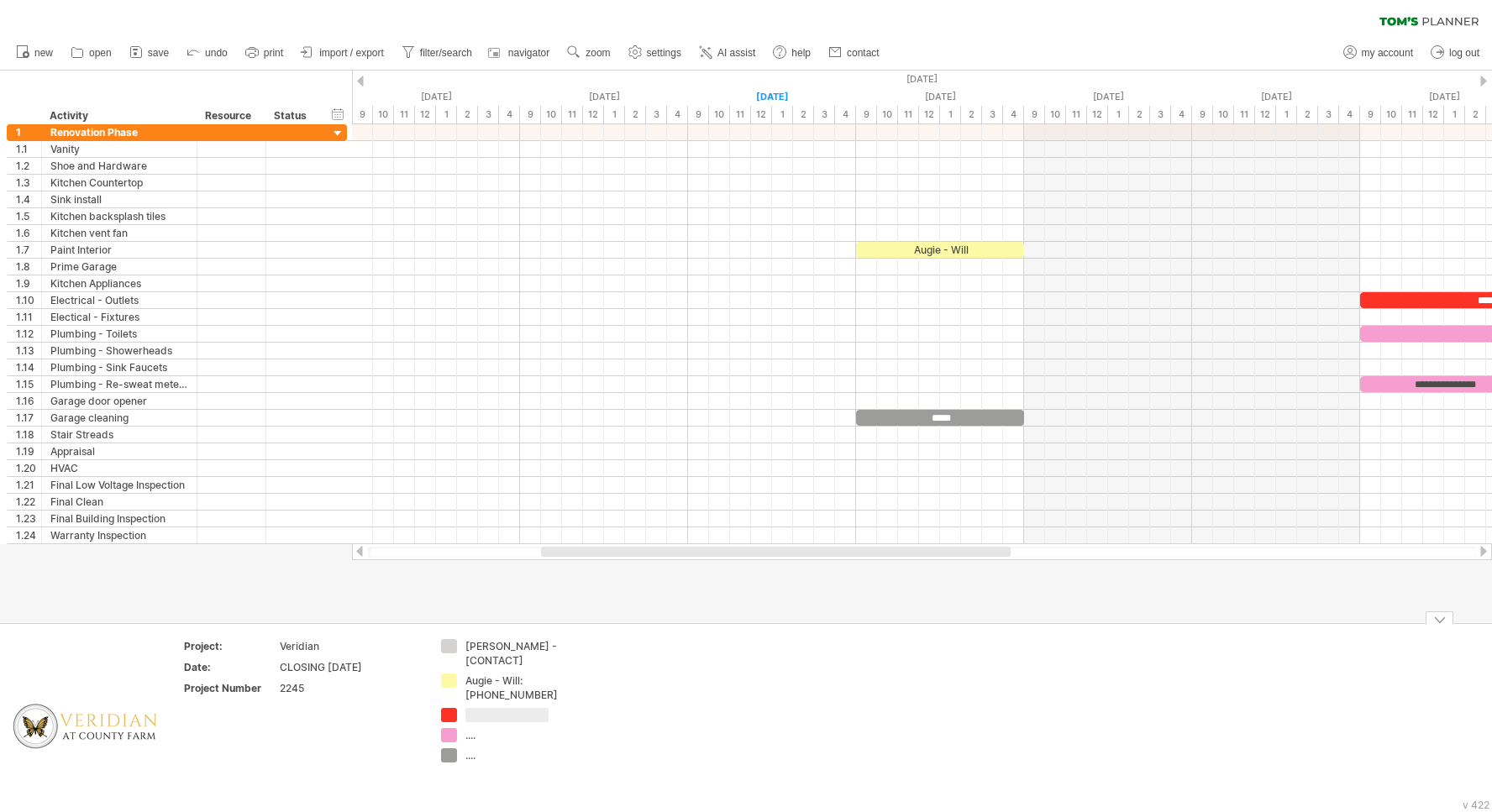
click at [490, 721] on input "text" at bounding box center [506, 715] width 83 height 14
type input "**********"
click at [473, 734] on td "[PERSON_NAME] - [CONTACT] Augie - Will: [PHONE_NUMBER] Progressive - [PERSON_NA…" at bounding box center [499, 718] width 133 height 158
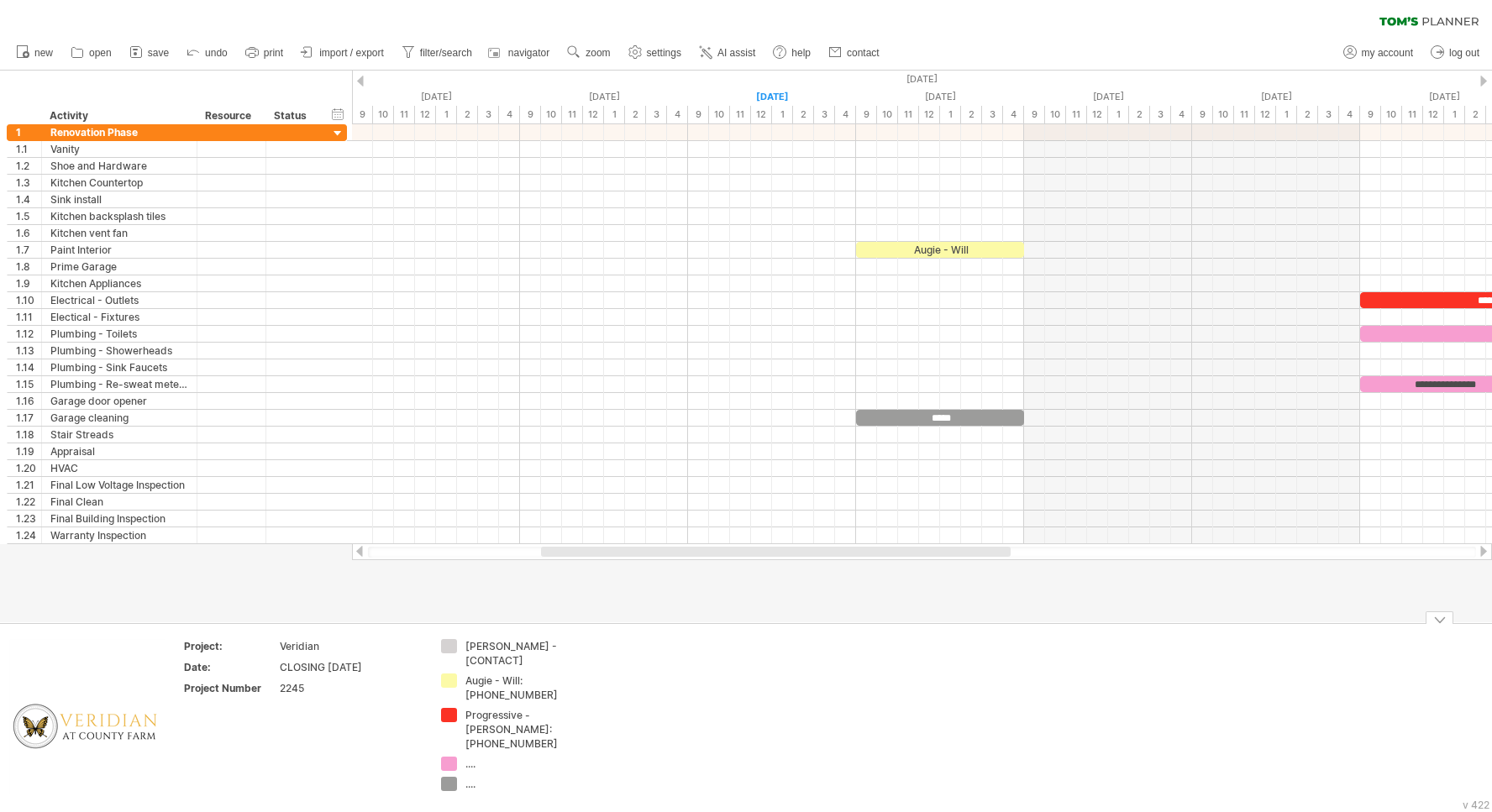
click at [474, 766] on div "...." at bounding box center [511, 763] width 93 height 14
click at [474, 766] on input "text" at bounding box center [506, 763] width 83 height 14
type input "**********"
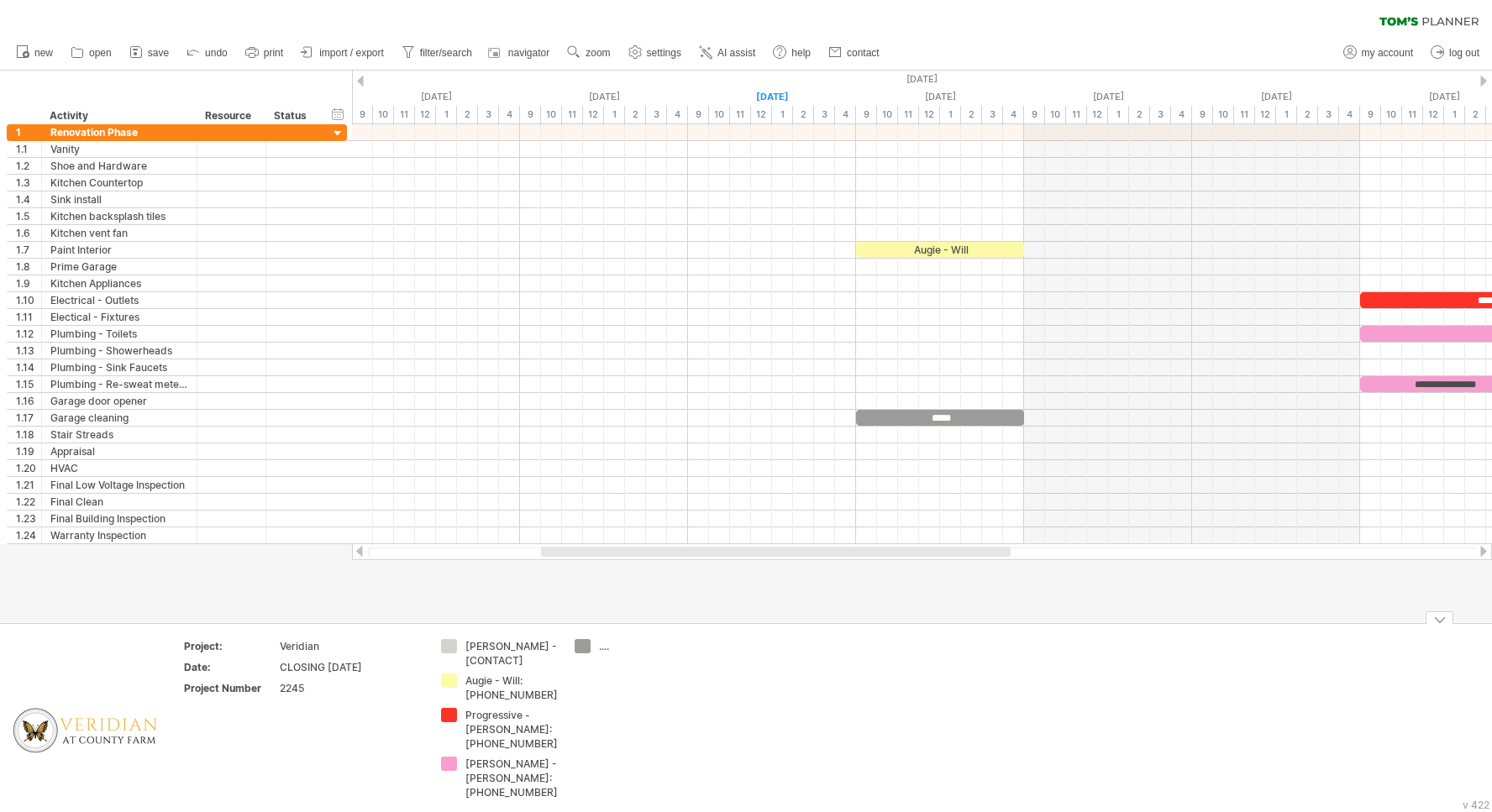
click at [487, 786] on td "[PERSON_NAME] - [CONTACT] Augie - Will: [PHONE_NUMBER] Progressive - [PERSON_NA…" at bounding box center [499, 722] width 133 height 166
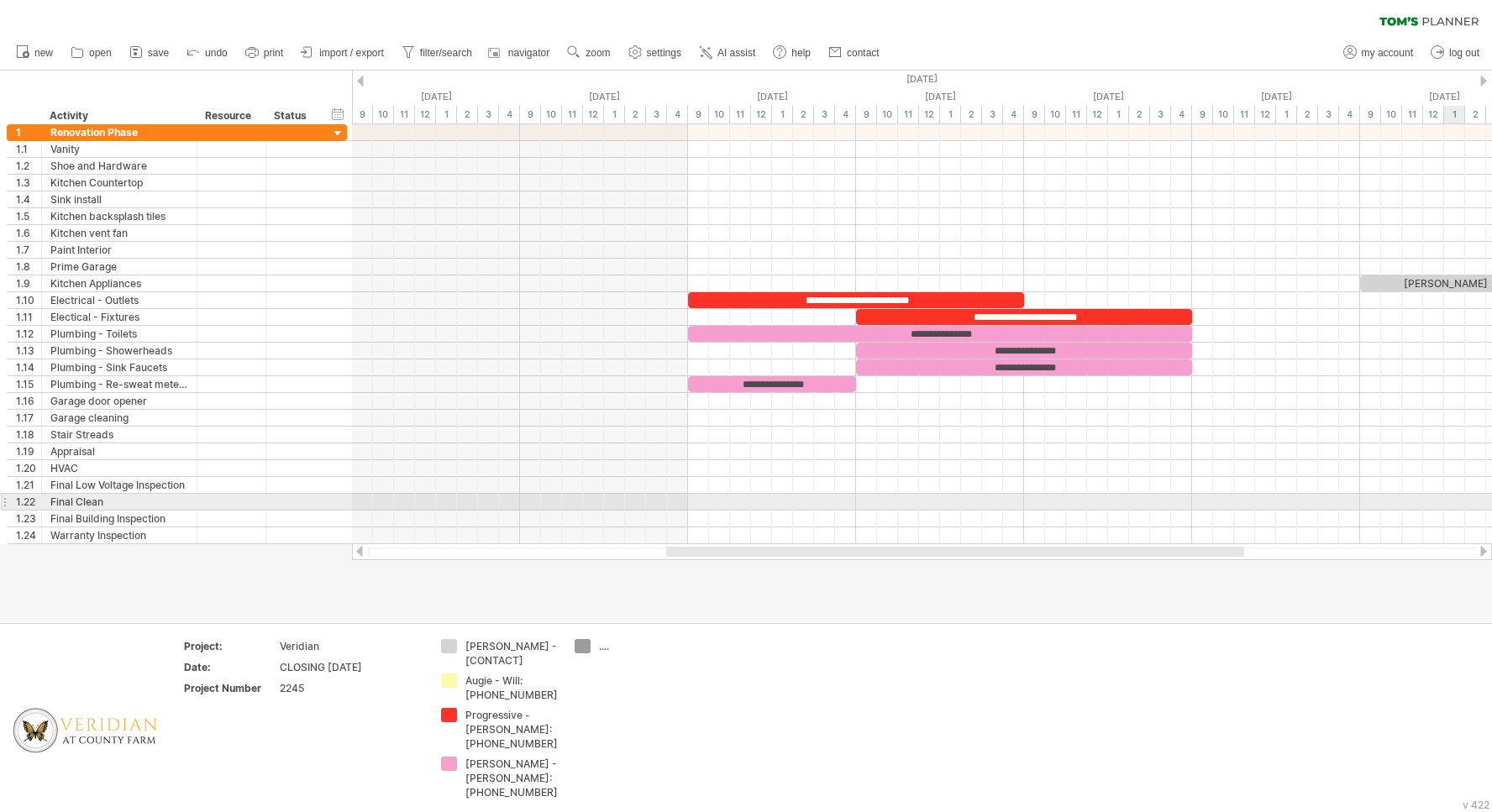
click at [1452, 502] on div at bounding box center [921, 502] width 1139 height 17
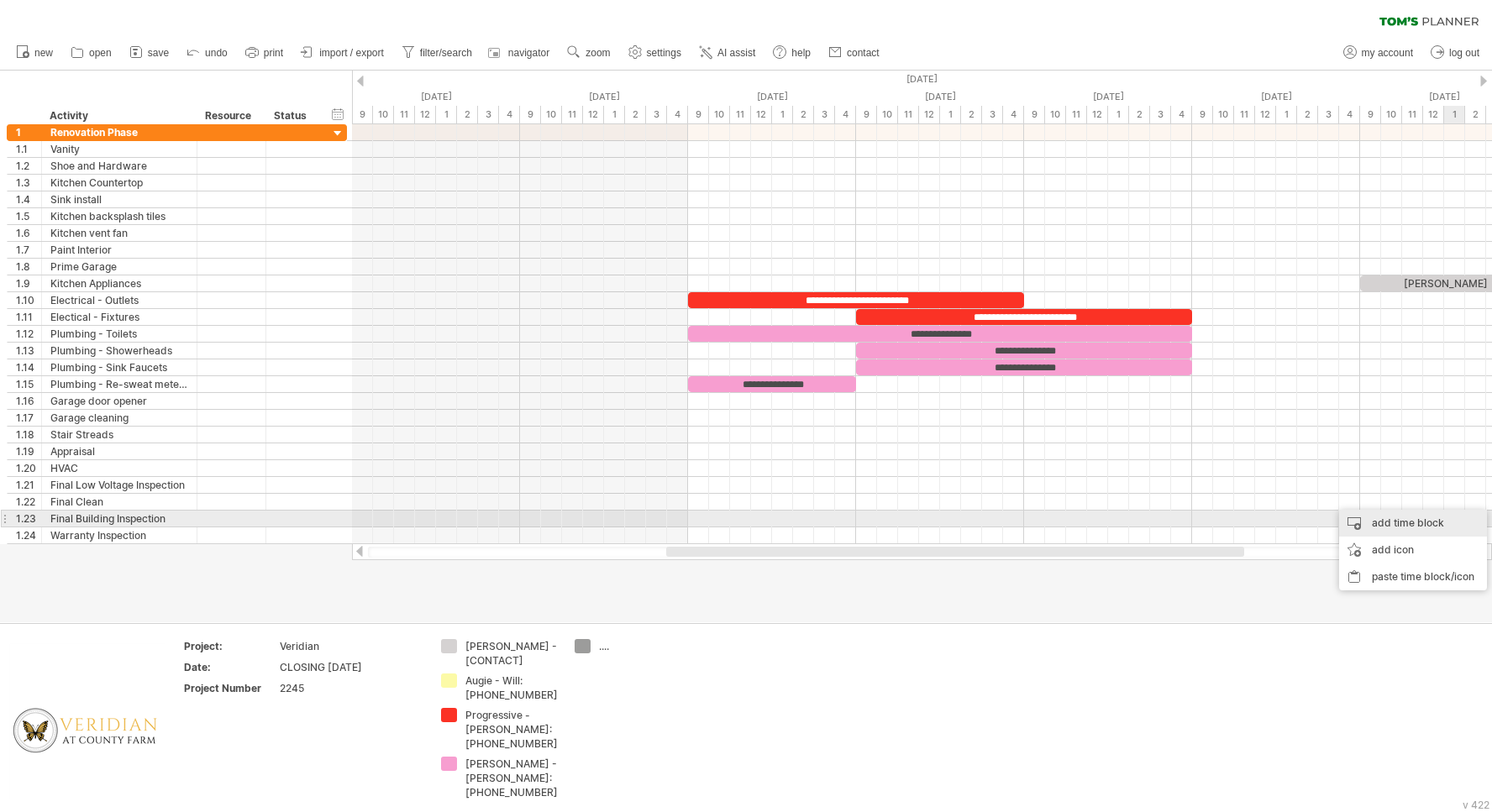
click at [1417, 523] on div "add time block" at bounding box center [1413, 523] width 147 height 27
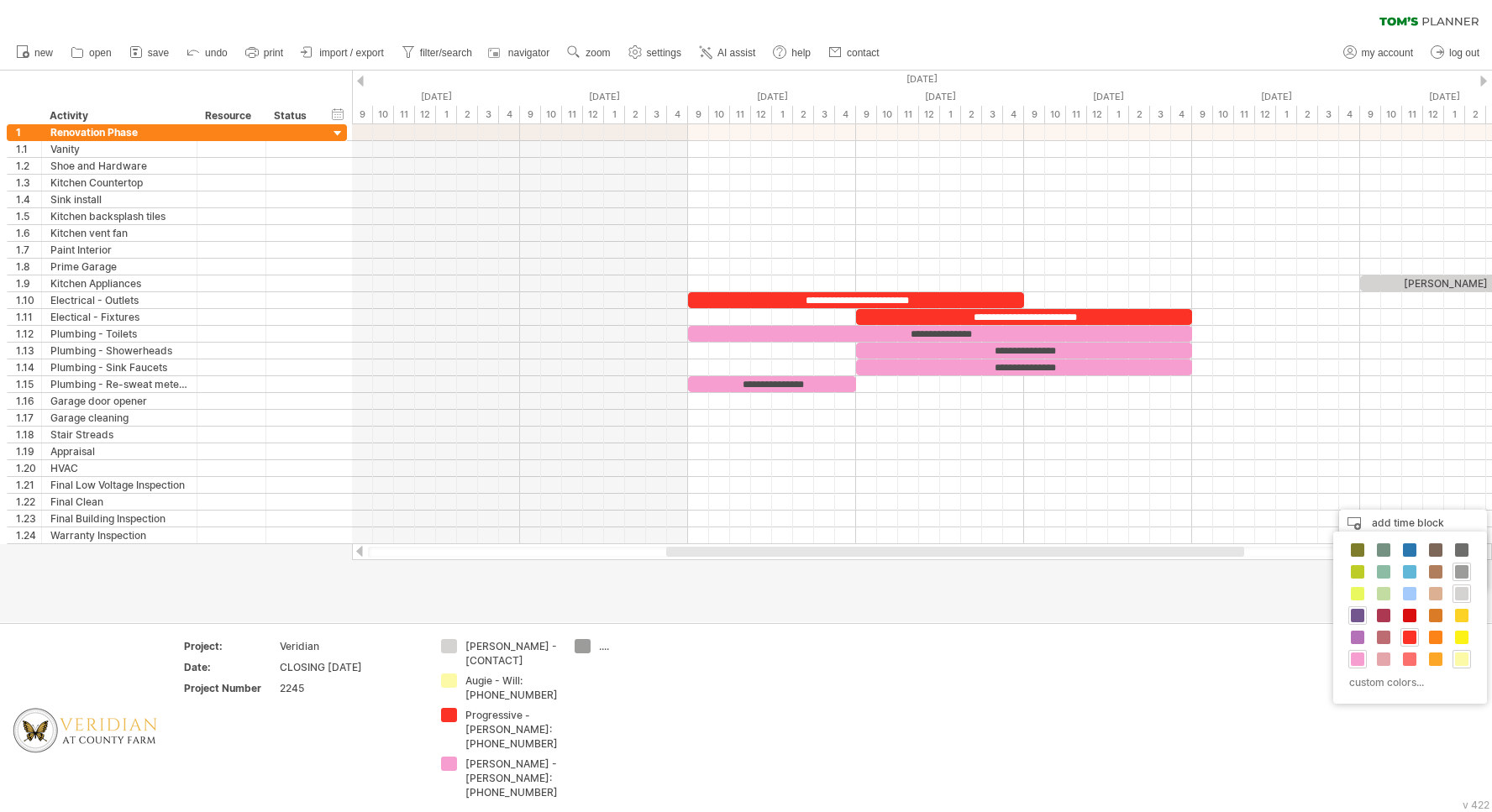
click at [1358, 615] on span at bounding box center [1357, 615] width 13 height 13
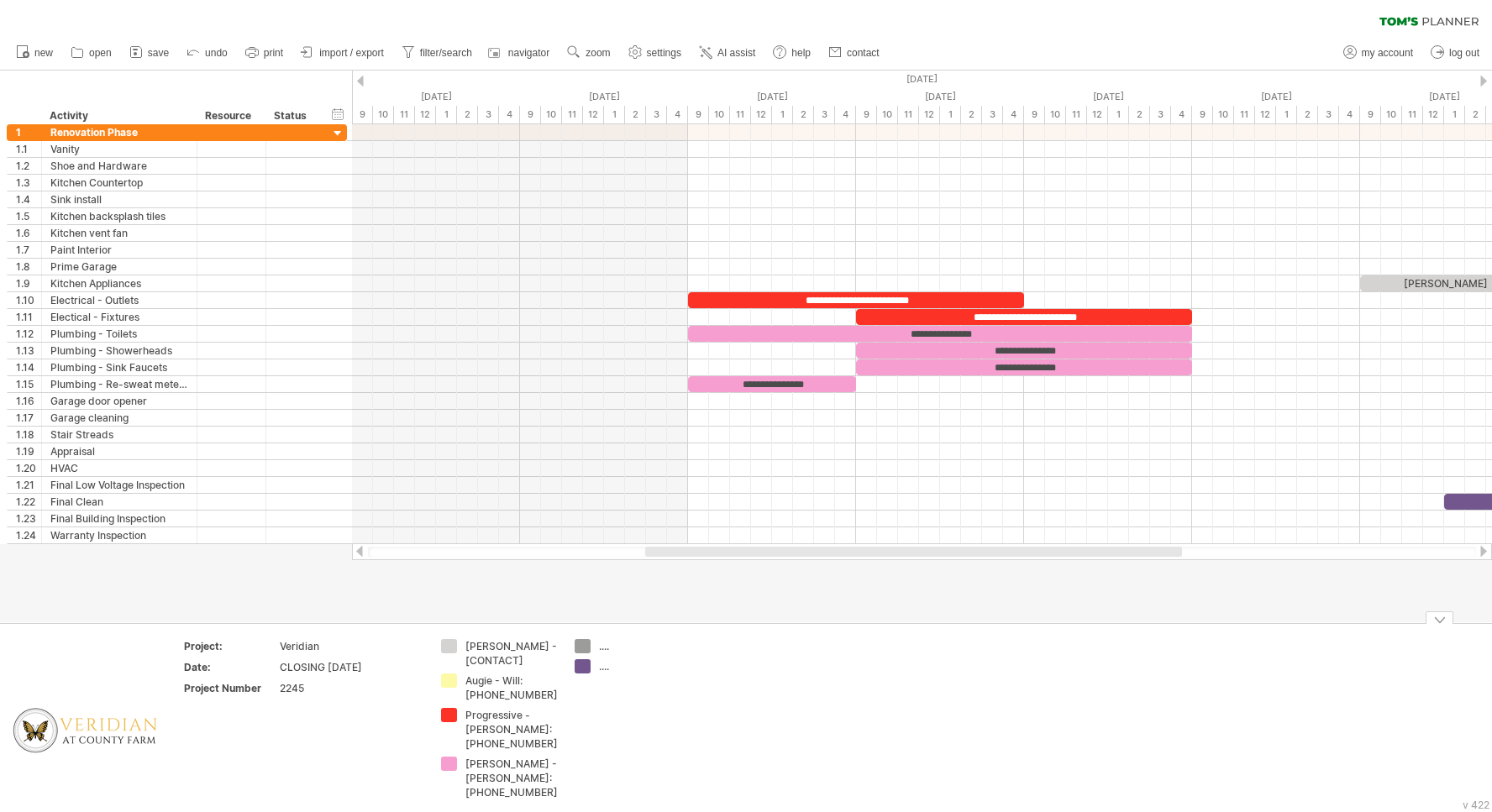
click at [603, 667] on div "...." at bounding box center [645, 666] width 92 height 14
type input "**********"
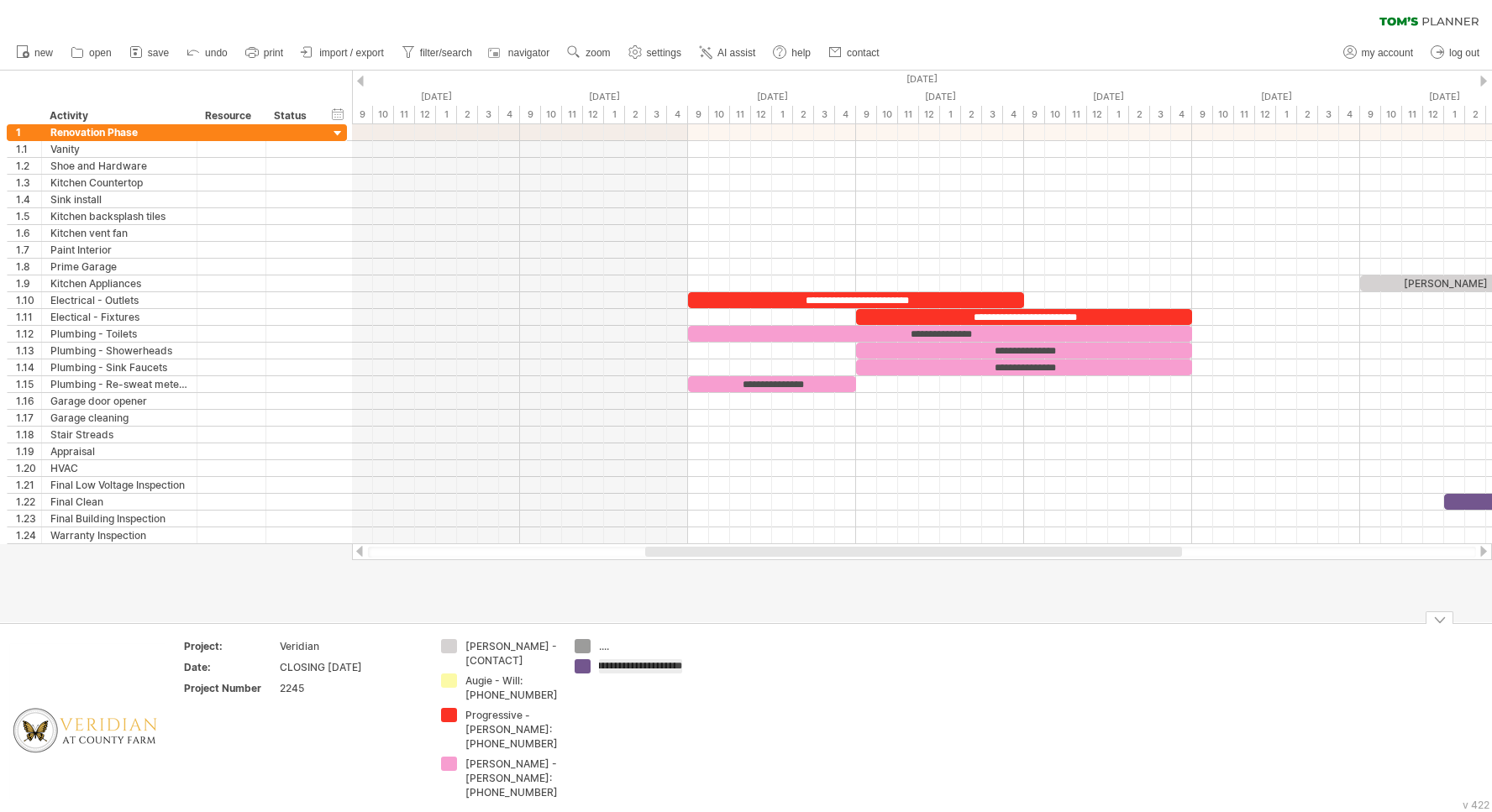
click at [601, 730] on td "**********" at bounding box center [632, 722] width 133 height 166
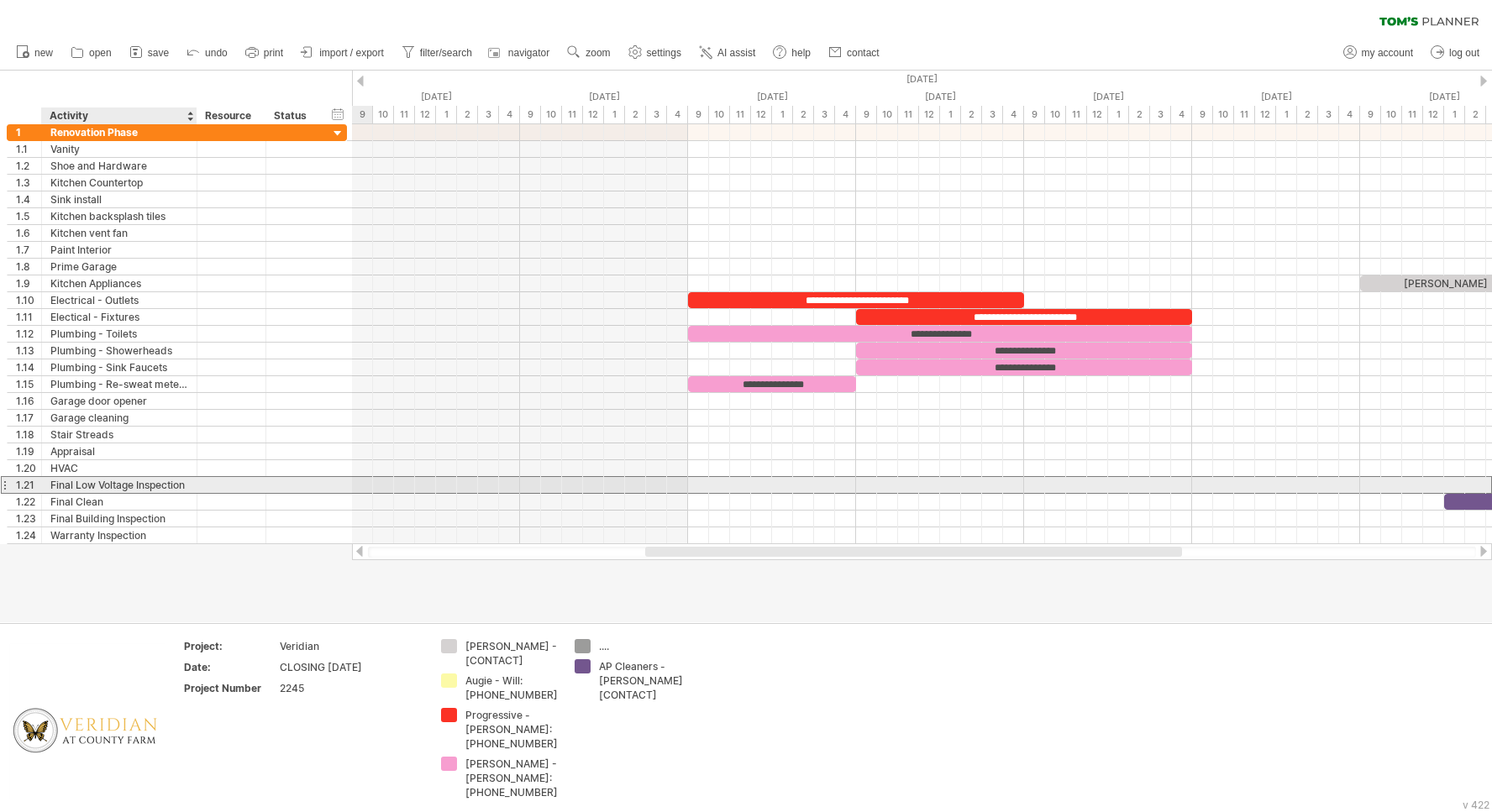
click at [167, 484] on div "Final Low Voltage Inspection" at bounding box center [119, 485] width 138 height 16
click at [170, 486] on div "Final Low Voltage Inspection" at bounding box center [119, 485] width 138 height 16
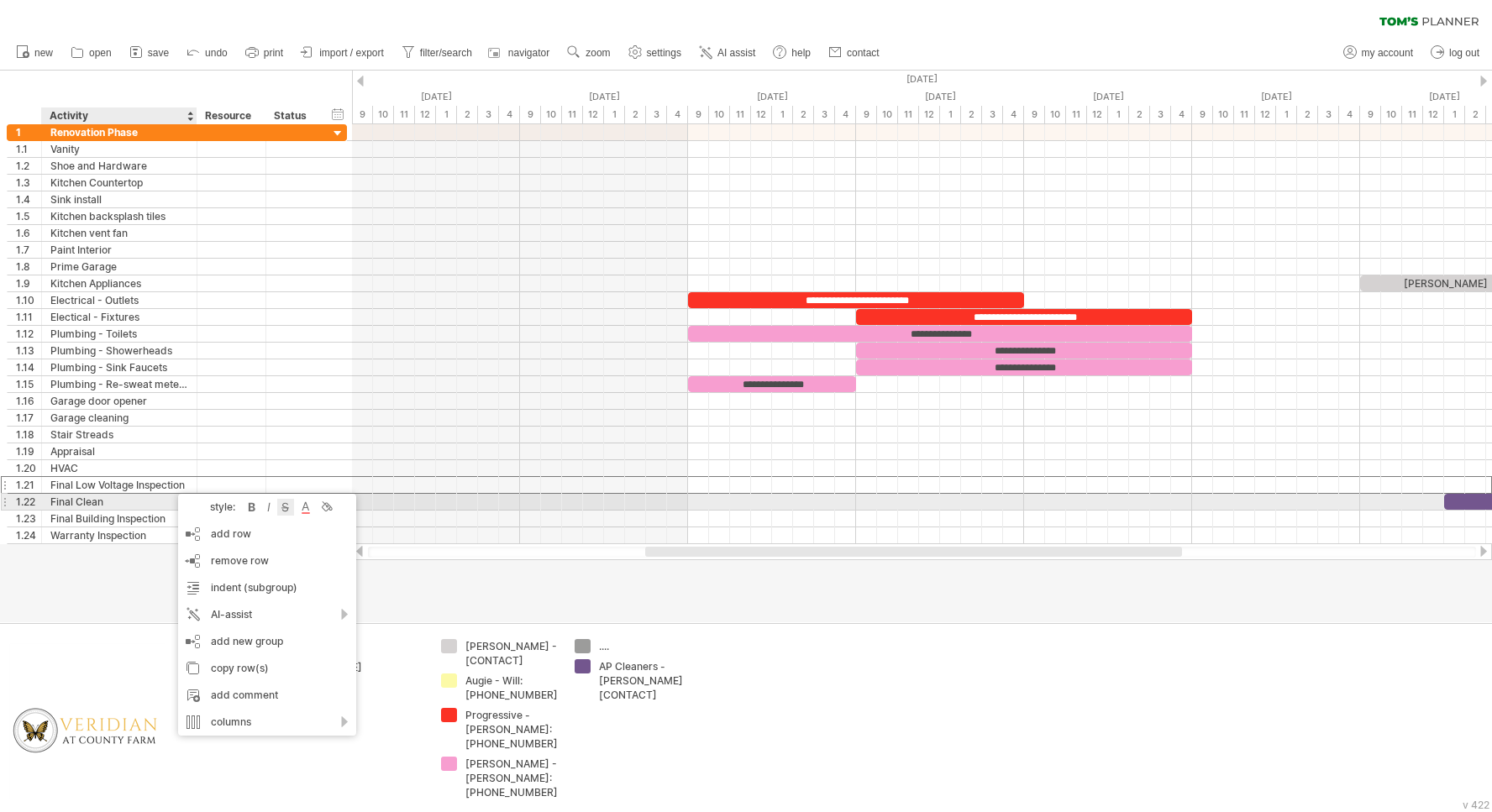
click at [285, 504] on div at bounding box center [285, 507] width 17 height 17
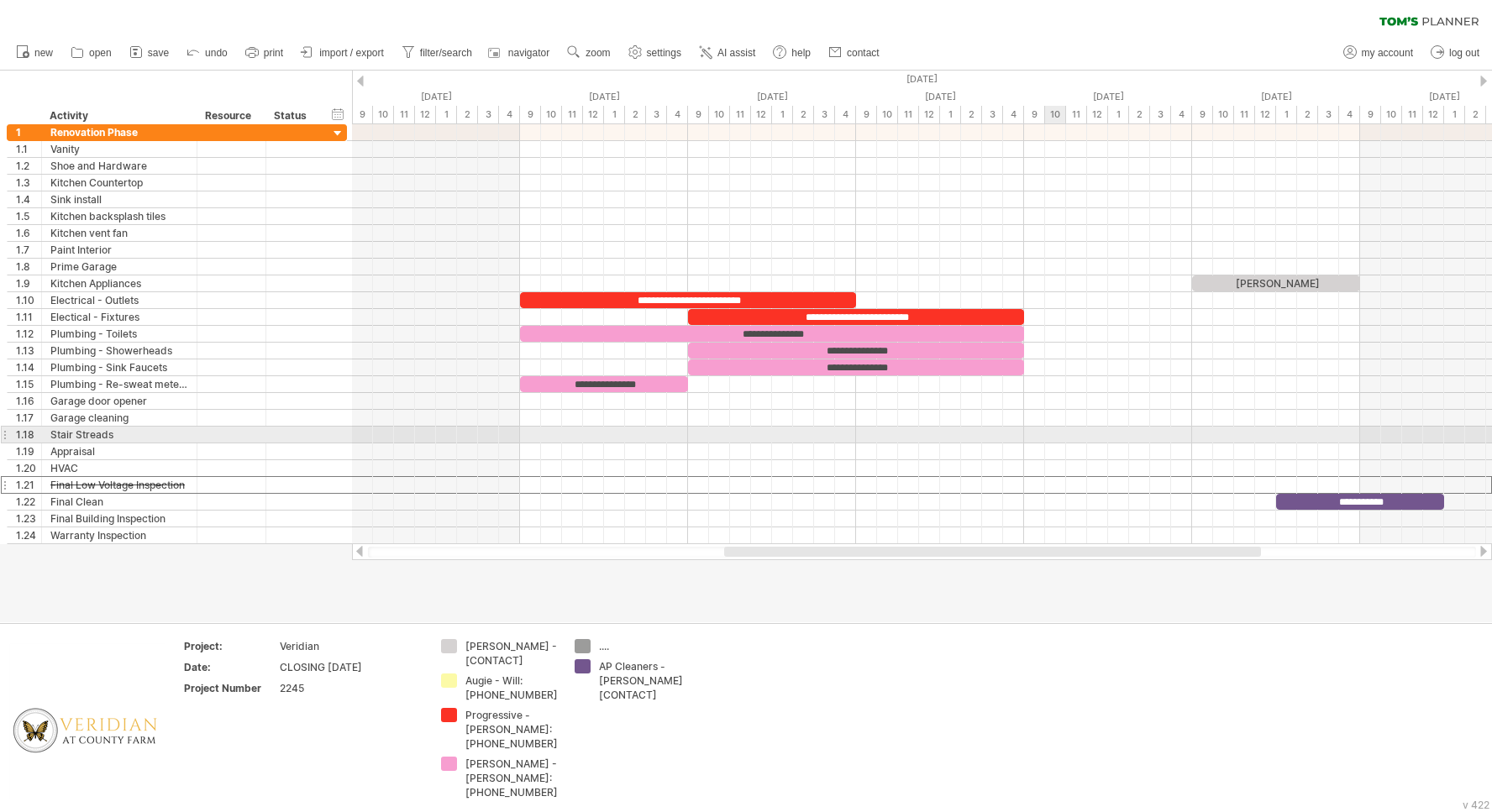
click at [1061, 437] on div at bounding box center [921, 434] width 1139 height 17
click at [1037, 432] on div at bounding box center [921, 434] width 1139 height 17
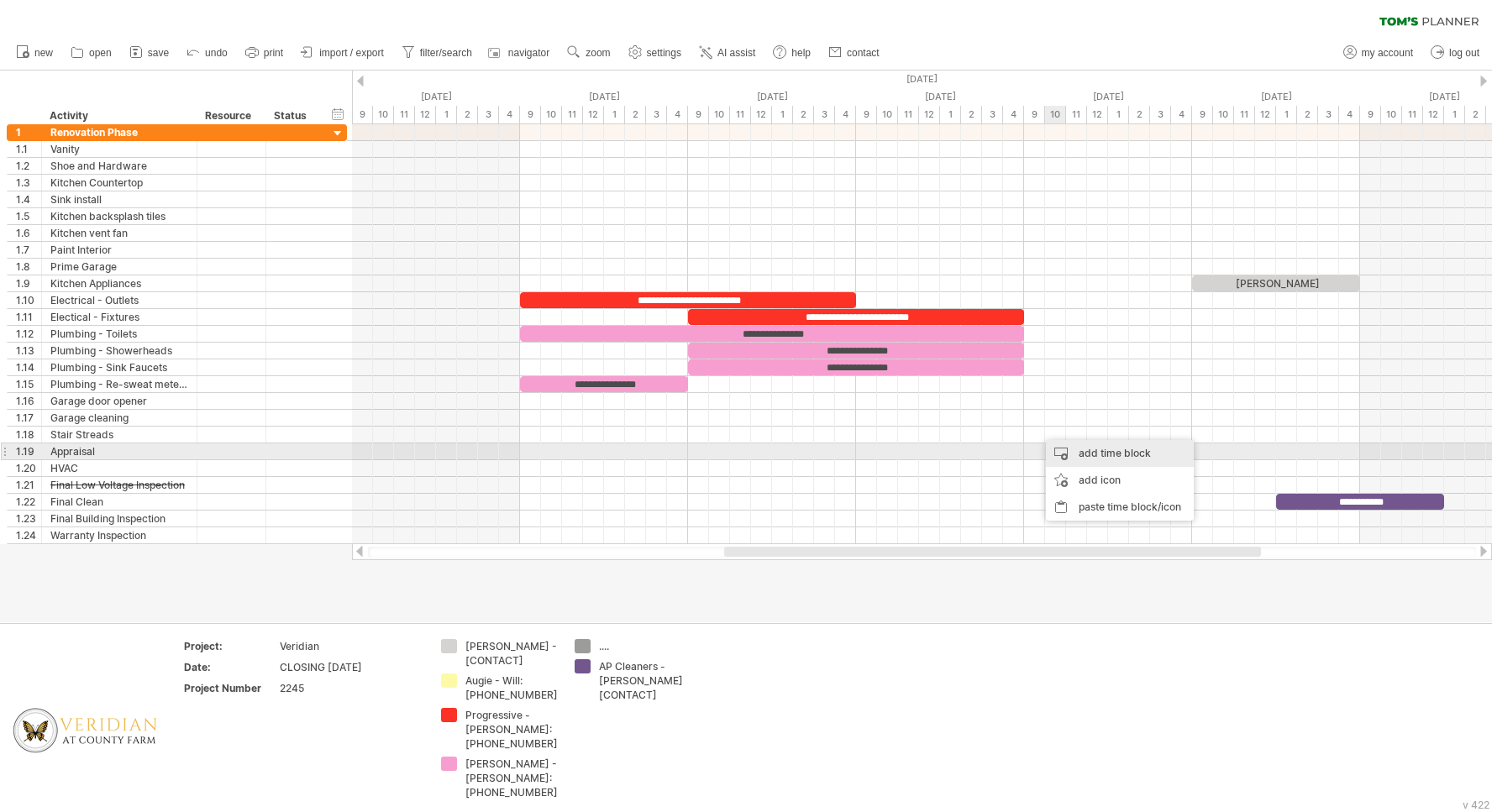
click at [1068, 454] on div "add time block" at bounding box center [1120, 453] width 147 height 27
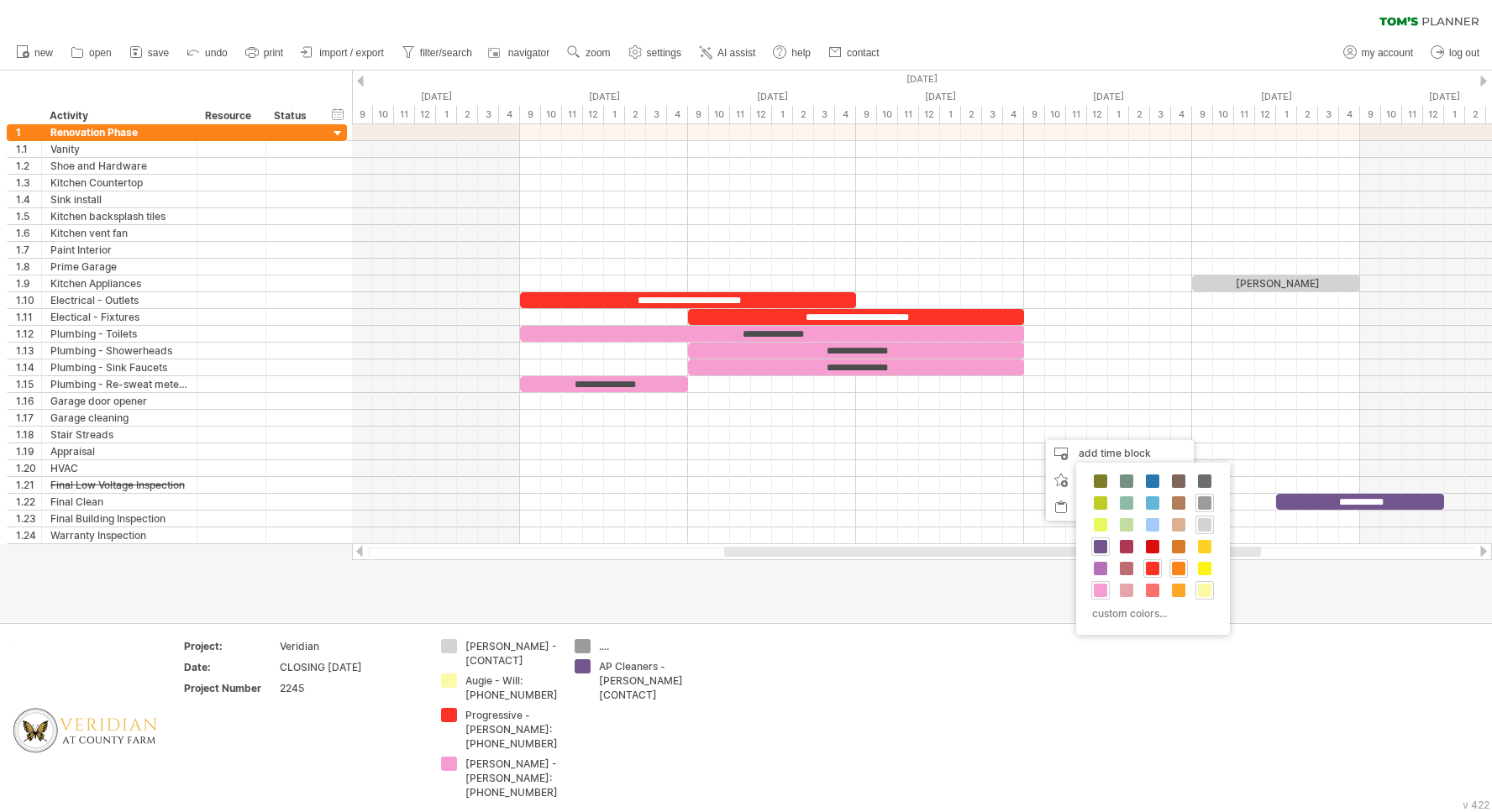
click at [1175, 565] on span at bounding box center [1178, 568] width 13 height 13
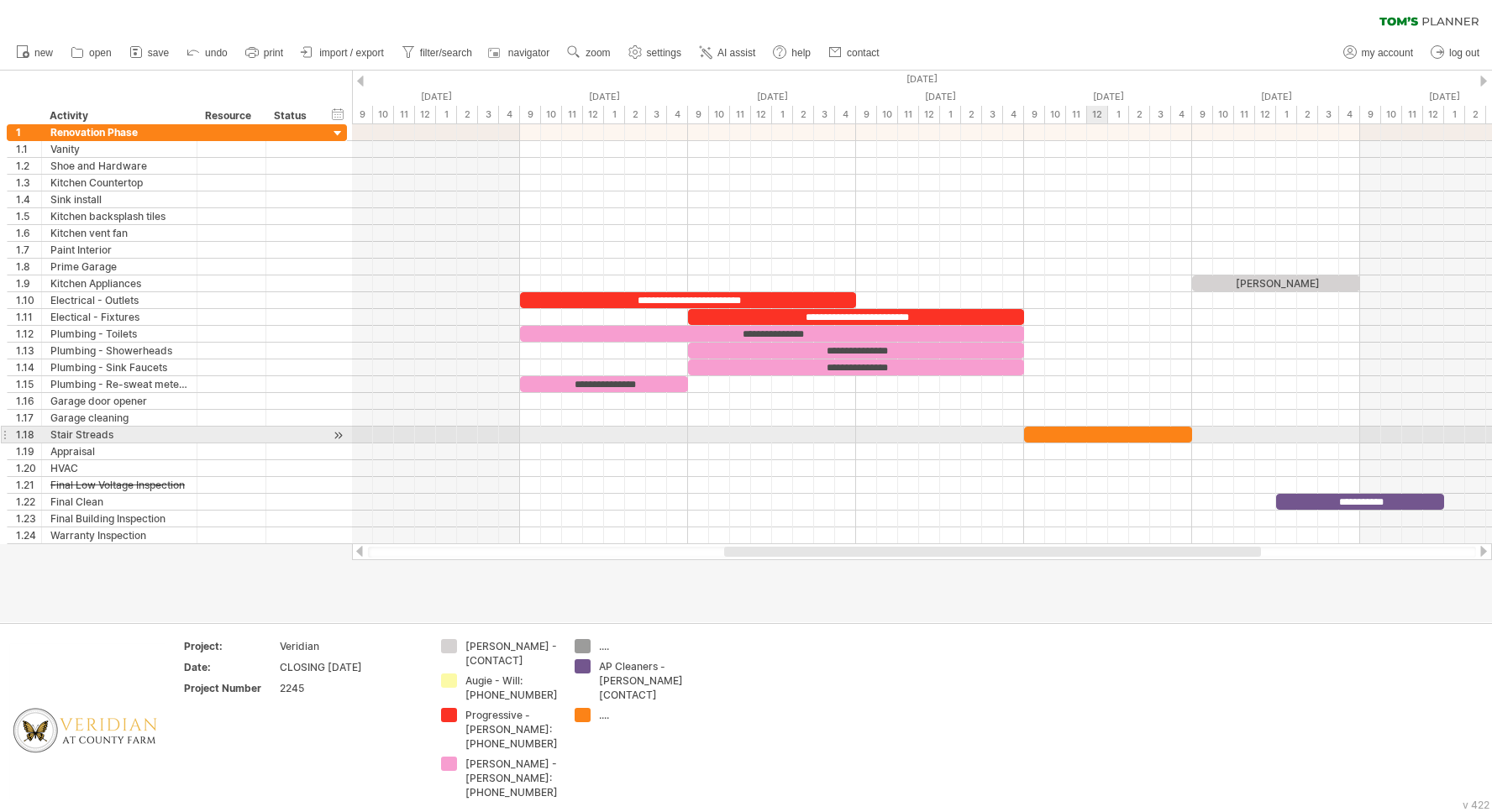
click at [1100, 434] on div "​" at bounding box center [1107, 434] width 168 height 16
click at [1100, 434] on div "*" at bounding box center [1107, 434] width 168 height 16
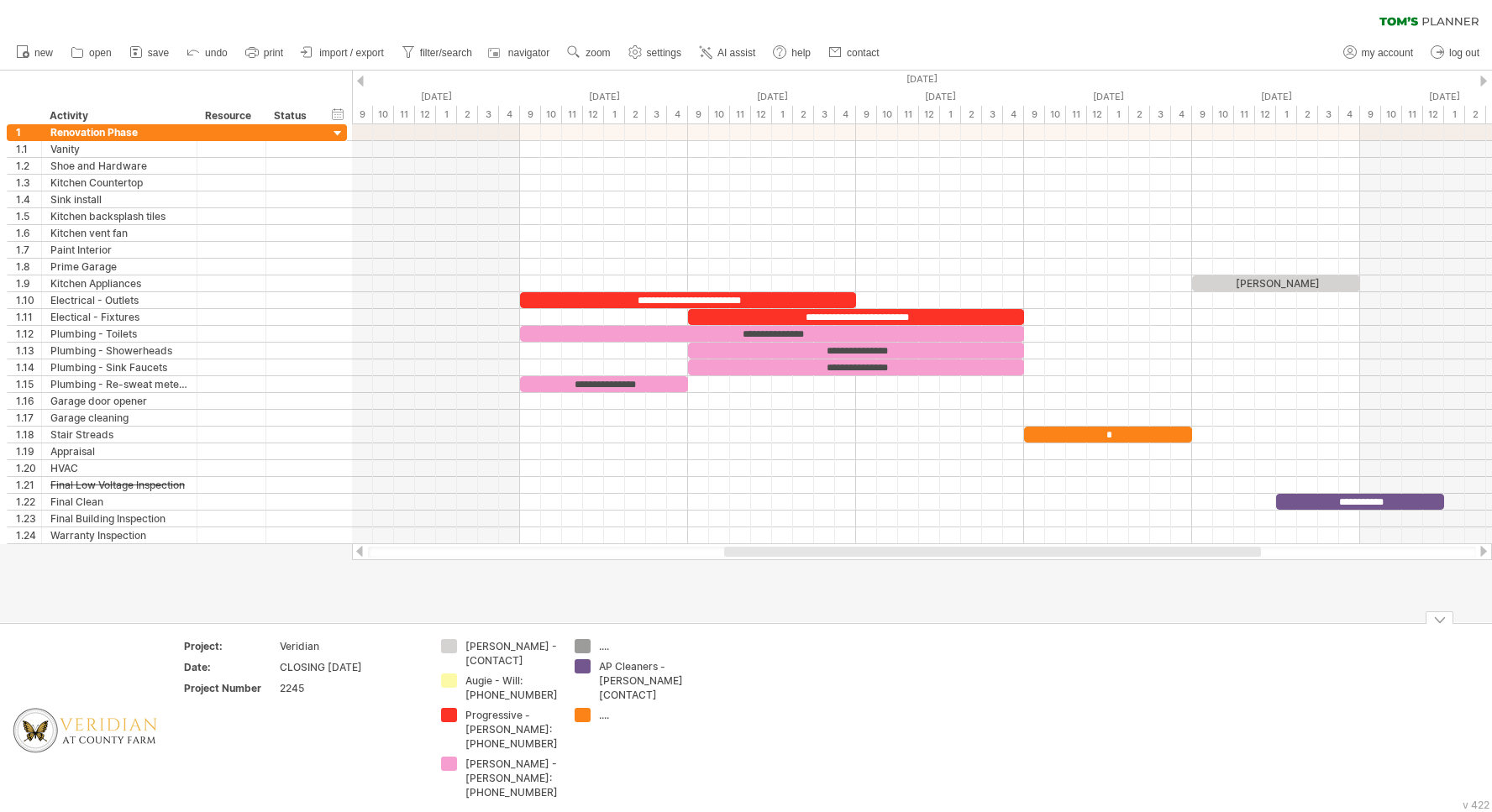
click at [602, 708] on div "...." at bounding box center [645, 715] width 92 height 14
click at [602, 708] on input "text" at bounding box center [640, 715] width 83 height 14
type input "**********"
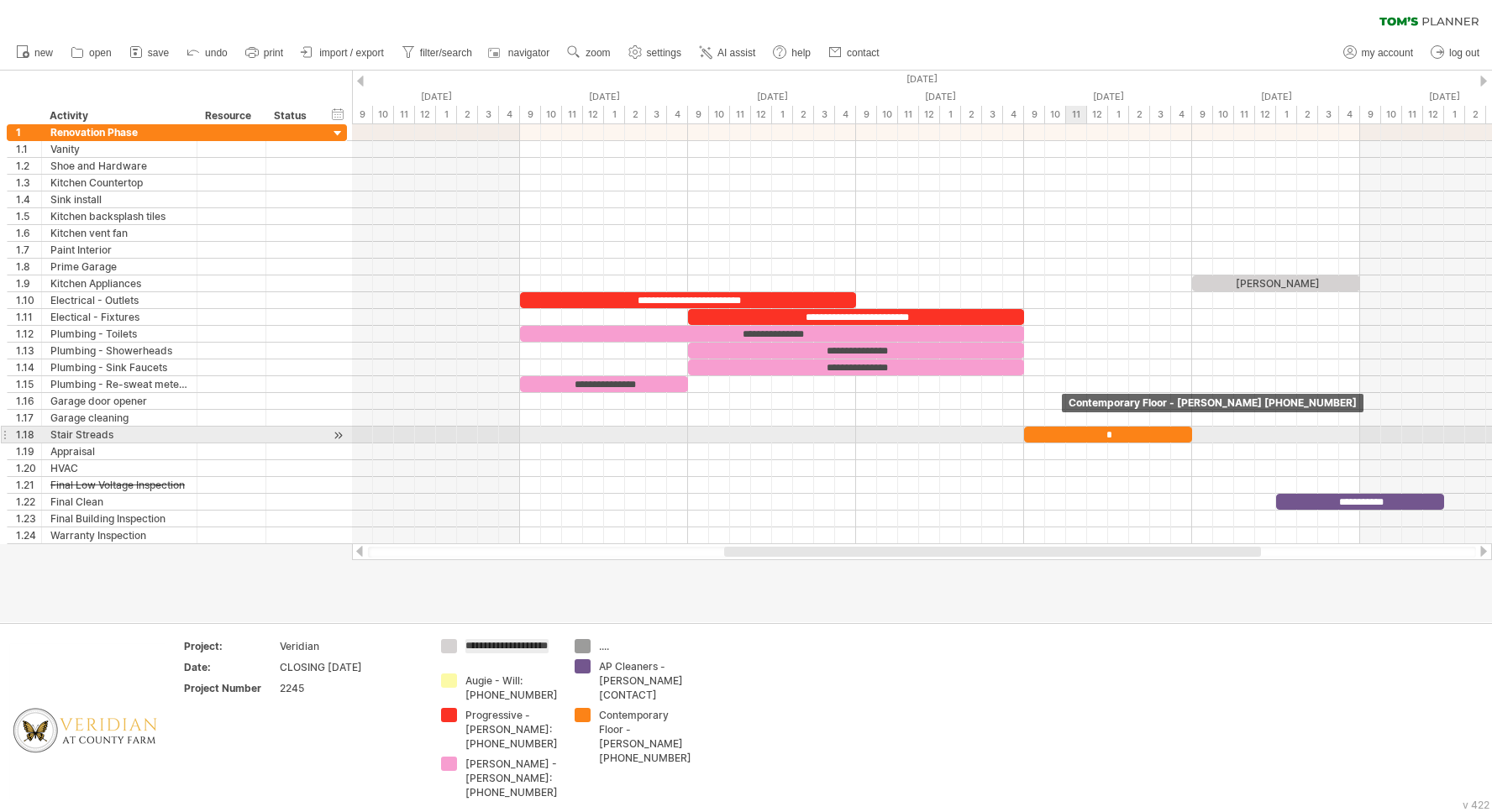
click at [1071, 434] on div "*" at bounding box center [1107, 434] width 168 height 16
click at [1102, 433] on div "*" at bounding box center [1107, 434] width 168 height 16
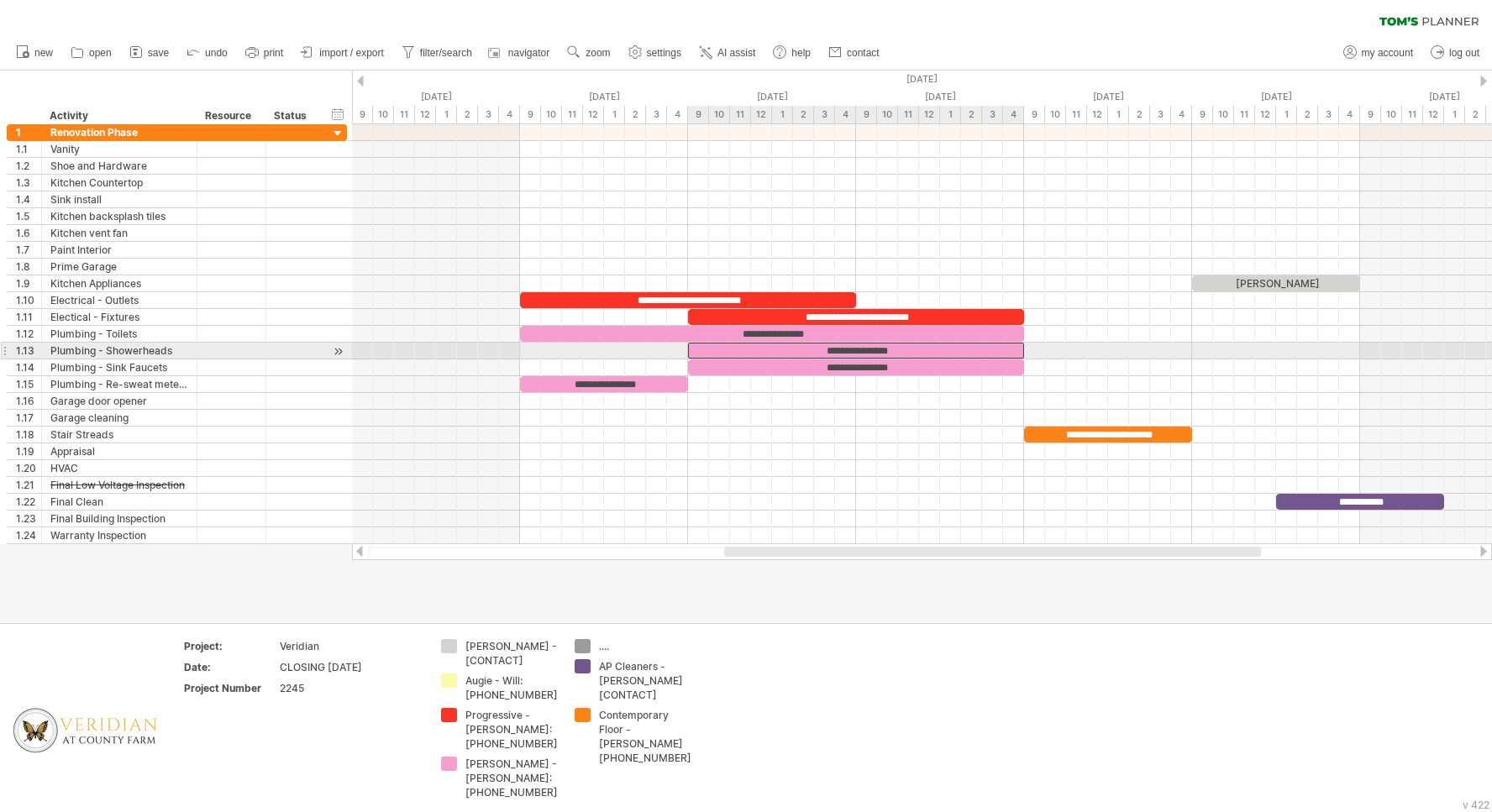
click at [802, 352] on div "**********" at bounding box center [856, 351] width 336 height 16
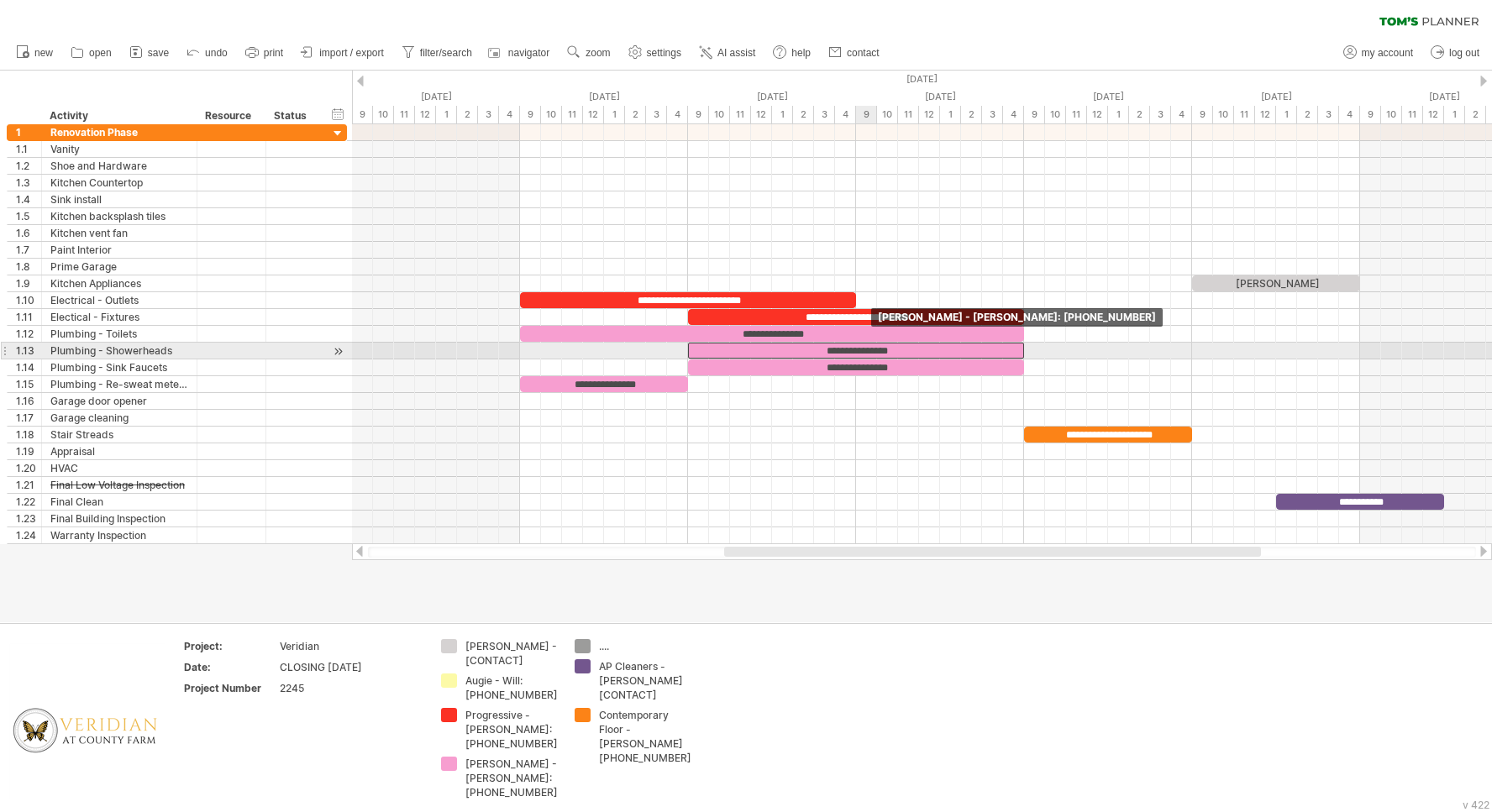
click at [869, 352] on div "**********" at bounding box center [856, 351] width 336 height 16
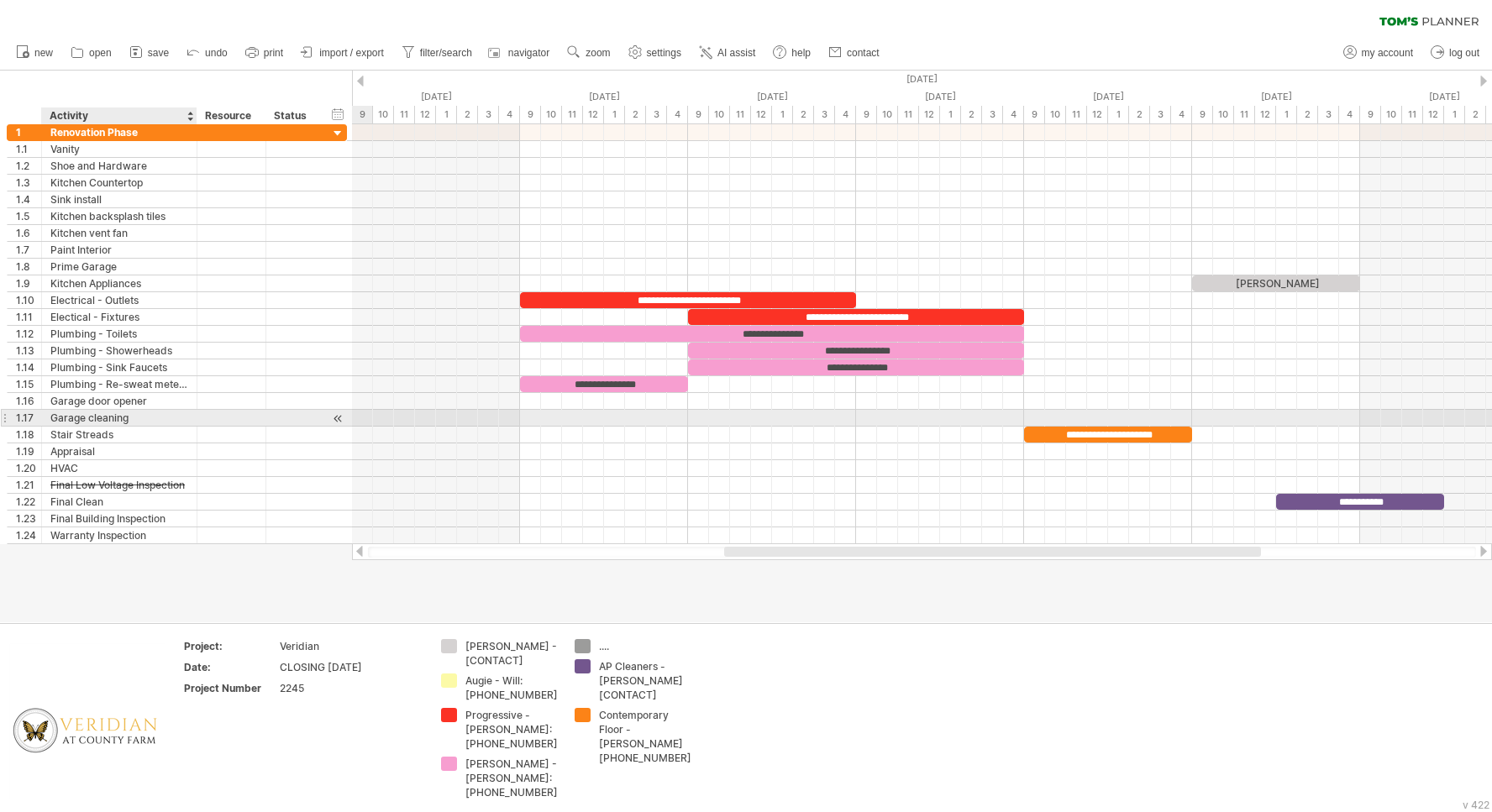
click at [145, 417] on div "Garage cleaning" at bounding box center [119, 418] width 138 height 16
click at [145, 417] on input "**********" at bounding box center [119, 418] width 138 height 16
type input "**********"
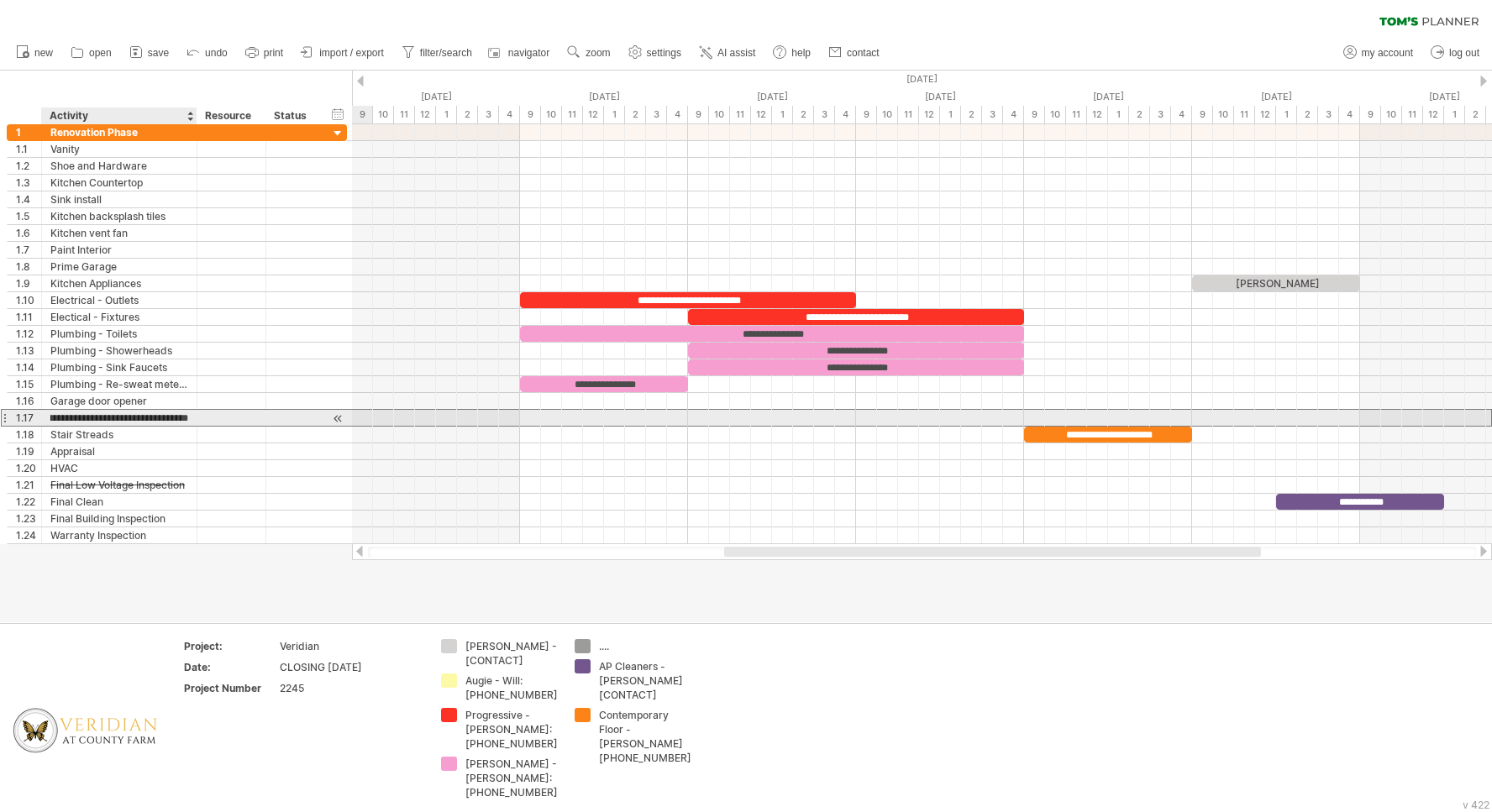
scroll to position [0, 59]
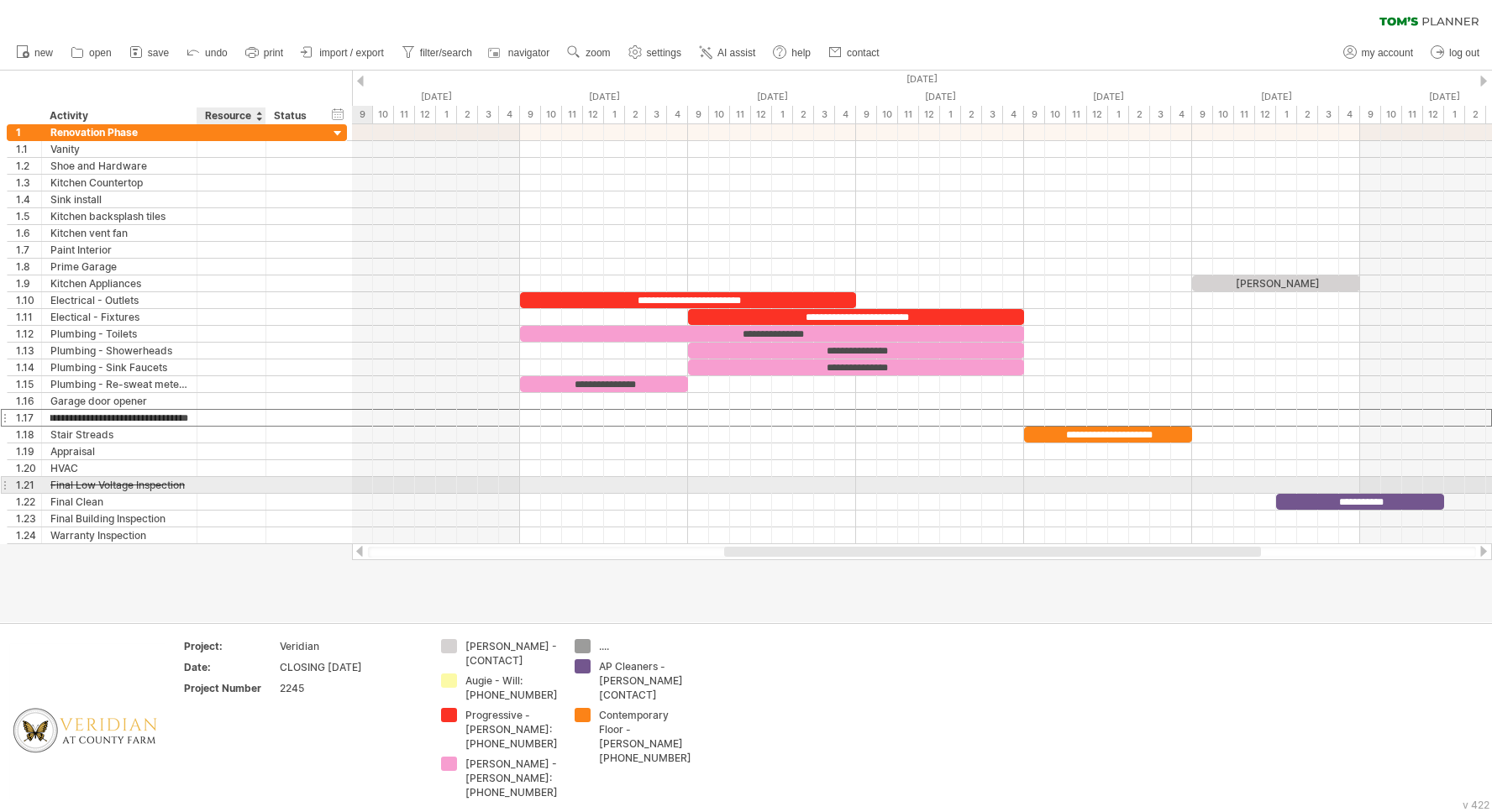
click at [220, 478] on div at bounding box center [231, 485] width 51 height 16
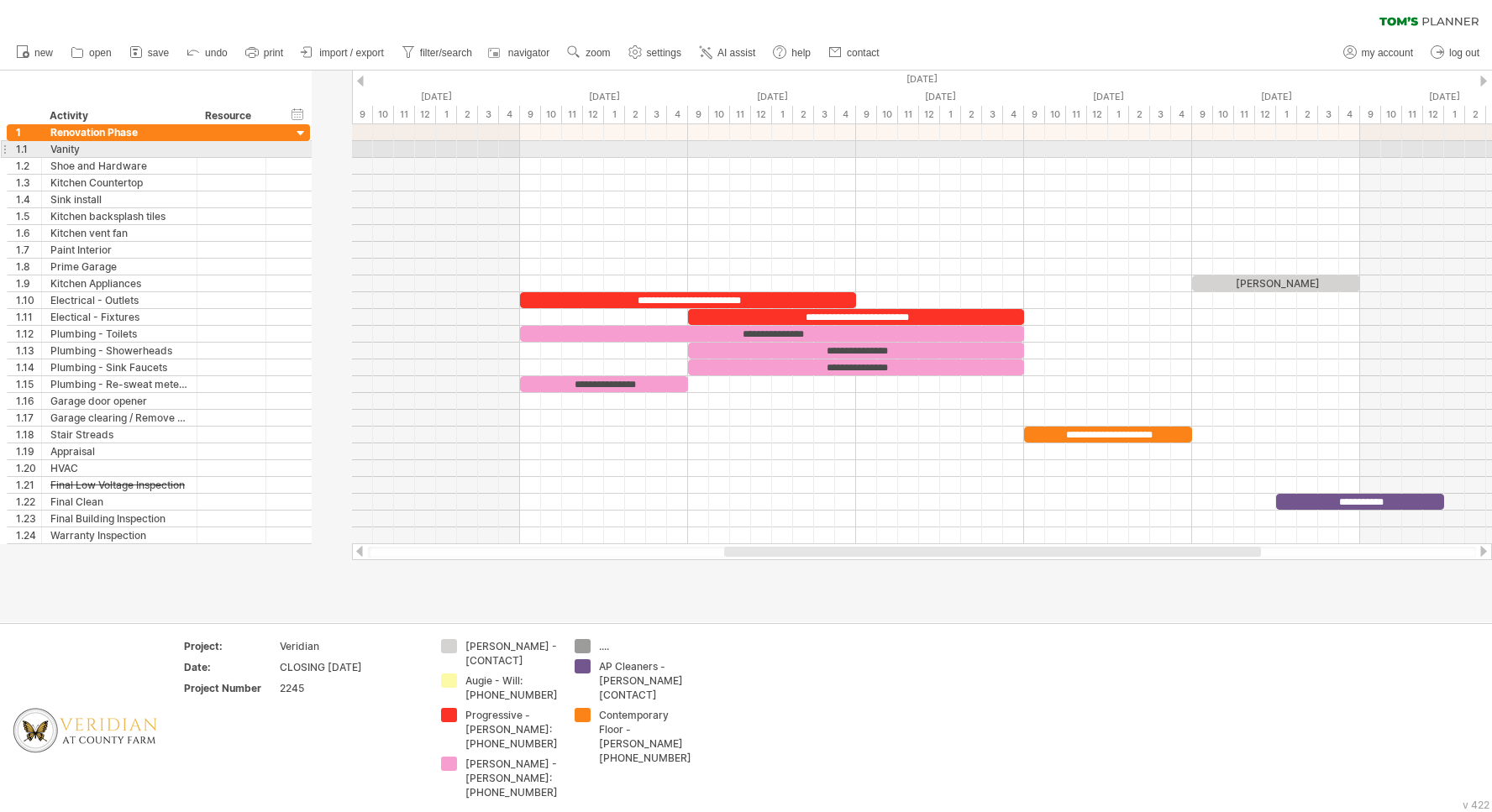
drag, startPoint x: 344, startPoint y: 151, endPoint x: 284, endPoint y: 151, distance: 60.0
click at [284, 151] on div "1.1 ****** Vanity" at bounding box center [157, 149] width 303 height 17
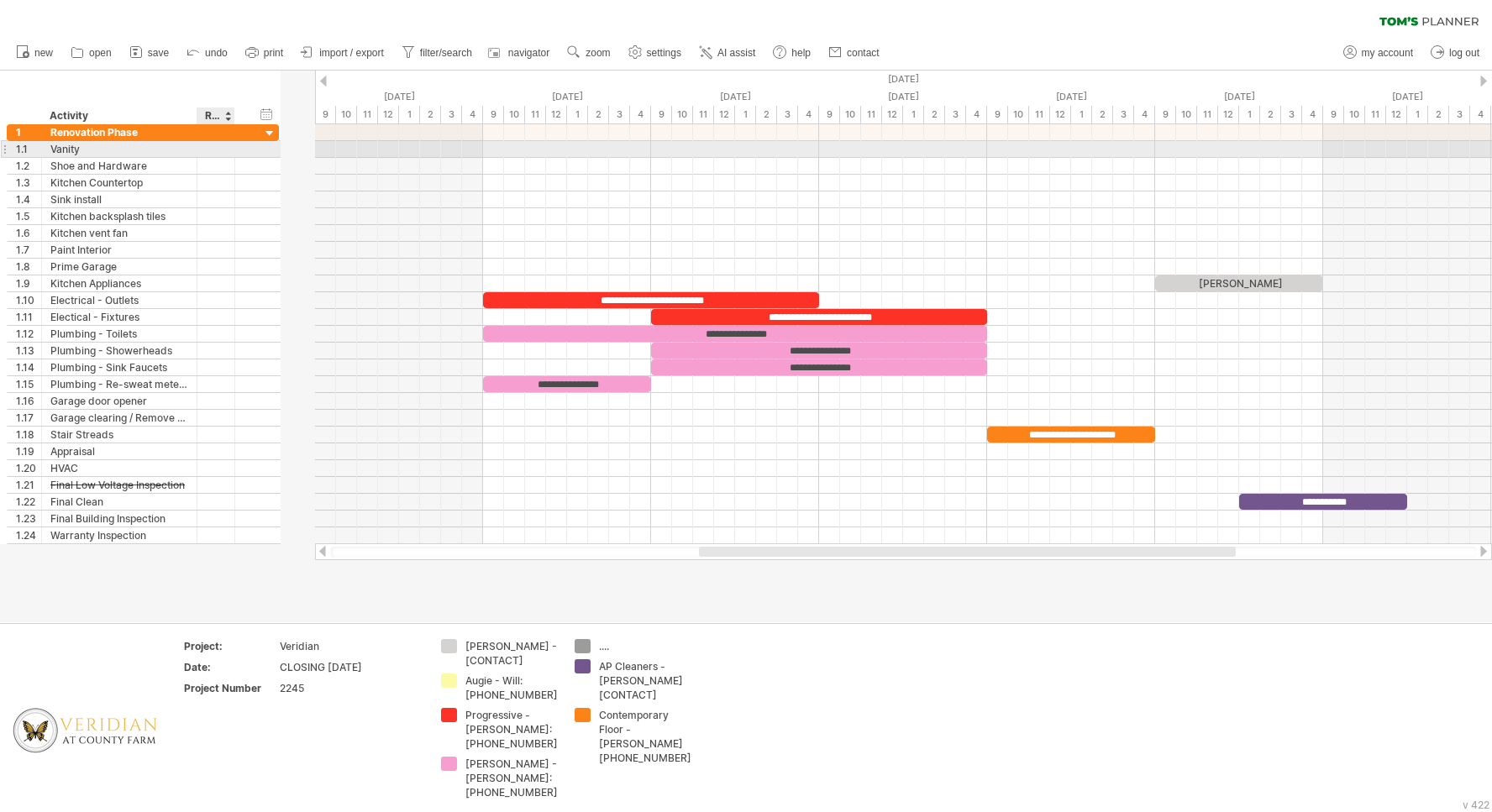
drag, startPoint x: 261, startPoint y: 153, endPoint x: 230, endPoint y: 153, distance: 31.0
click at [230, 153] on div at bounding box center [232, 149] width 8 height 17
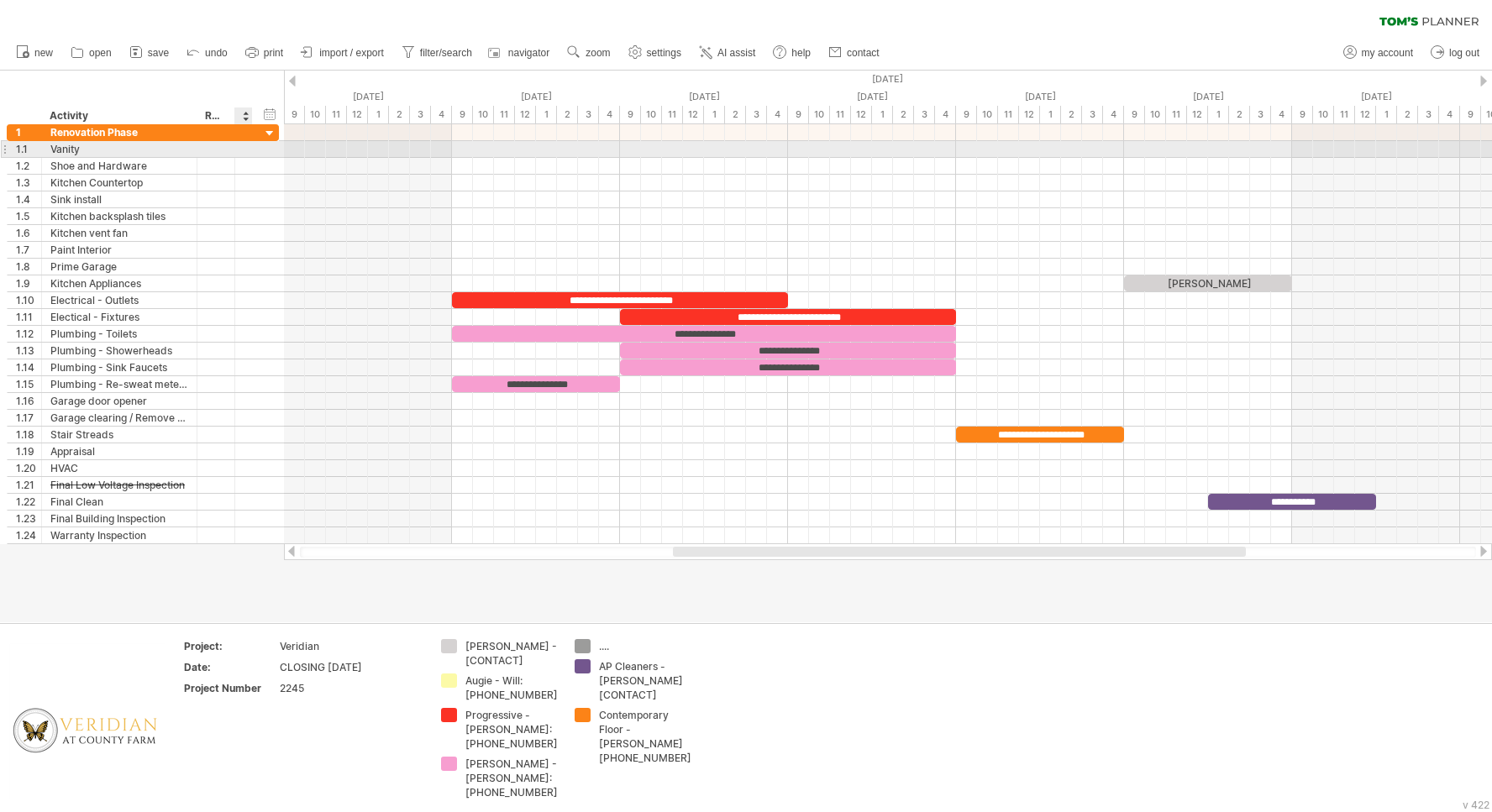
click at [259, 154] on div "1.1 ****** Vanity" at bounding box center [142, 149] width 272 height 17
click at [259, 154] on div "1.1 ****** Vanity" at bounding box center [142, 149] width 272 height 18
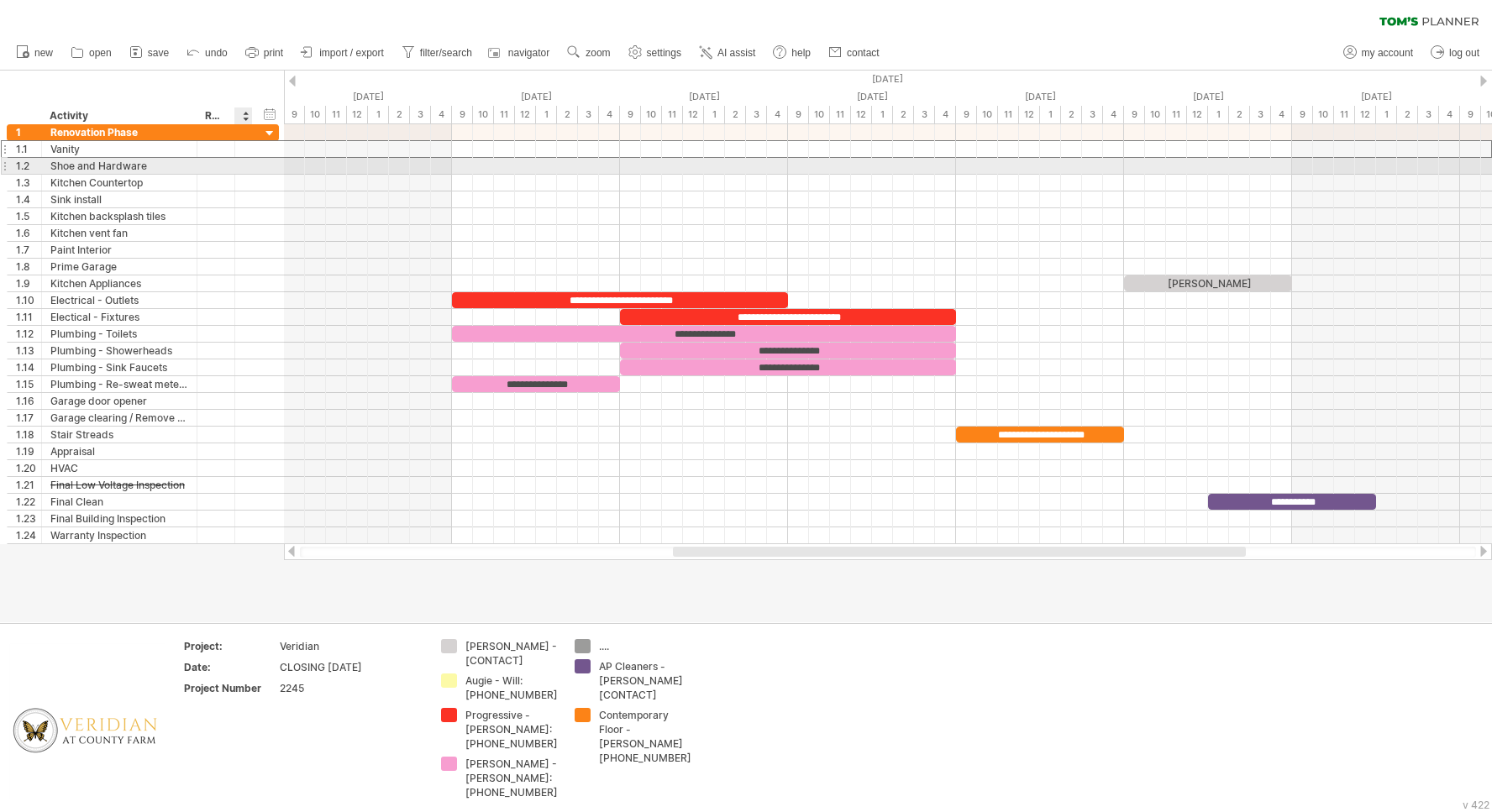
click at [260, 171] on div "**********" at bounding box center [142, 166] width 272 height 17
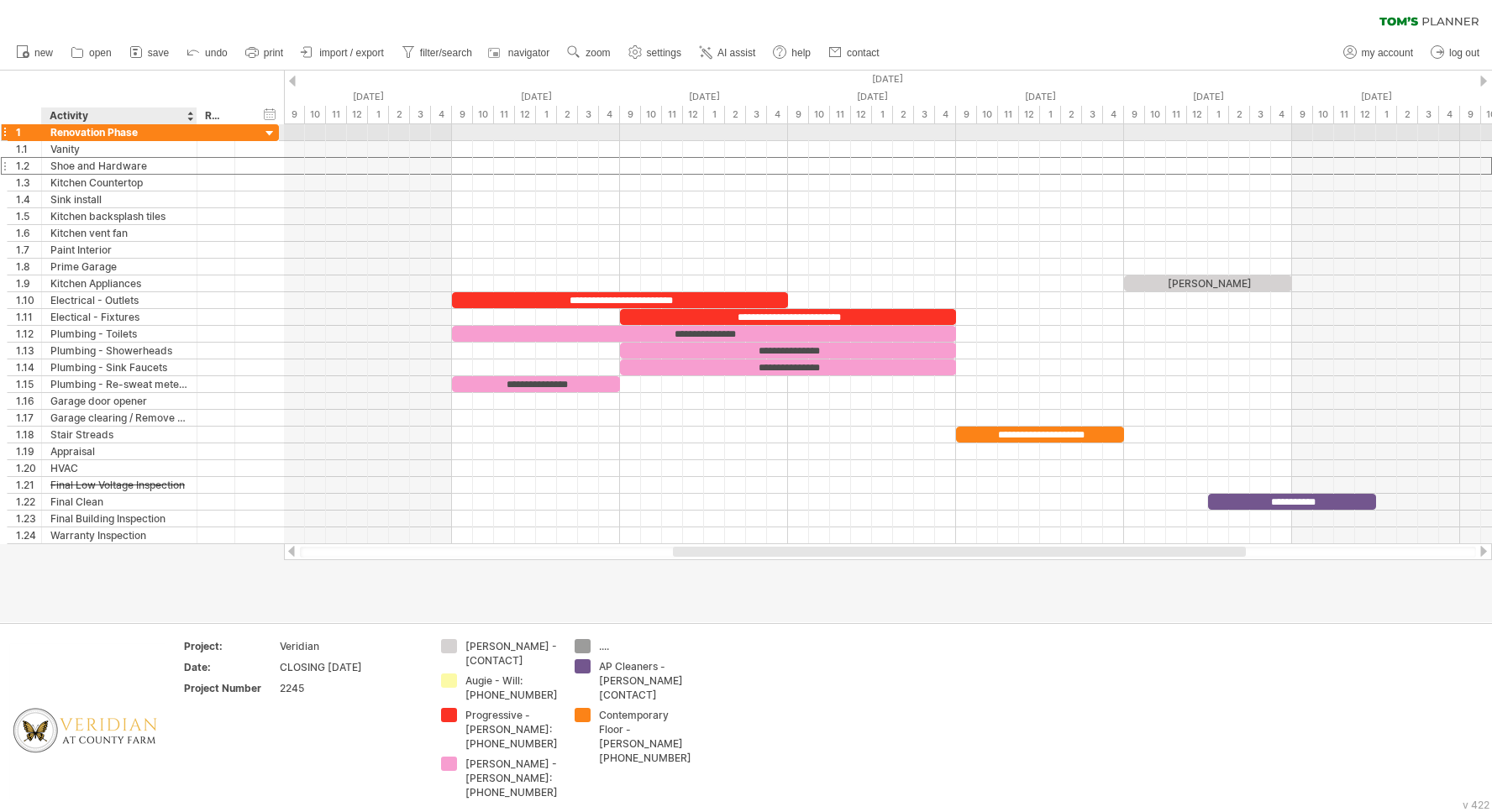
click at [82, 132] on div "Renovation Phase" at bounding box center [119, 132] width 138 height 16
click at [82, 132] on input "**********" at bounding box center [119, 132] width 138 height 16
type input "**********"
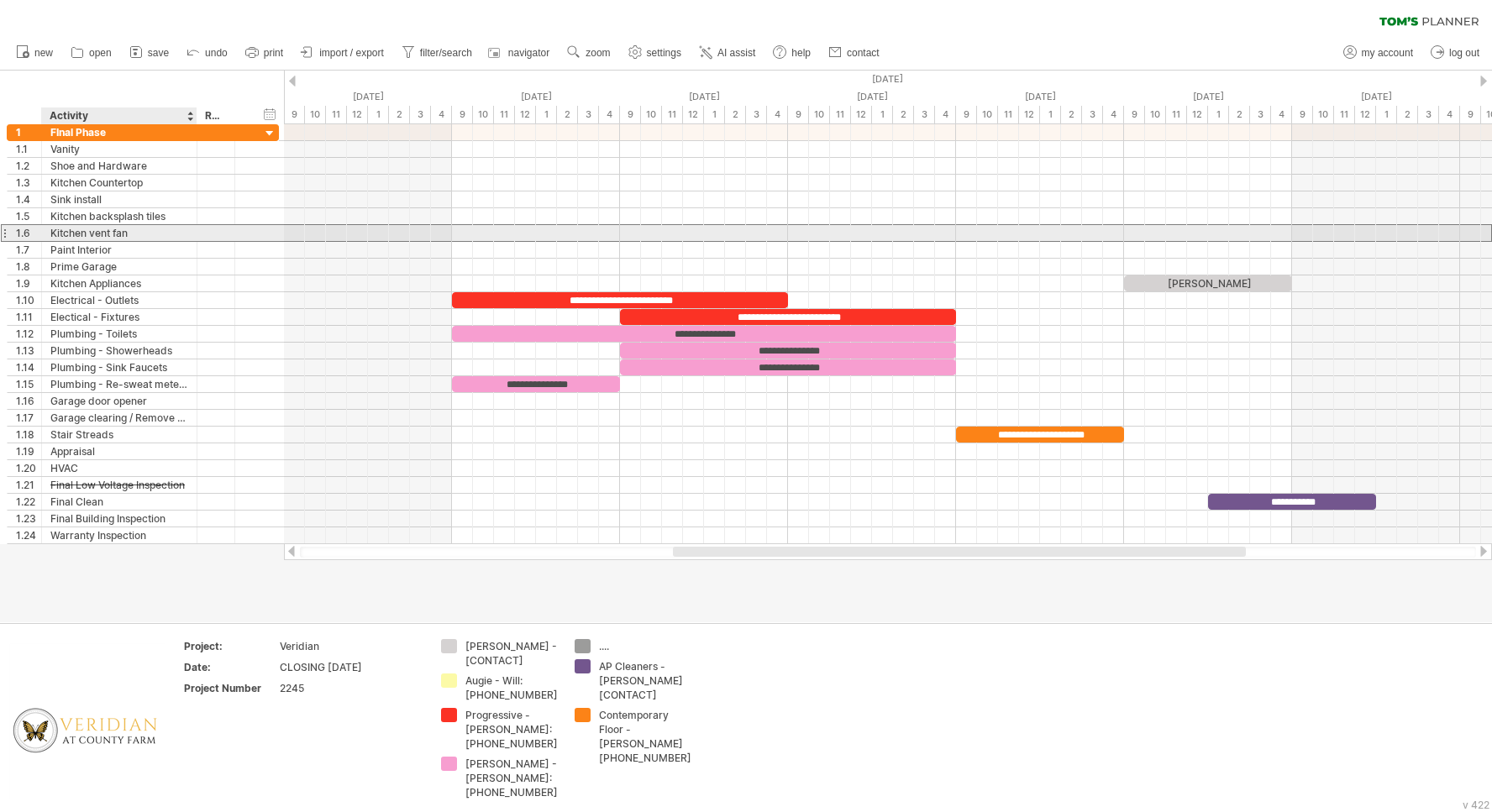
click at [182, 227] on div "Kitchen vent fan" at bounding box center [119, 233] width 138 height 16
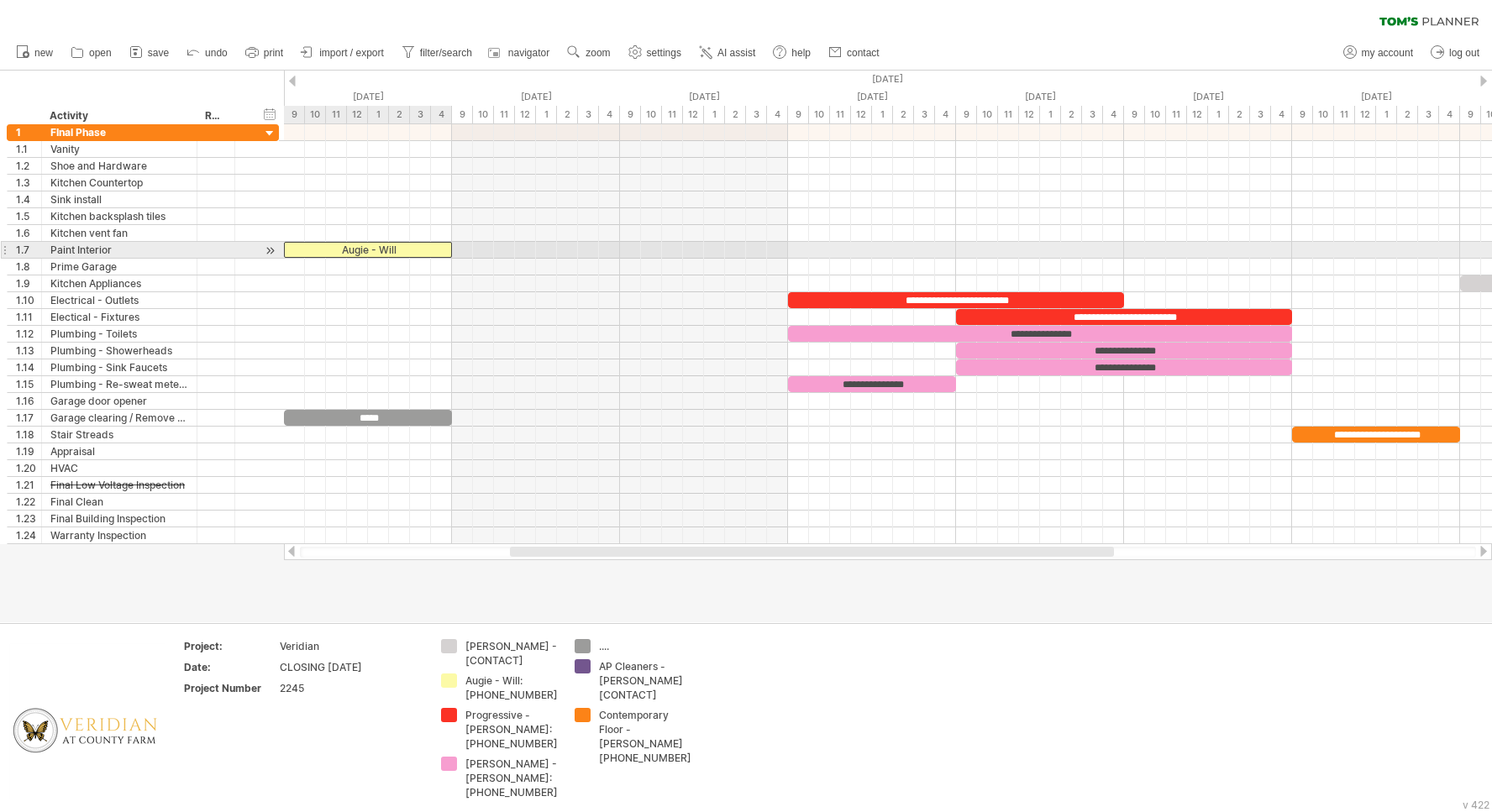
click at [310, 253] on div "Augie - Will" at bounding box center [368, 250] width 168 height 16
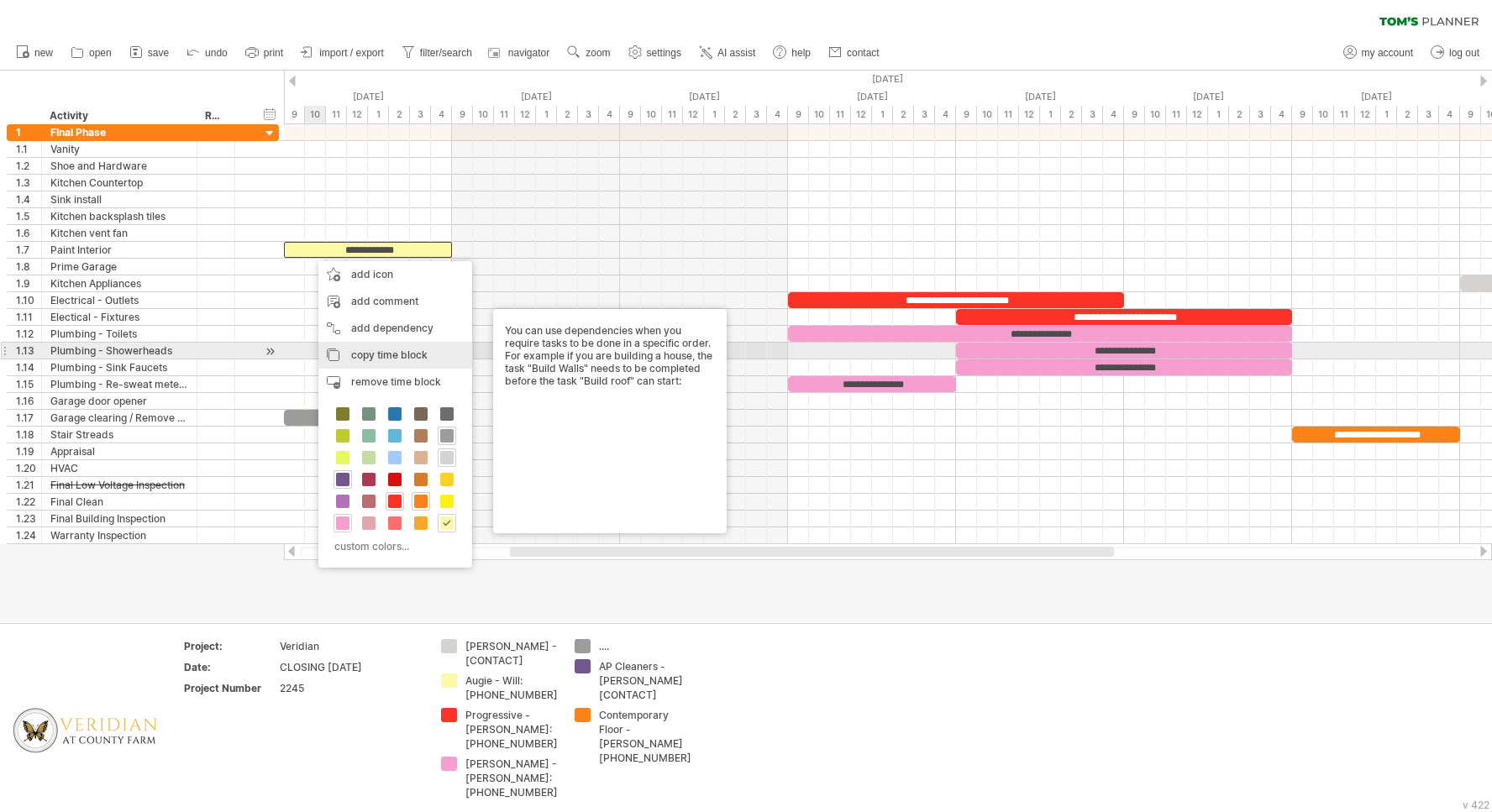
click at [361, 351] on span "copy time block" at bounding box center [389, 355] width 76 height 13
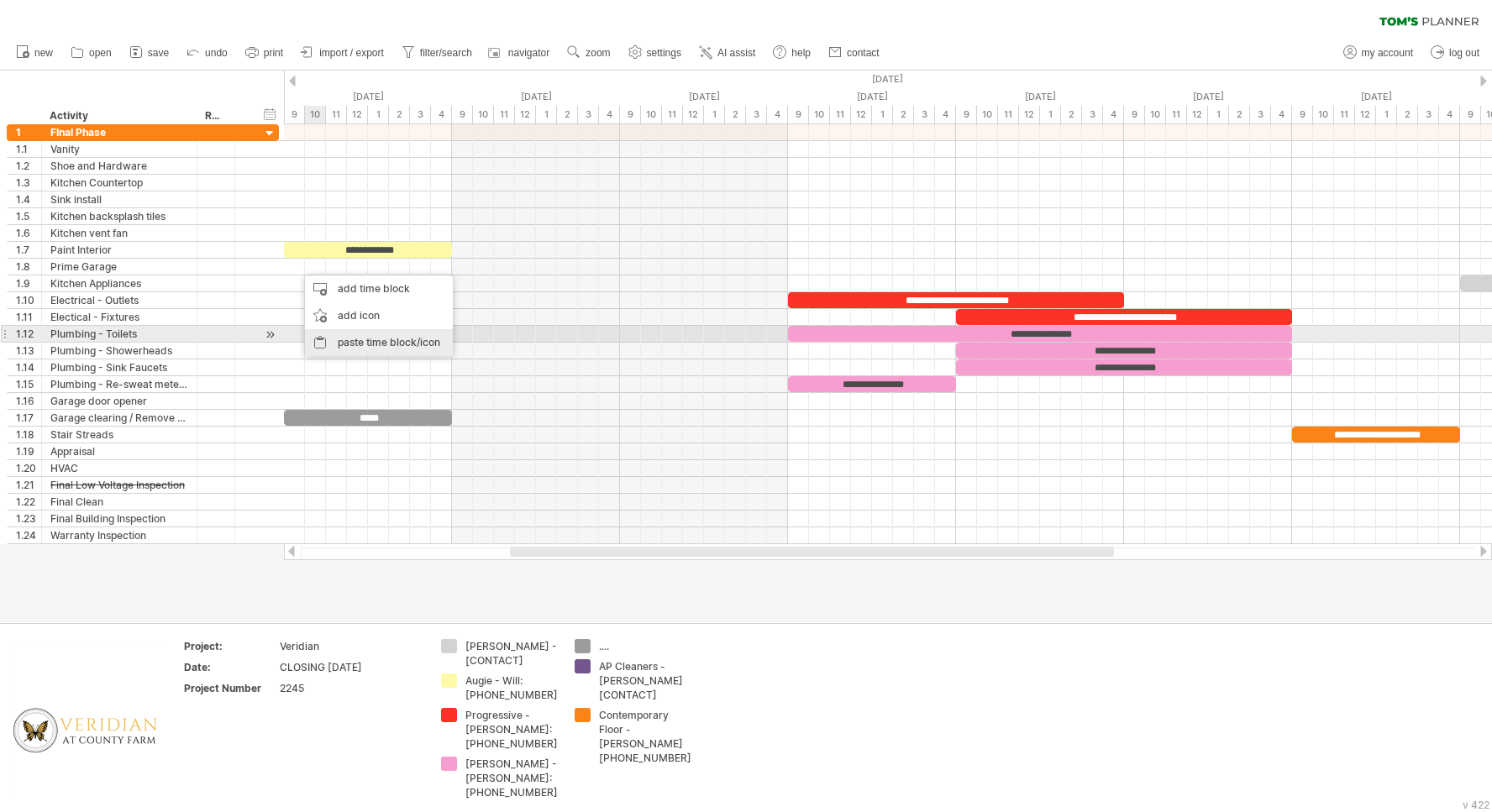
click at [350, 338] on div "paste time block/icon" at bounding box center [379, 343] width 147 height 27
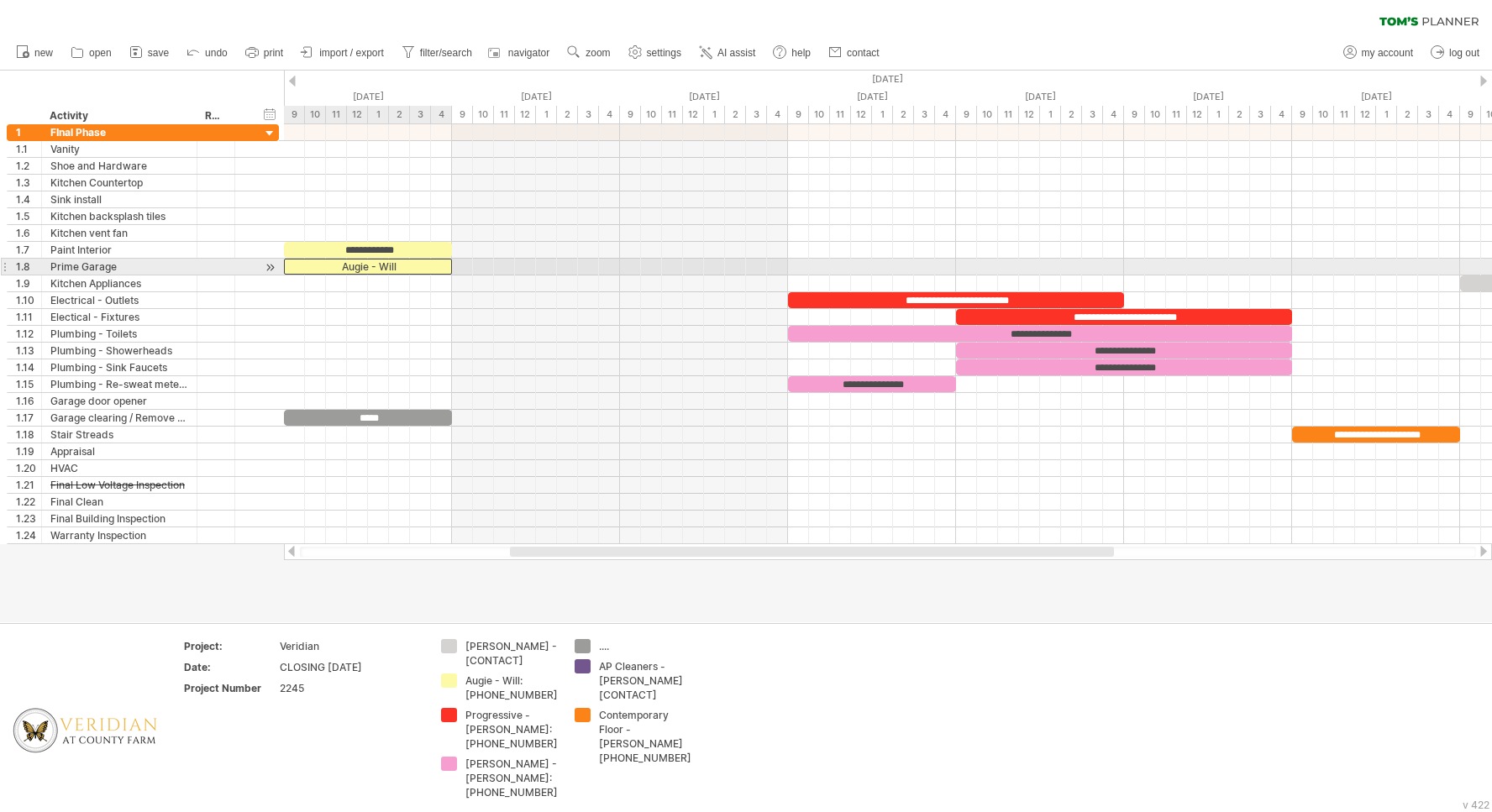
click at [379, 268] on div "Augie - Will" at bounding box center [368, 267] width 168 height 16
click at [400, 270] on div "**********" at bounding box center [368, 267] width 168 height 16
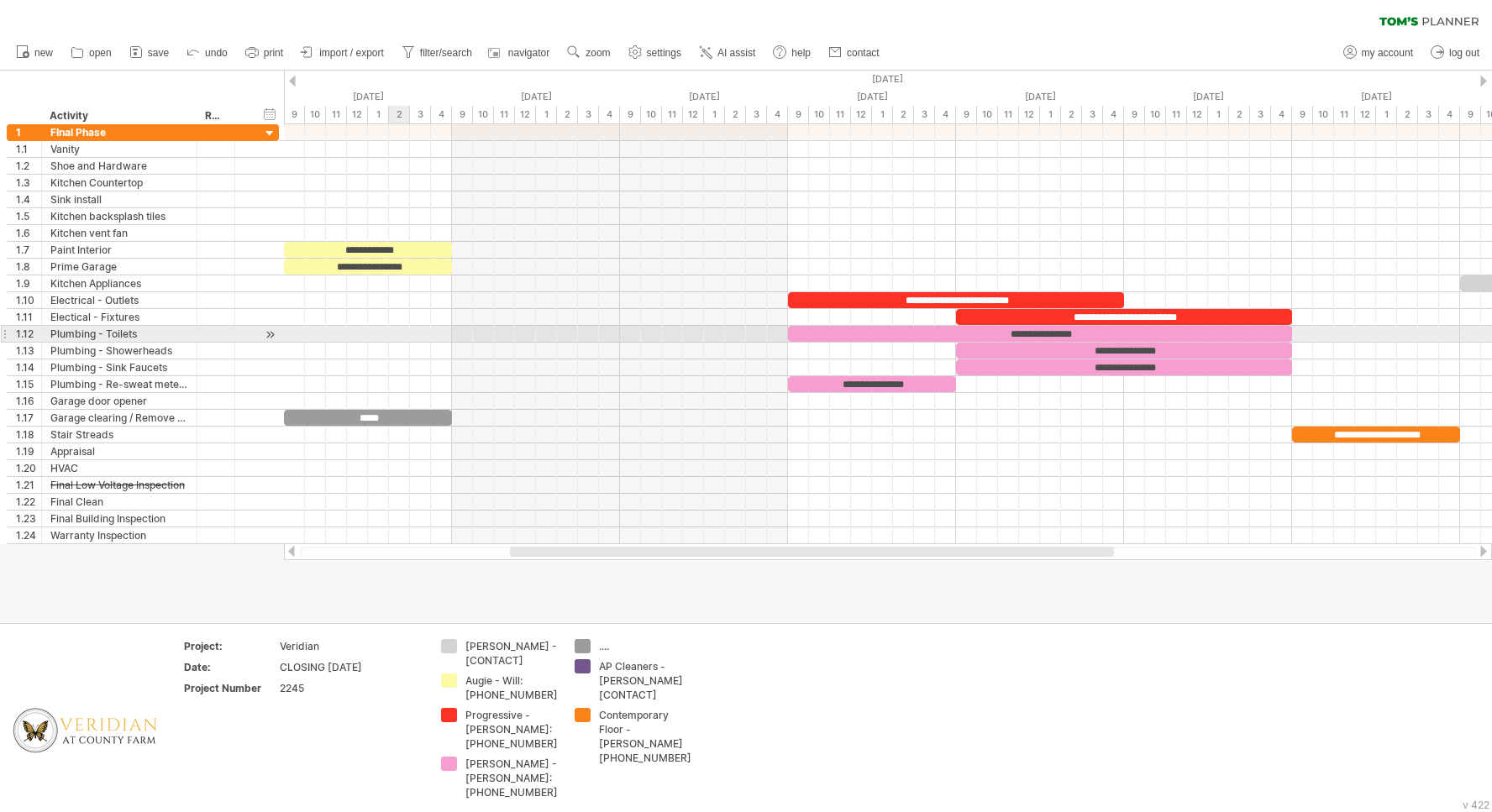
click at [401, 334] on div at bounding box center [888, 334] width 1208 height 17
click at [270, 47] on link "print" at bounding box center [264, 53] width 47 height 22
select select "**"
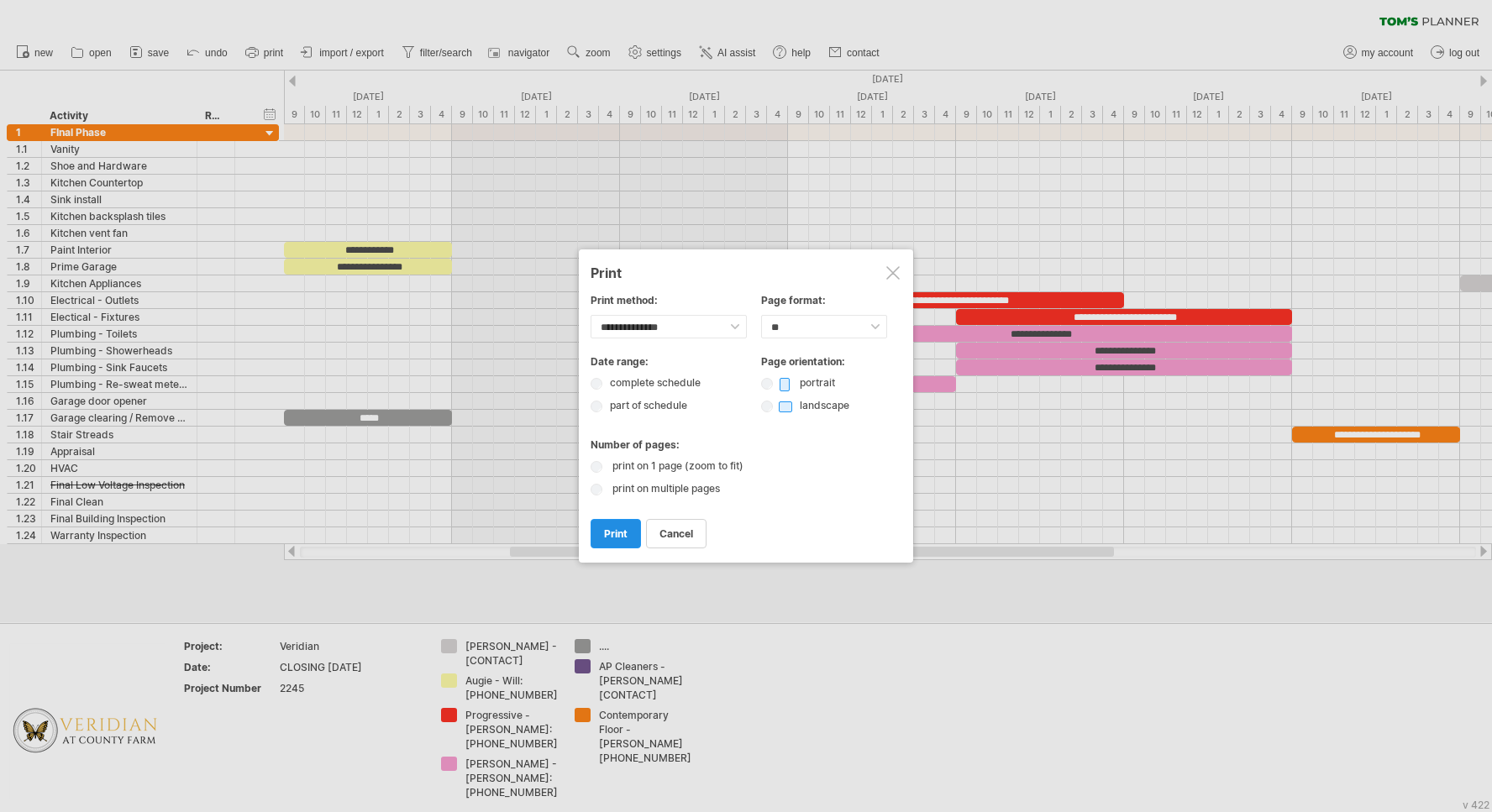
click at [613, 534] on span "print" at bounding box center [615, 533] width 23 height 13
